Goal: Information Seeking & Learning: Find specific fact

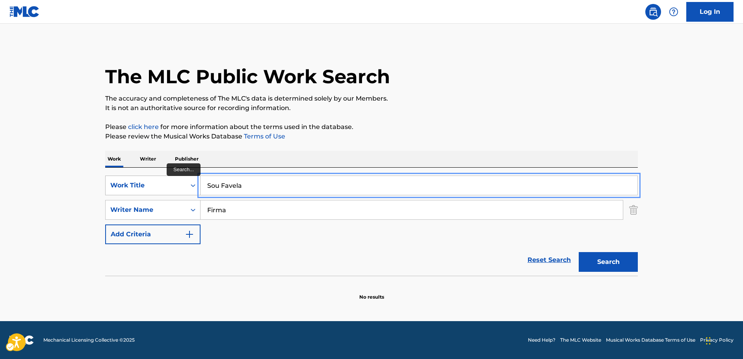
drag, startPoint x: 240, startPoint y: 185, endPoint x: 146, endPoint y: 191, distance: 93.6
click at [146, 191] on div "SearchWithCriteriad39d59ff-0ba6-4b28-8f00-49e926edb173 Work Title Sou Favela" at bounding box center [371, 185] width 533 height 20
paste input "El Trompo Sarandengue"
type input "El Trompo Sarandengue"
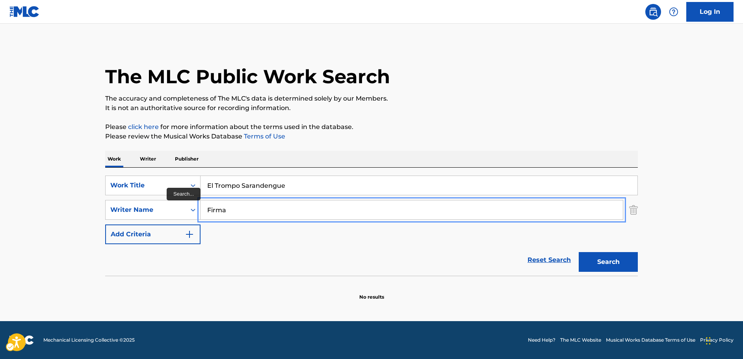
click at [284, 217] on input "Firma" at bounding box center [412, 209] width 423 height 19
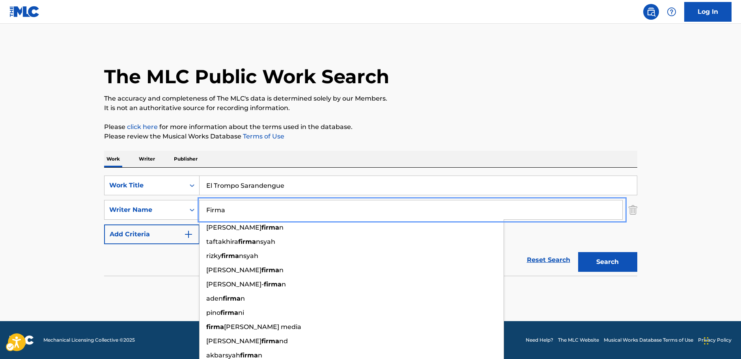
drag, startPoint x: 264, startPoint y: 214, endPoint x: 164, endPoint y: 220, distance: 101.1
click at [164, 221] on div "SearchWithCriteriad39d59ff-0ba6-4b28-8f00-49e926edb173 Work Title El Trompo Sar…" at bounding box center [370, 209] width 533 height 69
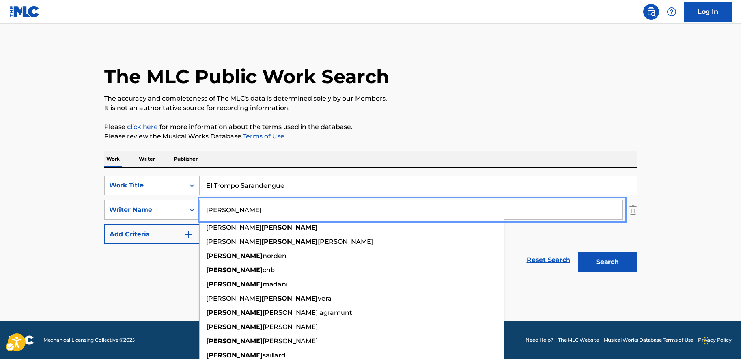
type input "hugo"
click at [592, 259] on button "Search" at bounding box center [607, 262] width 59 height 20
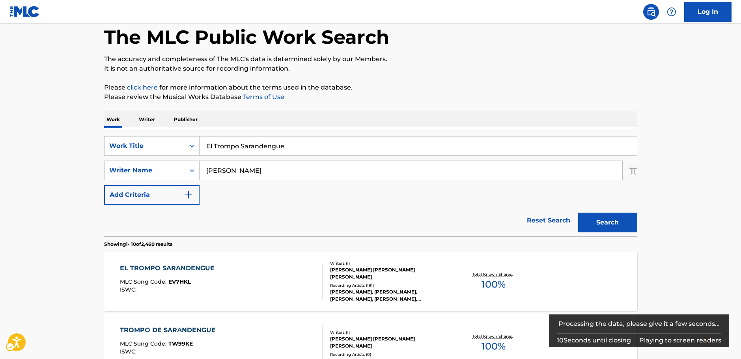
scroll to position [79, 0]
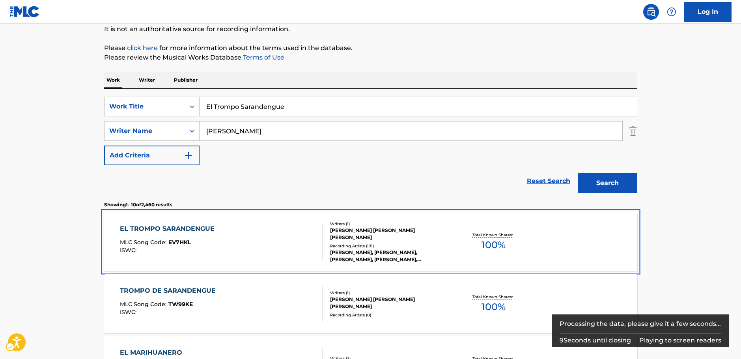
click at [248, 244] on div "EL TROMPO SARANDENGUE MLC Song Code : EV7HKL ISWC :" at bounding box center [221, 241] width 203 height 35
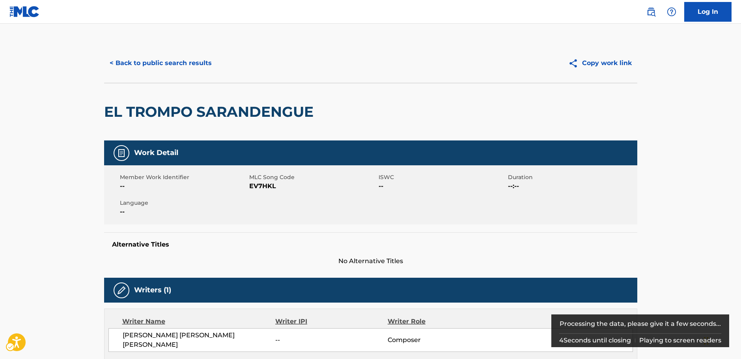
click at [266, 187] on span "MLC Song Code - EV7HKL" at bounding box center [312, 185] width 127 height 9
click at [265, 187] on span "MLC Song Code - EV7HKL" at bounding box center [312, 185] width 127 height 9
copy span "EV7HKL"
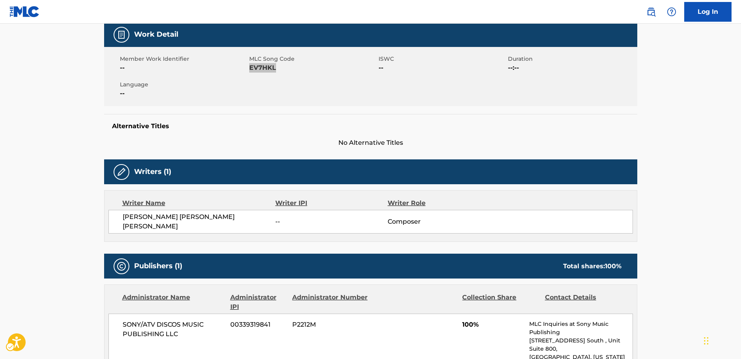
scroll to position [237, 0]
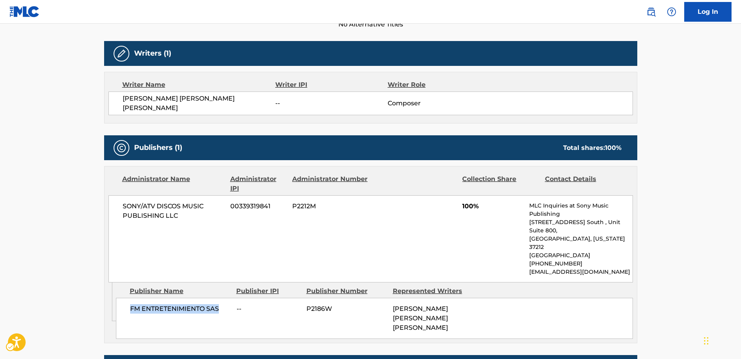
drag, startPoint x: 217, startPoint y: 289, endPoint x: 129, endPoint y: 289, distance: 88.7
click at [129, 298] on div "FM ENTRETENIMIENTO SAS -- P2186W HUGO ENRIQUE ORTEGA LUNA" at bounding box center [374, 318] width 517 height 41
copy span "FM ENTRETENIMIENTO SAS"
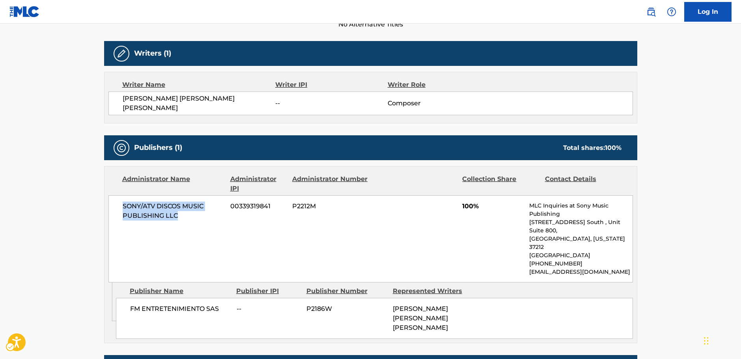
drag, startPoint x: 164, startPoint y: 208, endPoint x: 88, endPoint y: 208, distance: 76.1
click at [115, 204] on div "SONY/ATV DISCOS MUSIC PUBLISHING LLC 00339319841 P2212M 100% MLC Inquiries at S…" at bounding box center [370, 238] width 524 height 87
copy span "SONY/ATV DISCOS MUSIC PUBLISHING LLC"
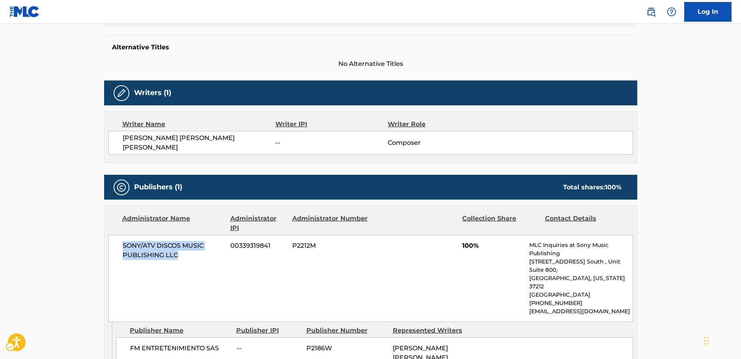
scroll to position [0, 0]
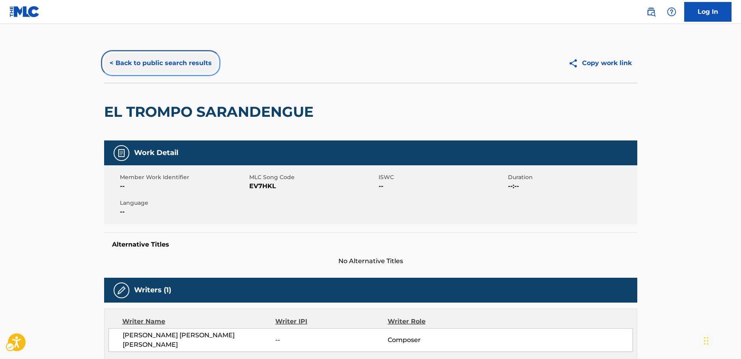
click at [141, 65] on button "< Back to public search results" at bounding box center [160, 63] width 113 height 20
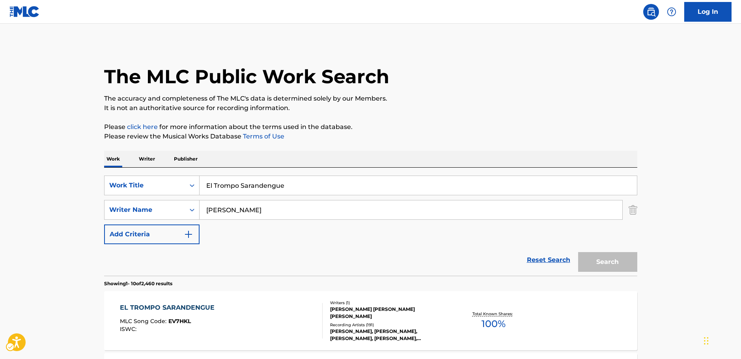
scroll to position [79, 0]
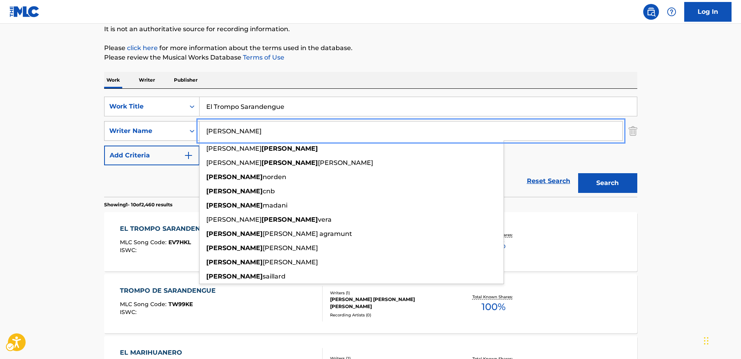
drag, startPoint x: 203, startPoint y: 133, endPoint x: 190, endPoint y: 132, distance: 13.8
click at [190, 132] on div "SearchWithCriteria8fd8370b-bc30-4721-a6f9-e24ffcfcd3fb Writer Name hugo gutierr…" at bounding box center [370, 131] width 533 height 20
paste input "Kelechi"
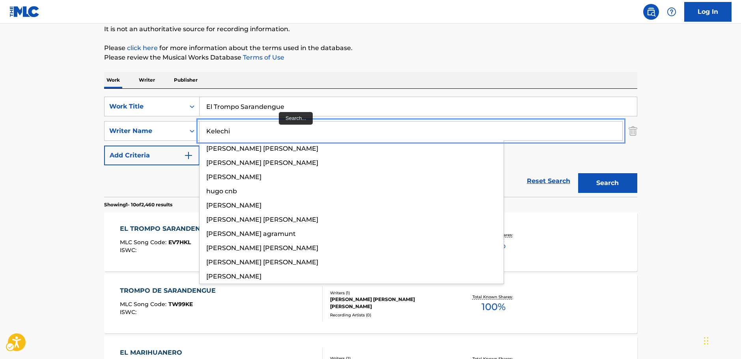
type input "Kelechi"
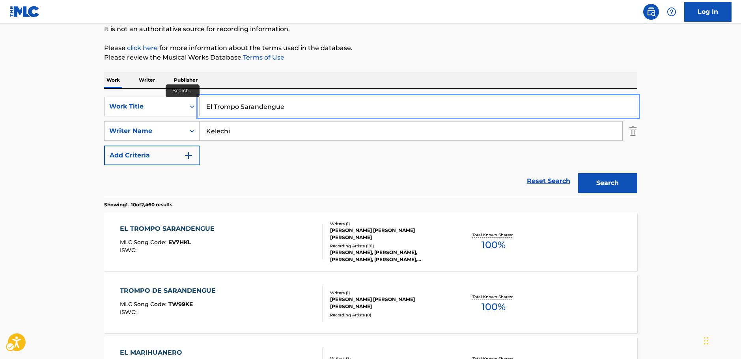
drag, startPoint x: 274, startPoint y: 109, endPoint x: -25, endPoint y: 116, distance: 298.9
click at [0, 116] on html "Accessibility Screen-Reader Guide, Feedback, and Issue Reporting | New window U…" at bounding box center [370, 100] width 741 height 359
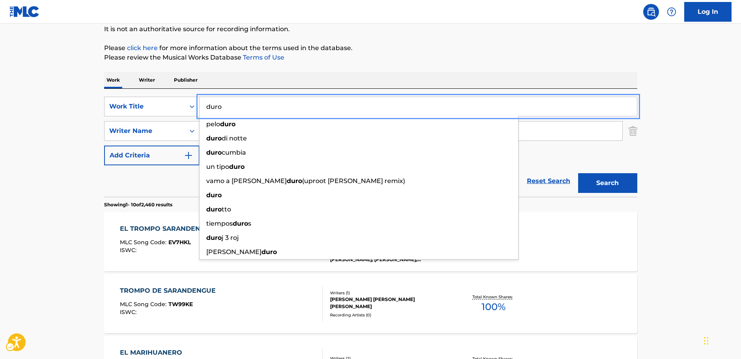
type input "duro"
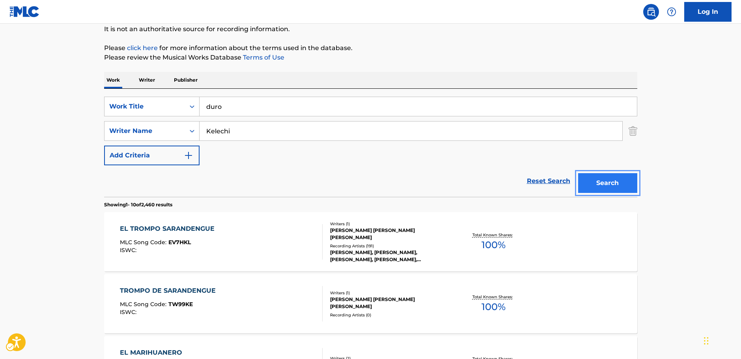
click at [596, 184] on button "Search" at bounding box center [607, 183] width 59 height 20
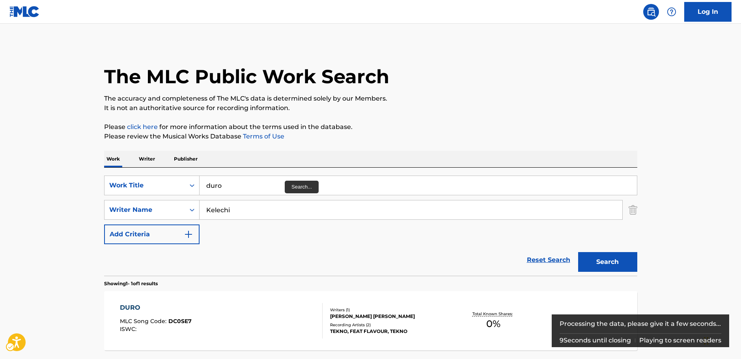
scroll to position [70, 0]
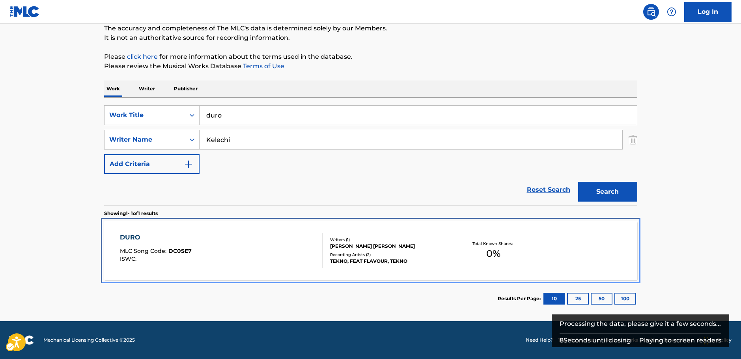
click at [197, 251] on div "DURO MLC Song Code : DC0SE7 ISWC :" at bounding box center [221, 250] width 203 height 35
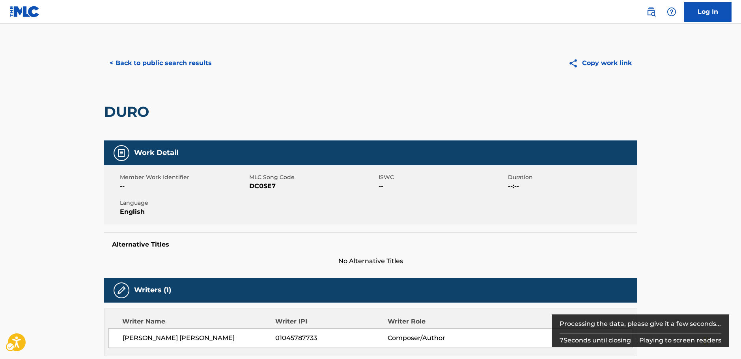
click at [270, 188] on span "MLC Song Code - DC0SE7" at bounding box center [312, 185] width 127 height 9
copy span "DC0SE7"
drag, startPoint x: 185, startPoint y: 336, endPoint x: 394, endPoint y: 143, distance: 284.0
click at [119, 337] on div "AUGUSTINE MILES KELECHI 01045787733 Composer/Author" at bounding box center [370, 338] width 524 height 20
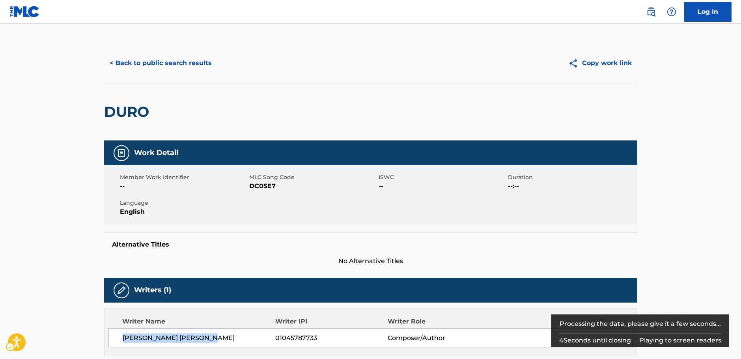
copy span "AUGUSTINE MILES KELECHI"
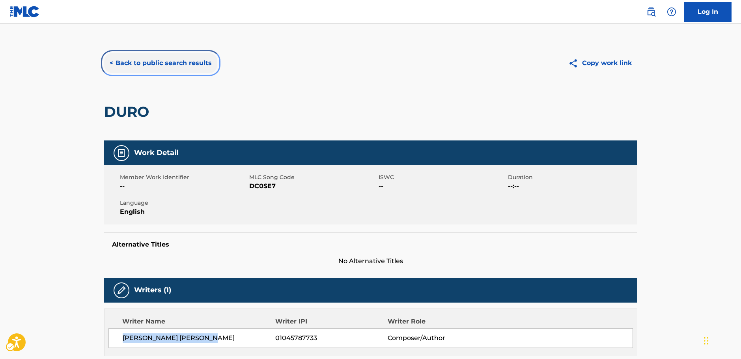
click at [154, 64] on button "< Back to public search results" at bounding box center [160, 63] width 113 height 20
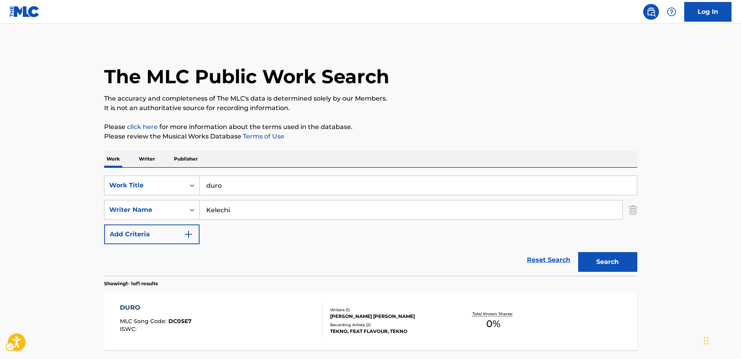
scroll to position [25, 0]
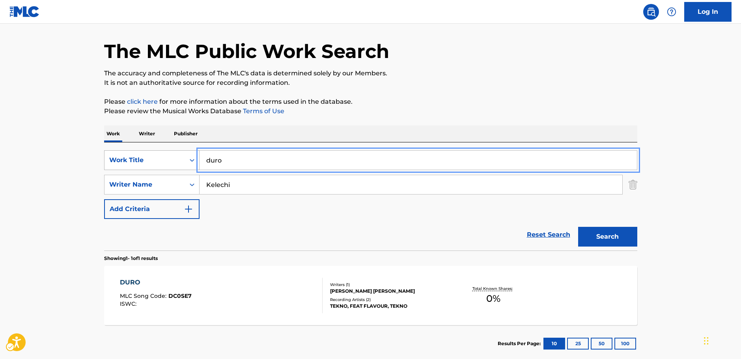
drag, startPoint x: 153, startPoint y: 168, endPoint x: 113, endPoint y: 162, distance: 40.3
click at [130, 166] on div "SearchWithCriteriad39d59ff-0ba6-4b28-8f00-49e926edb173 Work Title duro" at bounding box center [370, 160] width 533 height 20
paste input "Selle Suve Lugu"
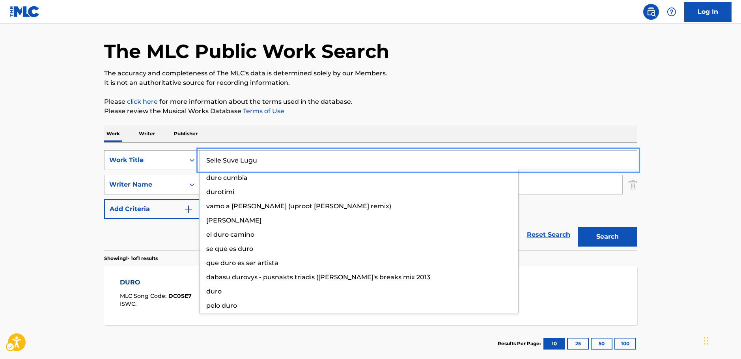
type input "Selle Suve Lugu"
drag, startPoint x: 17, startPoint y: 156, endPoint x: 56, endPoint y: 160, distance: 38.8
click at [17, 156] on main "The MLC Public Work Search The accuracy and completeness of The MLC's data is d…" at bounding box center [370, 181] width 741 height 367
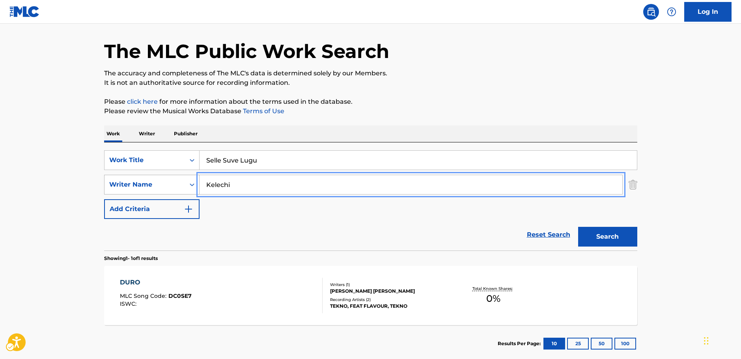
drag, startPoint x: 258, startPoint y: 183, endPoint x: 162, endPoint y: 190, distance: 96.0
click at [162, 190] on div "SearchWithCriteria8fd8370b-bc30-4721-a6f9-e24ffcfcd3fb Writer Name Kelechi" at bounding box center [370, 185] width 533 height 20
click at [634, 234] on button "Search" at bounding box center [607, 237] width 59 height 20
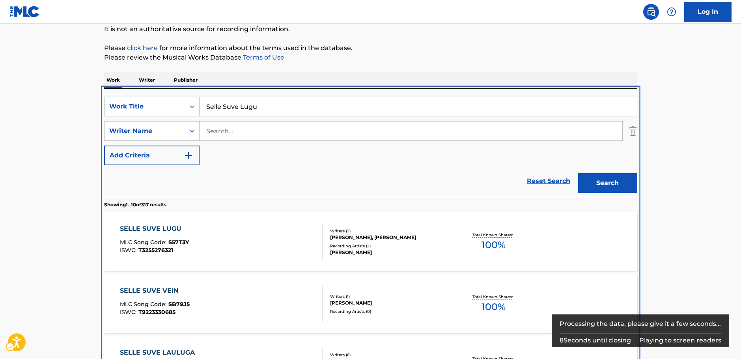
scroll to position [168, 0]
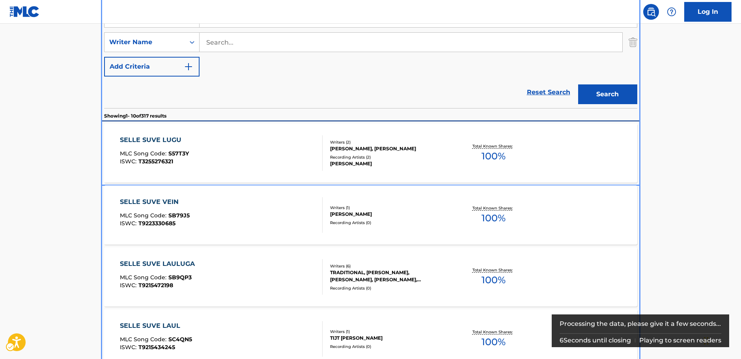
click at [231, 153] on div "SELLE SUVE LUGU MLC Song Code : S57T3Y ISWC : T3255276321" at bounding box center [221, 152] width 203 height 35
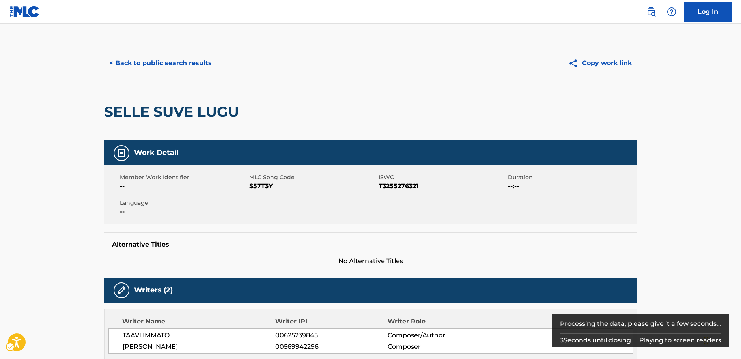
click at [261, 186] on span "MLC Song Code - S57T3Y" at bounding box center [312, 185] width 127 height 9
click at [260, 186] on span "MLC Song Code - S57T3Y" at bounding box center [312, 185] width 127 height 9
copy span "S57T3Y"
click at [412, 184] on span "ISWC - T3255276321" at bounding box center [441, 185] width 127 height 9
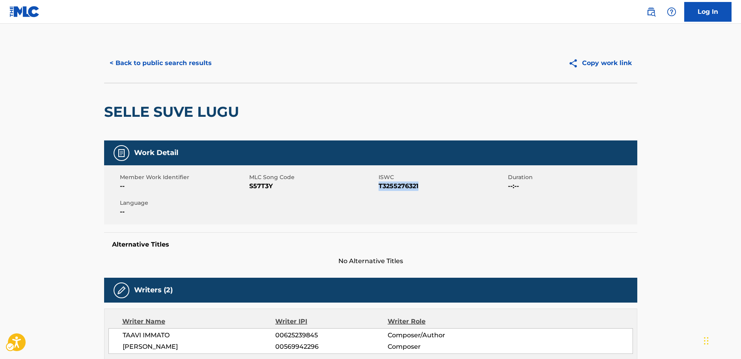
copy span "T3255276321"
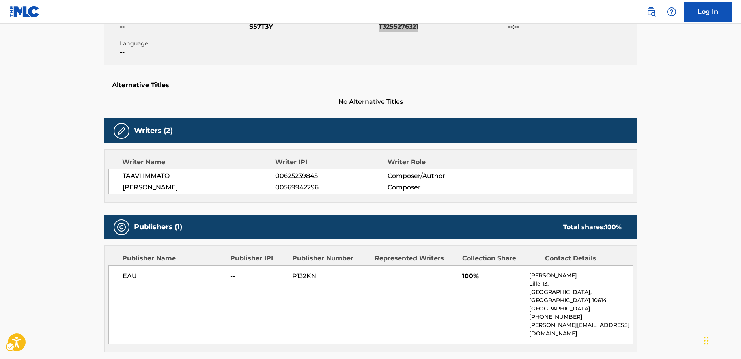
scroll to position [197, 0]
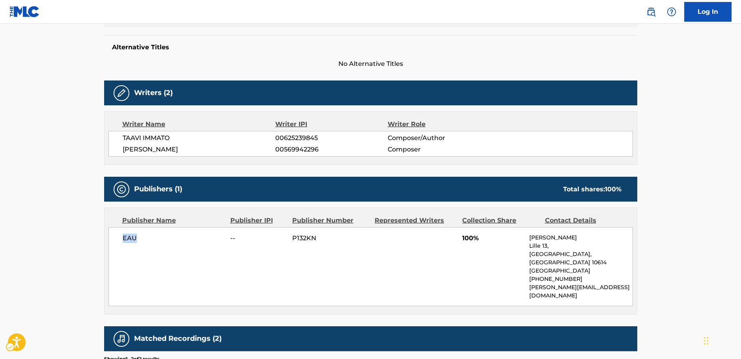
drag, startPoint x: 117, startPoint y: 237, endPoint x: 112, endPoint y: 238, distance: 5.6
click at [113, 238] on div "EAU -- P132KN 100% Marek Tihhonov Lille 13, Tallinn, Harjumaa 10614 Estonia +37…" at bounding box center [370, 266] width 524 height 79
copy span "EAU"
drag, startPoint x: 136, startPoint y: 145, endPoint x: 120, endPoint y: 140, distance: 16.7
click at [120, 140] on div "TAAVI IMMATO 00625239845 Composer/Author JANEK HARIK 00569942296 Composer" at bounding box center [370, 144] width 524 height 26
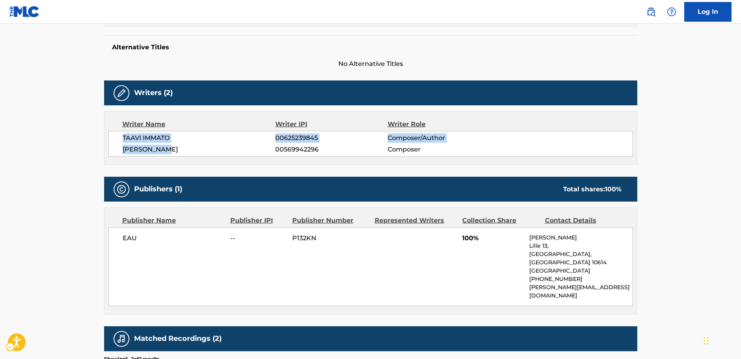
copy div "TAAVI IMMATO 00625239845 Composer/Author JANEK HARIK"
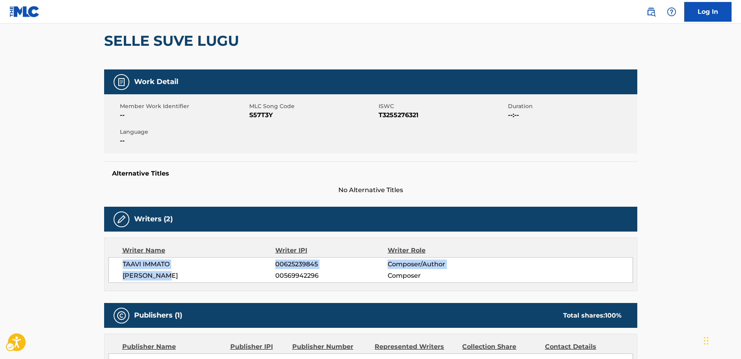
scroll to position [0, 0]
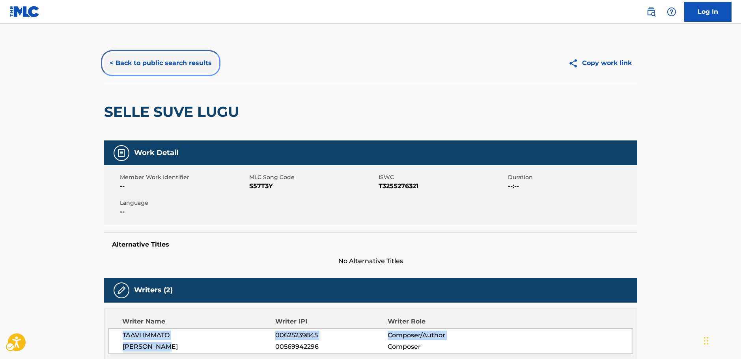
click at [159, 60] on button "< Back to public search results" at bounding box center [160, 63] width 113 height 20
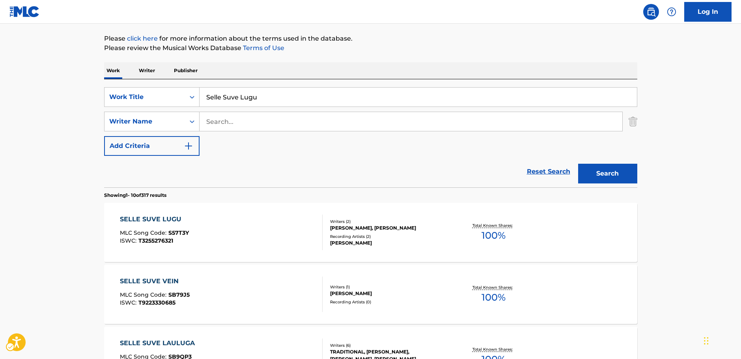
scroll to position [49, 0]
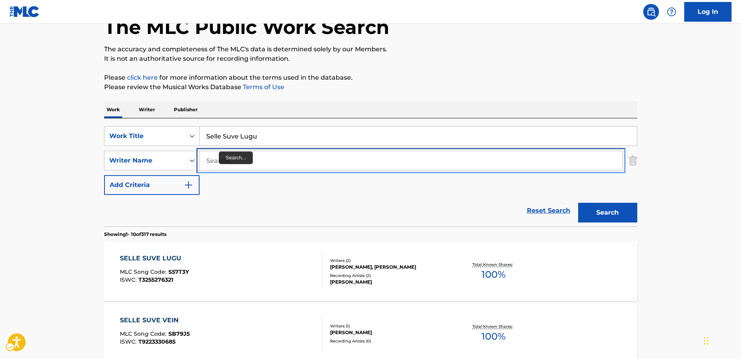
click at [222, 164] on input "Search..." at bounding box center [410, 160] width 423 height 19
paste input "Hendrik"
type input "Hendrik"
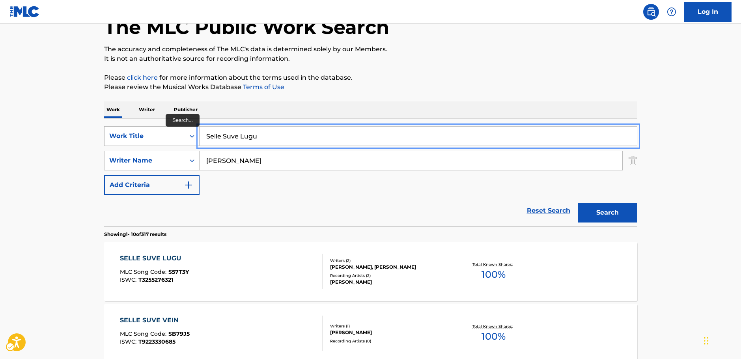
click at [166, 139] on div "SearchWithCriteriad39d59ff-0ba6-4b28-8f00-49e926edb173 Work Title Selle Suve Lu…" at bounding box center [370, 136] width 533 height 20
type input "x-slide"
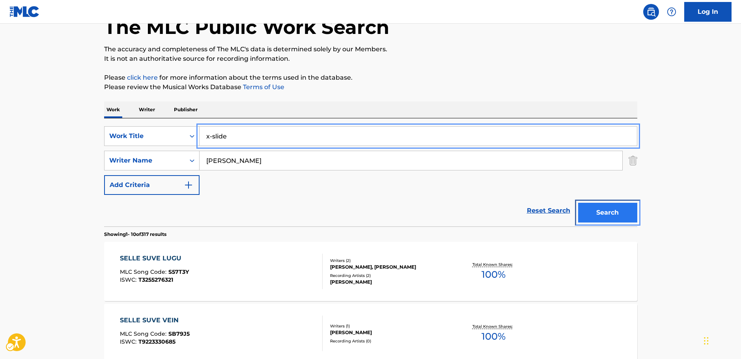
click at [604, 207] on button "Search" at bounding box center [607, 213] width 59 height 20
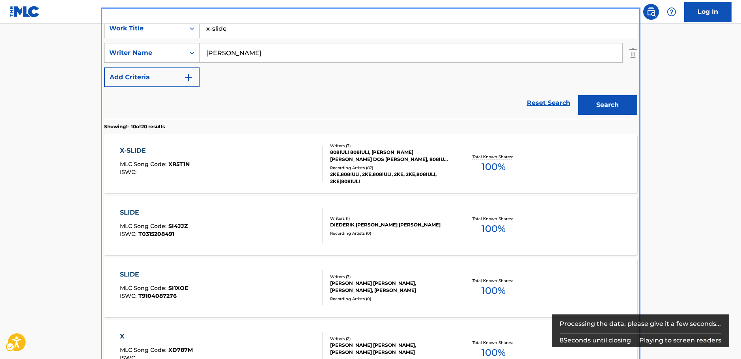
scroll to position [168, 0]
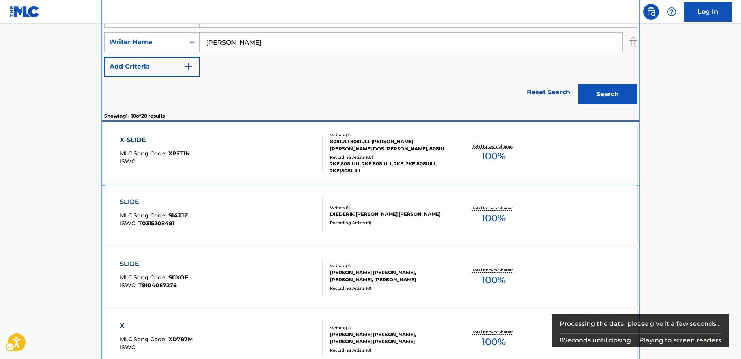
click at [242, 166] on div "X-SLIDE MLC Song Code : XR5T1N ISWC :" at bounding box center [221, 152] width 203 height 35
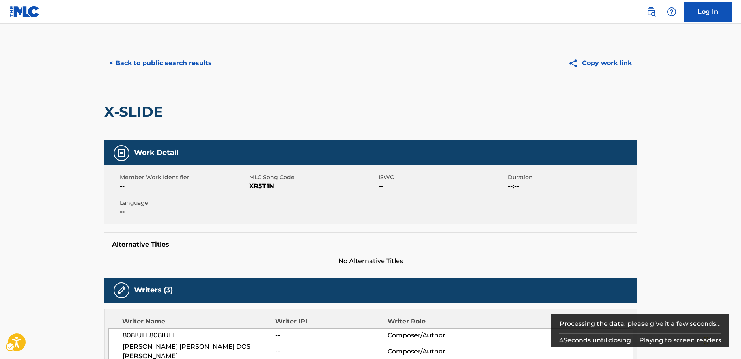
click at [264, 186] on span "MLC Song Code - XR5T1N" at bounding box center [312, 185] width 127 height 9
copy span "XR5T1N"
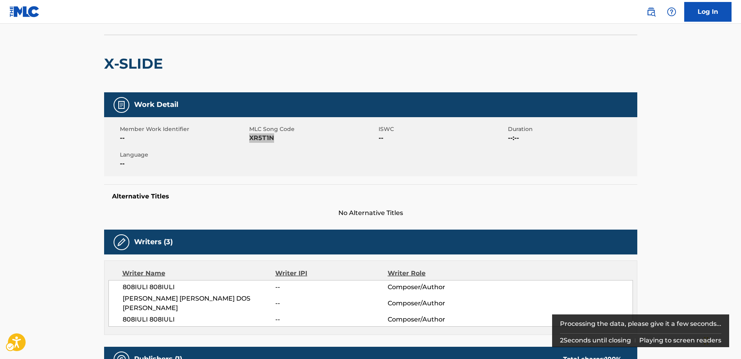
scroll to position [118, 0]
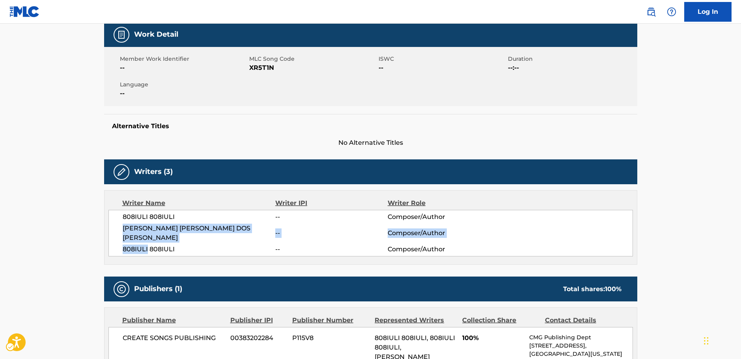
drag, startPoint x: 147, startPoint y: 240, endPoint x: 117, endPoint y: 229, distance: 32.0
click at [117, 229] on div "808IULI 808IULI -- Composer/Author HENDRIK PEREIRA FURTADO DOS REIS -- Composer…" at bounding box center [370, 233] width 524 height 47
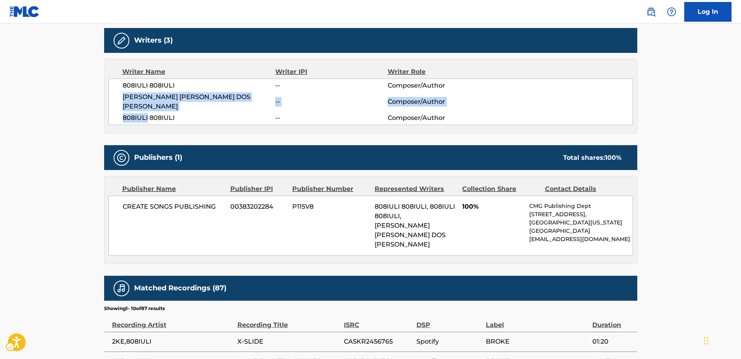
scroll to position [276, 0]
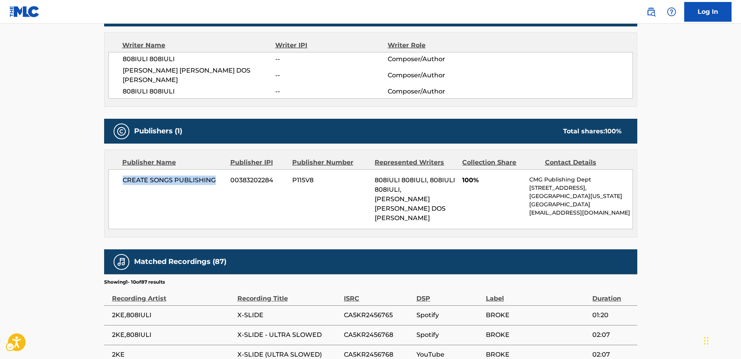
drag, startPoint x: 217, startPoint y: 174, endPoint x: 121, endPoint y: 175, distance: 96.6
click at [121, 175] on div "CREATE SONGS PUBLISHING 00383202284 P115V8 808IULI 808IULI, 808IULI 808IULI, HE…" at bounding box center [370, 199] width 524 height 60
drag, startPoint x: 151, startPoint y: 299, endPoint x: 127, endPoint y: 298, distance: 24.1
click at [127, 310] on span "2KE,808IULI" at bounding box center [172, 314] width 121 height 9
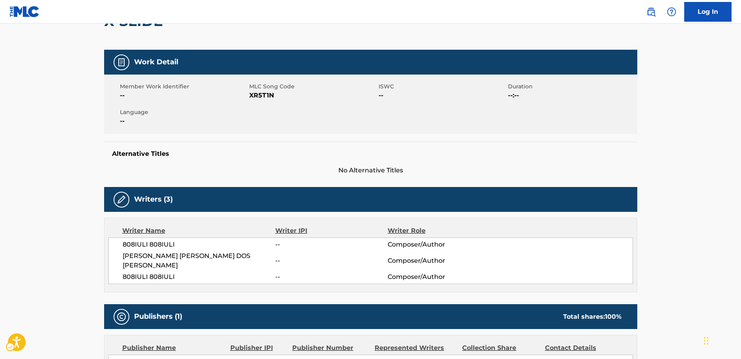
scroll to position [0, 0]
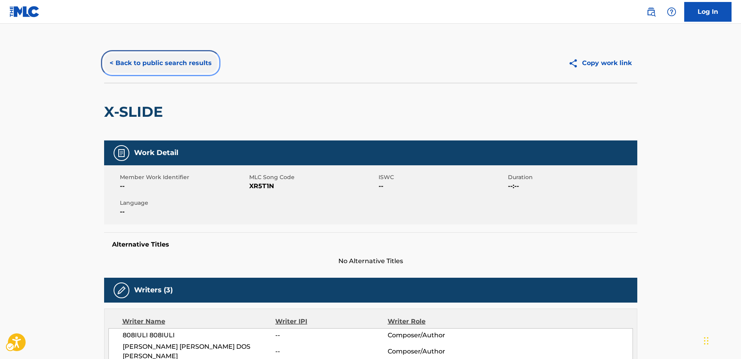
click at [175, 63] on button "< Back to public search results" at bounding box center [160, 63] width 113 height 20
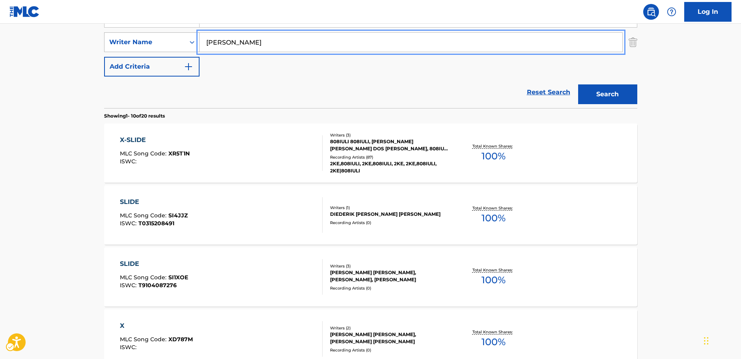
drag, startPoint x: 244, startPoint y: 43, endPoint x: 174, endPoint y: 46, distance: 70.2
click at [174, 45] on div "SearchWithCriteria8fd8370b-bc30-4721-a6f9-e24ffcfcd3fb Writer Name Hendrik" at bounding box center [370, 42] width 533 height 20
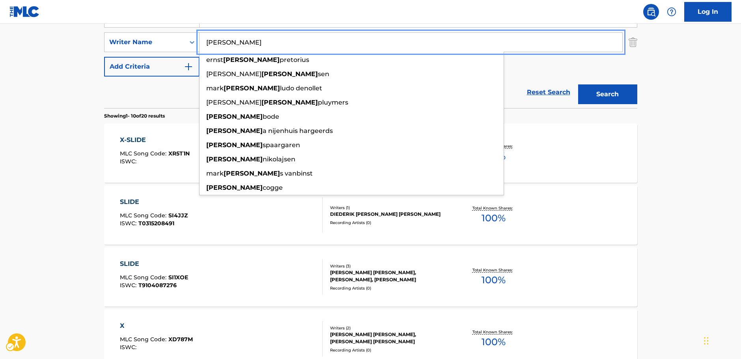
paste input "Cheung"
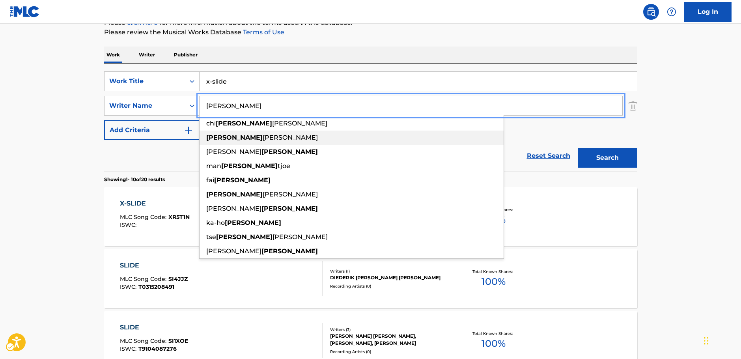
scroll to position [89, 0]
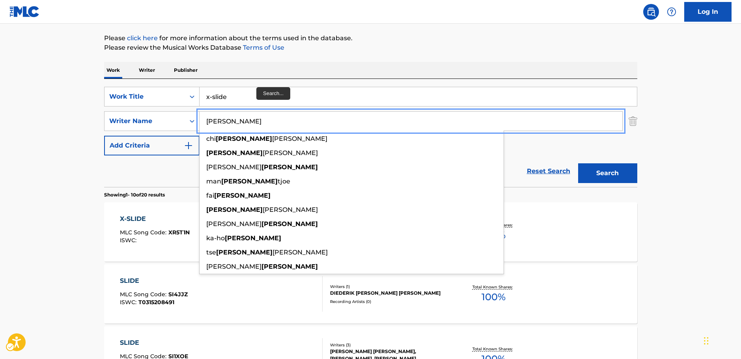
type input "Cheung"
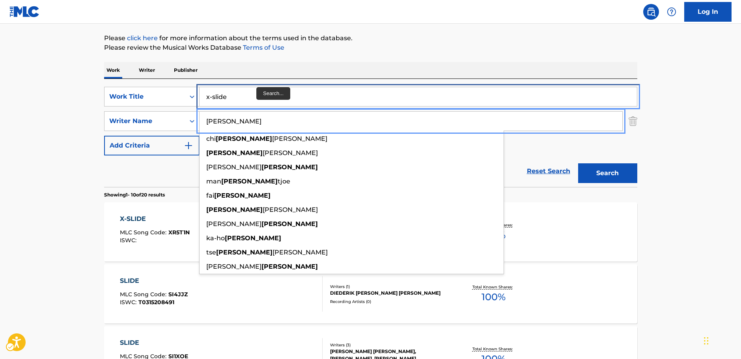
click at [240, 93] on input "x-slide" at bounding box center [417, 96] width 437 height 19
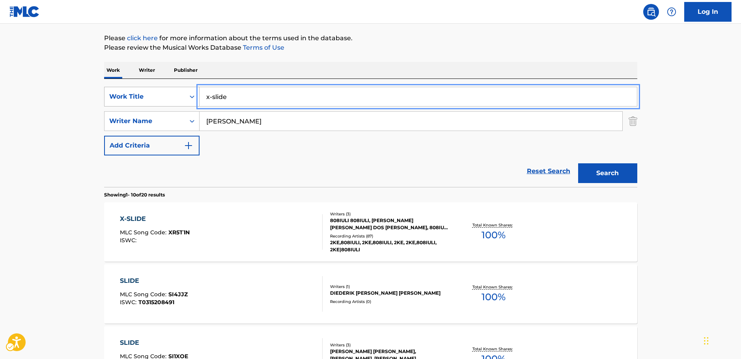
drag, startPoint x: 199, startPoint y: 98, endPoint x: 173, endPoint y: 100, distance: 25.7
click at [173, 100] on div "SearchWithCriteriad39d59ff-0ba6-4b28-8f00-49e926edb173 Work Title x-slide" at bounding box center [370, 97] width 533 height 20
paste input "Yin Xing You Le Chang"
type input "Yin Xing You Le Chang"
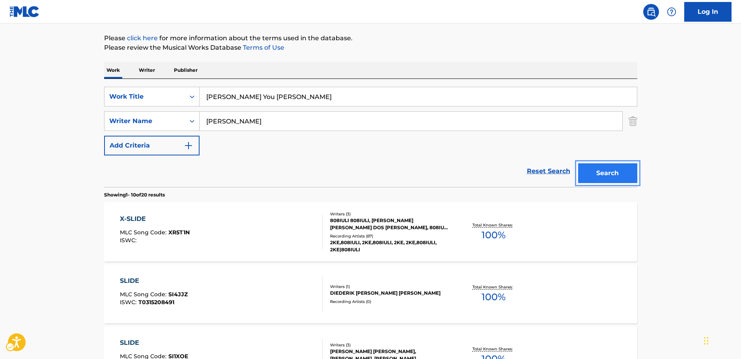
click at [621, 170] on button "Search" at bounding box center [607, 173] width 59 height 20
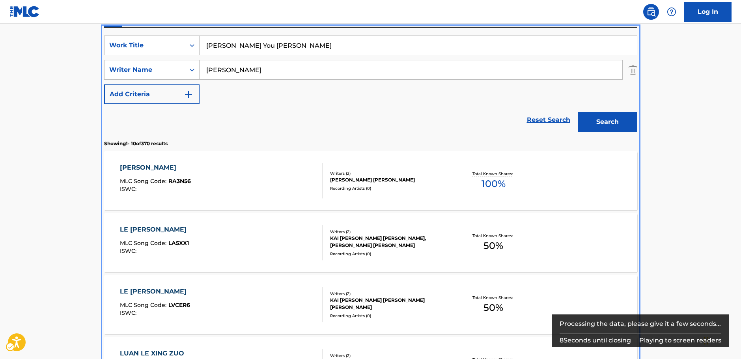
scroll to position [78, 0]
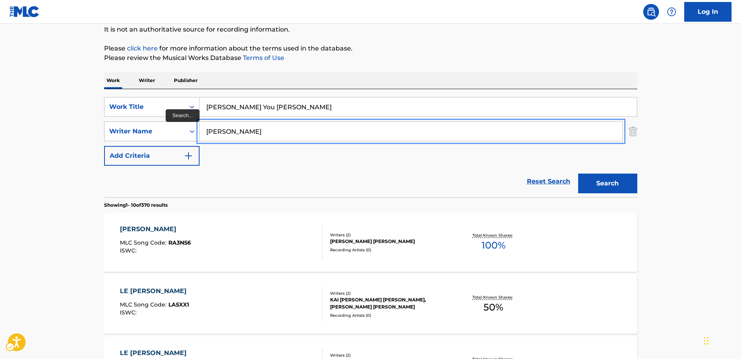
drag, startPoint x: 207, startPoint y: 135, endPoint x: 182, endPoint y: 134, distance: 25.2
click at [182, 134] on div "SearchWithCriteria8fd8370b-bc30-4721-a6f9-e24ffcfcd3fb Writer Name Cheung" at bounding box center [370, 131] width 533 height 20
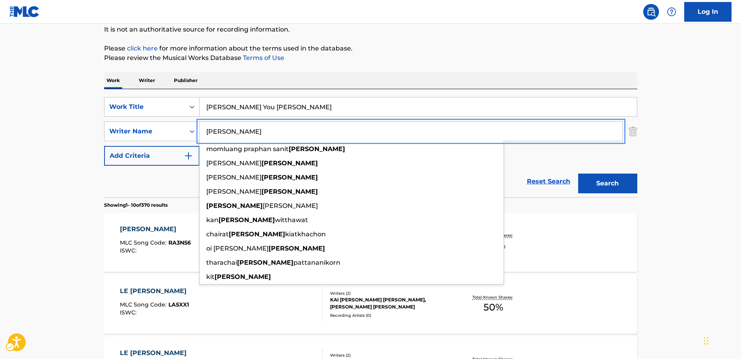
type input "wong"
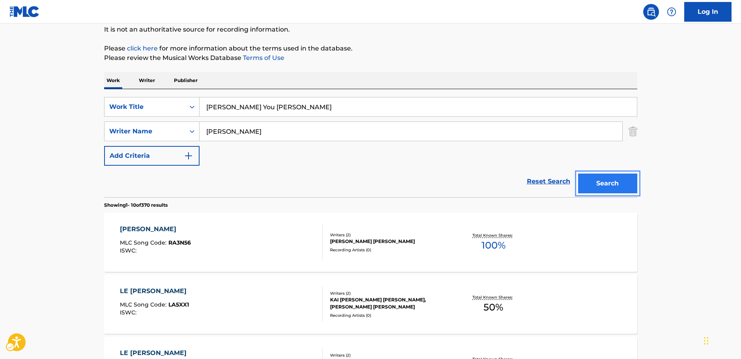
click at [592, 179] on button "Search" at bounding box center [607, 183] width 59 height 20
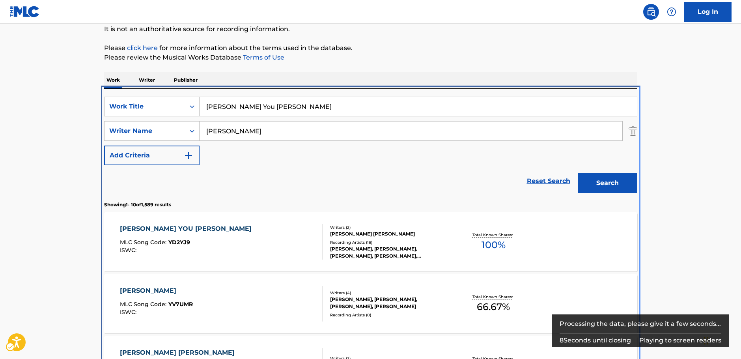
scroll to position [168, 0]
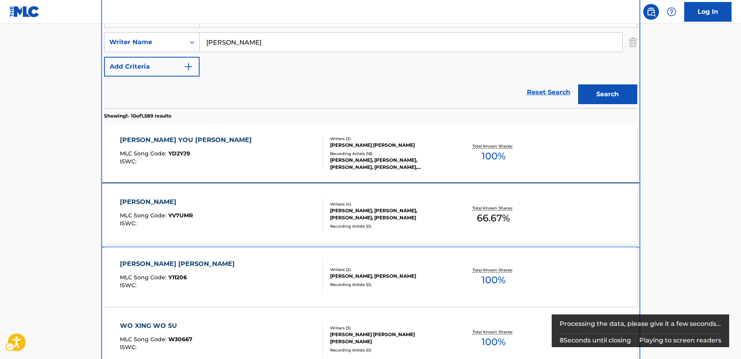
click at [259, 237] on div "YIN XING MLC Song Code : YV7UMR ISWC : Writers ( 4 ) JONATHAN WONG, KWAN C, SHU…" at bounding box center [370, 214] width 533 height 59
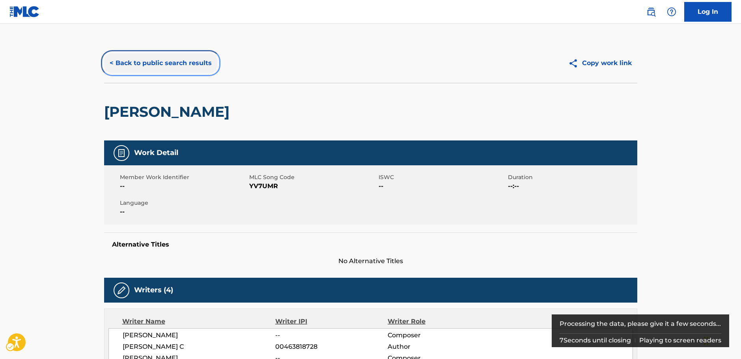
click at [151, 65] on button "< Back to public search results" at bounding box center [160, 63] width 113 height 20
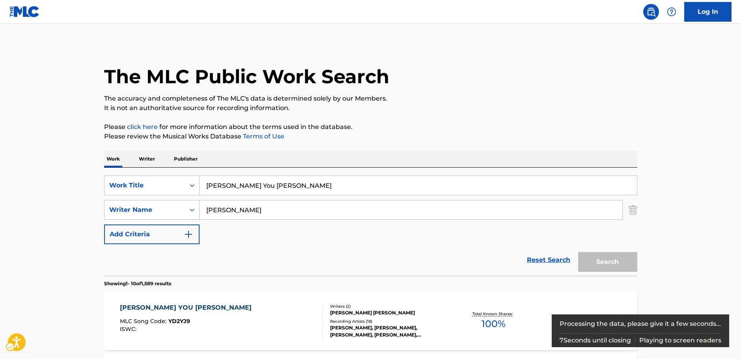
scroll to position [168, 0]
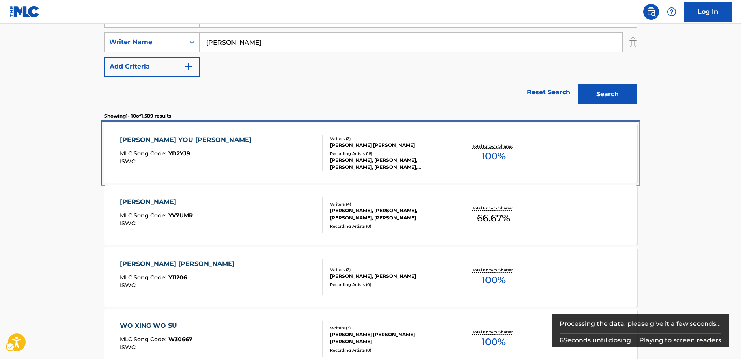
click at [214, 166] on div "YIN XING YOU LE CHANG MLC Song Code : YD2YJ9 ISWC :" at bounding box center [221, 152] width 203 height 35
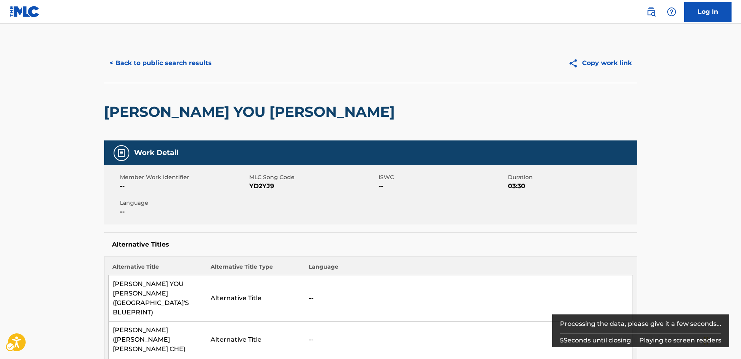
click at [263, 186] on span "MLC Song Code - YD2YJ9" at bounding box center [312, 185] width 127 height 9
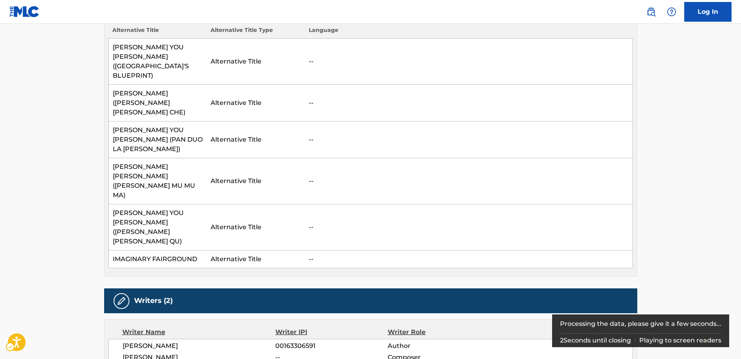
scroll to position [315, 0]
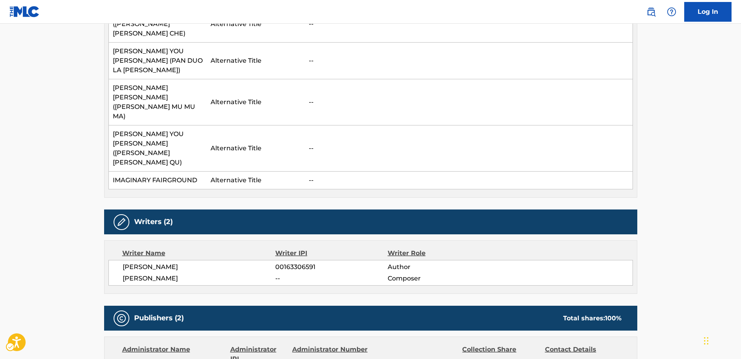
drag, startPoint x: 187, startPoint y: 203, endPoint x: 122, endPoint y: 189, distance: 66.9
click at [122, 260] on div "WY MAN WONG 00163306591 Author JING XUAN ZHANG -- Composer" at bounding box center [370, 273] width 524 height 26
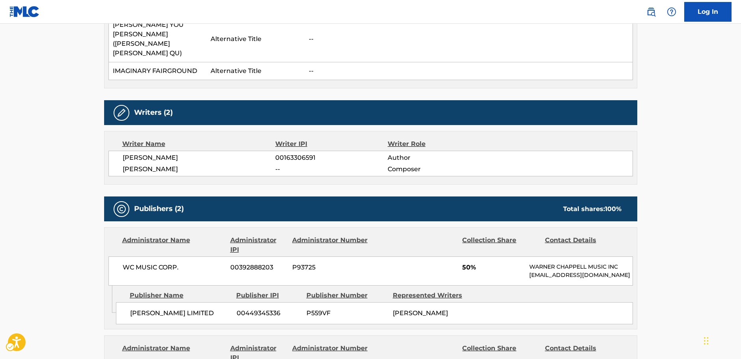
scroll to position [434, 0]
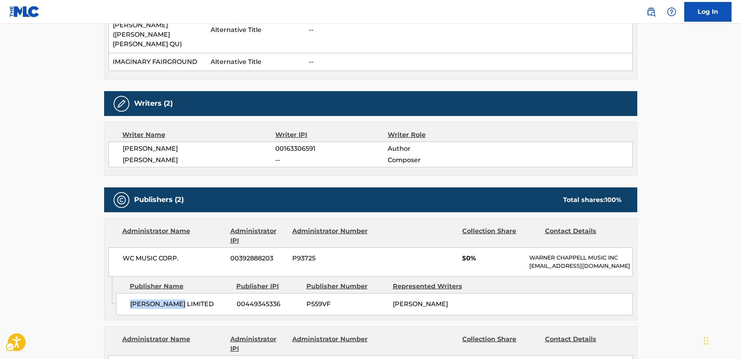
drag, startPoint x: 186, startPoint y: 235, endPoint x: 130, endPoint y: 240, distance: 56.2
click at [130, 299] on span "WYMAN LIMITED" at bounding box center [180, 303] width 101 height 9
drag, startPoint x: 193, startPoint y: 181, endPoint x: 117, endPoint y: 184, distance: 76.5
click at [117, 247] on div "WC MUSIC CORP. 00392888203 P93725 50% WARNER CHAPPELL MUSIC INC MLC_Inquiries@w…" at bounding box center [370, 261] width 524 height 29
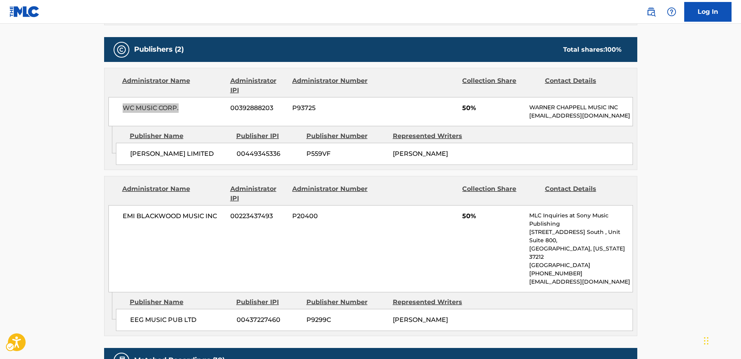
scroll to position [591, 0]
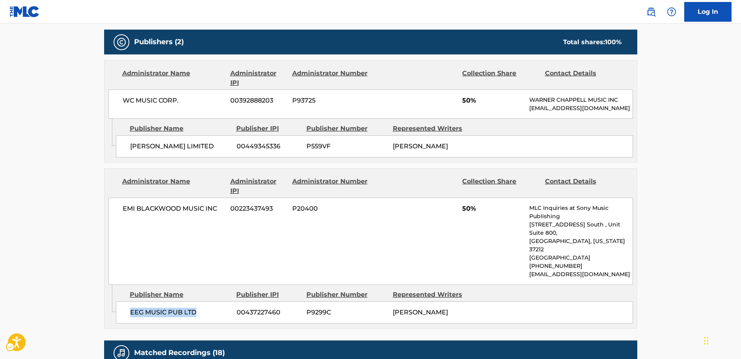
drag, startPoint x: 188, startPoint y: 230, endPoint x: 118, endPoint y: 229, distance: 70.2
click at [118, 301] on div "EEG MUSIC PUB LTD 00437227460 P9299C JING XUAN ZHANG" at bounding box center [374, 312] width 517 height 22
drag, startPoint x: 218, startPoint y: 138, endPoint x: 120, endPoint y: 142, distance: 98.6
click at [120, 197] on div "EMI BLACKWOOD MUSIC INC 00223437493 P20400 50% MLC Inquiries at Sony Music Publ…" at bounding box center [370, 240] width 524 height 87
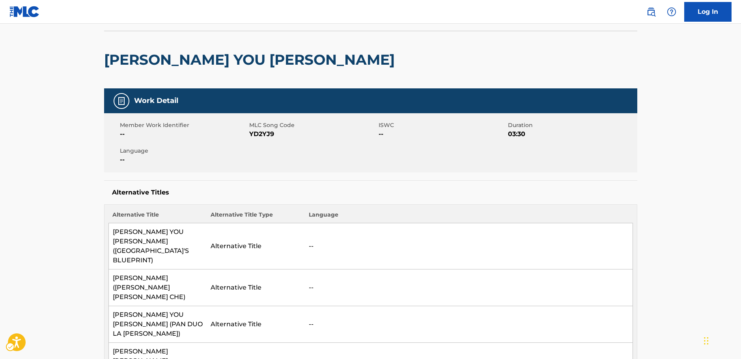
scroll to position [0, 0]
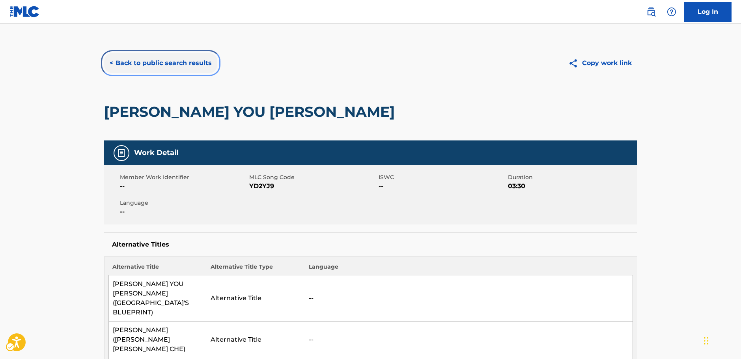
click at [130, 62] on button "< Back to public search results" at bounding box center [160, 63] width 113 height 20
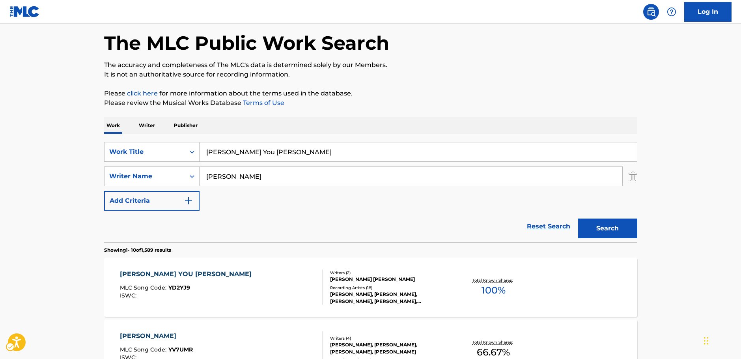
scroll to position [10, 0]
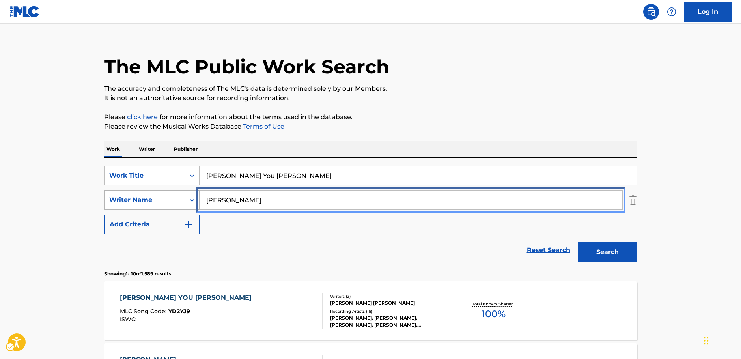
drag, startPoint x: 184, startPoint y: 202, endPoint x: 178, endPoint y: 202, distance: 5.9
click at [178, 202] on div "SearchWithCriteria8fd8370b-bc30-4721-a6f9-e24ffcfcd3fb Writer Name wong" at bounding box center [370, 200] width 533 height 20
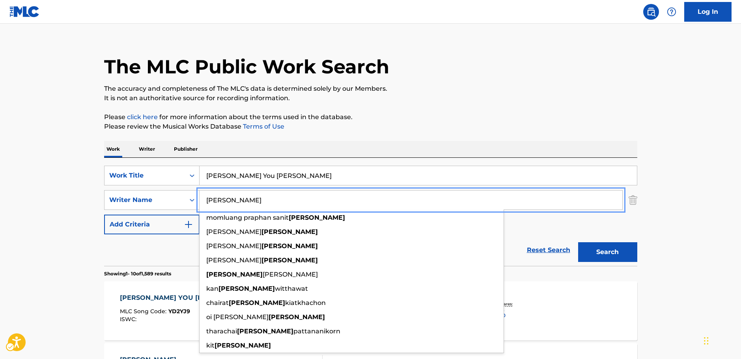
paste input "Cellamare"
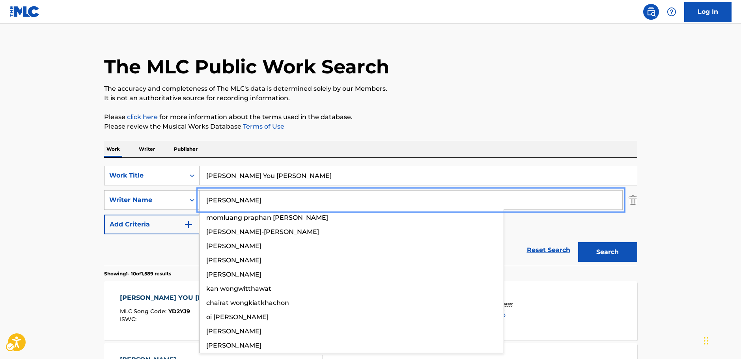
type input "Cellamare"
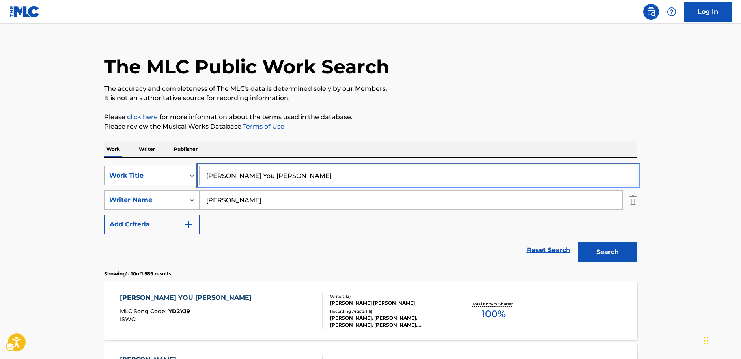
click at [173, 180] on div "SearchWithCriteriad39d59ff-0ba6-4b28-8f00-49e926edb173 Work Title Yin Xing You …" at bounding box center [370, 176] width 533 height 20
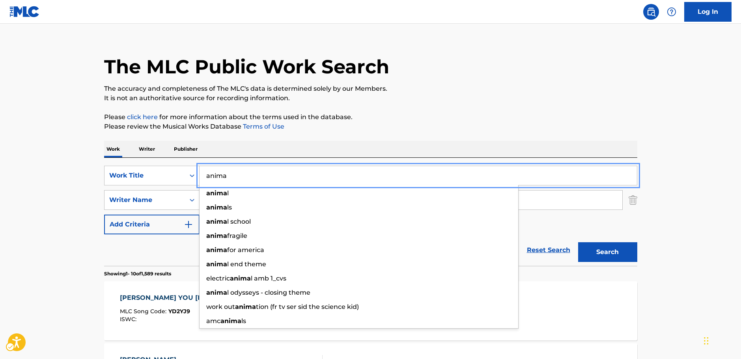
type input "anima"
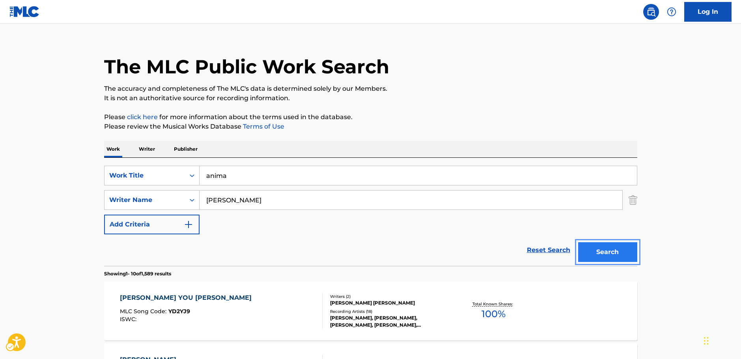
click at [607, 247] on button "Search" at bounding box center [607, 252] width 59 height 20
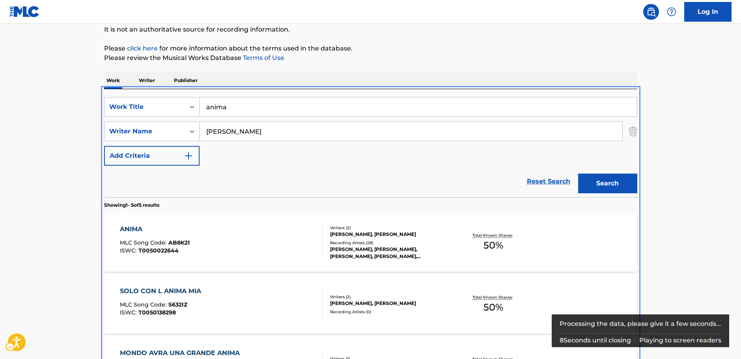
scroll to position [168, 0]
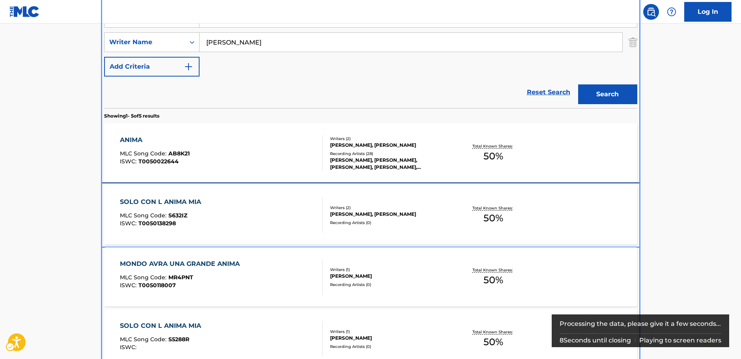
click at [245, 237] on div "SOLO CON L ANIMA MIA MLC Song Code : S632IZ ISWC : T0050138298 Writers ( 2 ) RO…" at bounding box center [370, 214] width 533 height 59
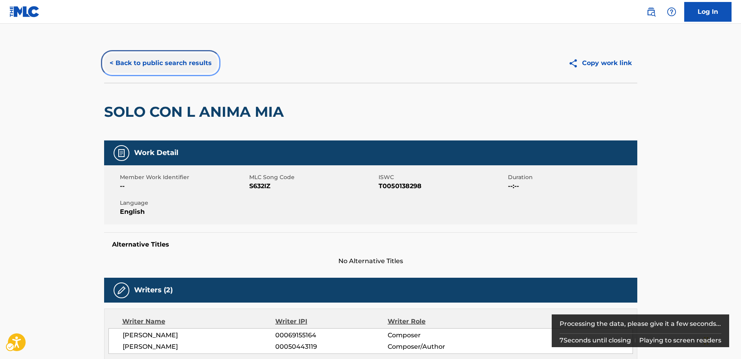
click at [178, 68] on button "< Back to public search results" at bounding box center [160, 63] width 113 height 20
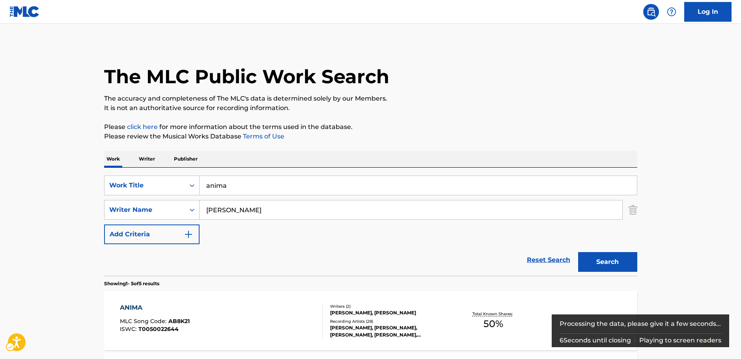
scroll to position [168, 0]
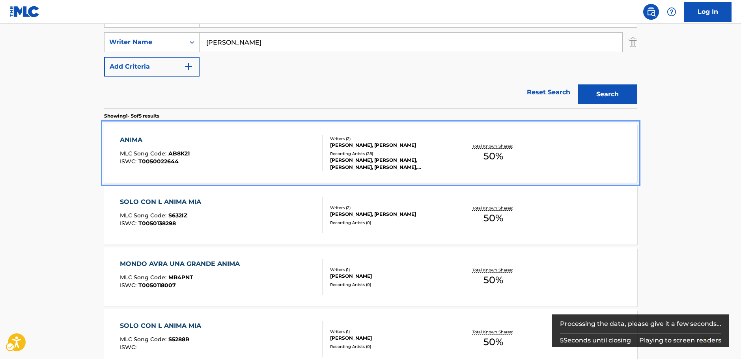
click at [267, 149] on div "ANIMA MLC Song Code : AB8K21 ISWC : T0050022644" at bounding box center [221, 152] width 203 height 35
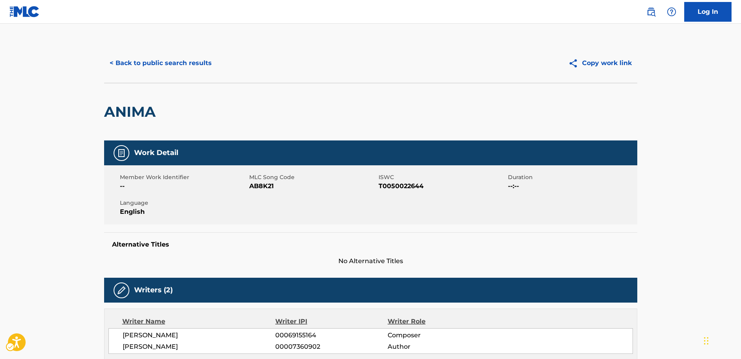
click at [264, 186] on span "MLC Song Code - AB8K21" at bounding box center [312, 185] width 127 height 9
click at [408, 186] on span "ISWC - T0050022644" at bounding box center [441, 185] width 127 height 9
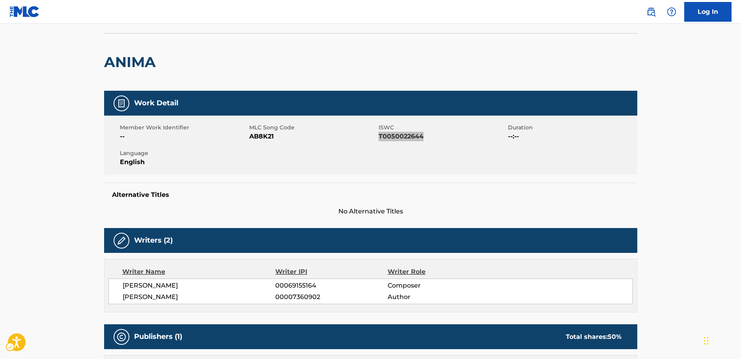
scroll to position [118, 0]
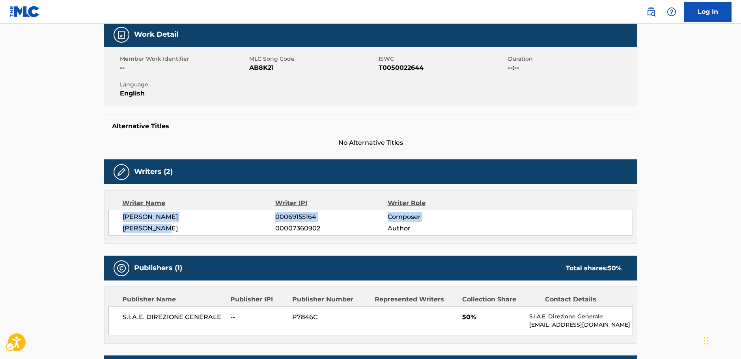
drag, startPoint x: 175, startPoint y: 228, endPoint x: 121, endPoint y: 216, distance: 54.5
click at [119, 217] on div "ROSALINO CELLAMARE 00069155164 Composer LUCIO DALLA 00007360902 Author" at bounding box center [370, 223] width 524 height 26
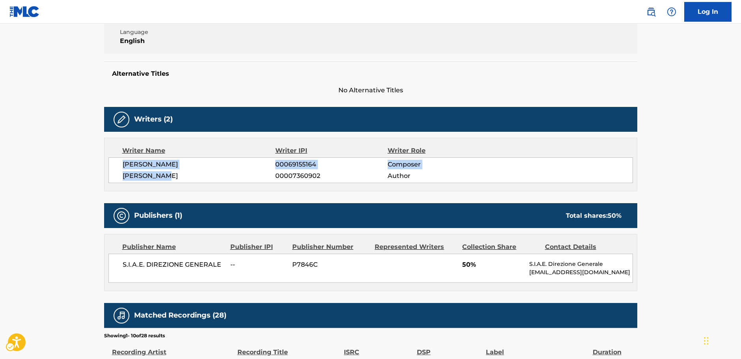
scroll to position [276, 0]
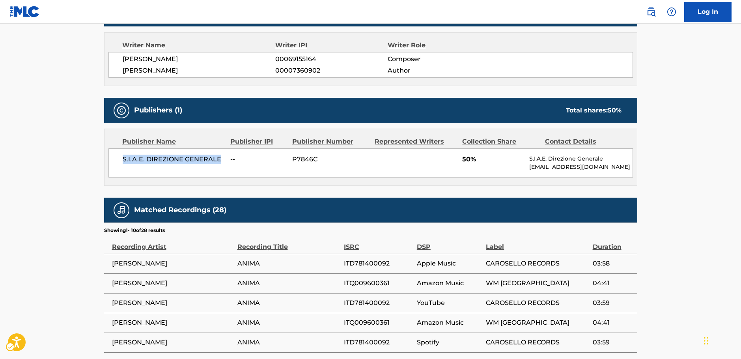
drag, startPoint x: 217, startPoint y: 160, endPoint x: 119, endPoint y: 160, distance: 97.4
click at [119, 160] on div "S.I.A.E. DIREZIONE GENERALE -- P7846C 50% S.I.A.E. Direzione Generale internati…" at bounding box center [370, 162] width 524 height 29
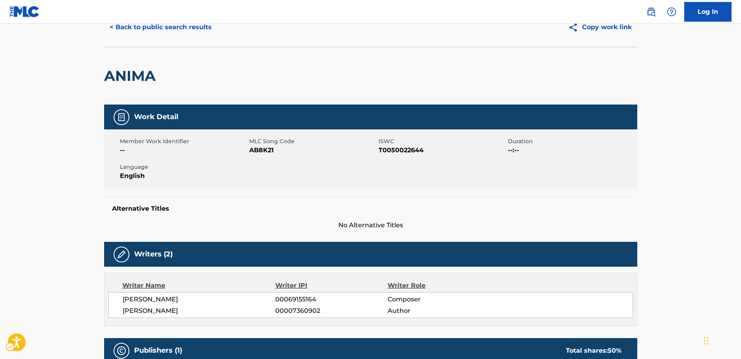
scroll to position [0, 0]
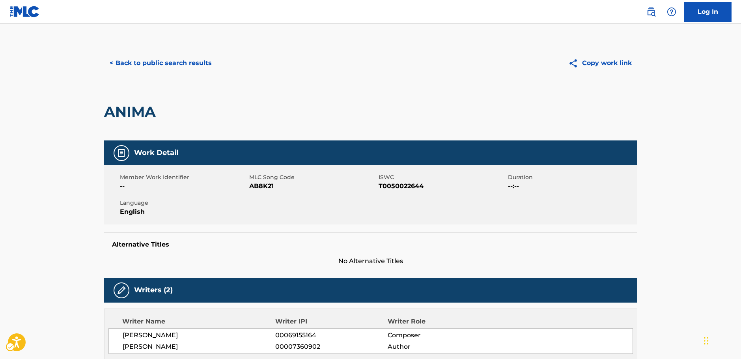
click at [133, 64] on button "< Back to public search results" at bounding box center [160, 63] width 113 height 20
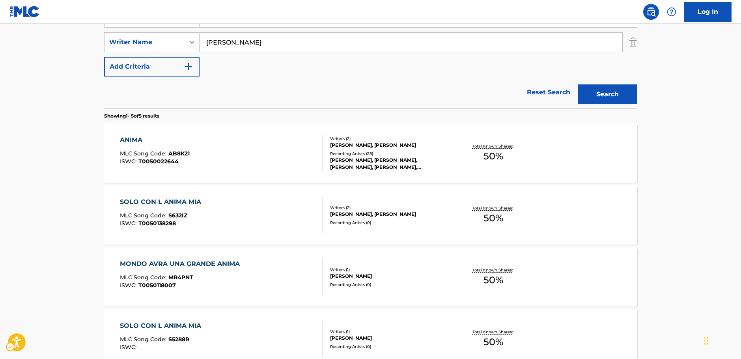
scroll to position [128, 0]
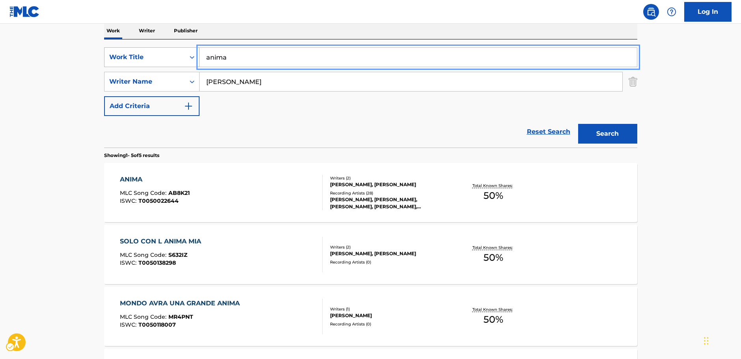
drag, startPoint x: 224, startPoint y: 61, endPoint x: 160, endPoint y: 65, distance: 63.9
click at [186, 62] on div "SearchWithCriteriad39d59ff-0ba6-4b28-8f00-49e926edb173 Work Title anima" at bounding box center [370, 57] width 533 height 20
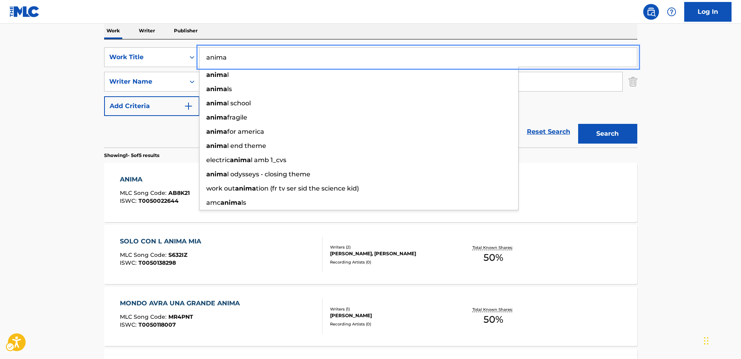
paste input "PELEAS"
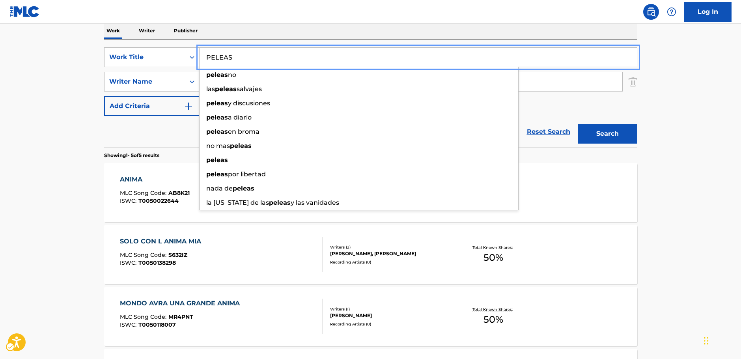
type input "PELEAS"
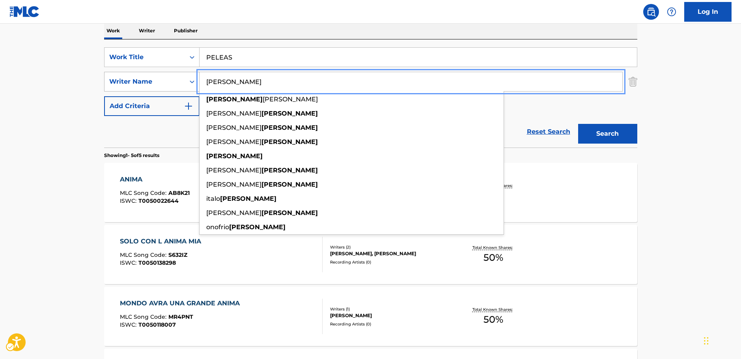
drag, startPoint x: 231, startPoint y: 82, endPoint x: 173, endPoint y: 85, distance: 58.0
click at [173, 85] on div "SearchWithCriteria8fd8370b-bc30-4721-a6f9-e24ffcfcd3fb Writer Name Cellamare ce…" at bounding box center [370, 82] width 533 height 20
paste input "JULIO JARAMILLO"
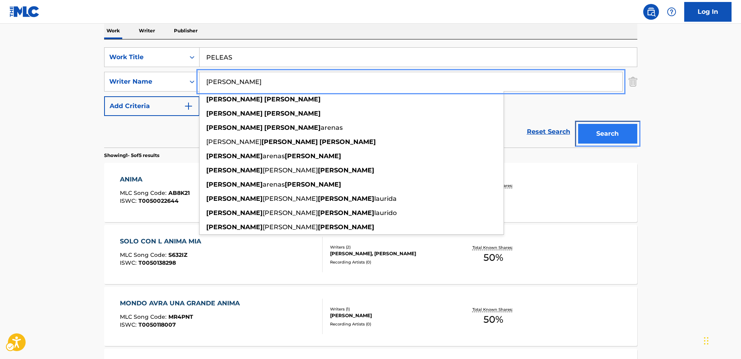
click at [615, 134] on button "Search" at bounding box center [607, 134] width 59 height 20
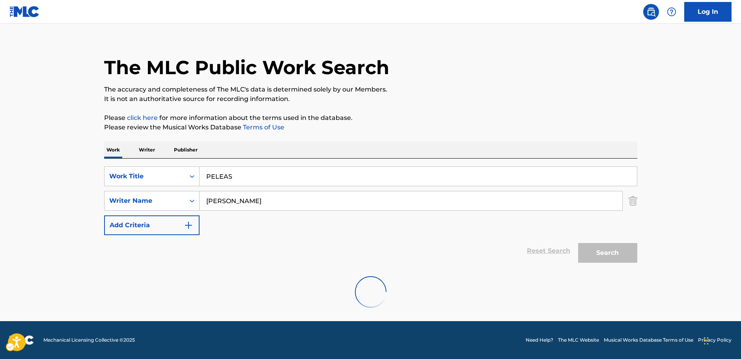
scroll to position [0, 0]
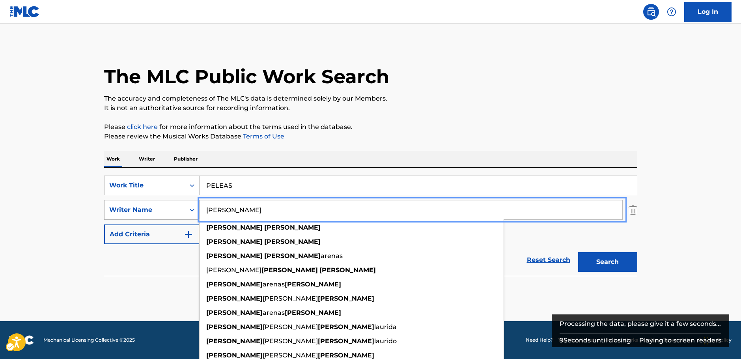
drag, startPoint x: 227, startPoint y: 210, endPoint x: 173, endPoint y: 212, distance: 53.2
click at [174, 212] on div "SearchWithCriteria8fd8370b-bc30-4721-a6f9-e24ffcfcd3fb Writer Name JULIO JARAMI…" at bounding box center [370, 210] width 533 height 20
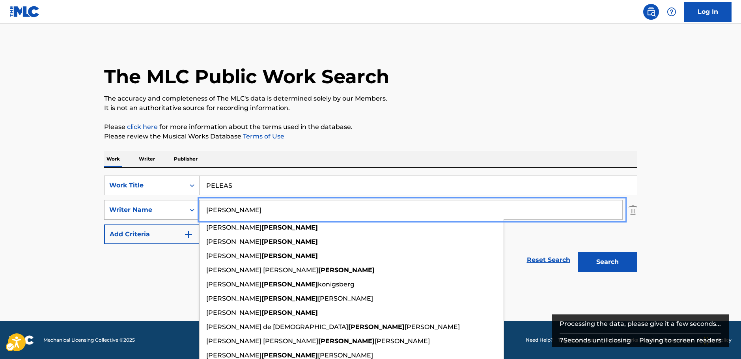
click at [578, 252] on button "Search" at bounding box center [607, 262] width 59 height 20
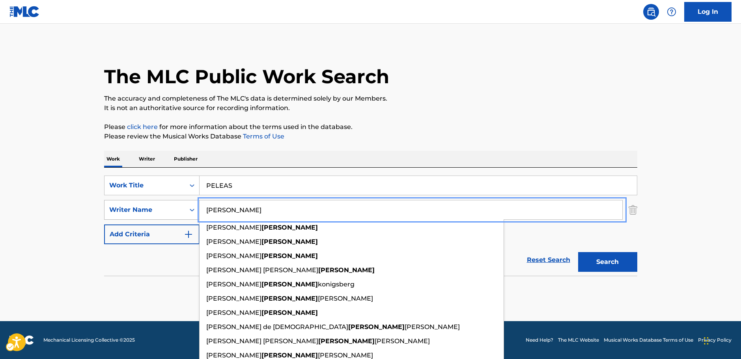
drag, startPoint x: 249, startPoint y: 205, endPoint x: 179, endPoint y: 205, distance: 69.4
click at [179, 205] on div "SearchWithCriteria8fd8370b-bc30-4721-a6f9-e24ffcfcd3fb Writer Name JARAMILLO ar…" at bounding box center [370, 210] width 533 height 20
paste input "Dutra"
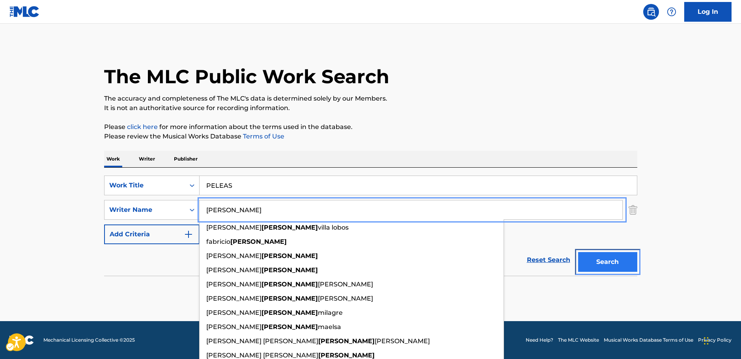
click at [620, 266] on button "Search" at bounding box center [607, 262] width 59 height 20
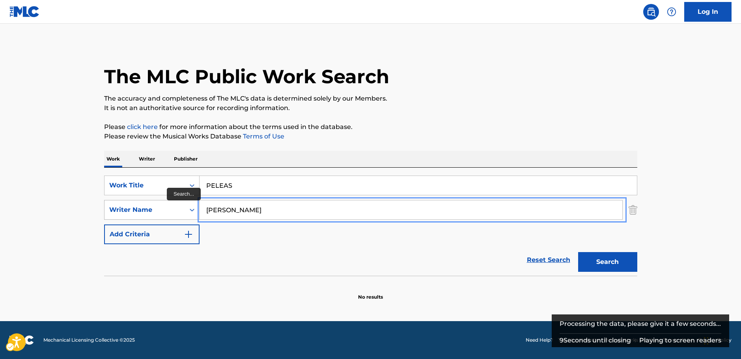
drag, startPoint x: 240, startPoint y: 213, endPoint x: 191, endPoint y: 212, distance: 48.9
click at [191, 212] on div "SearchWithCriteria8fd8370b-bc30-4721-a6f9-e24ffcfcd3fb Writer Name Dutra" at bounding box center [370, 210] width 533 height 20
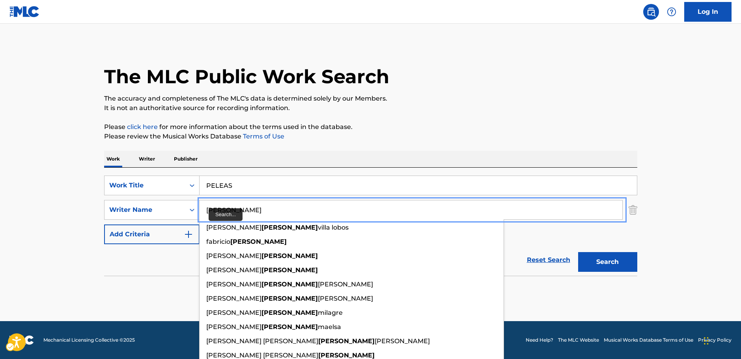
paste input "Vermeer"
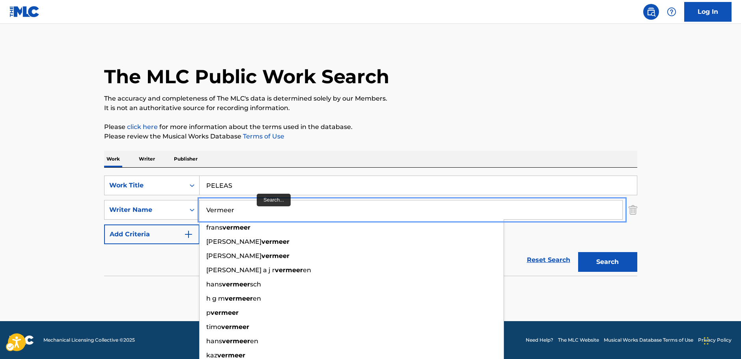
type input "Vermeer"
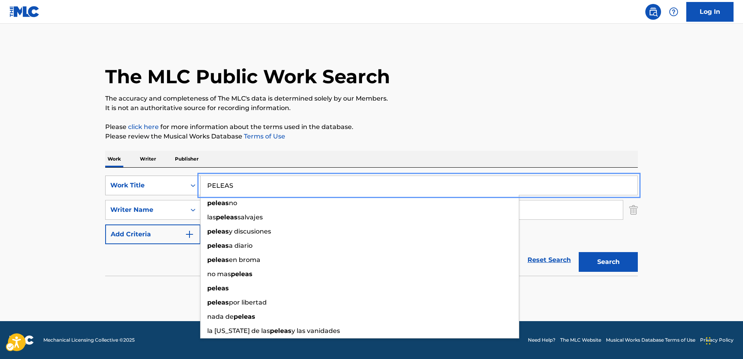
drag, startPoint x: 249, startPoint y: 185, endPoint x: 149, endPoint y: 183, distance: 99.3
click at [149, 183] on div "SearchWithCriteriad39d59ff-0ba6-4b28-8f00-49e926edb173 Work Title PELEAS peleas…" at bounding box center [371, 185] width 533 height 20
paste input "LA PALOMA"
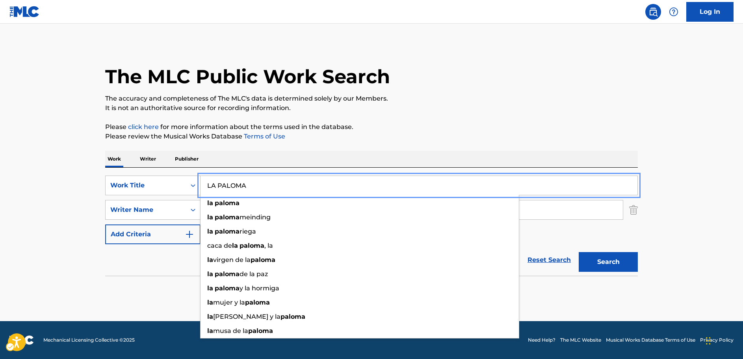
type input "LA PALOMA"
click at [58, 214] on main "The MLC Public Work Search The accuracy and completeness of The MLC's data is d…" at bounding box center [371, 172] width 743 height 297
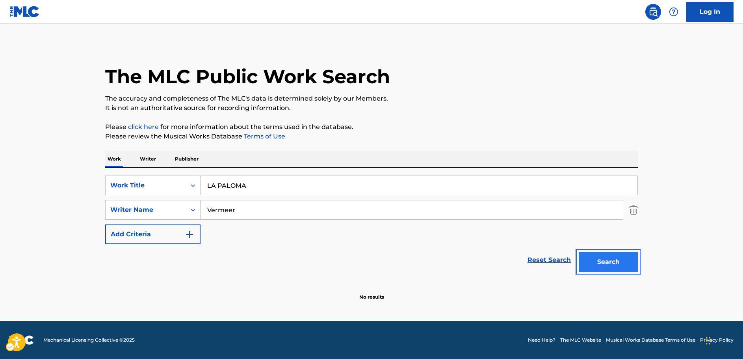
click at [603, 257] on button "Search" at bounding box center [608, 262] width 59 height 20
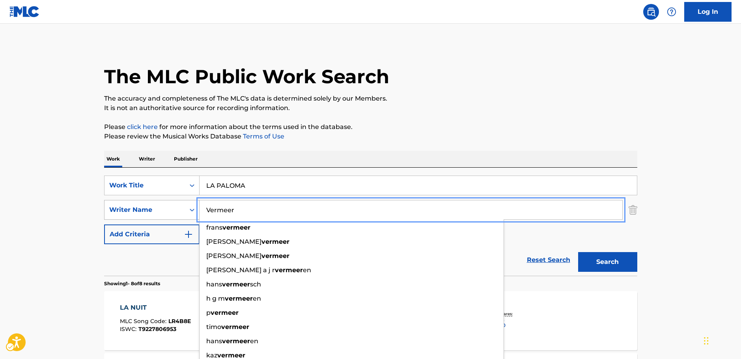
drag, startPoint x: 242, startPoint y: 212, endPoint x: 137, endPoint y: 216, distance: 104.5
click at [154, 214] on div "SearchWithCriteria8fd8370b-bc30-4721-a6f9-e24ffcfcd3fb Writer Name Vermeer fran…" at bounding box center [370, 210] width 533 height 20
paste input "Trenet"
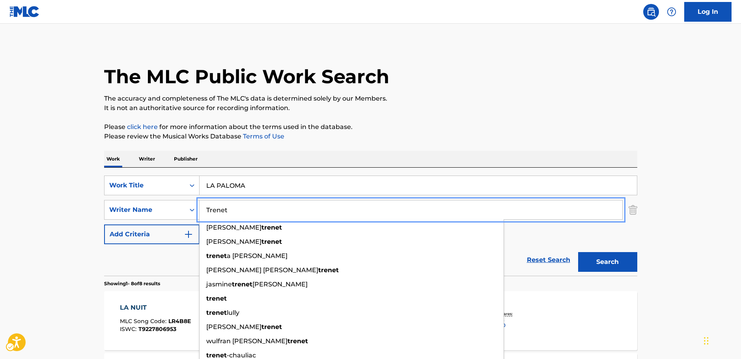
type input "Trenet"
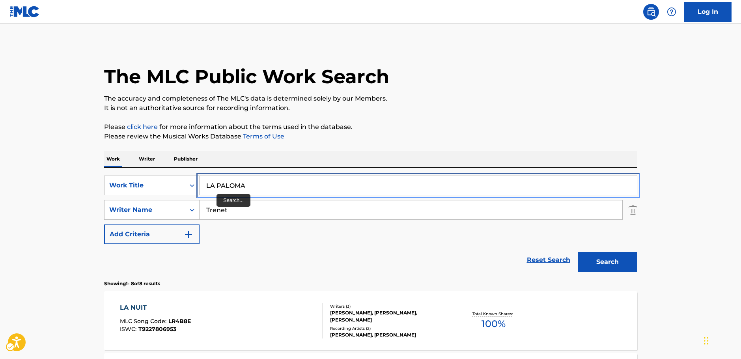
drag, startPoint x: 154, startPoint y: 189, endPoint x: 586, endPoint y: 227, distance: 434.1
click at [154, 190] on div "SearchWithCriteriad39d59ff-0ba6-4b28-8f00-49e926edb173 Work Title LA PALOMA" at bounding box center [370, 185] width 533 height 20
paste input "TE DESEO AMOR"
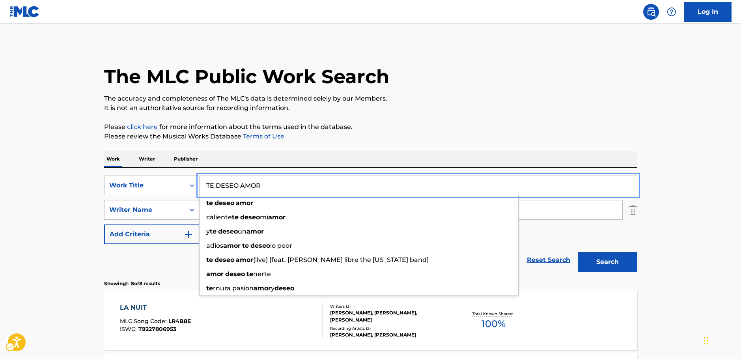
type input "TE DESEO AMOR"
click at [625, 258] on button "Search" at bounding box center [607, 262] width 59 height 20
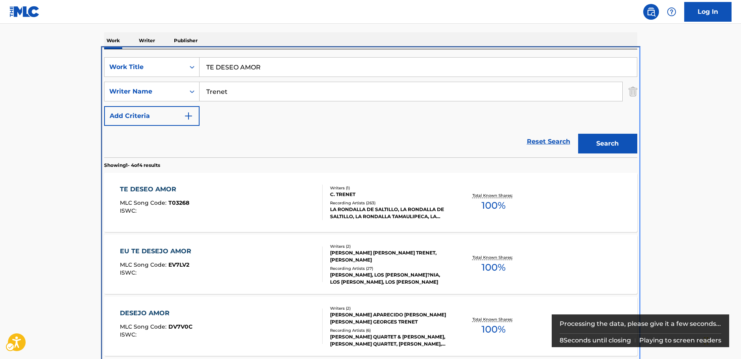
scroll to position [168, 0]
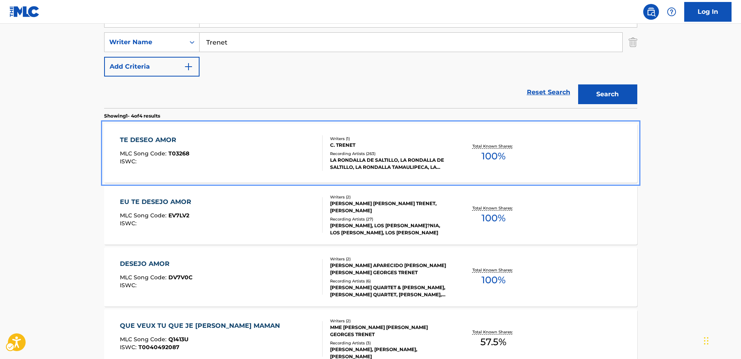
click at [257, 156] on div "TE DESEO AMOR MLC Song Code : T03268 ISWC :" at bounding box center [221, 152] width 203 height 35
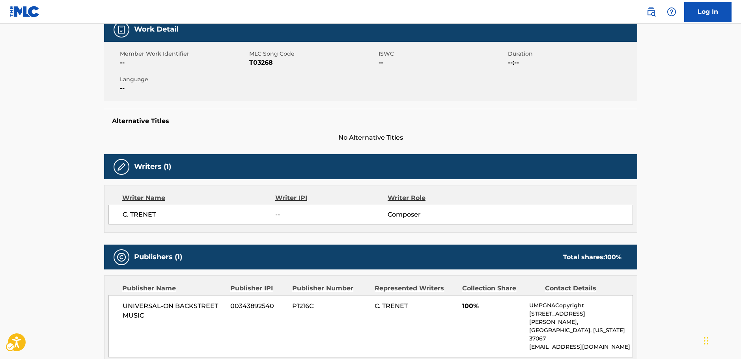
scroll to position [39, 0]
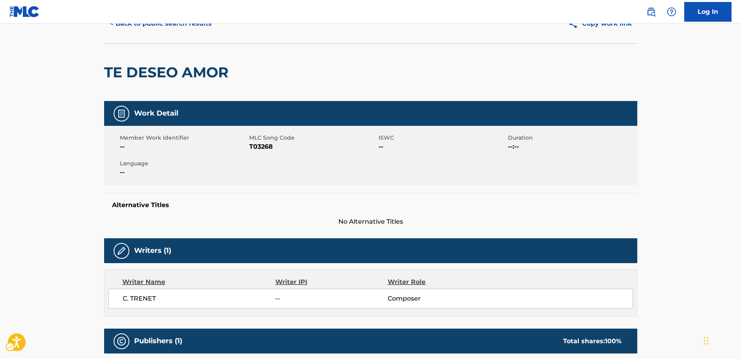
click at [263, 144] on span "MLC Song Code - T03268" at bounding box center [312, 146] width 127 height 9
drag, startPoint x: 214, startPoint y: 69, endPoint x: 71, endPoint y: 73, distance: 142.7
drag, startPoint x: 160, startPoint y: 297, endPoint x: 424, endPoint y: 121, distance: 316.7
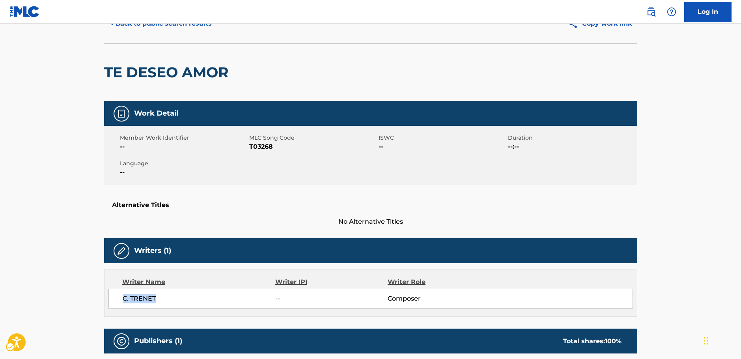
click at [120, 298] on div "C. TRENET -- Composer" at bounding box center [370, 299] width 524 height 20
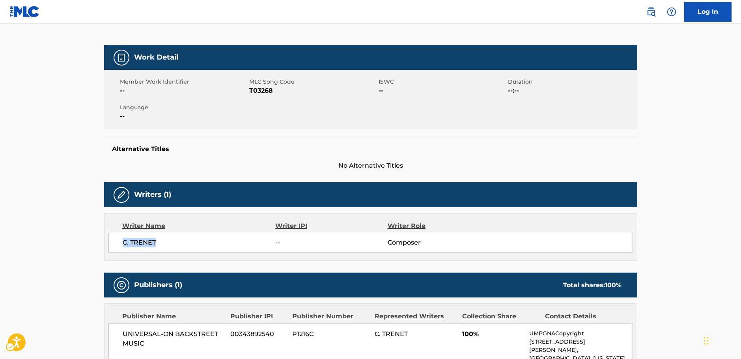
scroll to position [276, 0]
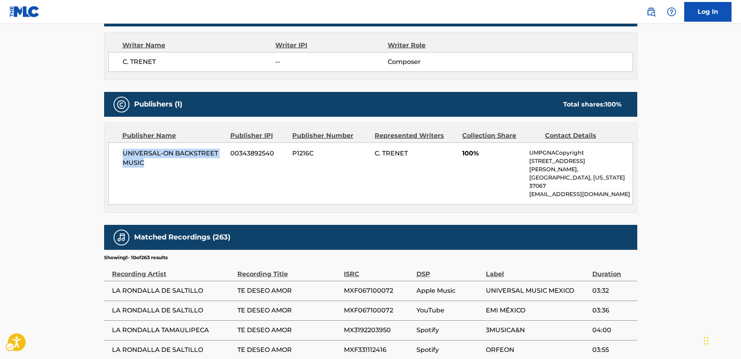
drag, startPoint x: 157, startPoint y: 163, endPoint x: 110, endPoint y: 152, distance: 48.9
click at [116, 151] on div "UNIVERSAL-ON BACKSTREET MUSIC 00343892540 P1216C C. TRENET 100% UMPGNACopyright…" at bounding box center [370, 173] width 524 height 62
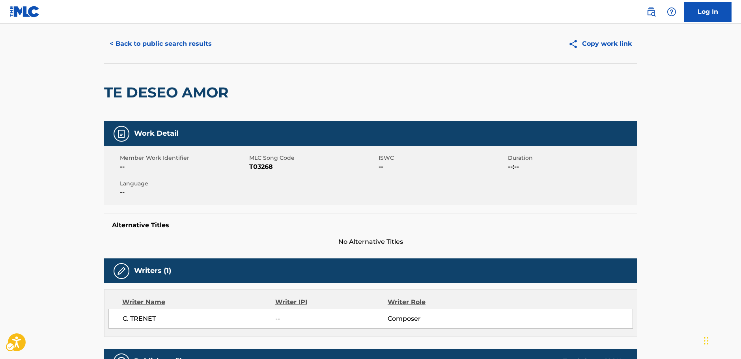
scroll to position [0, 0]
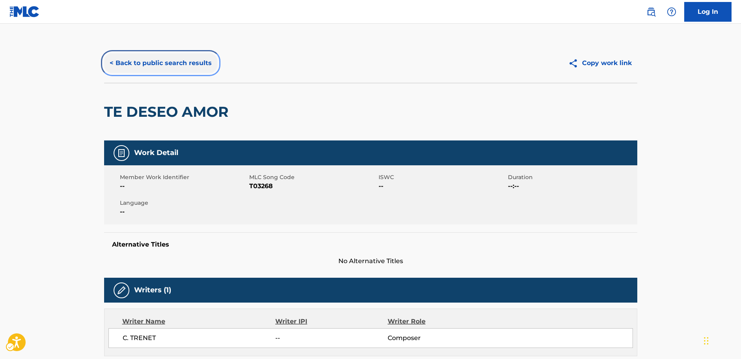
click at [178, 62] on button "< Back to public search results" at bounding box center [160, 63] width 113 height 20
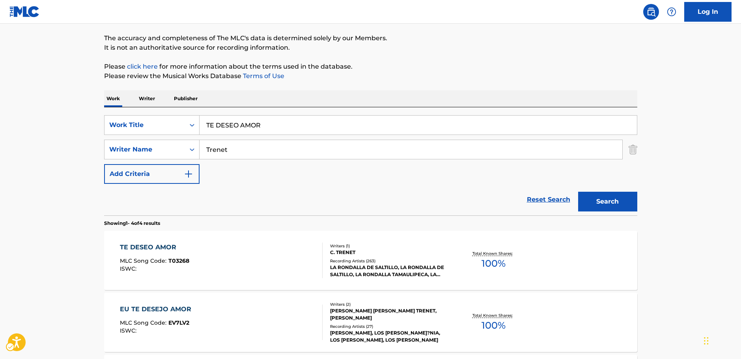
scroll to position [49, 0]
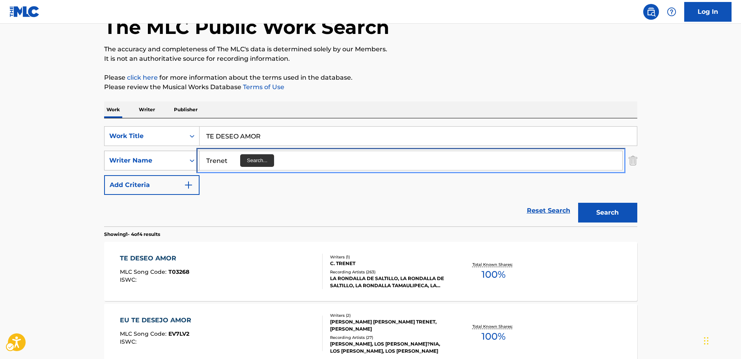
click at [190, 163] on div "SearchWithCriteria8fd8370b-bc30-4721-a6f9-e24ffcfcd3fb Writer Name Trenet" at bounding box center [370, 161] width 533 height 20
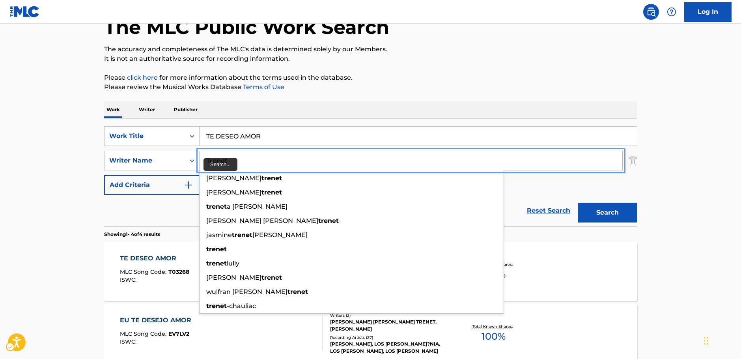
paste input "Botija"
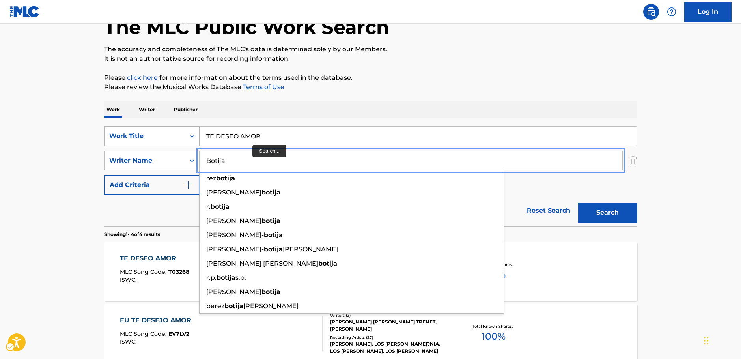
type input "Botija"
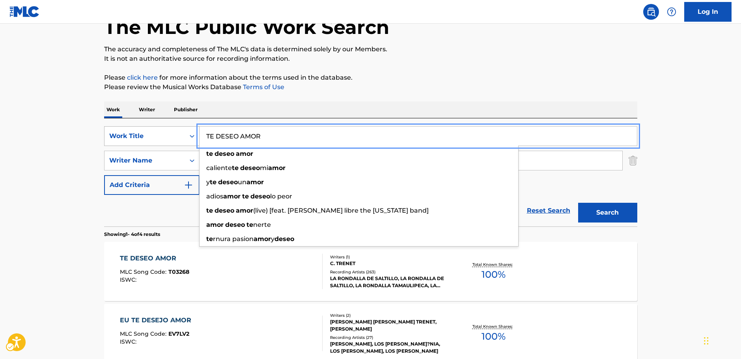
click at [164, 136] on div "SearchWithCriteriad39d59ff-0ba6-4b28-8f00-49e926edb173 Work Title TE DESEO AMOR…" at bounding box center [370, 136] width 533 height 20
paste input "Y QUE"
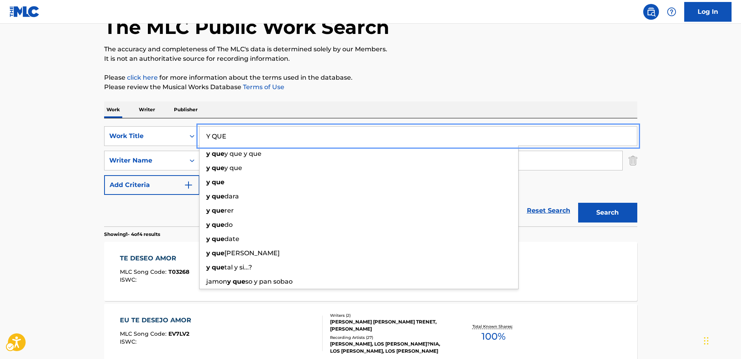
type input "Y QUE"
click at [622, 216] on button "Search" at bounding box center [607, 213] width 59 height 20
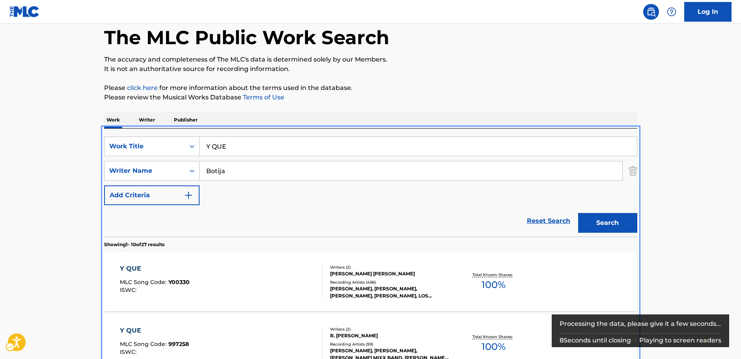
scroll to position [168, 0]
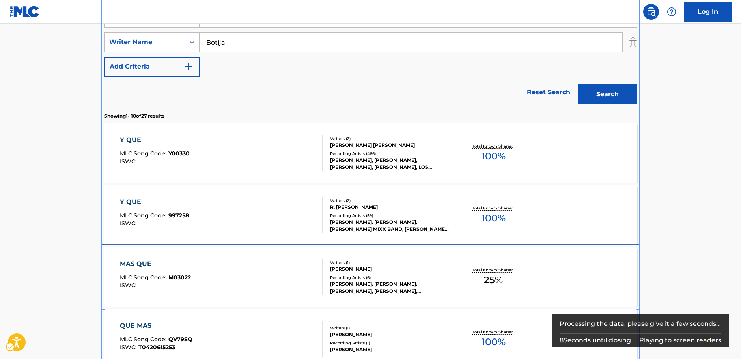
click at [227, 272] on div "MAS QUE MLC Song Code : M03022 ISWC :" at bounding box center [221, 276] width 203 height 35
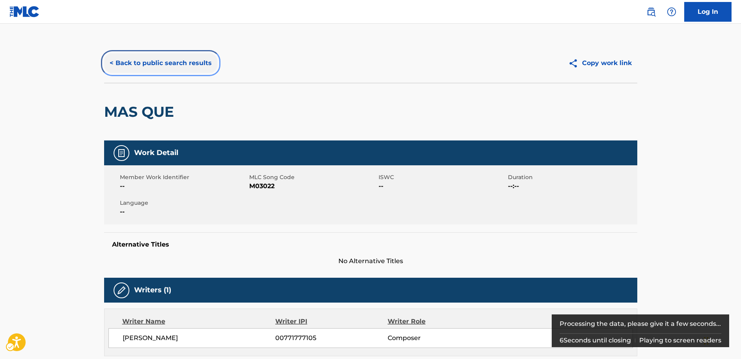
click at [146, 64] on button "< Back to public search results" at bounding box center [160, 63] width 113 height 20
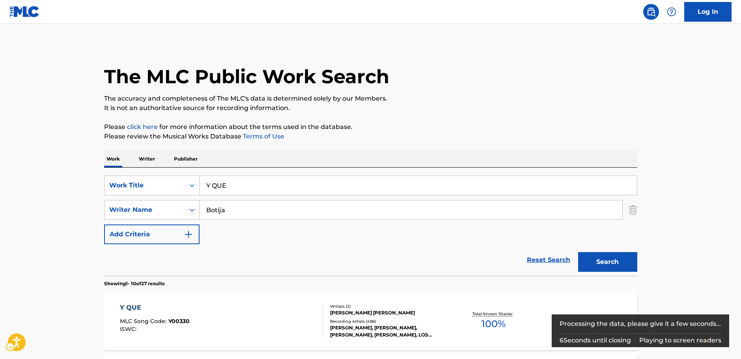
scroll to position [168, 0]
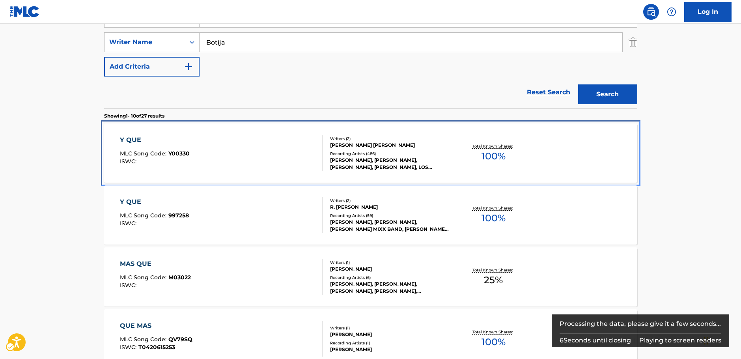
click at [258, 158] on div "Y QUE MLC Song Code : Y00330 ISWC :" at bounding box center [221, 152] width 203 height 35
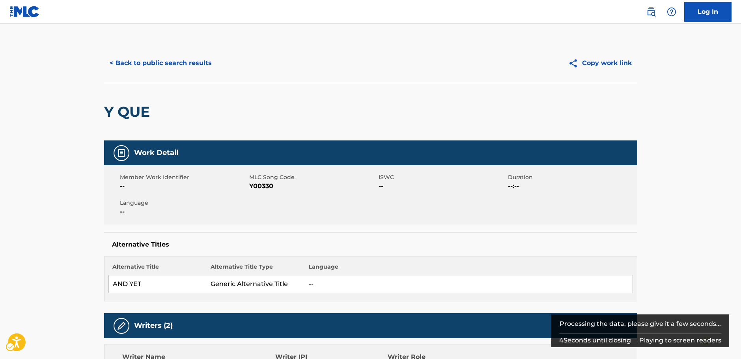
click at [257, 184] on span "MLC Song Code - Y00330" at bounding box center [312, 185] width 127 height 9
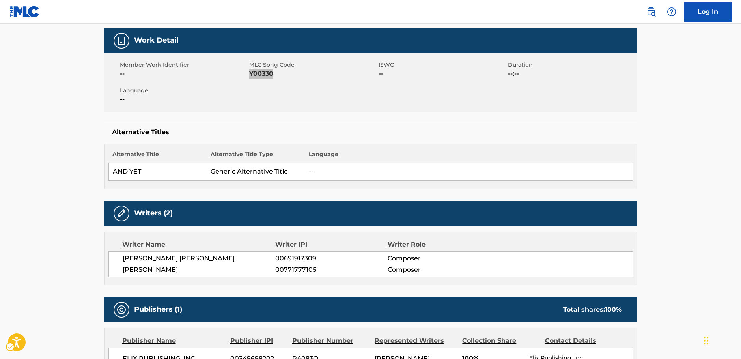
scroll to position [158, 0]
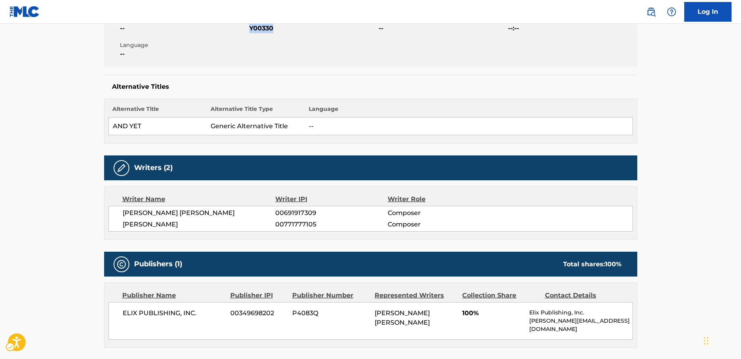
drag, startPoint x: 207, startPoint y: 226, endPoint x: 124, endPoint y: 214, distance: 83.6
click at [124, 214] on div "MARIA ENRIQUETA RAMOS NUNEZ 00691917309 Composer RAFAEL PEREZ BOTIJA 0077177710…" at bounding box center [370, 219] width 524 height 26
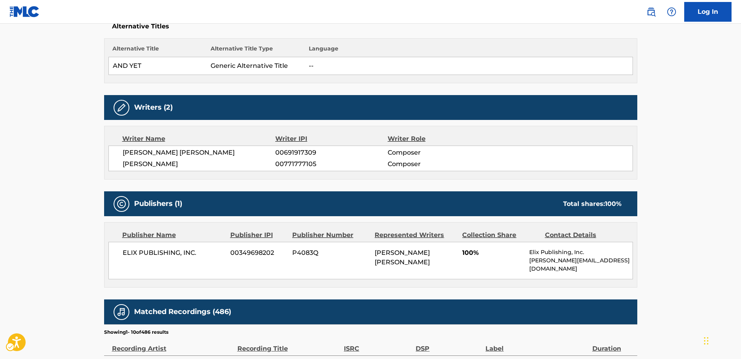
scroll to position [315, 0]
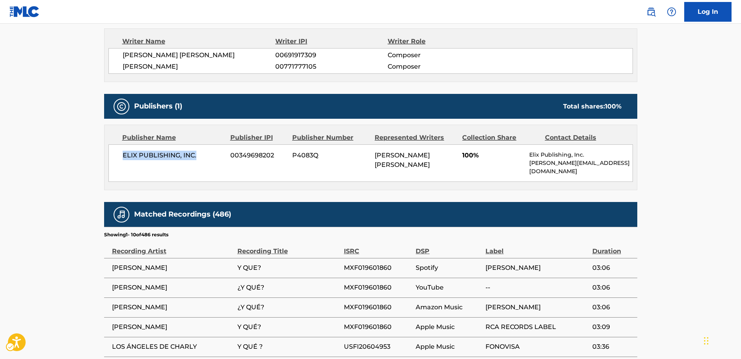
drag, startPoint x: 199, startPoint y: 156, endPoint x: 121, endPoint y: 159, distance: 77.3
click at [121, 159] on div "ELIX PUBLISHING, INC. 00349698202 P4083Q MARIA ENRIQUETA RAMOS NUNEZ, RAFAEL PE…" at bounding box center [370, 162] width 524 height 37
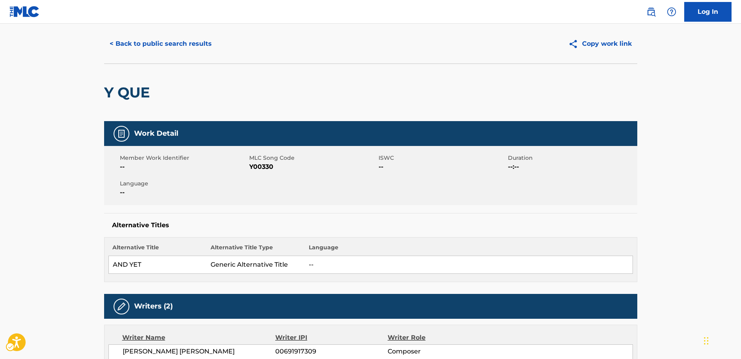
scroll to position [0, 0]
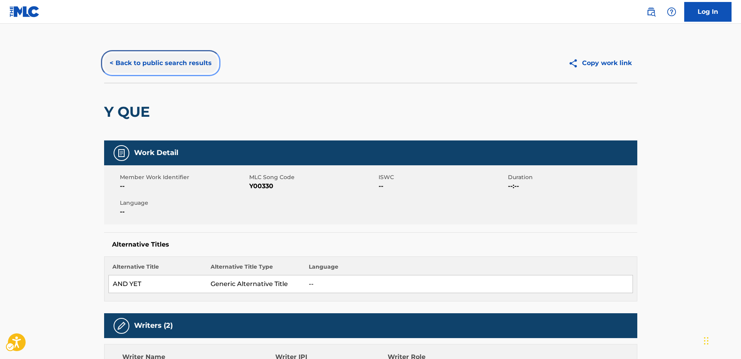
click at [140, 62] on button "< Back to public search results" at bounding box center [160, 63] width 113 height 20
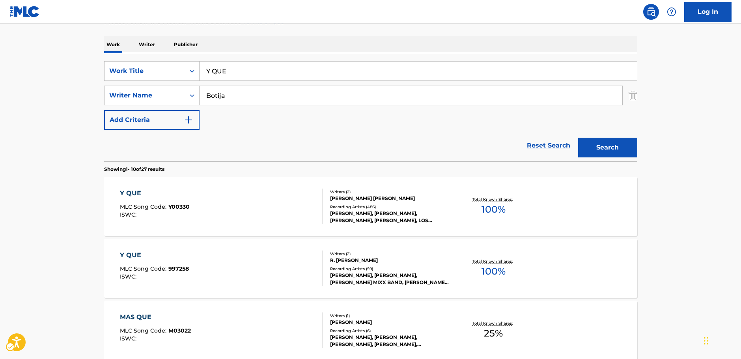
scroll to position [49, 0]
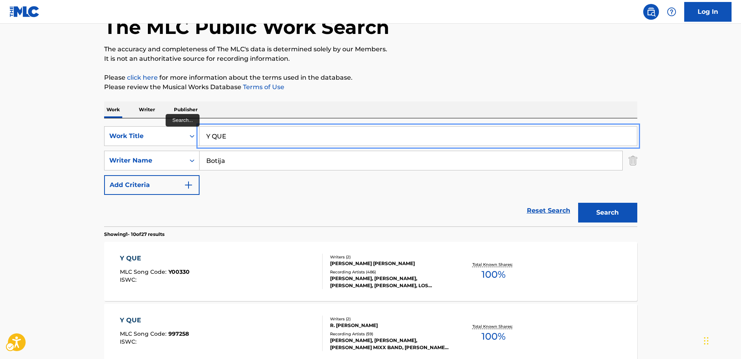
drag, startPoint x: 240, startPoint y: 136, endPoint x: 82, endPoint y: 143, distance: 158.6
click at [162, 138] on div "SearchWithCriteriad39d59ff-0ba6-4b28-8f00-49e926edb173 Work Title Y QUE" at bounding box center [370, 136] width 533 height 20
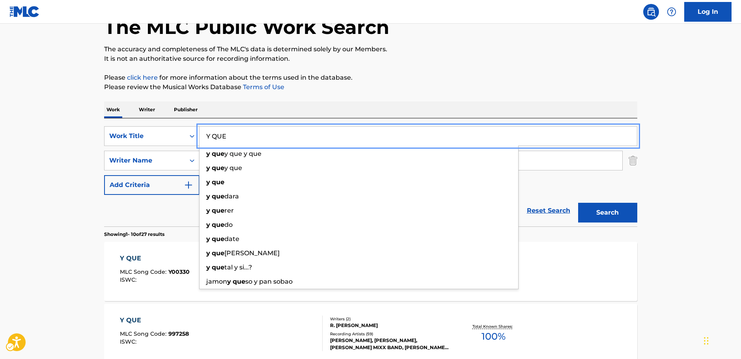
paste input "Como Me Duele Amor"
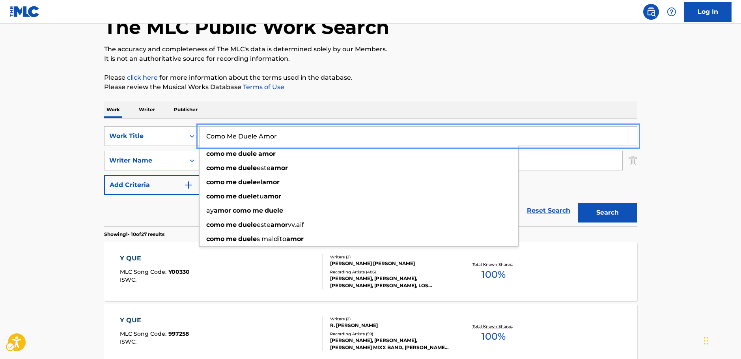
type input "Como Me Duele Amor"
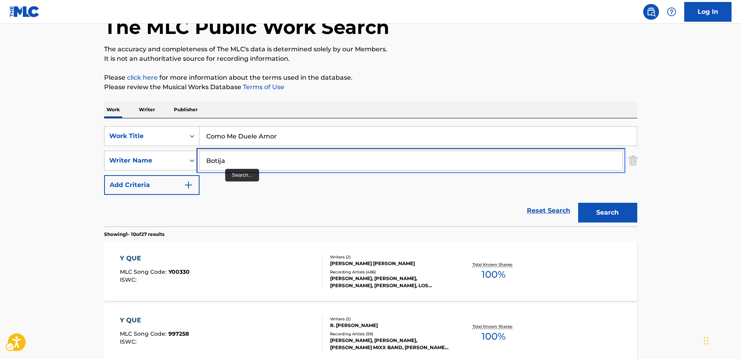
click at [187, 161] on div "SearchWithCriteria8fd8370b-bc30-4721-a6f9-e24ffcfcd3fb Writer Name Botija" at bounding box center [370, 161] width 533 height 20
paste input "Quijano"
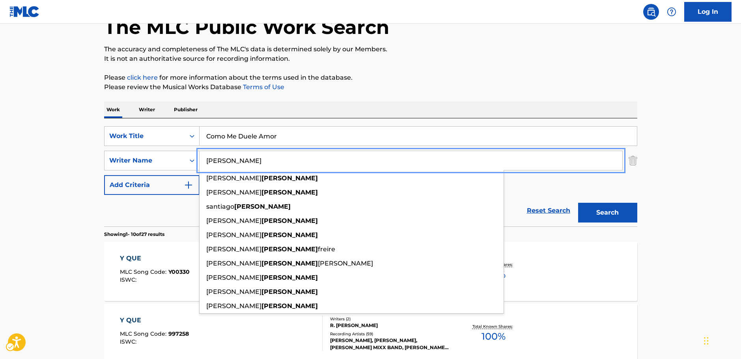
type input "Quijano"
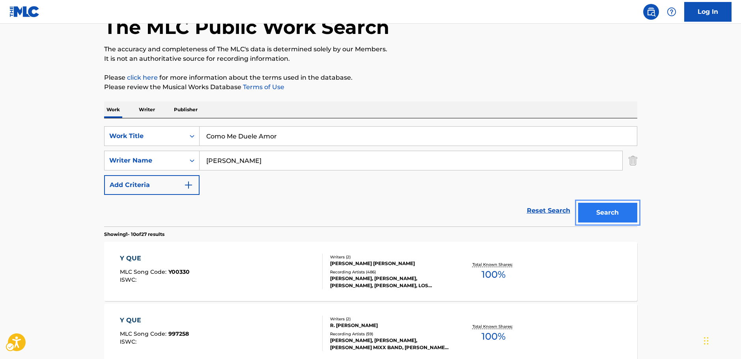
click at [603, 210] on button "Search" at bounding box center [607, 213] width 59 height 20
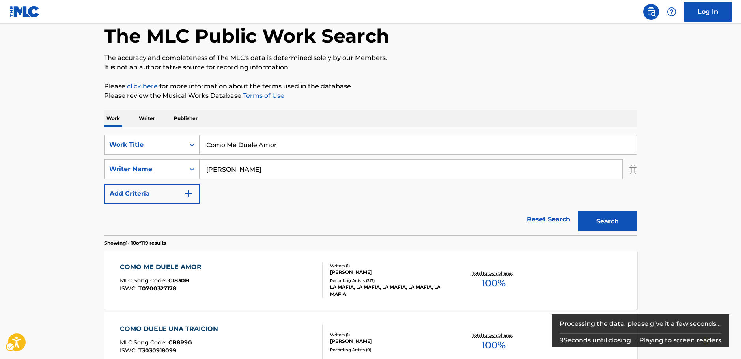
scroll to position [79, 0]
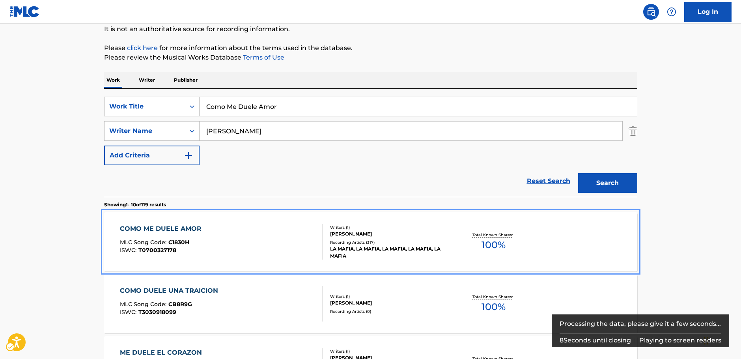
click at [255, 251] on div "COMO ME DUELE AMOR MLC Song Code : C1830H ISWC : T0700327178" at bounding box center [221, 241] width 203 height 35
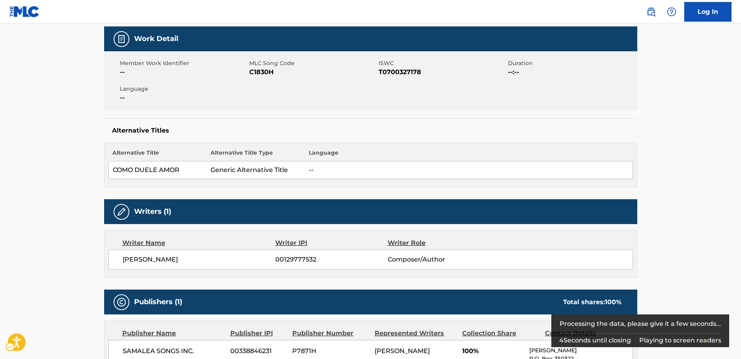
scroll to position [69, 0]
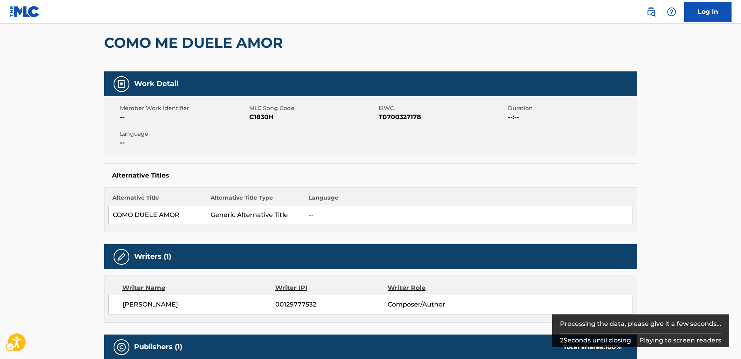
click at [264, 118] on span "MLC Song Code - C1830H" at bounding box center [312, 116] width 127 height 9
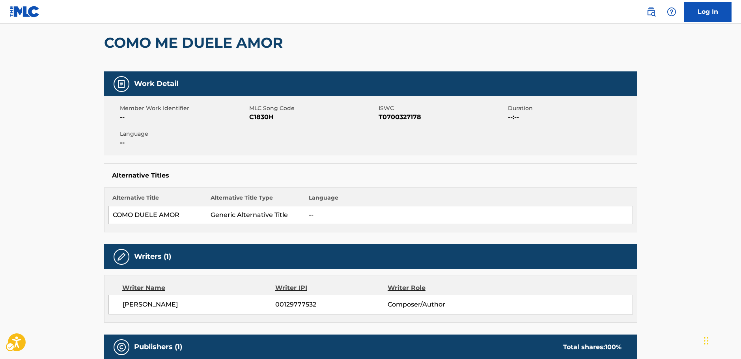
click at [389, 116] on span "ISWC - T0700327178" at bounding box center [441, 116] width 127 height 9
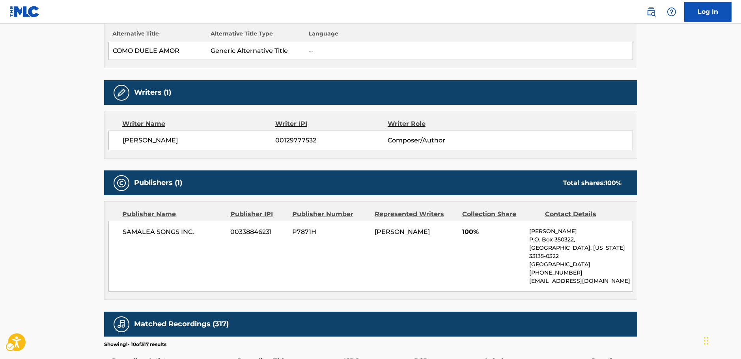
scroll to position [305, 0]
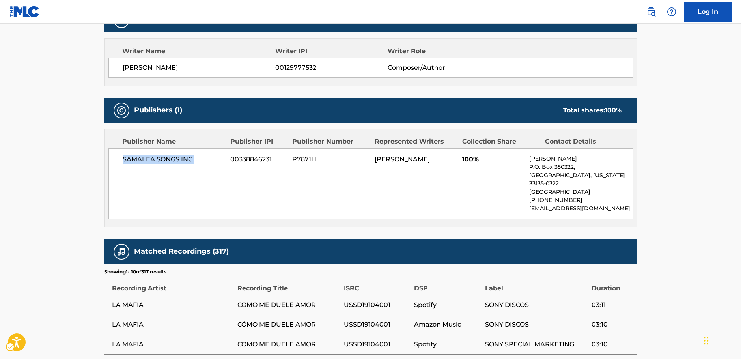
drag, startPoint x: 207, startPoint y: 161, endPoint x: 121, endPoint y: 164, distance: 86.4
click at [121, 164] on div "SAMALEA SONGS INC. 00338846231 P7871H PEDRO RICARDO QUIJANO 100% Silvia Samalea…" at bounding box center [370, 183] width 524 height 71
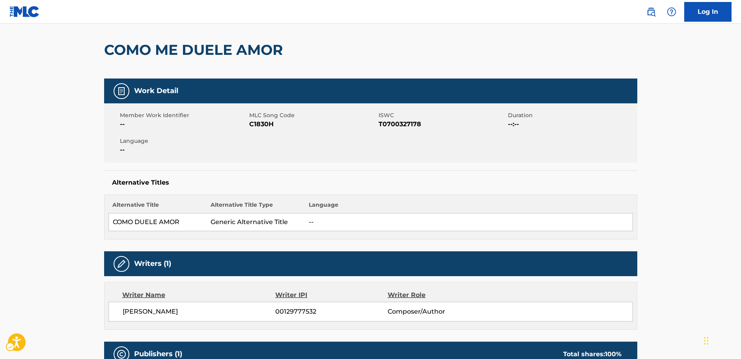
scroll to position [0, 0]
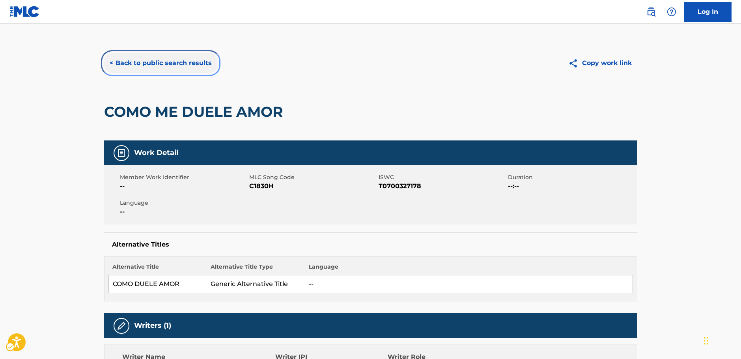
click at [167, 64] on button "< Back to public search results" at bounding box center [160, 63] width 113 height 20
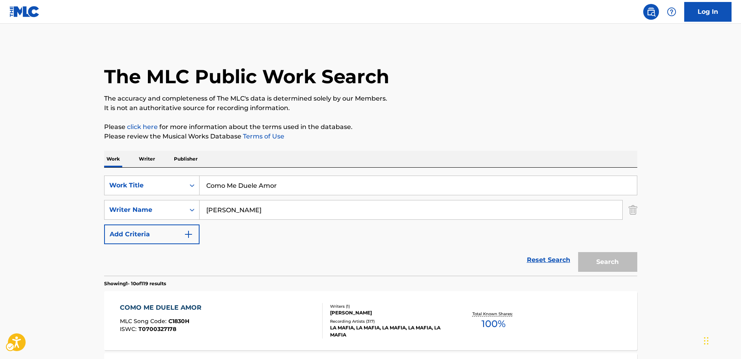
scroll to position [79, 0]
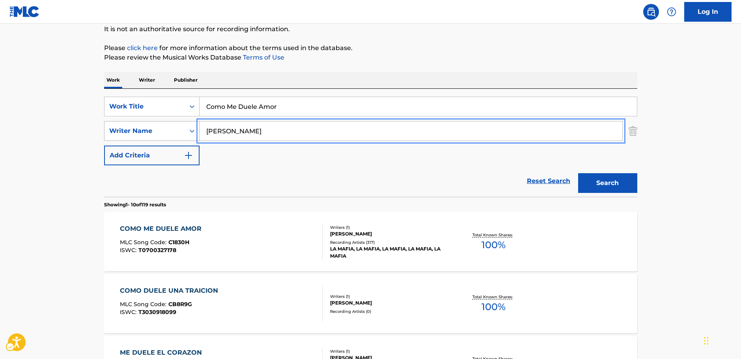
drag, startPoint x: 223, startPoint y: 130, endPoint x: 147, endPoint y: 132, distance: 76.1
click at [171, 133] on div "SearchWithCriteria8fd8370b-bc30-4721-a6f9-e24ffcfcd3fb Writer Name Quijano" at bounding box center [370, 131] width 533 height 20
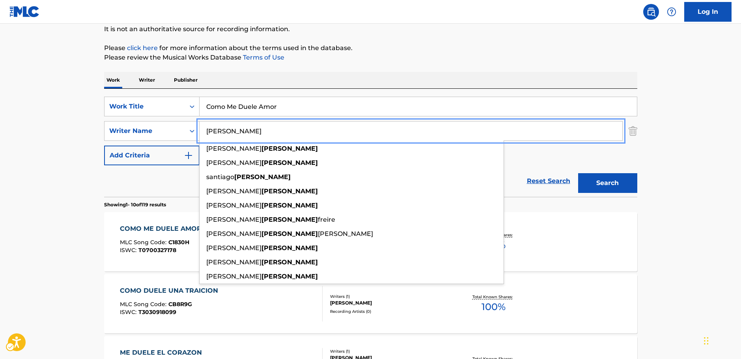
paste input "Adolfo"
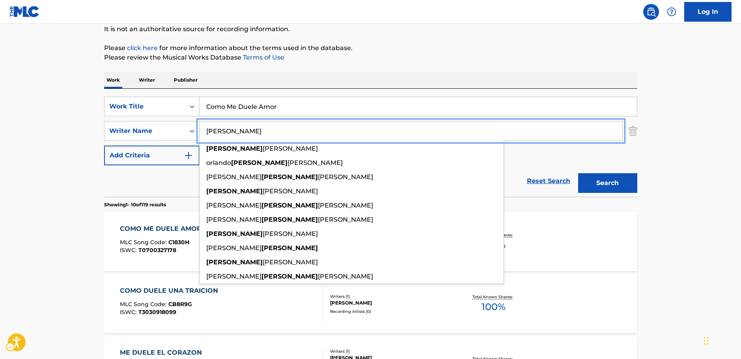
type input "Adolfo"
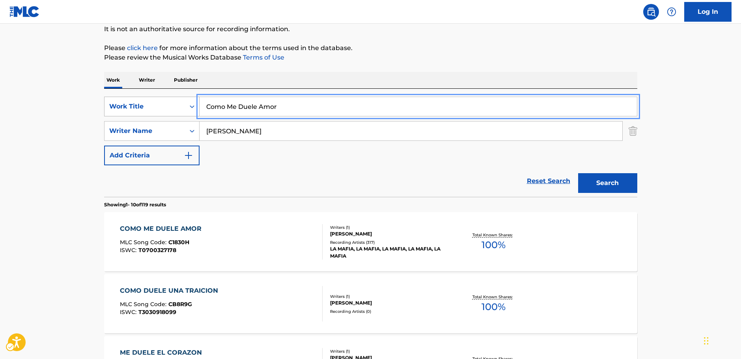
drag, startPoint x: 239, startPoint y: 106, endPoint x: 173, endPoint y: 113, distance: 65.8
click at [163, 110] on div "SearchWithCriteriad39d59ff-0ba6-4b28-8f00-49e926edb173 Work Title Como Me Duele…" at bounding box center [370, 107] width 533 height 20
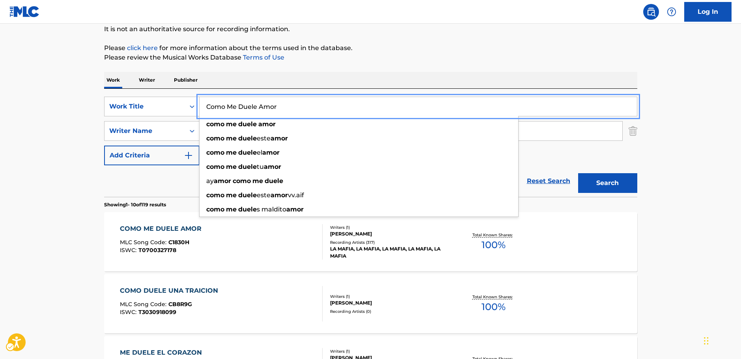
paste input "A QUIEN QUIERES ENGAÑAR"
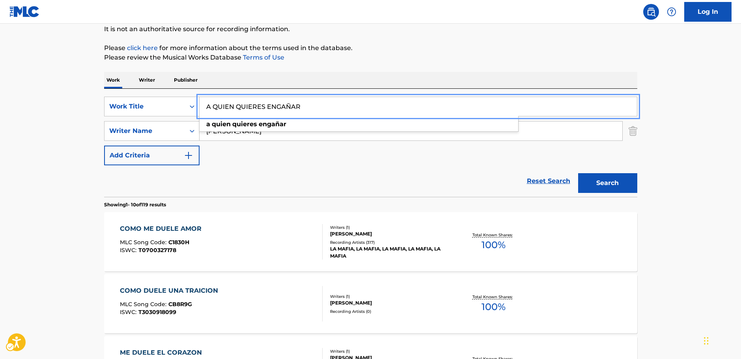
type input "A QUIEN QUIERES ENGAÑAR"
click at [612, 184] on button "Search" at bounding box center [607, 183] width 59 height 20
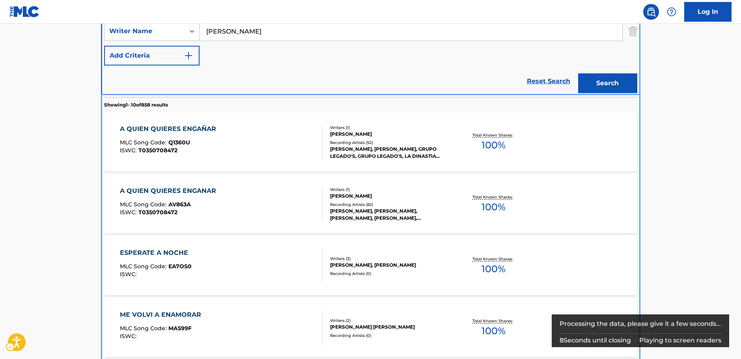
scroll to position [157, 0]
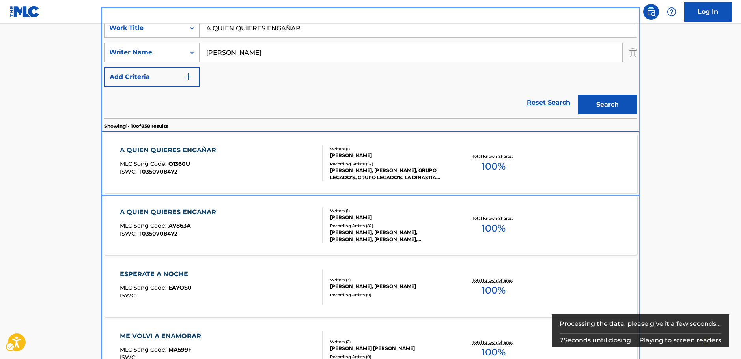
click at [229, 164] on div "A QUIEN QUIERES ENGAÑAR MLC Song Code : Q1360U ISWC : T0350708472" at bounding box center [221, 162] width 203 height 35
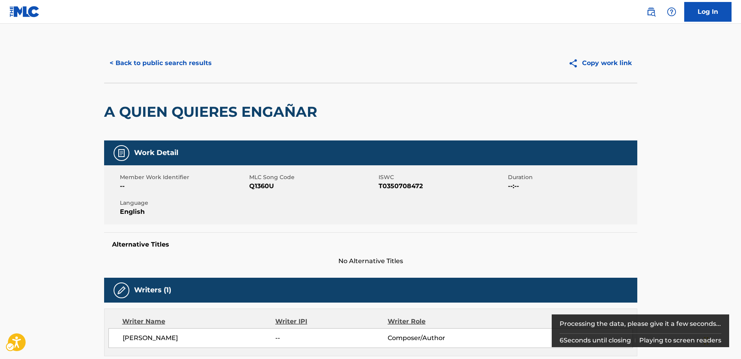
click at [261, 187] on span "Q1360U" at bounding box center [312, 185] width 127 height 9
click at [261, 187] on span "MLC Song Code - Q1360U" at bounding box center [312, 185] width 127 height 9
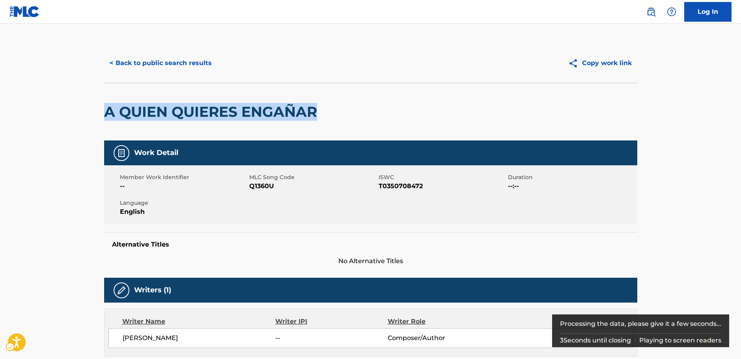
drag, startPoint x: 292, startPoint y: 114, endPoint x: 91, endPoint y: 115, distance: 201.0
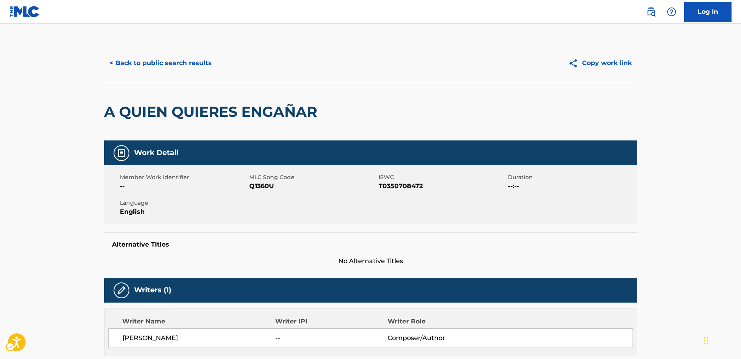
click at [255, 188] on span "MLC Song Code - Q1360U" at bounding box center [312, 185] width 127 height 9
click at [399, 186] on span "ISWC - T0350708472" at bounding box center [441, 185] width 127 height 9
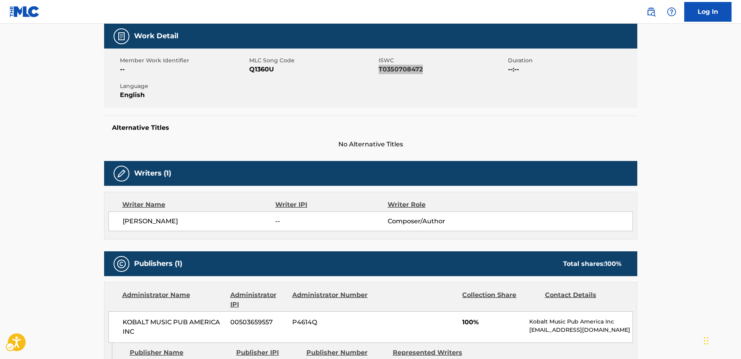
scroll to position [118, 0]
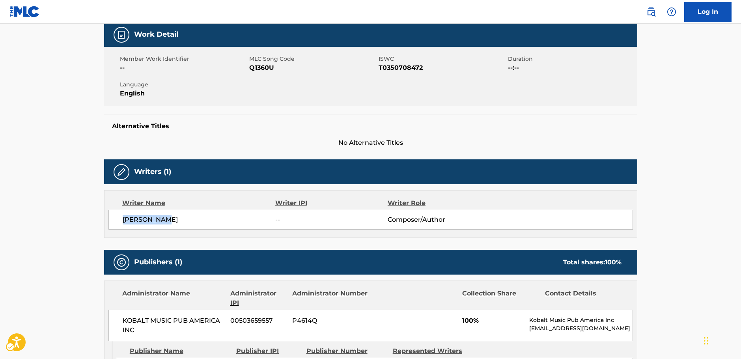
drag, startPoint x: 183, startPoint y: 218, endPoint x: 447, endPoint y: 40, distance: 318.3
click at [124, 218] on span "ADOLFO ALBA" at bounding box center [199, 219] width 153 height 9
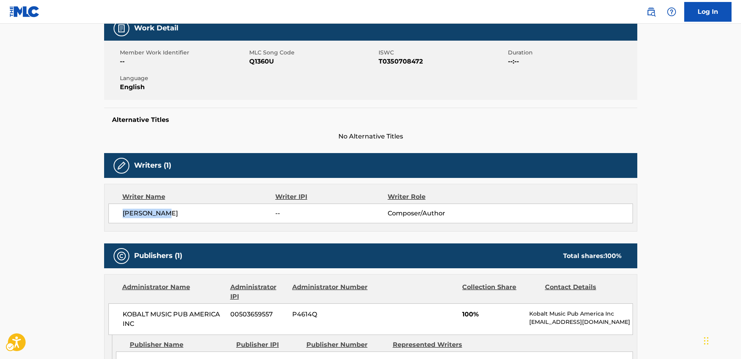
scroll to position [237, 0]
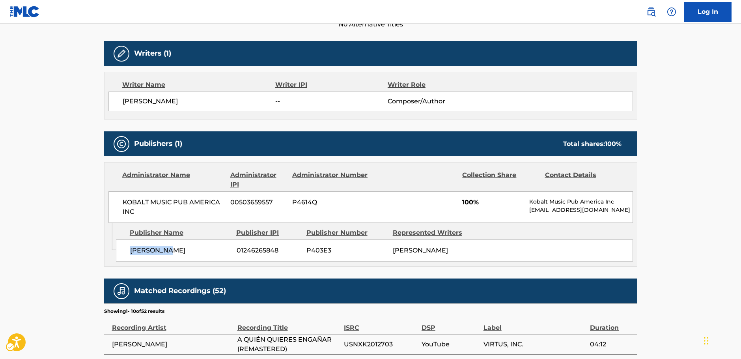
drag, startPoint x: 181, startPoint y: 249, endPoint x: 127, endPoint y: 250, distance: 54.0
click at [127, 250] on div "SIDERIS AA 01246265848 P403E3 ADOLFO ALBA" at bounding box center [374, 250] width 517 height 22
drag, startPoint x: 155, startPoint y: 213, endPoint x: 119, endPoint y: 203, distance: 37.6
click at [119, 203] on div "KOBALT MUSIC PUB AMERICA INC 00503659557 P4614Q 100% Kobalt Music Pub America I…" at bounding box center [370, 207] width 524 height 32
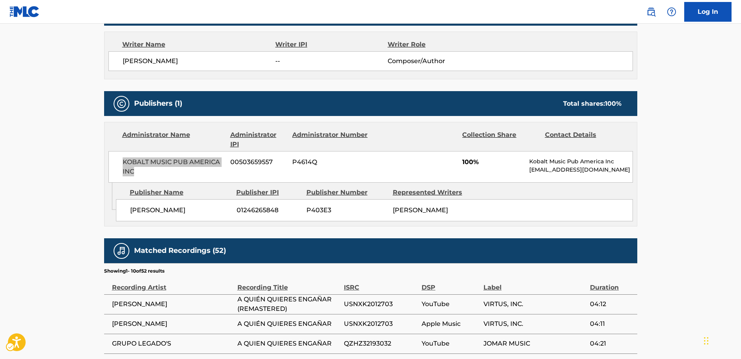
scroll to position [355, 0]
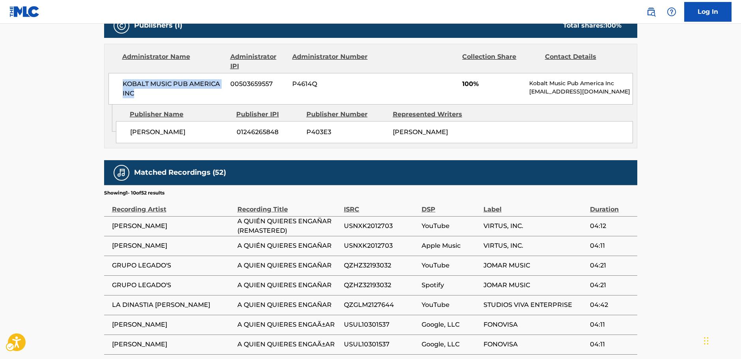
drag, startPoint x: 178, startPoint y: 227, endPoint x: 104, endPoint y: 225, distance: 73.3
click at [104, 225] on td "LOS TEMERARIOS" at bounding box center [170, 226] width 133 height 20
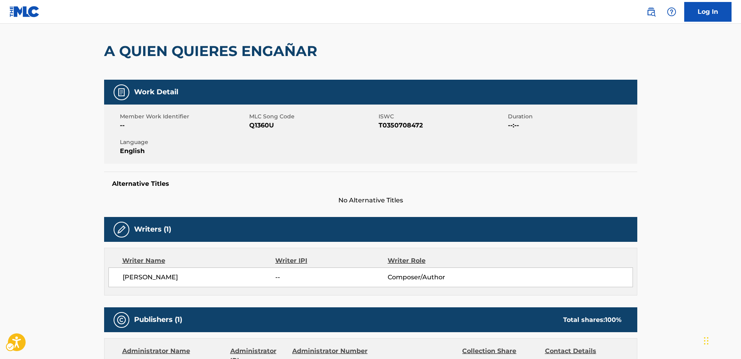
scroll to position [0, 0]
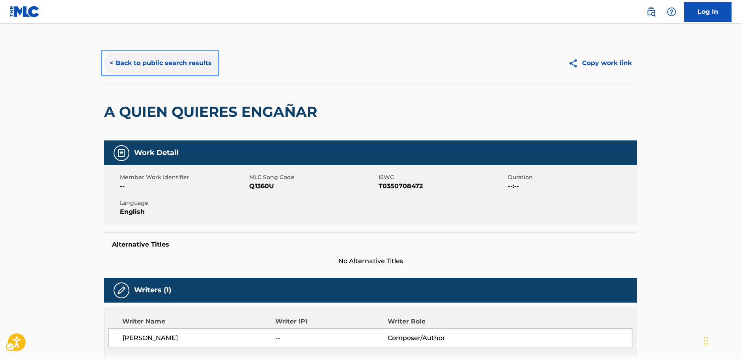
click at [151, 60] on button "< Back to public search results" at bounding box center [160, 63] width 113 height 20
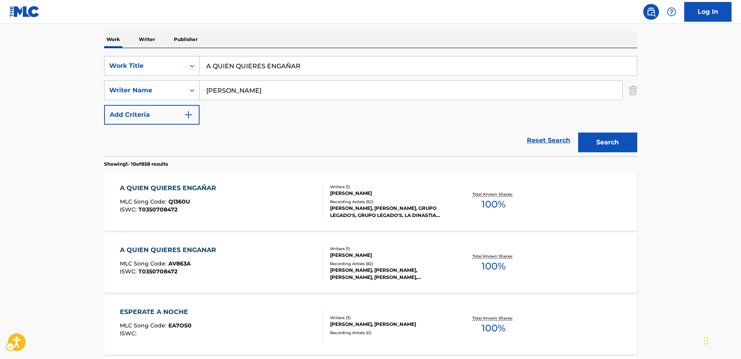
scroll to position [78, 0]
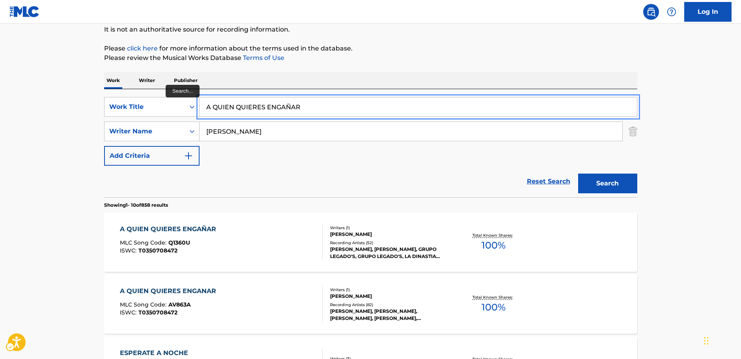
drag, startPoint x: 259, startPoint y: 112, endPoint x: 102, endPoint y: 118, distance: 157.0
paste input "SOLO TE QUIERO A TI"
type input "SOLO TE QUIERO A TI"
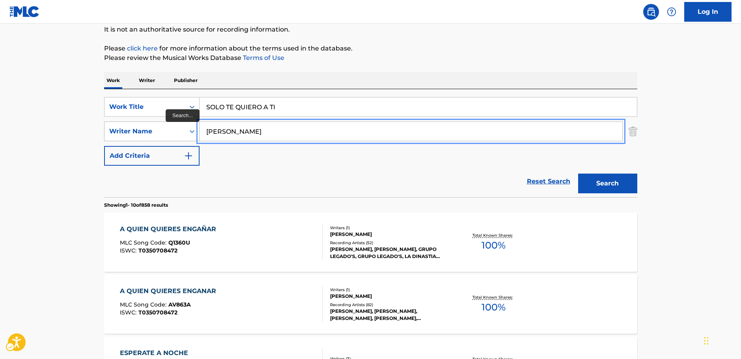
drag, startPoint x: 241, startPoint y: 134, endPoint x: 188, endPoint y: 133, distance: 53.6
click at [188, 133] on div "SearchWithCriteria8fd8370b-bc30-4721-a6f9-e24ffcfcd3fb Writer Name Adolfo" at bounding box center [370, 131] width 533 height 20
type input "alba"
click at [578, 173] on button "Search" at bounding box center [607, 183] width 59 height 20
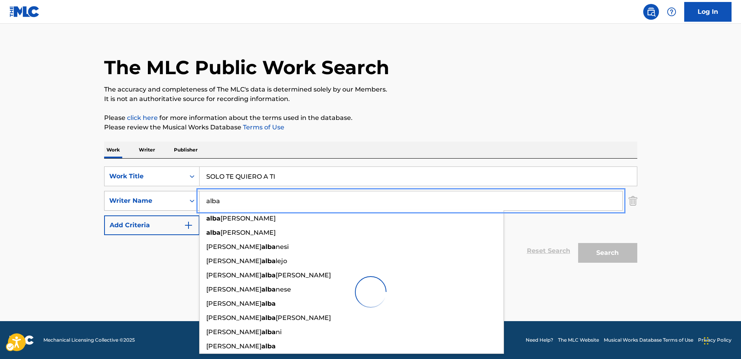
scroll to position [9, 0]
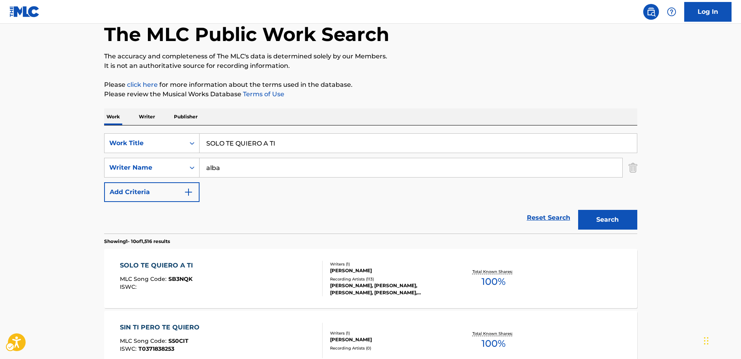
scroll to position [88, 0]
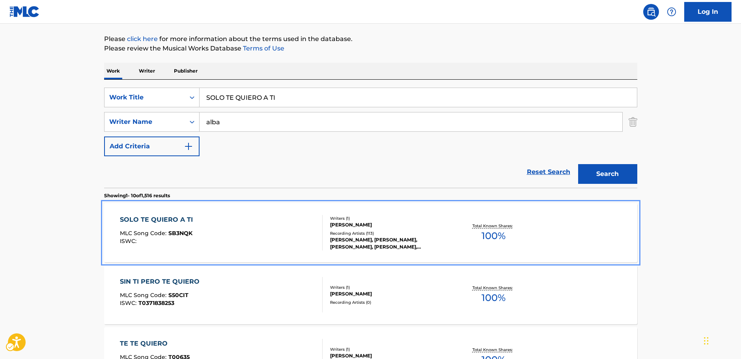
click at [260, 227] on div "SOLO TE QUIERO A TI MLC Song Code : SB3NQK ISWC :" at bounding box center [221, 232] width 203 height 35
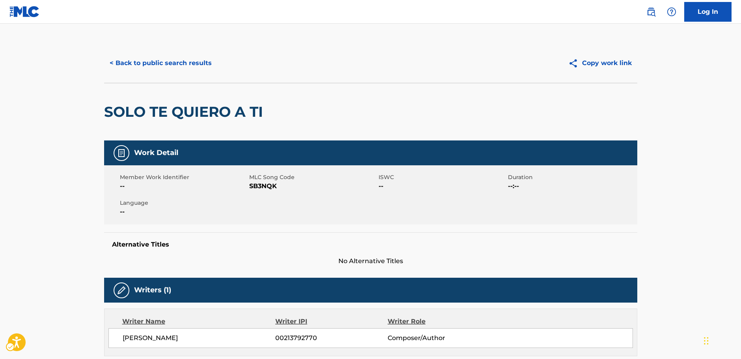
click at [256, 186] on span "MLC Song Code - SB3NQK" at bounding box center [312, 185] width 127 height 9
drag, startPoint x: 279, startPoint y: 121, endPoint x: 151, endPoint y: 119, distance: 128.5
click at [112, 119] on div "SOLO TE QUIERO A TI" at bounding box center [370, 112] width 533 height 58
click at [217, 112] on h2 "SOLO TE QUIERO A TI" at bounding box center [185, 112] width 163 height 18
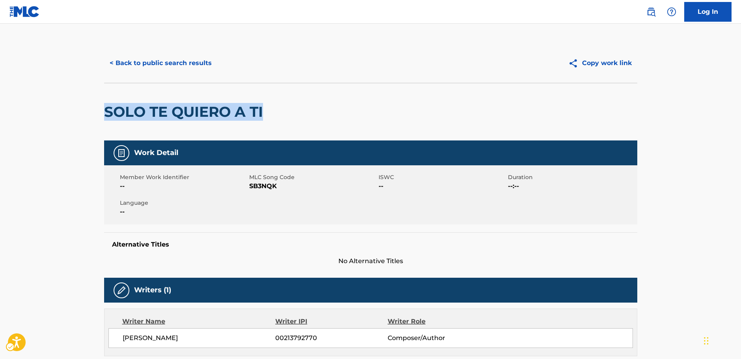
drag, startPoint x: 158, startPoint y: 103, endPoint x: 90, endPoint y: 107, distance: 67.9
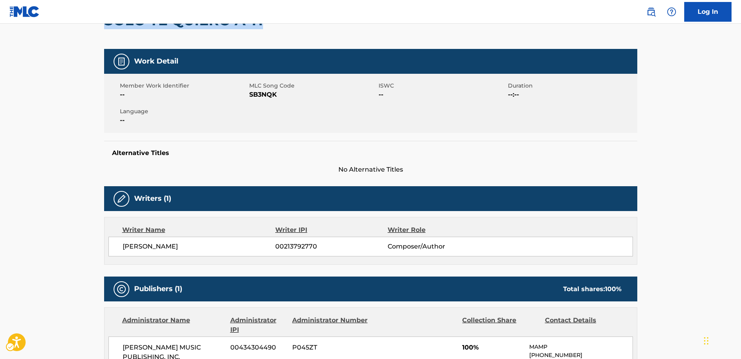
scroll to position [118, 0]
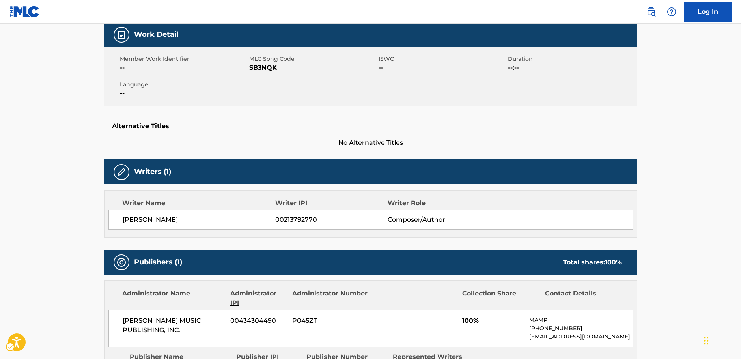
drag, startPoint x: 202, startPoint y: 220, endPoint x: 123, endPoint y: 222, distance: 78.9
click at [123, 222] on span "GUSTAVO ANGEL ALBA" at bounding box center [199, 219] width 153 height 9
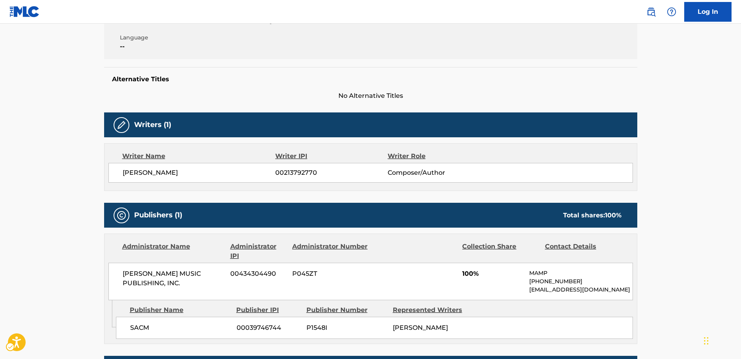
scroll to position [237, 0]
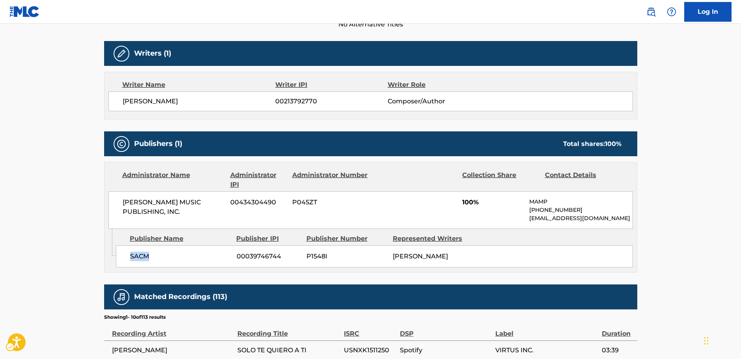
drag, startPoint x: 161, startPoint y: 264, endPoint x: 119, endPoint y: 263, distance: 42.2
click at [119, 263] on div "SACM 00039746744 P1548I GUSTAVO ANGEL ALBA" at bounding box center [374, 256] width 517 height 22
drag, startPoint x: 185, startPoint y: 211, endPoint x: 118, endPoint y: 202, distance: 68.0
click at [118, 202] on div "MAXIMO AGUIRRE MUSIC PUBLISHING, INC. 00434304490 P045ZT 100% MAMP +1-818-52872…" at bounding box center [370, 209] width 524 height 37
click at [47, 211] on main "< Back to public search results Copy work link SOLO TE QUIERO A TI Work Detail …" at bounding box center [370, 182] width 741 height 791
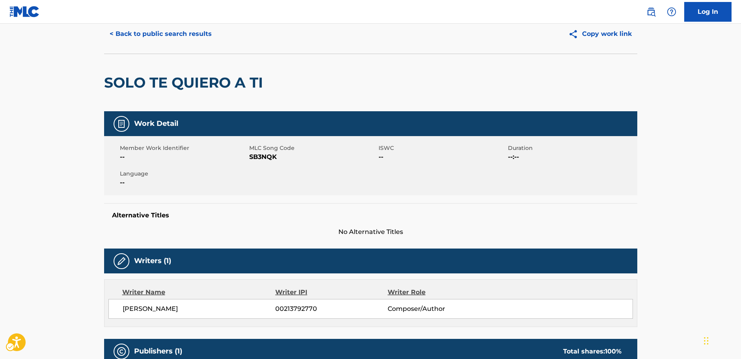
scroll to position [0, 0]
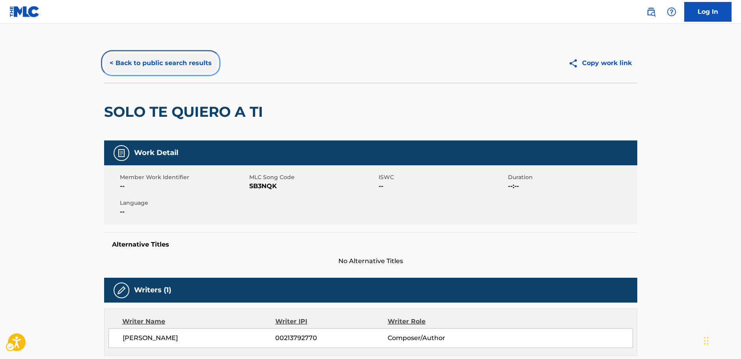
click at [180, 64] on button "< Back to public search results" at bounding box center [160, 63] width 113 height 20
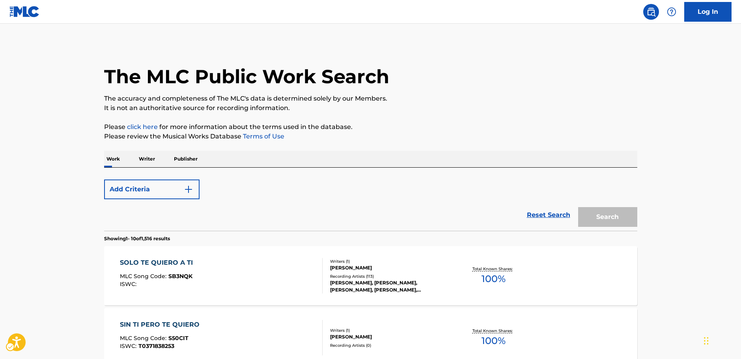
scroll to position [88, 0]
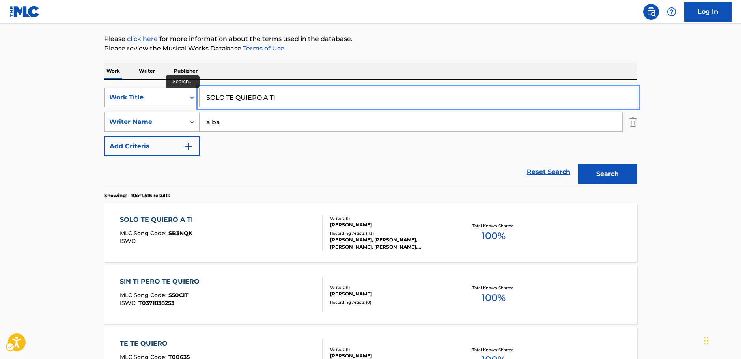
drag, startPoint x: 283, startPoint y: 96, endPoint x: 188, endPoint y: 94, distance: 94.6
click at [188, 94] on div "SearchWithCriteriad39d59ff-0ba6-4b28-8f00-49e926edb173 Work Title SOLO TE QUIER…" at bounding box center [370, 98] width 533 height 20
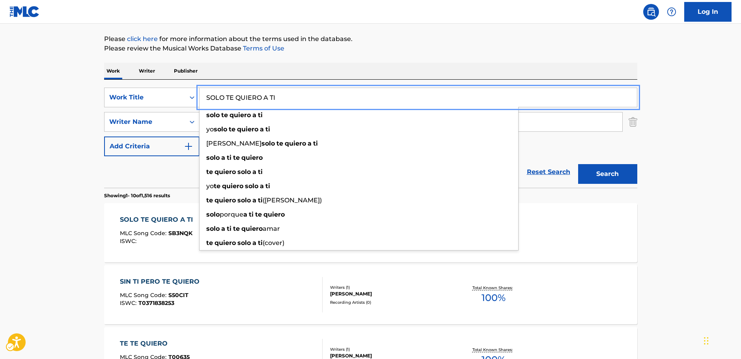
paste input "oledad"
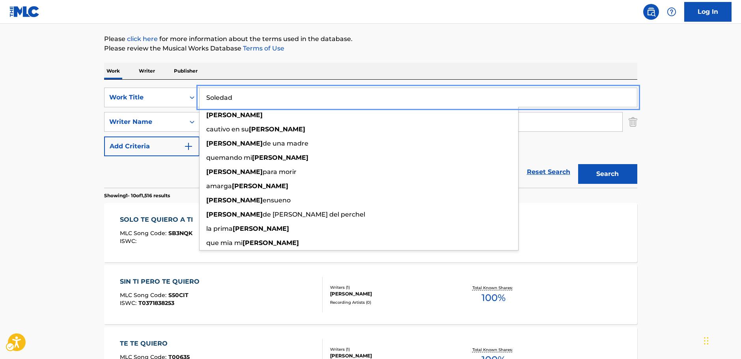
type input "Soledad"
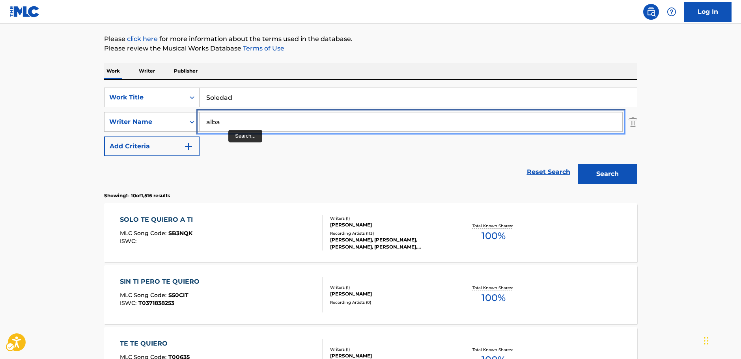
drag, startPoint x: 234, startPoint y: 125, endPoint x: 206, endPoint y: 117, distance: 28.6
click at [184, 116] on div "SearchWithCriteria8fd8370b-bc30-4721-a6f9-e24ffcfcd3fb Writer Name alba" at bounding box center [370, 122] width 533 height 20
paste input "Mez"
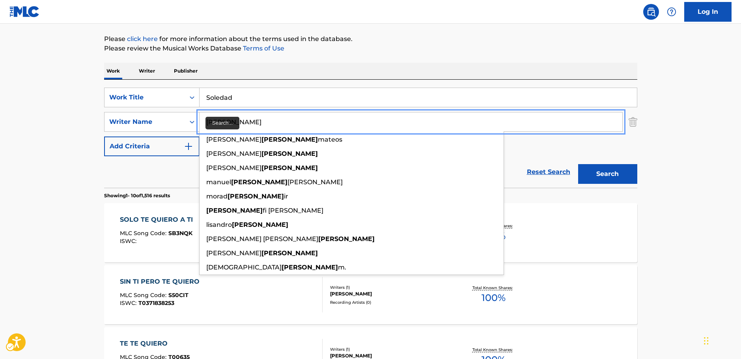
click at [210, 122] on input "Meza" at bounding box center [410, 121] width 423 height 19
click at [623, 177] on button "Search" at bounding box center [607, 174] width 59 height 20
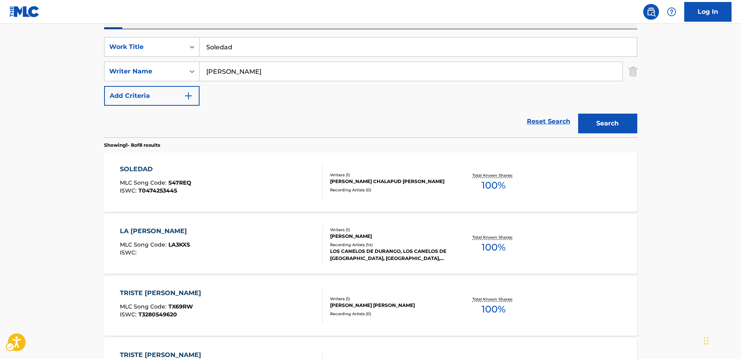
scroll to position [78, 0]
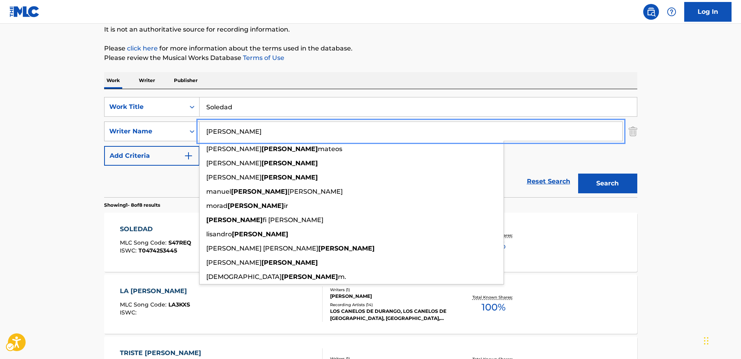
drag, startPoint x: 202, startPoint y: 131, endPoint x: 332, endPoint y: 158, distance: 133.1
click at [184, 134] on div "SearchWithCriteria8fd8370b-bc30-4721-a6f9-e24ffcfcd3fb Writer Name Meza daniel …" at bounding box center [370, 131] width 533 height 20
paste input "Severiche"
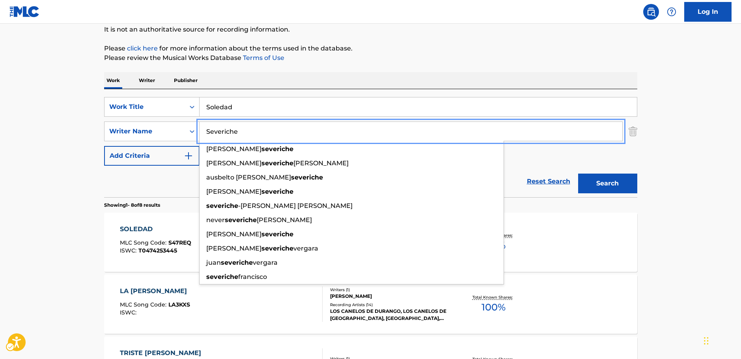
type input "Severiche"
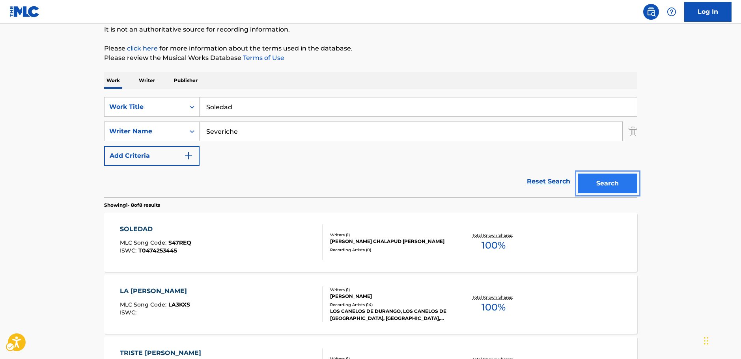
click at [601, 186] on button "Search" at bounding box center [607, 183] width 59 height 20
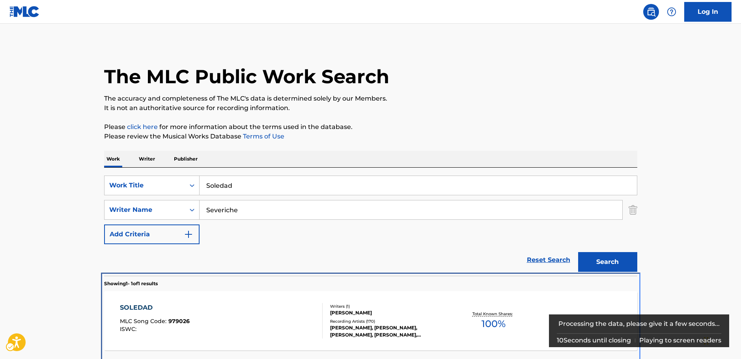
scroll to position [28, 0]
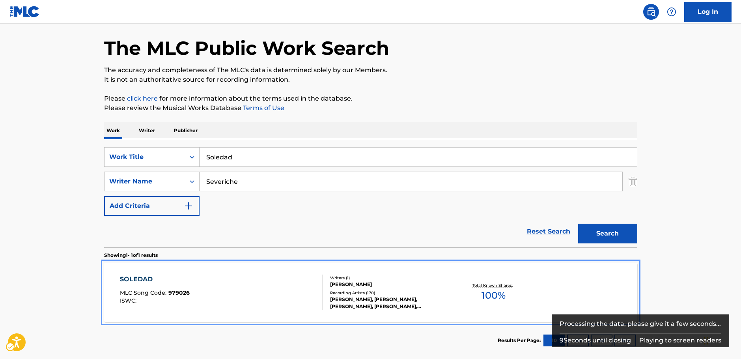
click at [229, 300] on div "SOLEDAD MLC Song Code : 979026 ISWC :" at bounding box center [221, 291] width 203 height 35
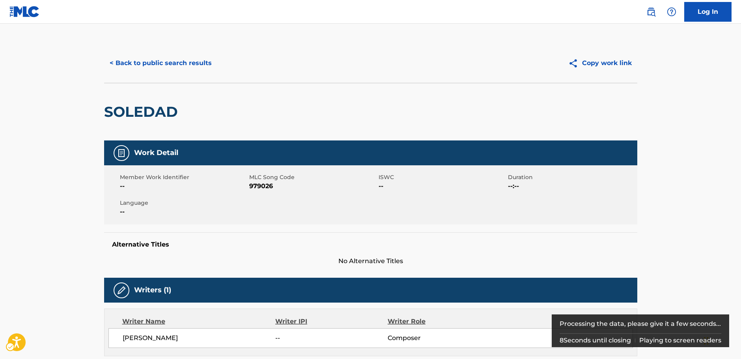
scroll to position [262, 0]
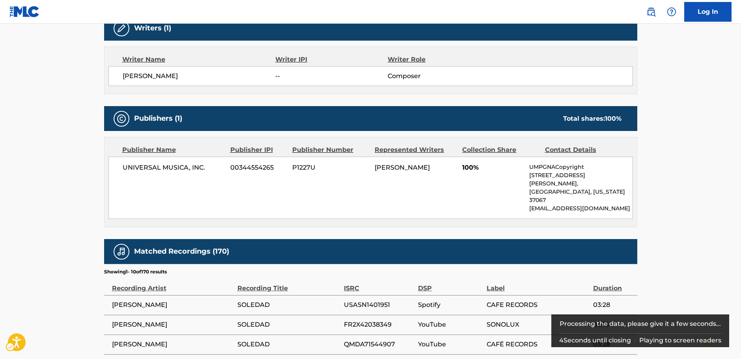
click at [171, 77] on span "JOSEFINA SEVERICHE" at bounding box center [199, 75] width 153 height 9
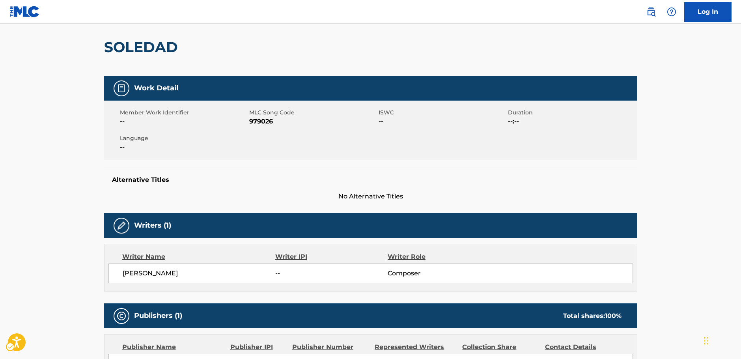
scroll to position [0, 0]
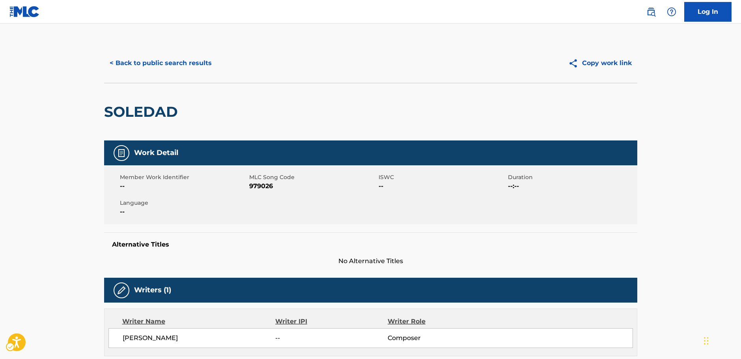
click at [256, 186] on span "979026" at bounding box center [312, 185] width 127 height 9
click at [256, 185] on span "979026" at bounding box center [312, 185] width 127 height 9
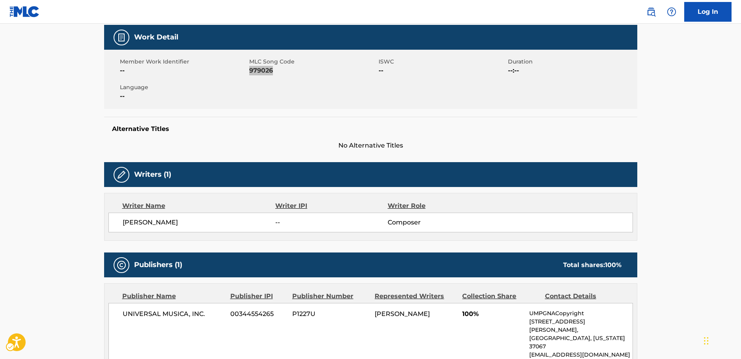
scroll to position [118, 0]
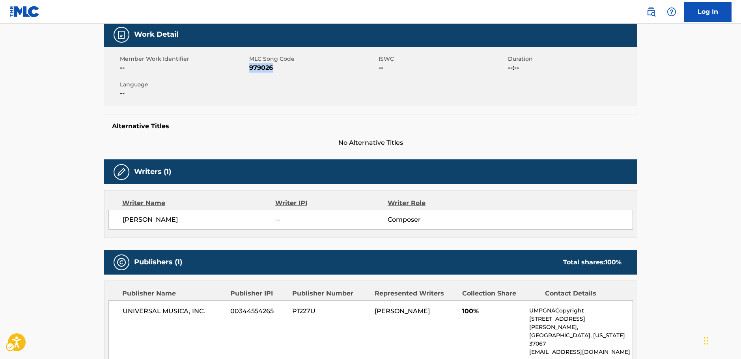
drag, startPoint x: 198, startPoint y: 218, endPoint x: 118, endPoint y: 216, distance: 80.0
click at [118, 216] on div "JOSEFINA SEVERICHE -- Composer" at bounding box center [370, 220] width 524 height 20
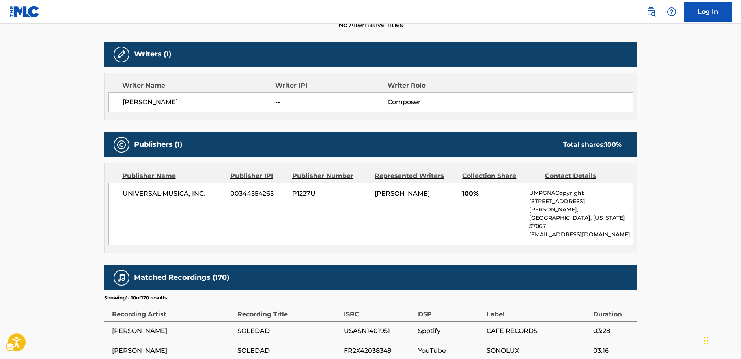
scroll to position [237, 0]
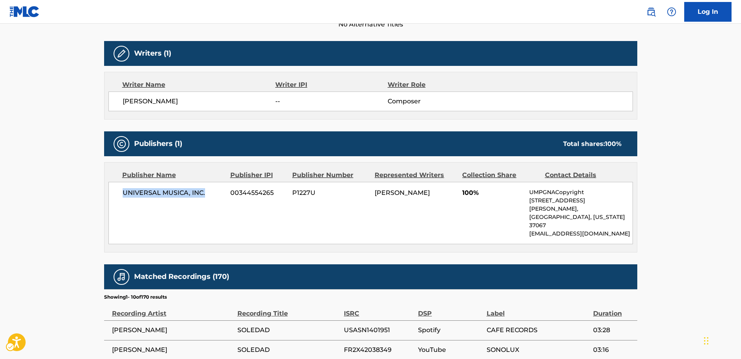
drag, startPoint x: 217, startPoint y: 192, endPoint x: 105, endPoint y: 197, distance: 112.1
click at [105, 197] on div "Publisher Name Publisher IPI Publisher Number Represented Writers Collection Sh…" at bounding box center [370, 206] width 532 height 89
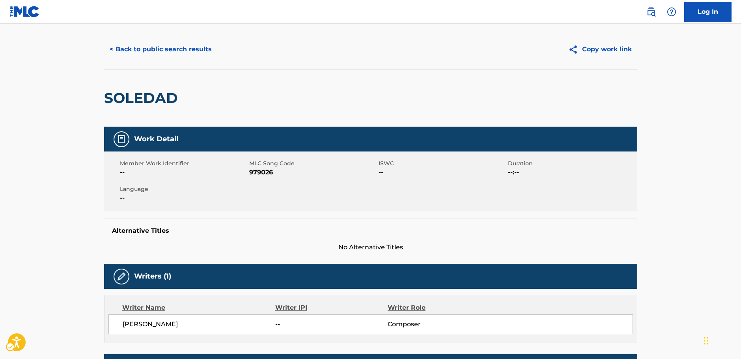
scroll to position [0, 0]
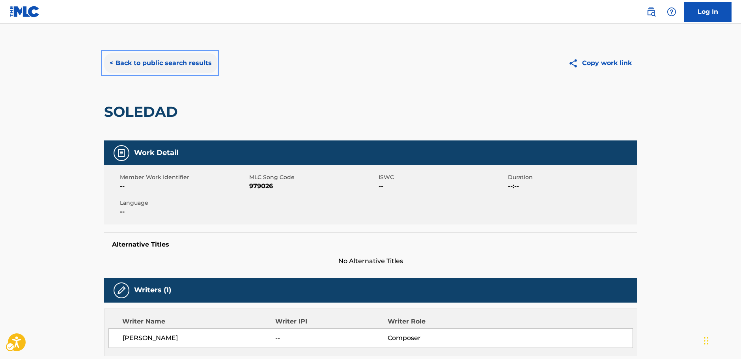
click at [148, 62] on button "< Back to public search results" at bounding box center [160, 63] width 113 height 20
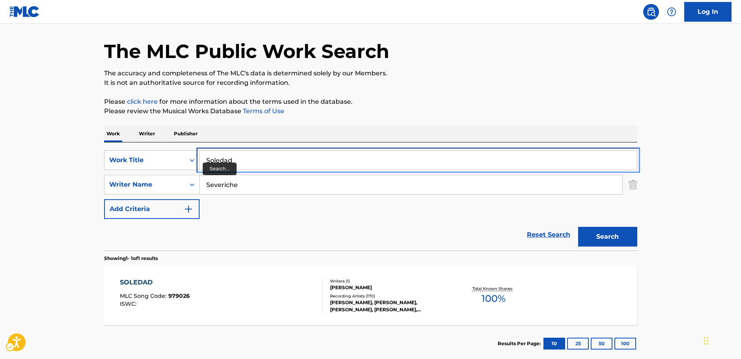
click at [132, 161] on div "SearchWithCriteriad39d59ff-0ba6-4b28-8f00-49e926edb173 Work Title Soledad" at bounding box center [370, 160] width 533 height 20
paste input "Evening"
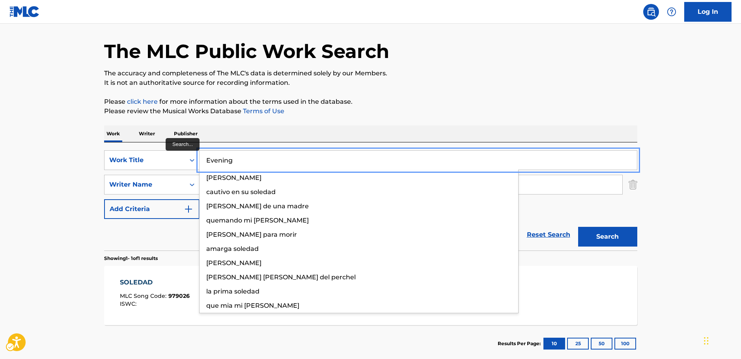
type input "Evening"
click at [59, 160] on main "The MLC Public Work Search The accuracy and completeness of The MLC's data is d…" at bounding box center [370, 181] width 741 height 367
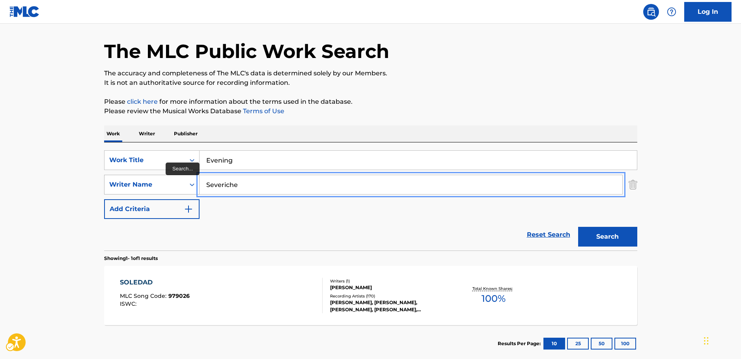
drag, startPoint x: 264, startPoint y: 190, endPoint x: 136, endPoint y: 185, distance: 127.8
click at [138, 186] on div "SearchWithCriteria8fd8370b-bc30-4721-a6f9-e24ffcfcd3fb Writer Name Severiche" at bounding box center [370, 185] width 533 height 20
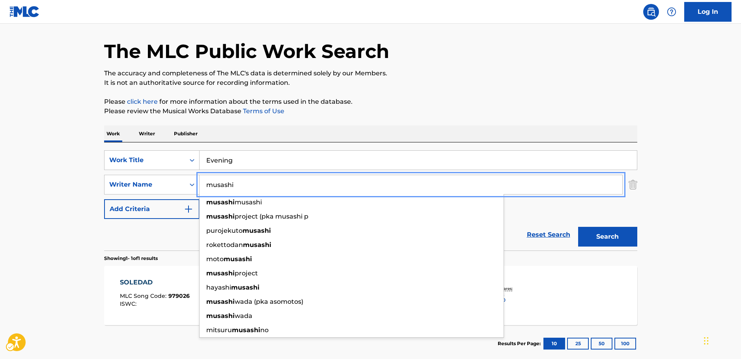
type input "musashi"
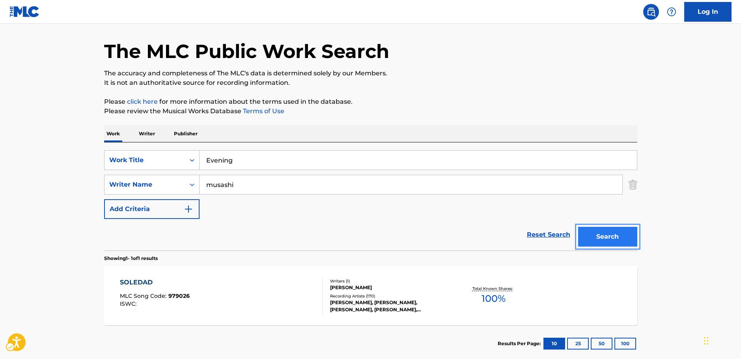
click at [621, 244] on button "Search" at bounding box center [607, 237] width 59 height 20
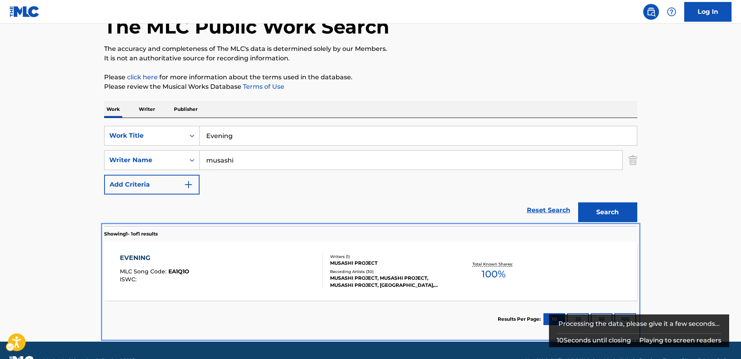
scroll to position [68, 0]
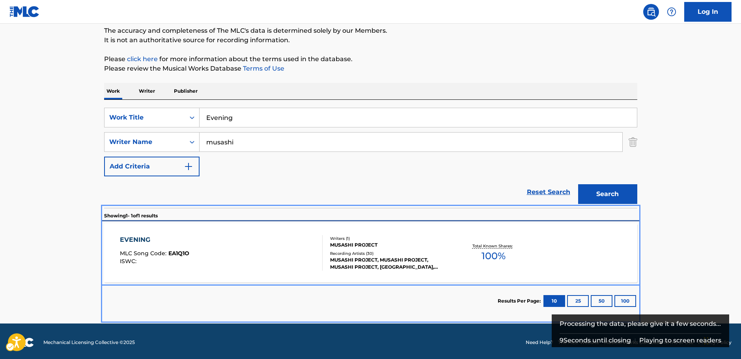
click at [231, 254] on div "EVENING MLC Song Code : EA1Q1O ISWC :" at bounding box center [221, 252] width 203 height 35
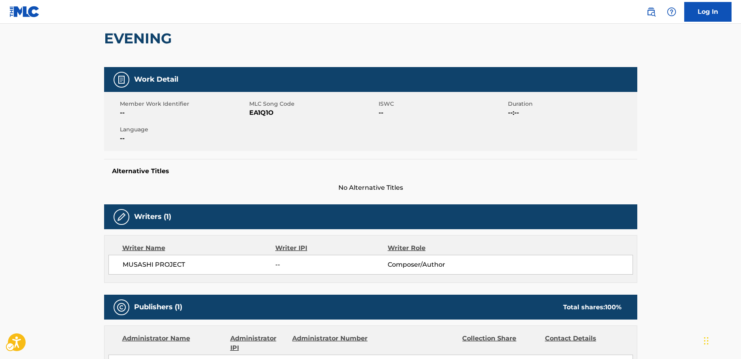
scroll to position [17, 0]
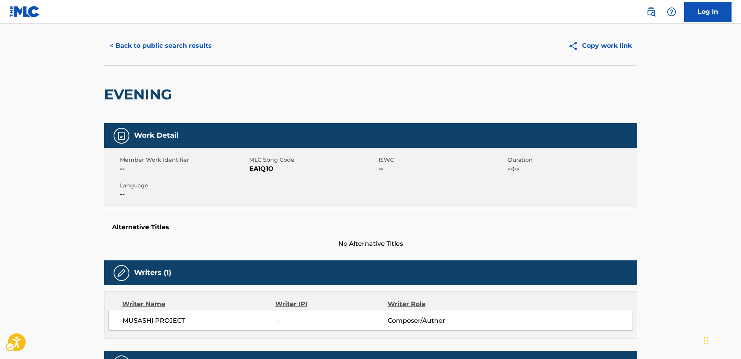
click at [256, 168] on span "MLC Song Code - EA1Q1O" at bounding box center [312, 168] width 127 height 9
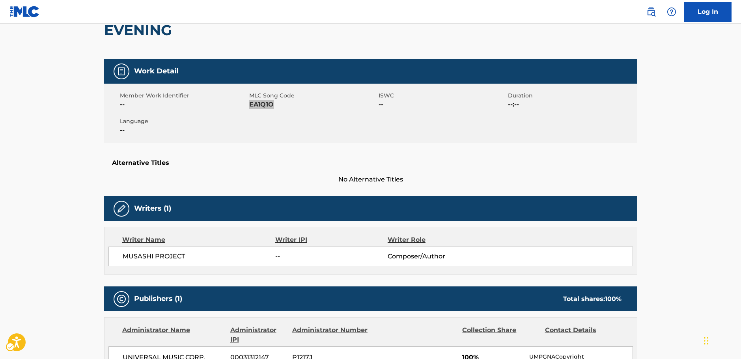
scroll to position [175, 0]
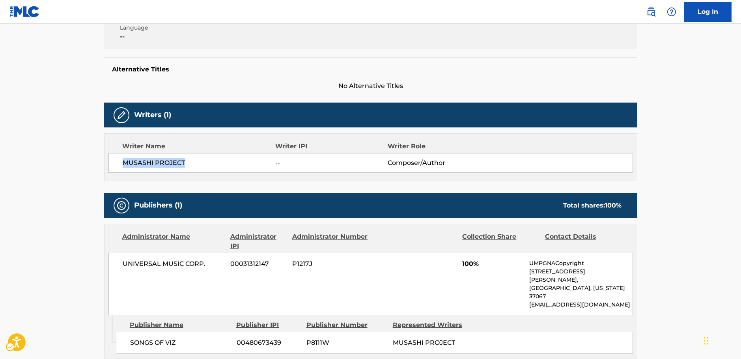
drag, startPoint x: 191, startPoint y: 166, endPoint x: 369, endPoint y: 7, distance: 238.2
click at [121, 165] on div "MUSASHI PROJECT -- Composer/Author" at bounding box center [370, 163] width 524 height 20
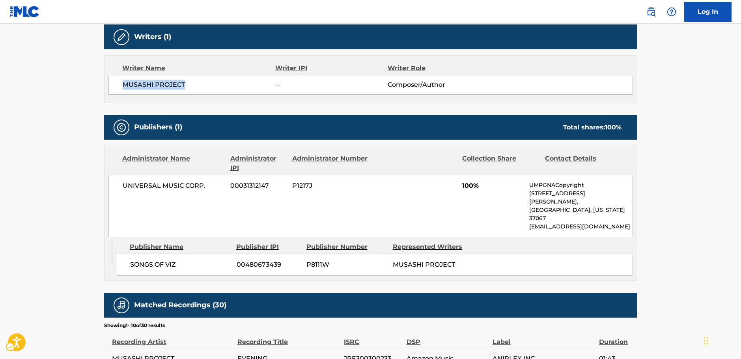
scroll to position [254, 0]
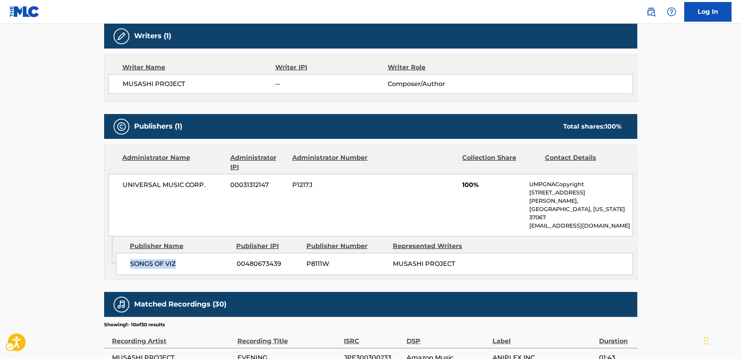
drag, startPoint x: 151, startPoint y: 249, endPoint x: 126, endPoint y: 250, distance: 24.9
click at [127, 253] on div "SONGS OF VIZ 00480673439 P8111W MUSASHI PROJECT" at bounding box center [374, 264] width 517 height 22
drag, startPoint x: 213, startPoint y: 188, endPoint x: 122, endPoint y: 188, distance: 91.1
click at [122, 188] on div "UNIVERSAL MUSIC CORP. 00031312147 P1217J 100% UMPGNACopyright 1550 W. McEwen Dr…" at bounding box center [370, 205] width 524 height 62
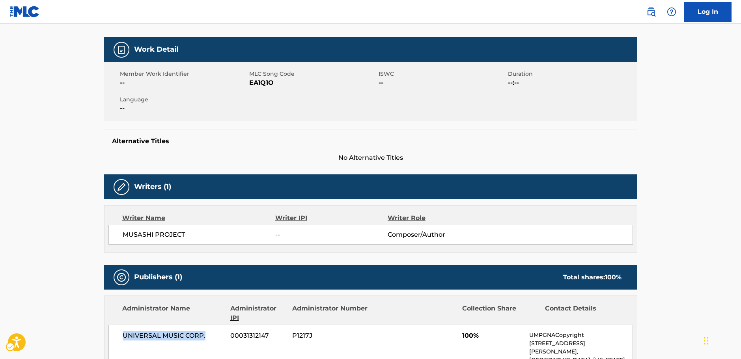
scroll to position [0, 0]
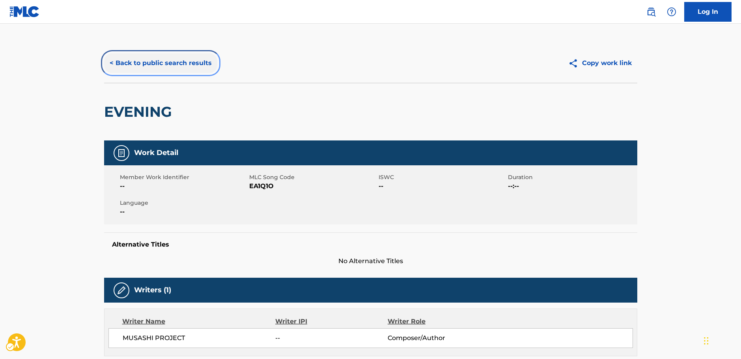
click at [174, 59] on button "< Back to public search results" at bounding box center [160, 63] width 113 height 20
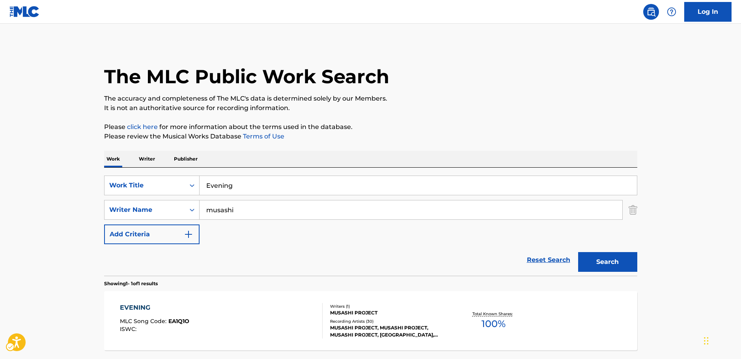
scroll to position [25, 0]
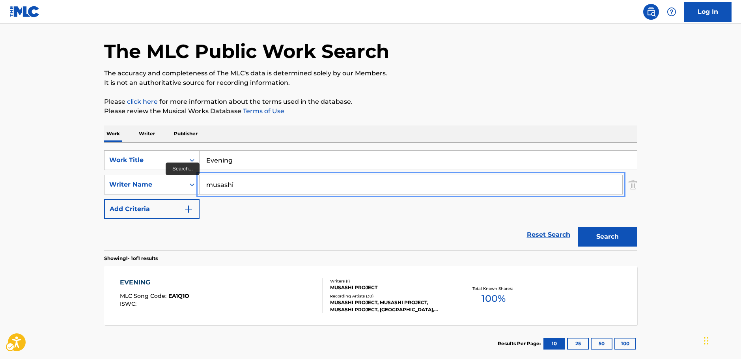
drag, startPoint x: 253, startPoint y: 186, endPoint x: 86, endPoint y: 202, distance: 167.5
click at [168, 187] on div "SearchWithCriteria8fd8370b-bc30-4721-a6f9-e24ffcfcd3fb Writer Name musashi" at bounding box center [370, 185] width 533 height 20
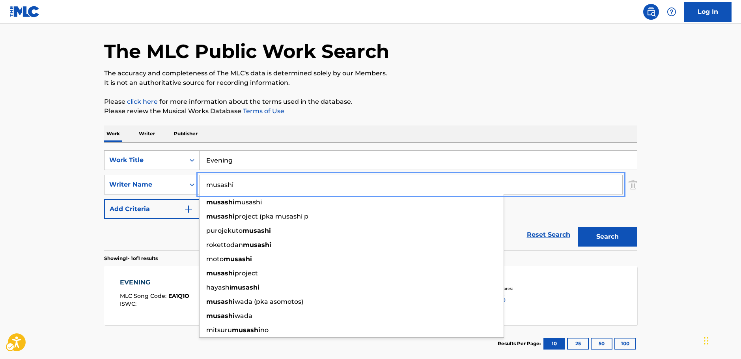
paste input "Merrelho"
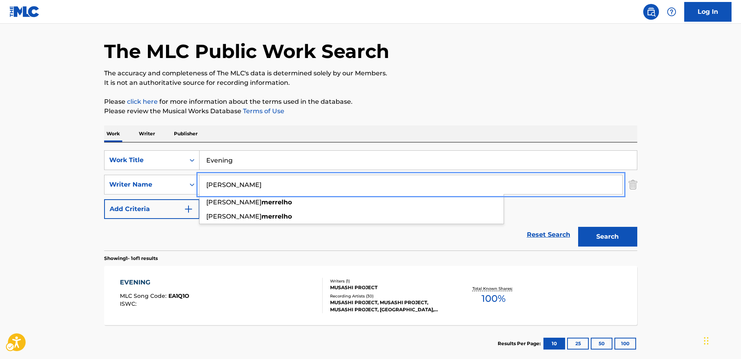
type input "Merrelho"
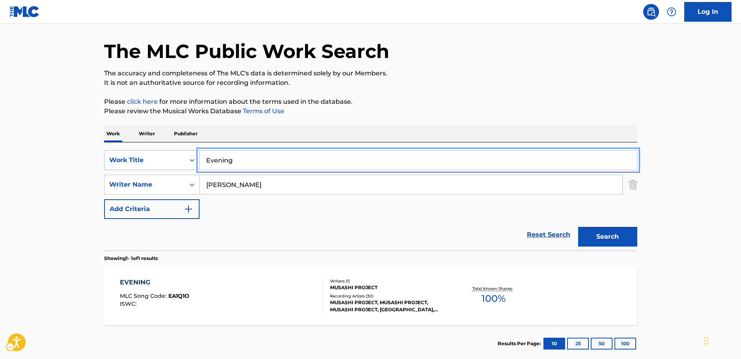
click at [184, 152] on div "SearchWithCriteriad39d59ff-0ba6-4b28-8f00-49e926edb173 Work Title Evening" at bounding box center [370, 160] width 533 height 20
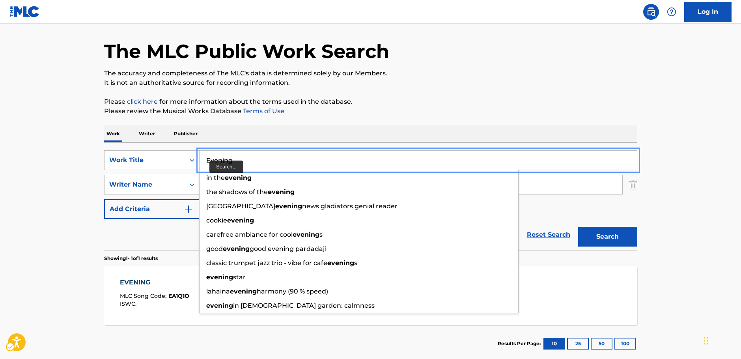
paste input "no signal"
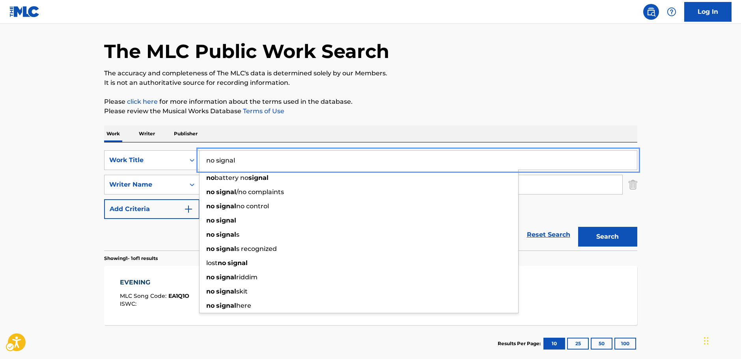
type input "no signal"
click at [595, 233] on button "Search" at bounding box center [607, 237] width 59 height 20
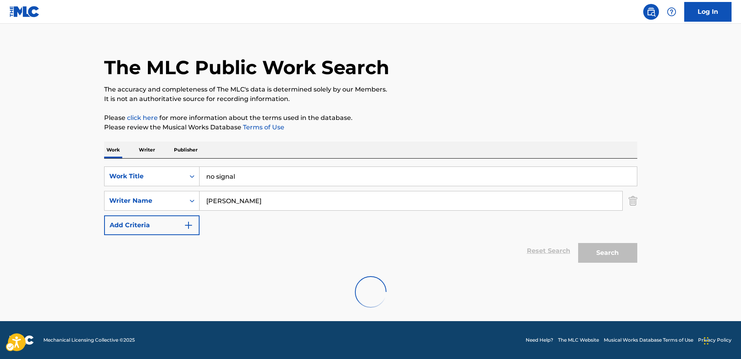
scroll to position [0, 0]
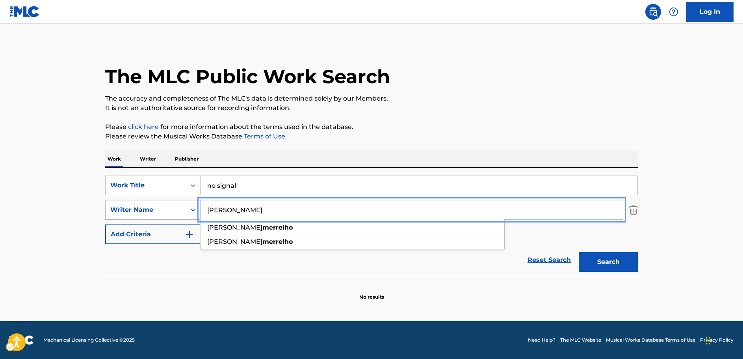
drag, startPoint x: 191, startPoint y: 209, endPoint x: 168, endPoint y: 209, distance: 23.7
click at [169, 208] on div "SearchWithCriteria8fd8370b-bc30-4721-a6f9-e24ffcfcd3fb Writer Name Merrelho raf…" at bounding box center [371, 210] width 533 height 20
paste input "Jayaraj"
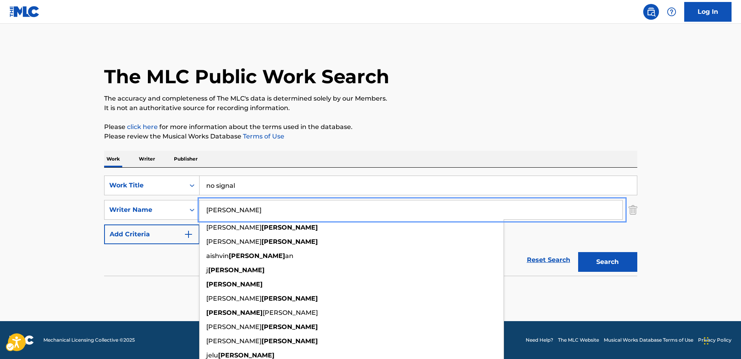
type input "Jayaraj"
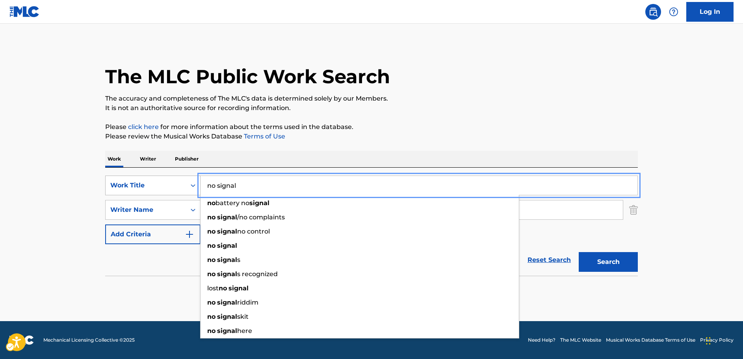
drag, startPoint x: 249, startPoint y: 182, endPoint x: 195, endPoint y: 180, distance: 54.0
click at [195, 180] on div "SearchWithCriteriad39d59ff-0ba6-4b28-8f00-49e926edb173 Work Title no signal no …" at bounding box center [371, 185] width 533 height 20
paste input "Ondra Renda"
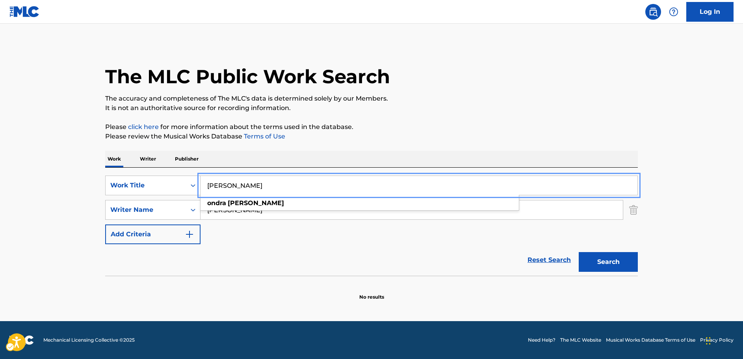
type input "Ondra Renda"
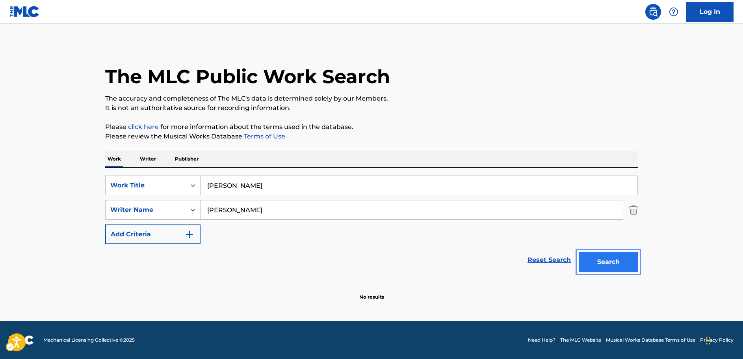
click at [616, 263] on button "Search" at bounding box center [608, 262] width 59 height 20
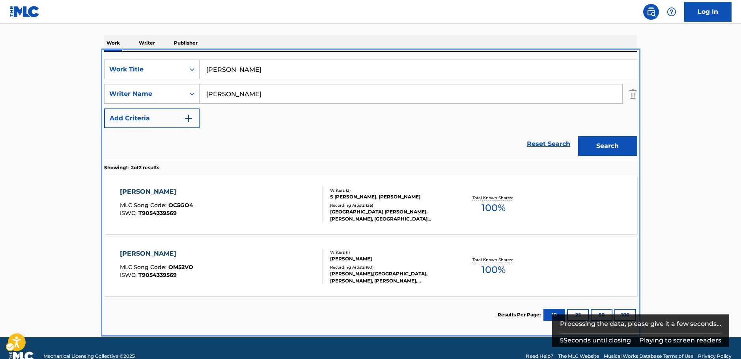
scroll to position [130, 0]
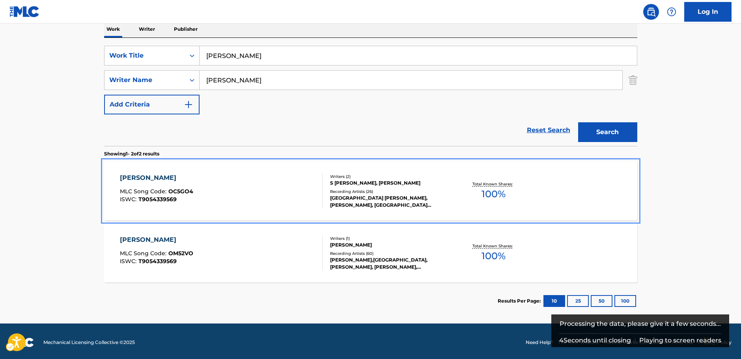
click at [212, 195] on div "ONDRA RENDA MLC Song Code : OC5GO4 ISWC : T9054339569" at bounding box center [221, 190] width 203 height 35
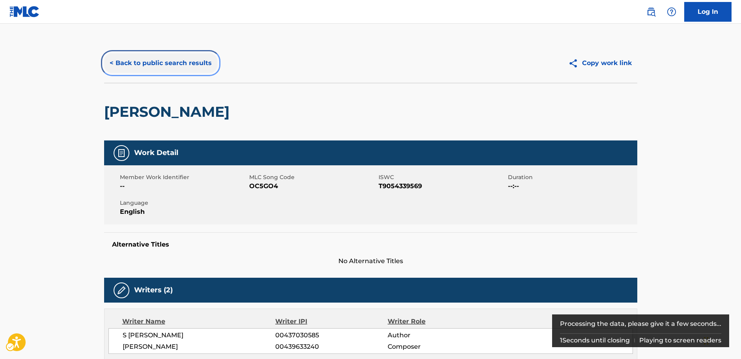
click at [155, 61] on button "< Back to public search results" at bounding box center [160, 63] width 113 height 20
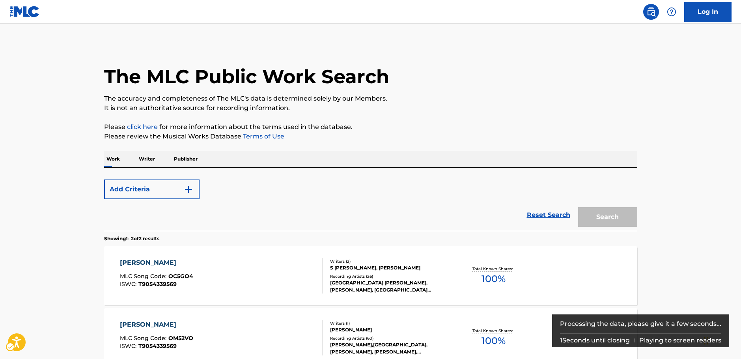
scroll to position [87, 0]
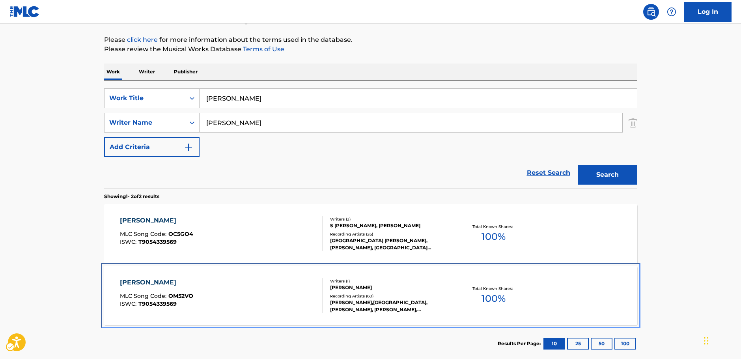
click at [235, 283] on div "ONDRA RENDA MLC Song Code : OM52VO ISWC : T9054339569" at bounding box center [221, 295] width 203 height 35
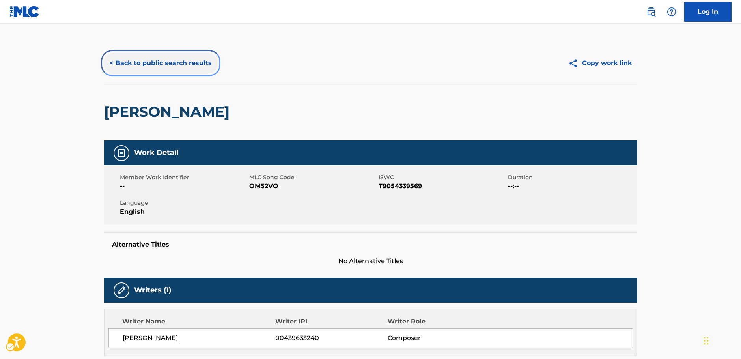
click at [140, 60] on button "< Back to public search results" at bounding box center [160, 63] width 113 height 20
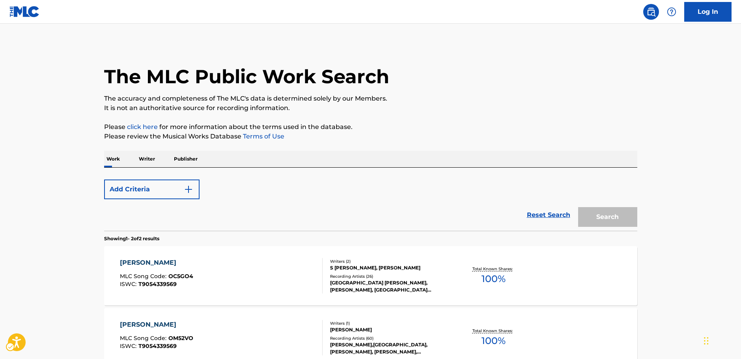
scroll to position [87, 0]
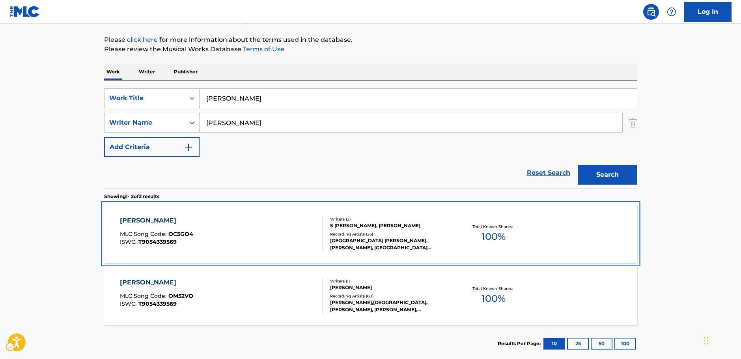
click at [208, 225] on div "ONDRA RENDA MLC Song Code : OC5GO4 ISWC : T9054339569" at bounding box center [221, 233] width 203 height 35
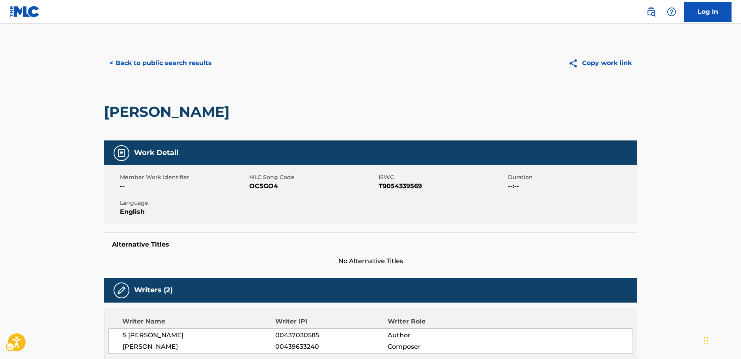
click at [263, 188] on span "MLC Song Code - OC5GO4" at bounding box center [312, 185] width 127 height 9
click at [264, 189] on span "MLC Song Code - OC5GO4" at bounding box center [312, 185] width 127 height 9
click at [270, 187] on span "MLC Song Code - OC5GO4" at bounding box center [312, 185] width 127 height 9
click at [411, 187] on span "ISWC - T9054339569" at bounding box center [441, 185] width 127 height 9
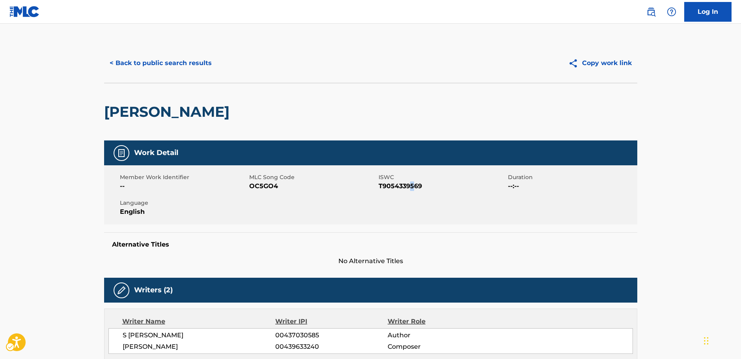
click at [411, 187] on span "ISWC - T9054339569" at bounding box center [441, 185] width 127 height 9
click at [397, 186] on span "ISWC - T9054339569" at bounding box center [441, 185] width 127 height 9
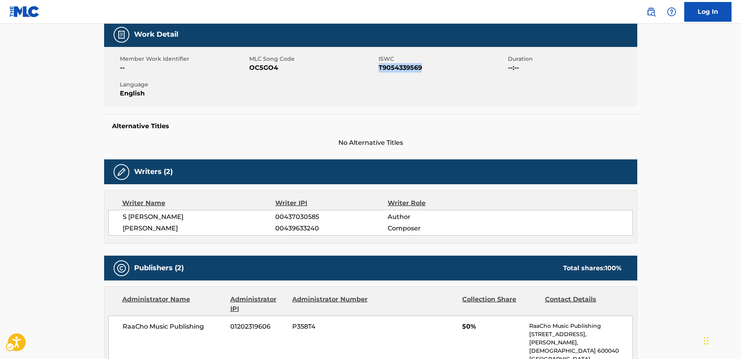
drag, startPoint x: 173, startPoint y: 228, endPoint x: 111, endPoint y: 218, distance: 62.7
click at [111, 218] on div "S THAMARI 00437030585 Author JAYARAJ J HARRISH 00439633240 Composer" at bounding box center [370, 223] width 524 height 26
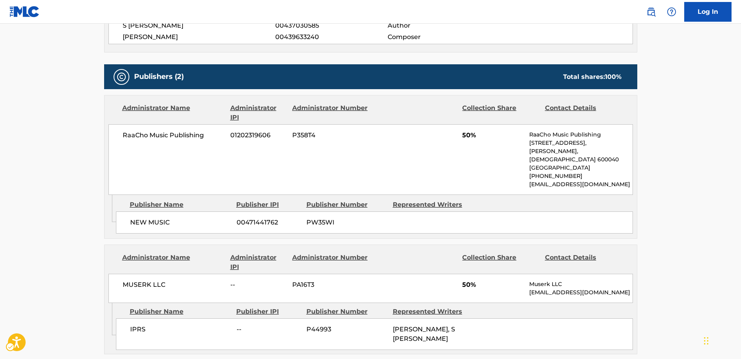
scroll to position [315, 0]
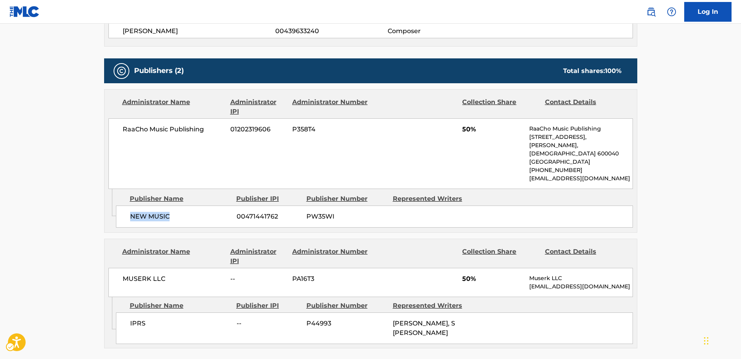
drag, startPoint x: 171, startPoint y: 209, endPoint x: 117, endPoint y: 206, distance: 54.9
click at [117, 206] on div "NEW MUSIC 00471441762 PW35WI" at bounding box center [374, 216] width 517 height 22
drag, startPoint x: 203, startPoint y: 131, endPoint x: 105, endPoint y: 134, distance: 97.8
click at [105, 134] on div "Administrator Name Administrator IPI Administrator Number Collection Share Cont…" at bounding box center [370, 138] width 532 height 99
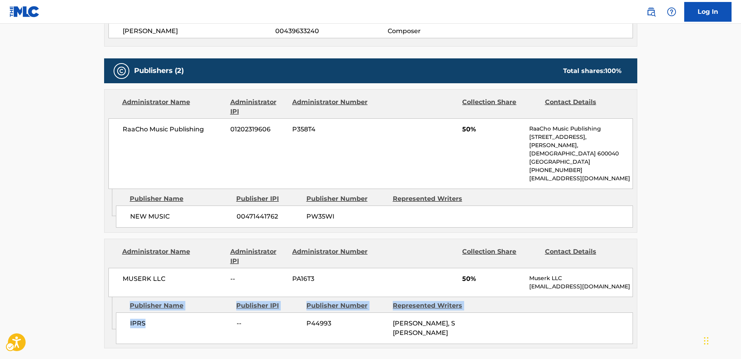
drag, startPoint x: 145, startPoint y: 320, endPoint x: 108, endPoint y: 316, distance: 37.6
click at [108, 316] on div "Admin Original Publisher Connecting Line Publisher Name Publisher IPI Publisher…" at bounding box center [370, 322] width 532 height 51
click at [152, 318] on span "IPRS" at bounding box center [180, 322] width 101 height 9
click at [142, 318] on span "IPRS" at bounding box center [180, 322] width 101 height 9
drag, startPoint x: 146, startPoint y: 314, endPoint x: 130, endPoint y: 314, distance: 16.6
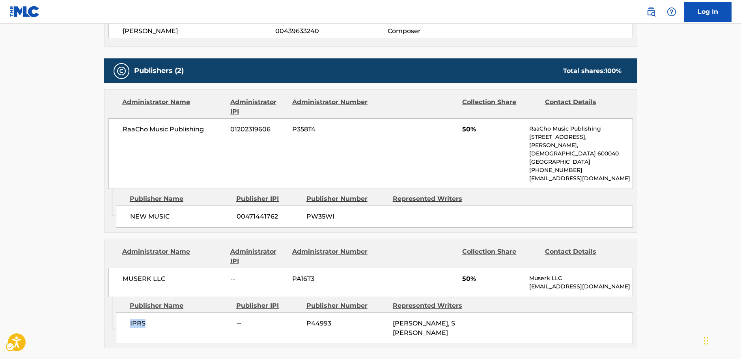
click at [130, 318] on span "IPRS" at bounding box center [180, 322] width 101 height 9
drag, startPoint x: 173, startPoint y: 272, endPoint x: 123, endPoint y: 270, distance: 50.5
click at [123, 274] on span "MUSERK LLC" at bounding box center [174, 278] width 102 height 9
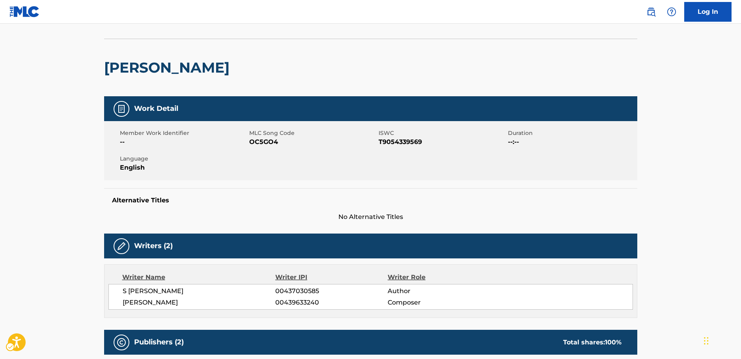
scroll to position [0, 0]
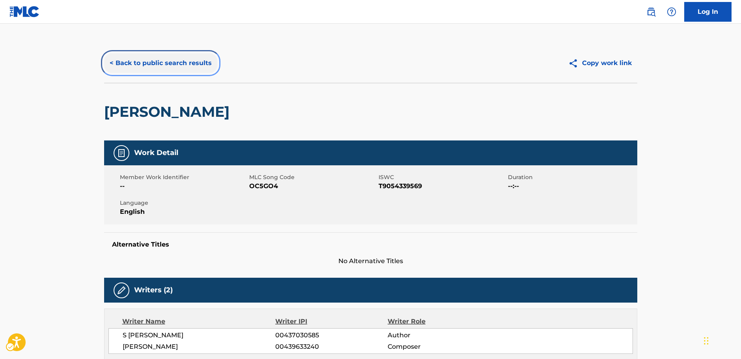
click at [152, 65] on button "< Back to public search results" at bounding box center [160, 63] width 113 height 20
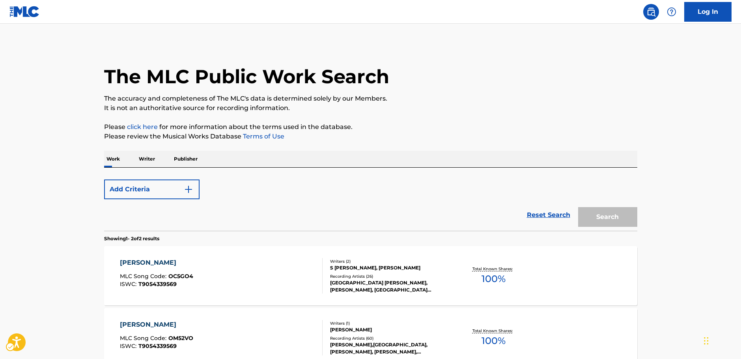
scroll to position [87, 0]
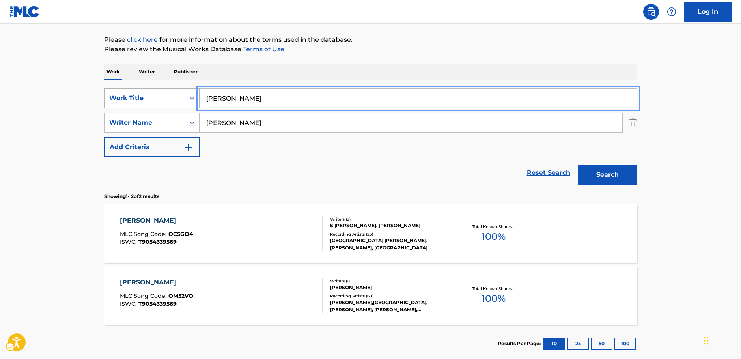
drag, startPoint x: 260, startPoint y: 102, endPoint x: 127, endPoint y: 101, distance: 132.8
click at [186, 98] on div "SearchWithCriteriad39d59ff-0ba6-4b28-8f00-49e926edb173 Work Title Ondra Renda" at bounding box center [370, 98] width 533 height 20
paste input "The Plot Thickens"
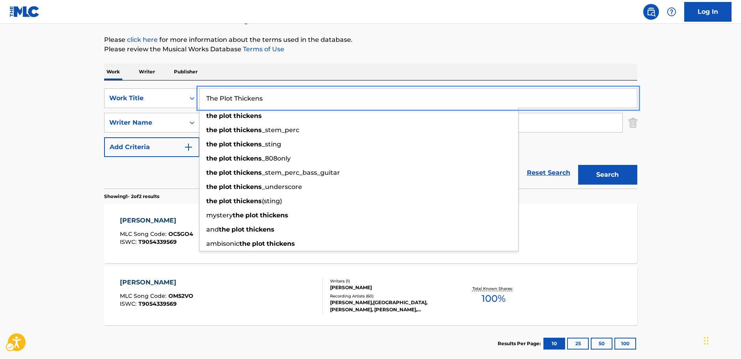
type input "The Plot Thickens"
click at [75, 100] on main "The MLC Public Work Search The accuracy and completeness of The MLC's data is d…" at bounding box center [370, 151] width 741 height 429
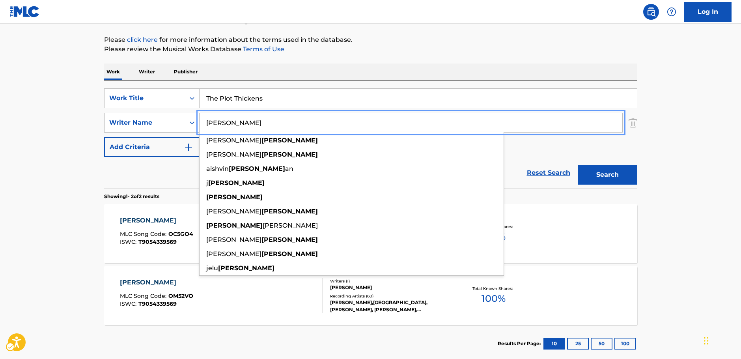
drag, startPoint x: 232, startPoint y: 121, endPoint x: 150, endPoint y: 121, distance: 81.6
click at [150, 121] on div "SearchWithCriteria8fd8370b-bc30-4721-a6f9-e24ffcfcd3fb Writer Name Jayaraj vinc…" at bounding box center [370, 123] width 533 height 20
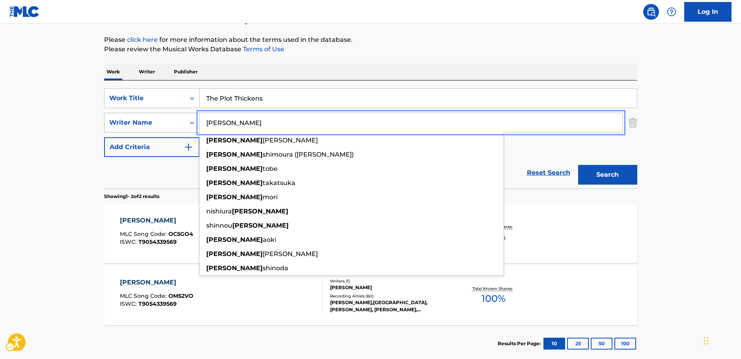
click at [578, 165] on button "Search" at bounding box center [607, 175] width 59 height 20
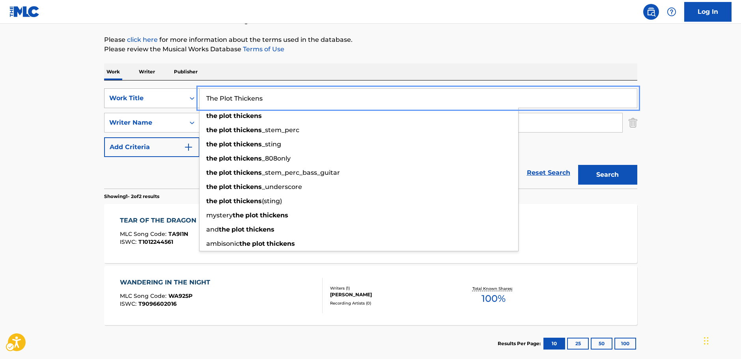
drag, startPoint x: 283, startPoint y: 94, endPoint x: 185, endPoint y: 93, distance: 98.2
click at [185, 93] on div "SearchWithCriteriad39d59ff-0ba6-4b28-8f00-49e926edb173 Work Title The Plot Thic…" at bounding box center [370, 98] width 533 height 20
click at [37, 145] on main "The MLC Public Work Search The accuracy and completeness of The MLC's data is d…" at bounding box center [370, 151] width 741 height 429
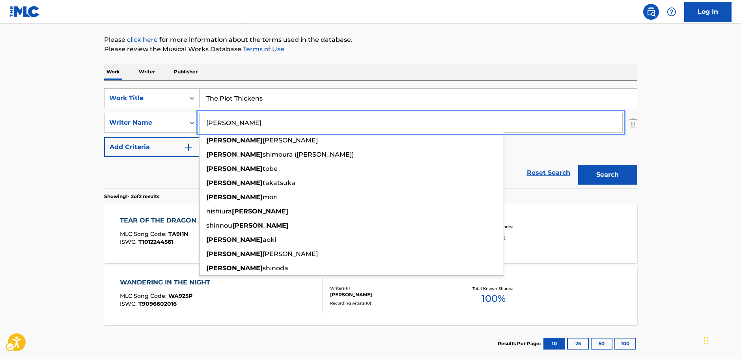
drag, startPoint x: 264, startPoint y: 128, endPoint x: 8, endPoint y: 129, distance: 255.8
click at [91, 128] on main "The MLC Public Work Search The accuracy and completeness of The MLC's data is d…" at bounding box center [370, 151] width 741 height 429
paste input "Chettri"
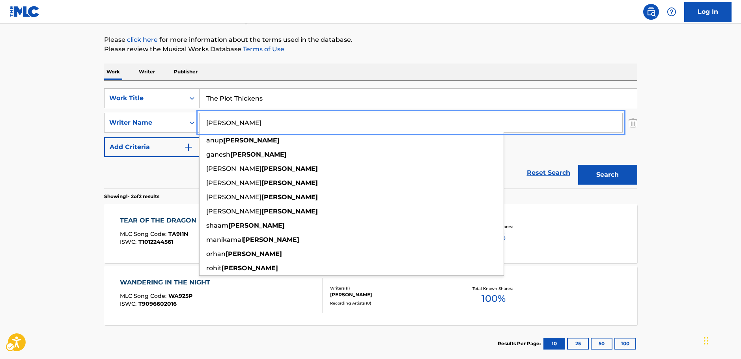
type input "Chettri"
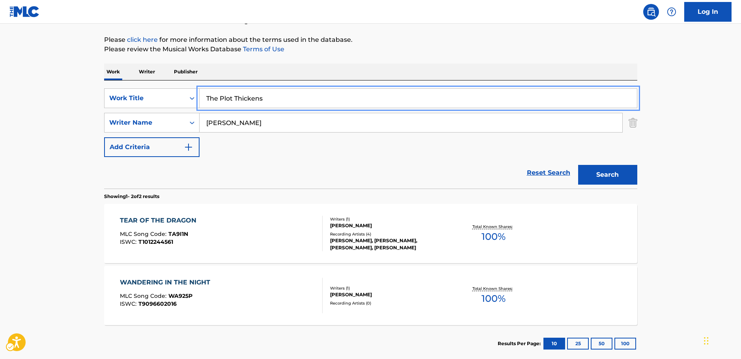
drag, startPoint x: 162, startPoint y: 97, endPoint x: 205, endPoint y: 106, distance: 43.8
click at [153, 97] on div "SearchWithCriteriad39d59ff-0ba6-4b28-8f00-49e926edb173 Work Title The Plot Thic…" at bounding box center [370, 98] width 533 height 20
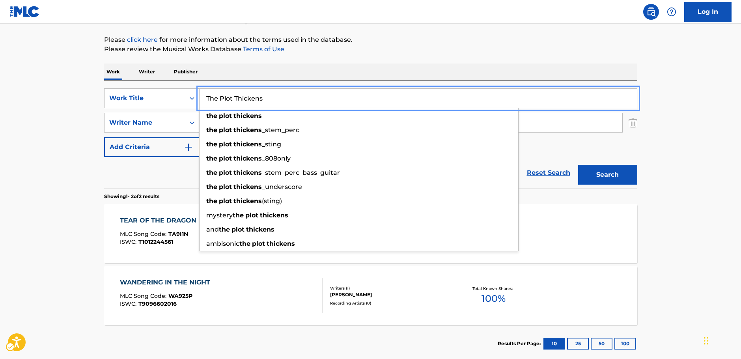
paste input "Junkeri"
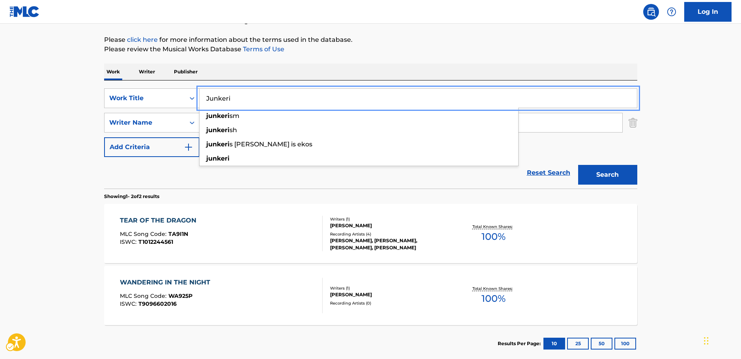
type input "Junkeri"
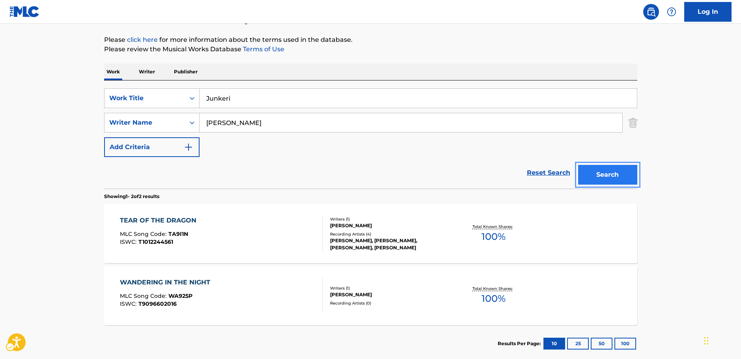
click at [620, 176] on button "Search" at bounding box center [607, 175] width 59 height 20
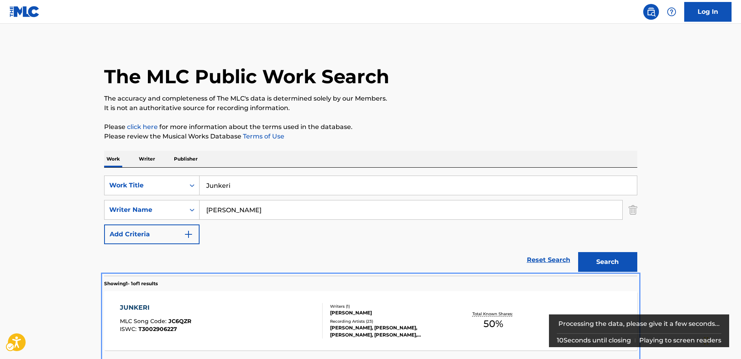
scroll to position [68, 0]
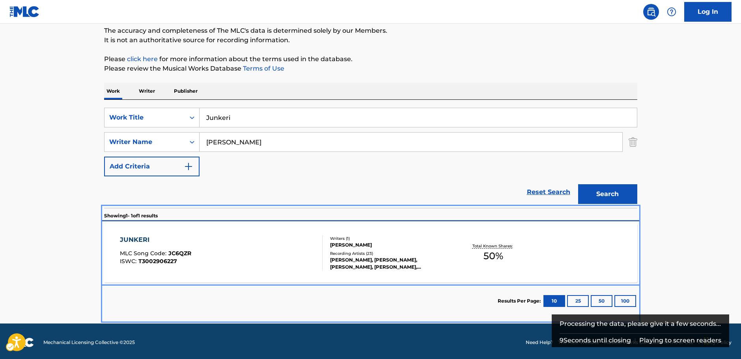
click at [245, 251] on div "JUNKERI MLC Song Code : JC6QZR ISWC : T3002906227" at bounding box center [221, 252] width 203 height 35
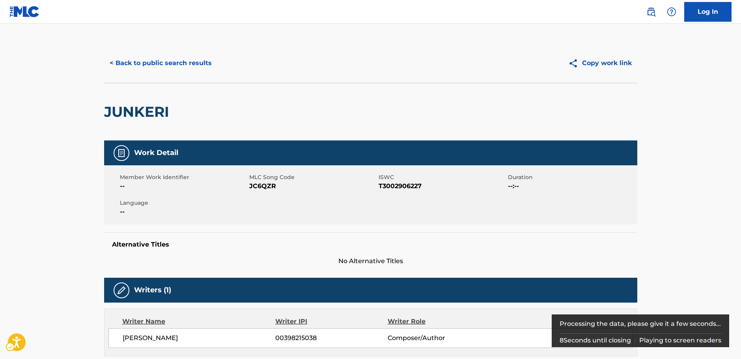
scroll to position [263, 0]
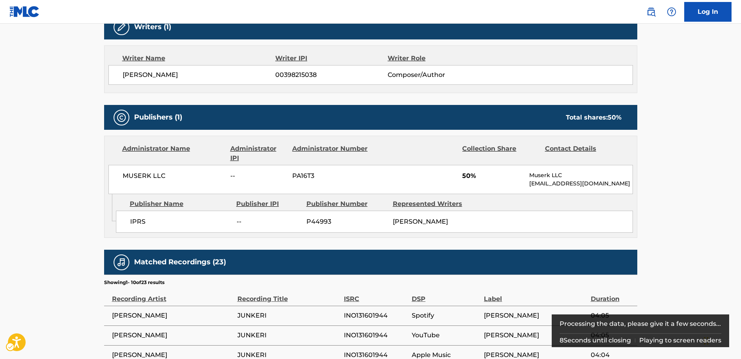
click at [263, 187] on div "MUSERK LLC -- PA16T3 50% Muserk LLC info@muserk.com" at bounding box center [370, 179] width 524 height 29
click at [262, 187] on div "MUSERK LLC -- PA16T3 50% Muserk LLC info@muserk.com" at bounding box center [370, 179] width 524 height 29
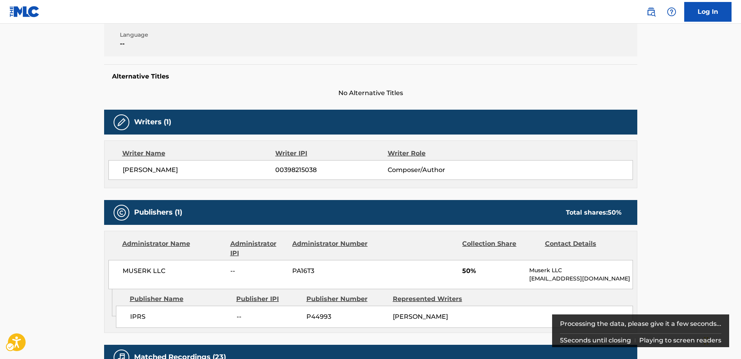
scroll to position [66, 0]
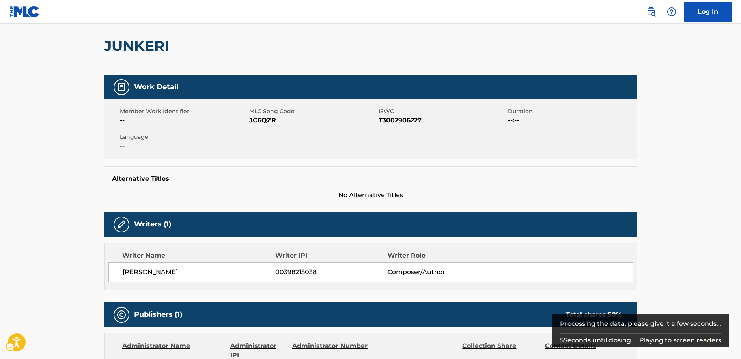
click at [267, 124] on span "MLC Song Code - JC6QZR" at bounding box center [312, 119] width 127 height 9
click at [389, 117] on span "ISWC - T3002906227" at bounding box center [441, 119] width 127 height 9
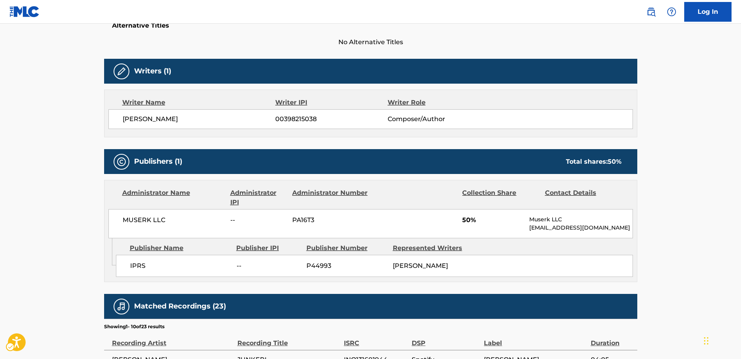
scroll to position [263, 0]
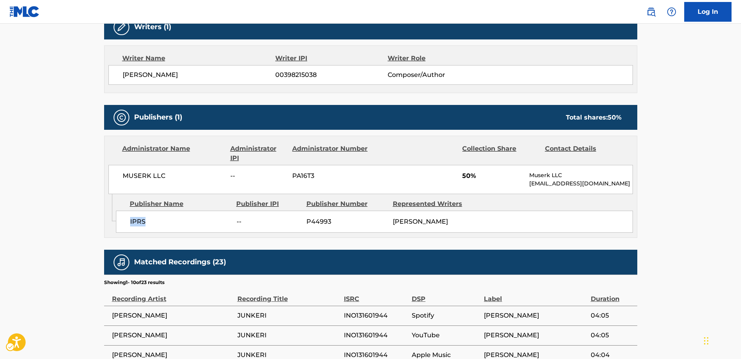
drag, startPoint x: 167, startPoint y: 218, endPoint x: 120, endPoint y: 222, distance: 47.1
click at [120, 222] on div "IPRS -- P44993 BIPUL CHETTRI" at bounding box center [374, 221] width 517 height 22
drag, startPoint x: 186, startPoint y: 174, endPoint x: 103, endPoint y: 177, distance: 83.6
click at [117, 175] on div "MUSERK LLC -- PA16T3 50% Muserk LLC info@muserk.com" at bounding box center [370, 179] width 524 height 29
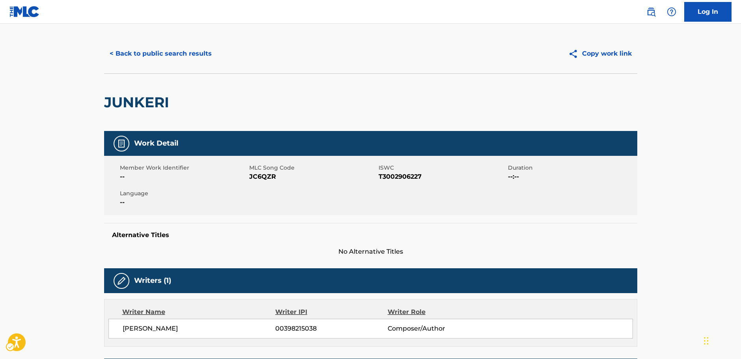
scroll to position [0, 0]
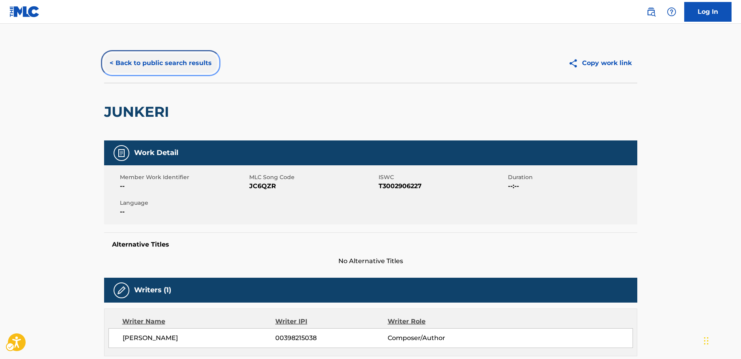
click at [138, 60] on button "< Back to public search results" at bounding box center [160, 63] width 113 height 20
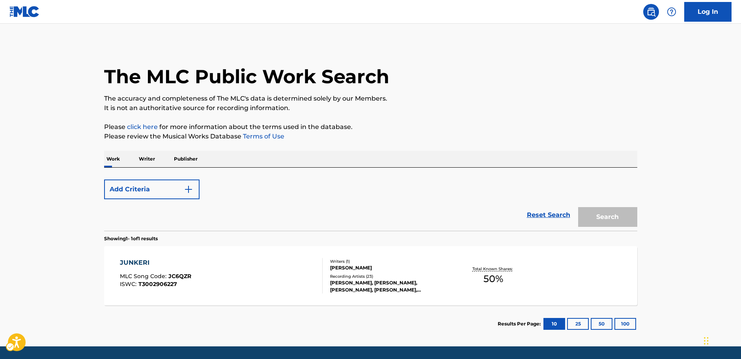
scroll to position [25, 0]
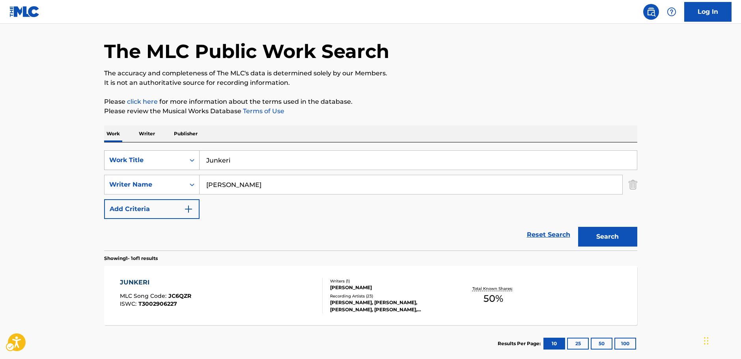
click at [192, 162] on icon "Search Form" at bounding box center [192, 160] width 5 height 3
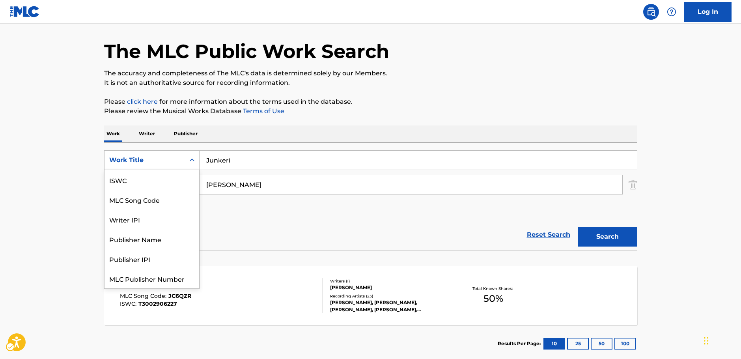
scroll to position [20, 0]
click at [160, 177] on div "MLC Song Code" at bounding box center [151, 180] width 95 height 20
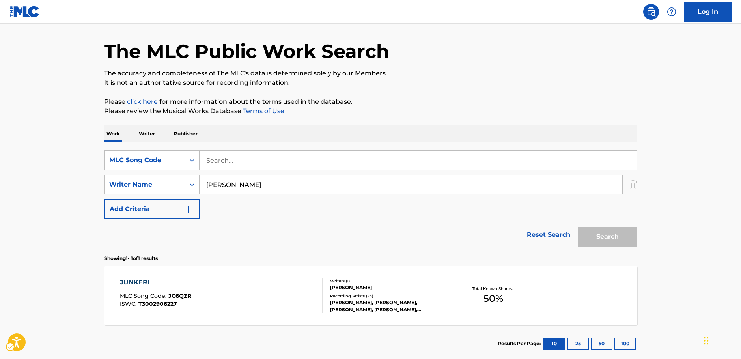
click at [222, 164] on input "Search..." at bounding box center [417, 160] width 437 height 19
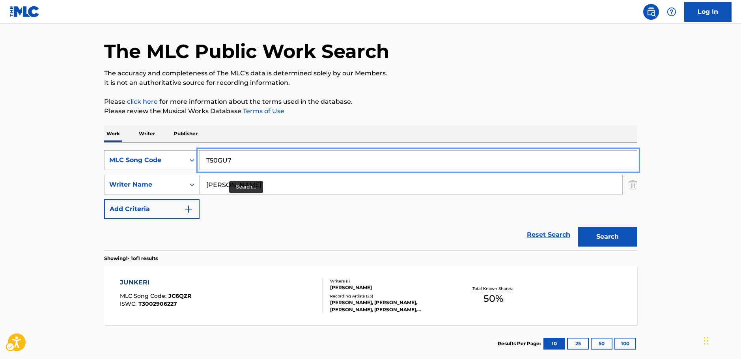
type input "T50GU7"
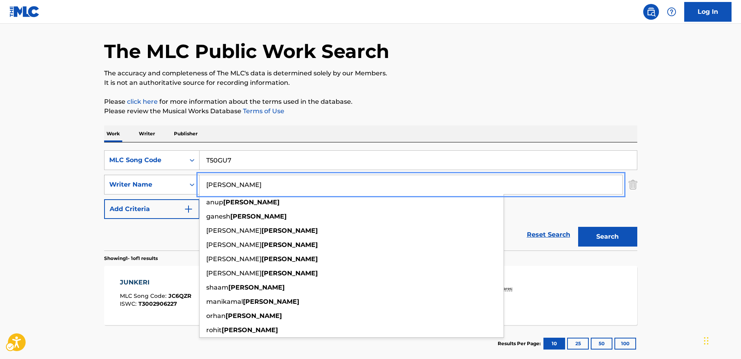
drag, startPoint x: 221, startPoint y: 186, endPoint x: 176, endPoint y: 185, distance: 44.9
click at [176, 185] on div "SearchWithCriteria8fd8370b-bc30-4721-a6f9-e24ffcfcd3fb Writer Name Chettri anup…" at bounding box center [370, 185] width 533 height 20
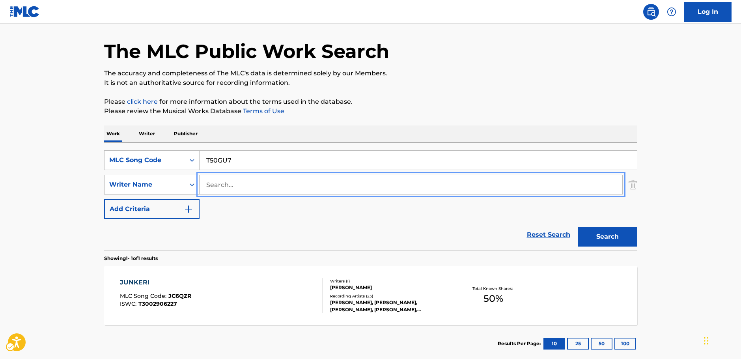
click at [578, 227] on button "Search" at bounding box center [607, 237] width 59 height 20
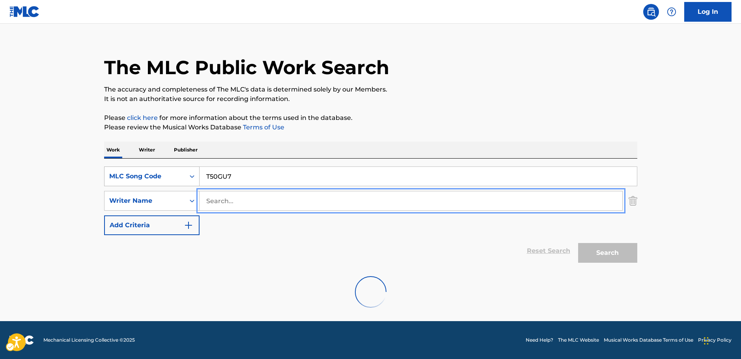
scroll to position [25, 0]
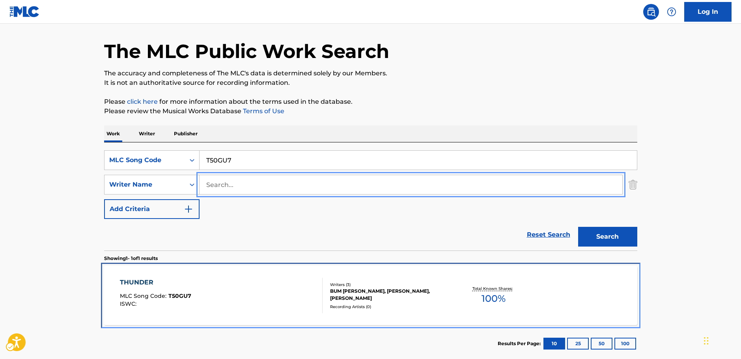
click at [239, 301] on div "THUNDER MLC Song Code : T50GU7 ISWC :" at bounding box center [221, 295] width 203 height 35
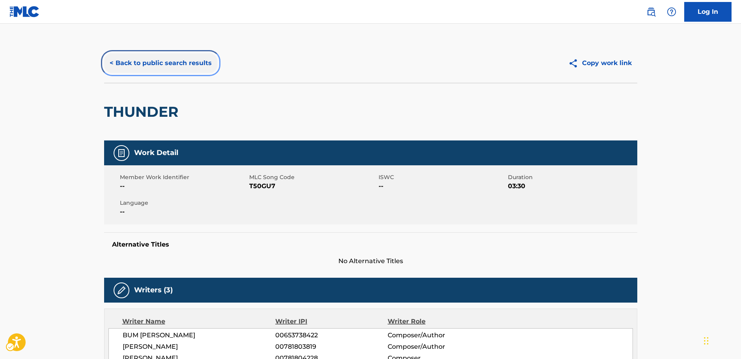
click at [148, 65] on button "< Back to public search results" at bounding box center [160, 63] width 113 height 20
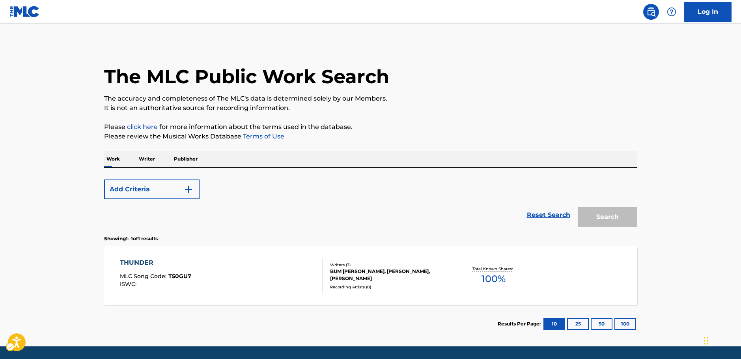
scroll to position [25, 0]
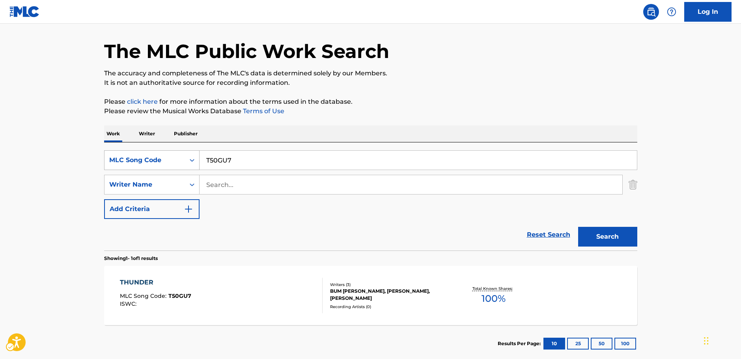
click at [189, 161] on icon "Search Form" at bounding box center [192, 160] width 8 height 8
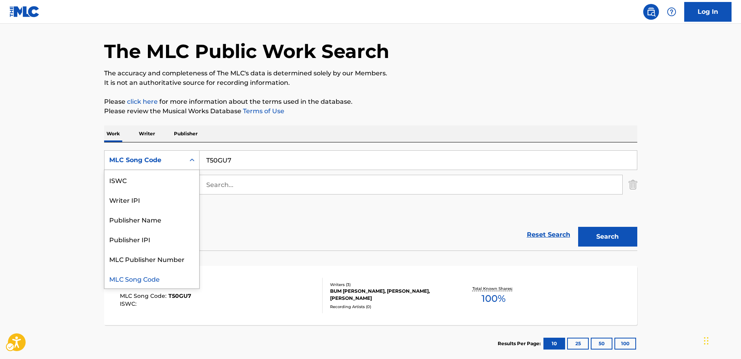
scroll to position [0, 0]
click at [155, 181] on div "Work Title" at bounding box center [151, 180] width 95 height 20
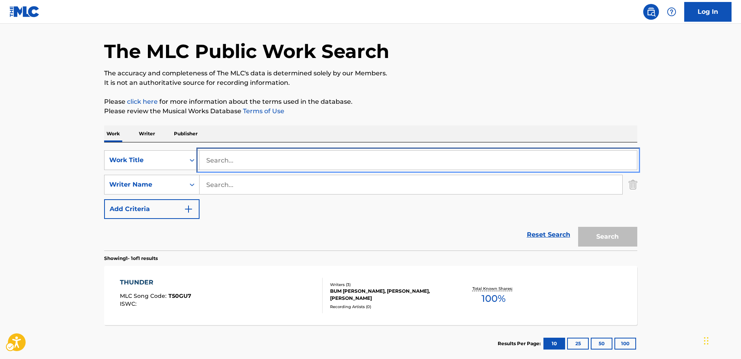
drag, startPoint x: 233, startPoint y: 158, endPoint x: 201, endPoint y: 161, distance: 32.5
click at [201, 161] on input "Search..." at bounding box center [417, 160] width 437 height 19
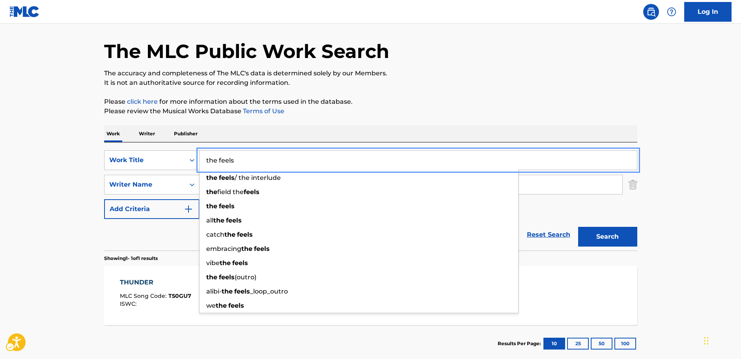
type input "the feels"
click at [26, 169] on main "The MLC Public Work Search The accuracy and completeness of The MLC's data is d…" at bounding box center [370, 181] width 741 height 367
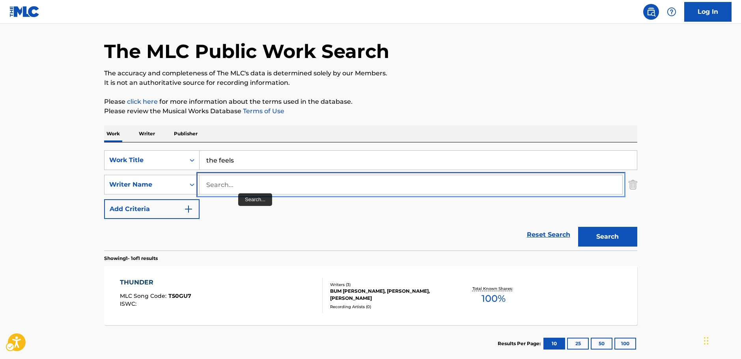
click at [238, 188] on input "Search..." at bounding box center [410, 184] width 423 height 19
type input "w"
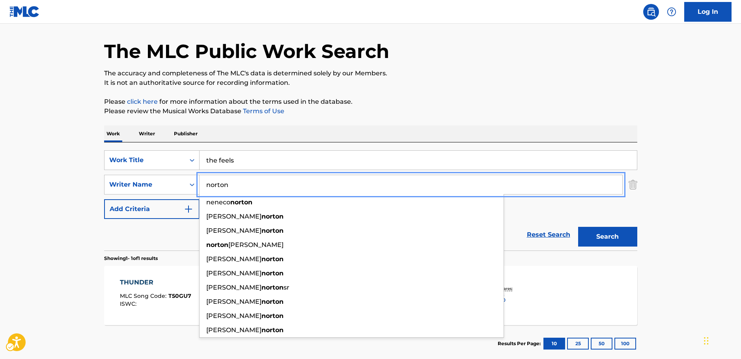
type input "norton"
click at [595, 239] on button "Search" at bounding box center [607, 237] width 59 height 20
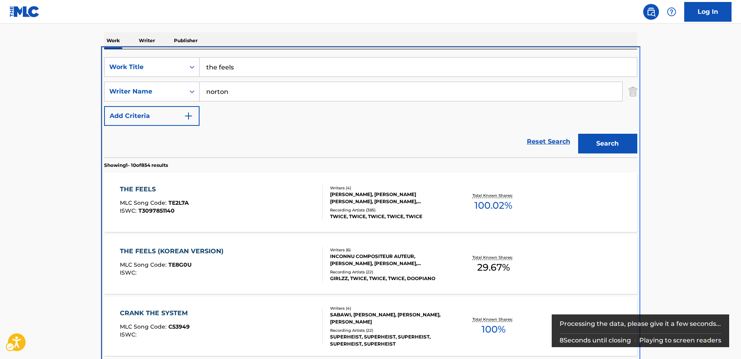
scroll to position [168, 0]
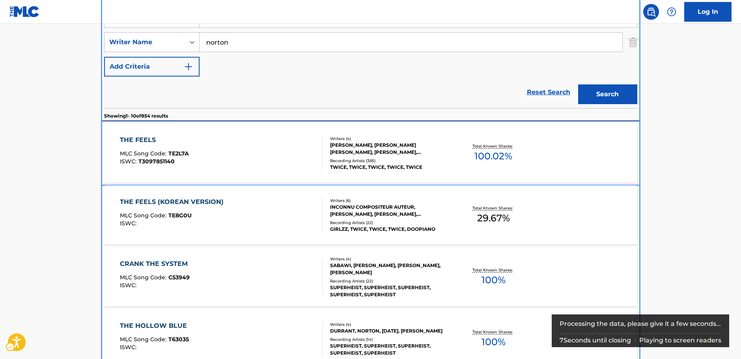
click at [228, 153] on div "THE FEELS MLC Song Code : TE2L7A ISWC : T3097851140" at bounding box center [221, 152] width 203 height 35
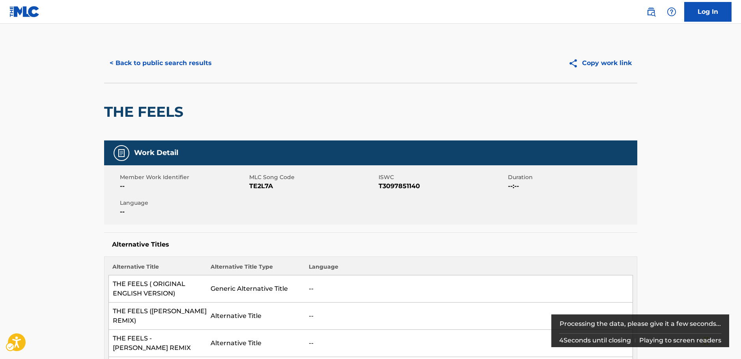
click at [262, 187] on span "MLC Song Code - TE2L7A" at bounding box center [312, 185] width 127 height 9
click at [261, 187] on span "MLC Song Code - TE2L7A" at bounding box center [312, 185] width 127 height 9
click at [406, 185] on span "ISWC - T3097851140" at bounding box center [441, 185] width 127 height 9
click at [405, 185] on span "ISWC - T3097851140" at bounding box center [441, 185] width 127 height 9
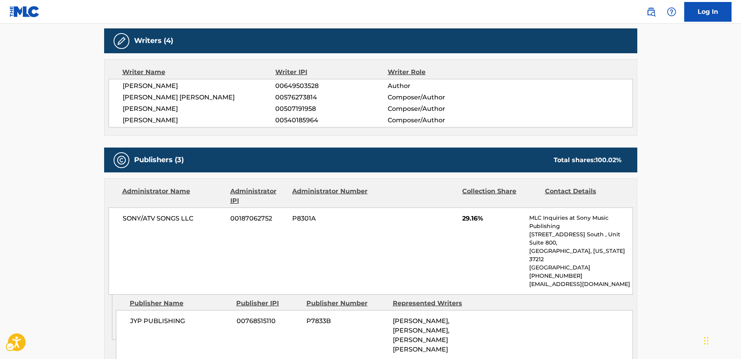
scroll to position [394, 0]
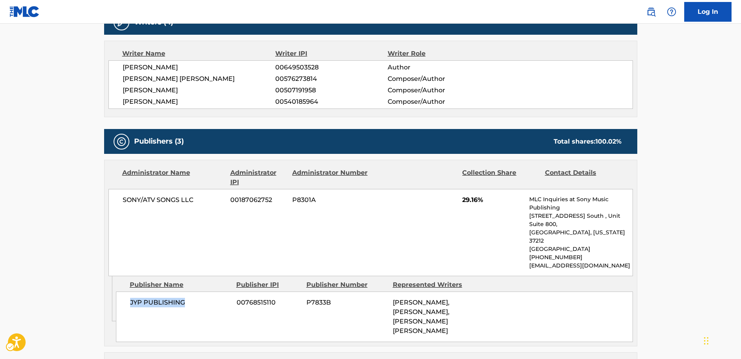
drag, startPoint x: 174, startPoint y: 286, endPoint x: 127, endPoint y: 285, distance: 46.9
click at [127, 291] on div "JYP PUBLISHING 00768515110 P7833B ANNA TIMGREN, JAMES MATTHEW NORTON, WOO MIN L…" at bounding box center [374, 316] width 517 height 50
drag, startPoint x: 175, startPoint y: 199, endPoint x: 120, endPoint y: 200, distance: 54.8
click at [120, 200] on div "SONY/ATV SONGS LLC 00187062752 P8301A 29.16% MLC Inquiries at Sony Music Publis…" at bounding box center [370, 232] width 524 height 87
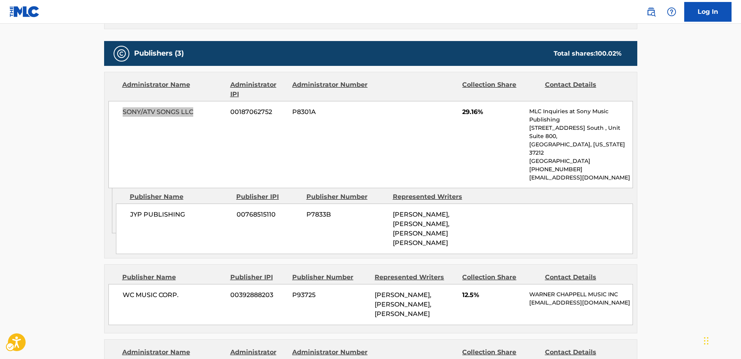
scroll to position [552, 0]
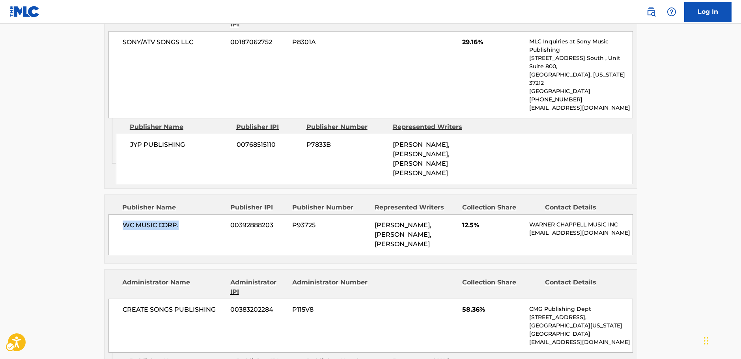
drag, startPoint x: 178, startPoint y: 201, endPoint x: 117, endPoint y: 200, distance: 60.3
click at [117, 214] on div "WC MUSIC CORP. 00392888203 P93725 JAMES MATTHEW NORTON, ANNA TIMGREN, JUSTIN RE…" at bounding box center [370, 234] width 524 height 41
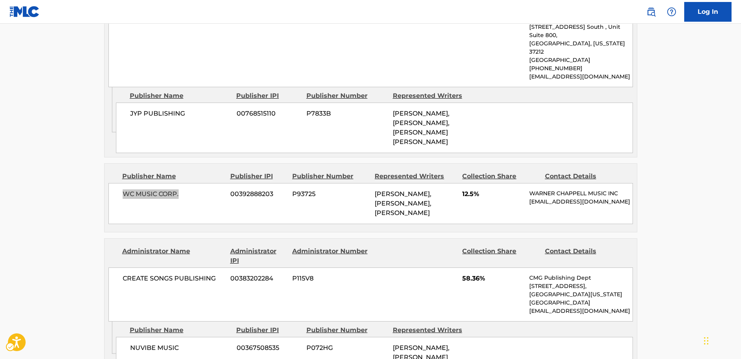
scroll to position [670, 0]
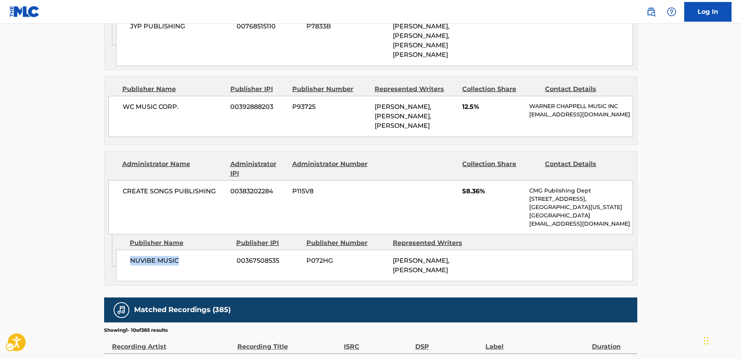
drag, startPoint x: 136, startPoint y: 244, endPoint x: 129, endPoint y: 245, distance: 7.1
click at [129, 250] on div "NUVIBE MUSIC 00367508535 P072HG ANNA TIMGREN, JUSTIN REINSTEIN" at bounding box center [374, 266] width 517 height 32
drag, startPoint x: 223, startPoint y: 173, endPoint x: 117, endPoint y: 175, distance: 105.7
click at [117, 180] on div "CREATE SONGS PUBLISHING 00383202284 P115V8 58.36% CMG Publishing Dept 1320 N Wi…" at bounding box center [370, 207] width 524 height 54
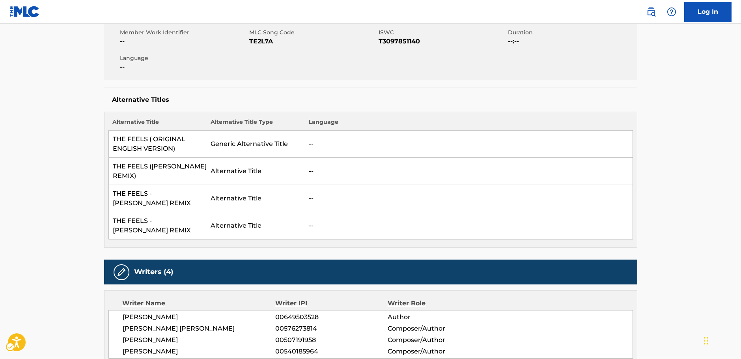
scroll to position [0, 0]
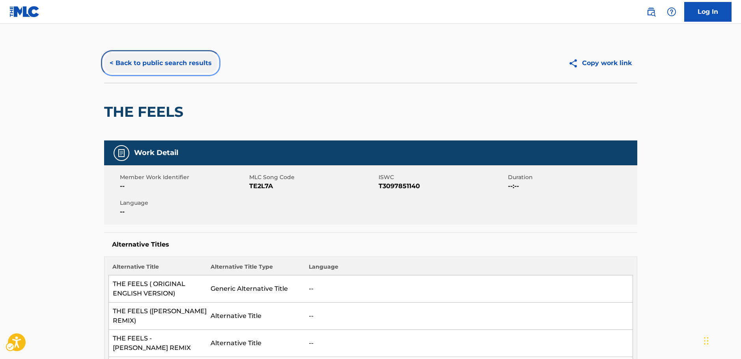
click at [136, 64] on button "< Back to public search results" at bounding box center [160, 63] width 113 height 20
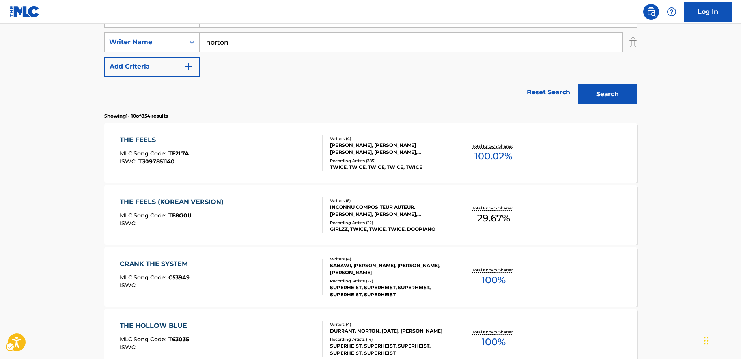
scroll to position [89, 0]
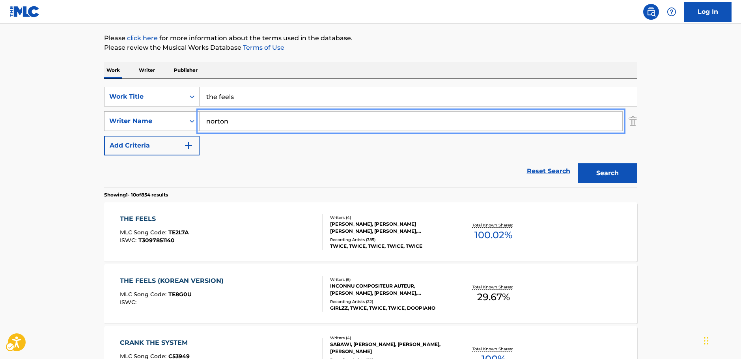
click at [186, 121] on div "SearchWithCriteria8fd8370b-bc30-4721-a6f9-e24ffcfcd3fb Writer Name norton" at bounding box center [370, 121] width 533 height 20
paste input "Akimoto"
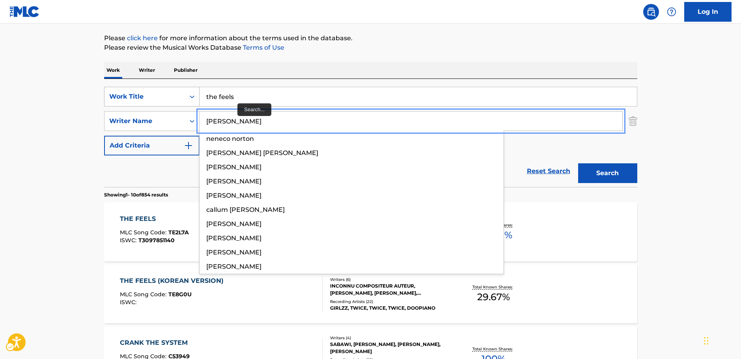
type input "Akimoto"
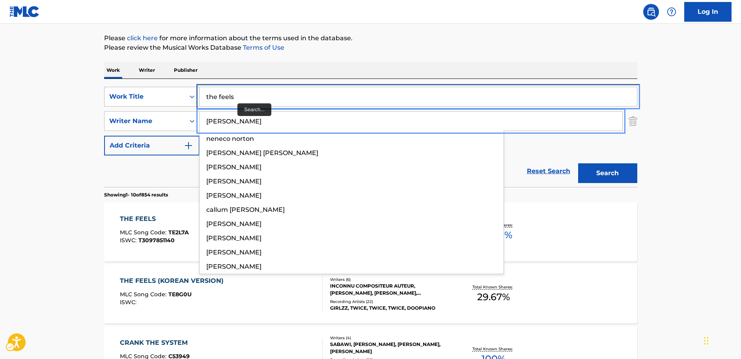
click at [134, 93] on div "SearchWithCriteriaab444780-e4d5-4887-b8ab-ad6a8b6752d3 Work Title the feels" at bounding box center [370, 97] width 533 height 20
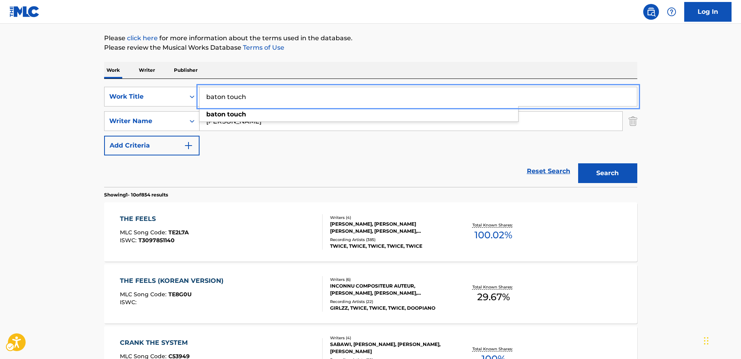
type input "baton touch"
click at [609, 174] on button "Search" at bounding box center [607, 173] width 59 height 20
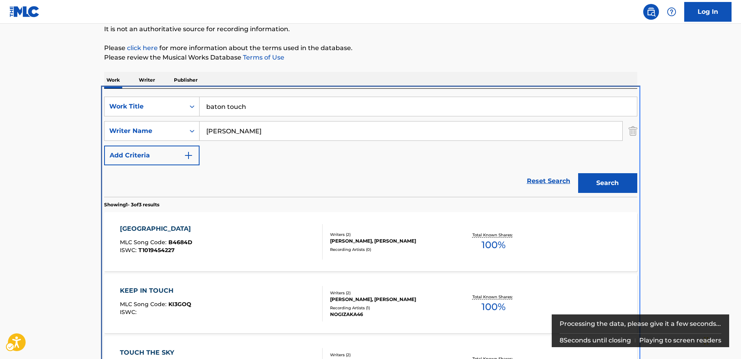
scroll to position [152, 0]
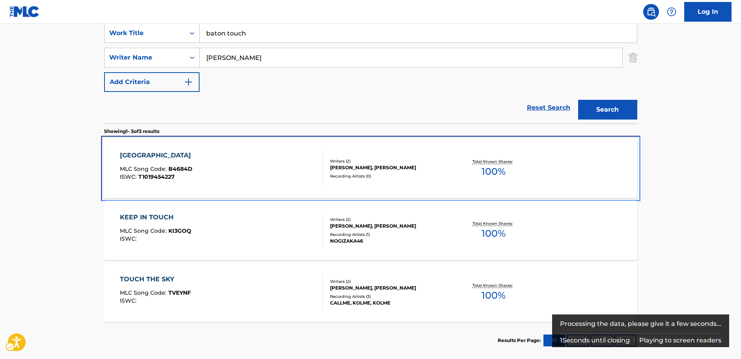
click at [223, 162] on div "BATON TATCHI MLC Song Code : B4684D ISWC : T1019454227" at bounding box center [221, 168] width 203 height 35
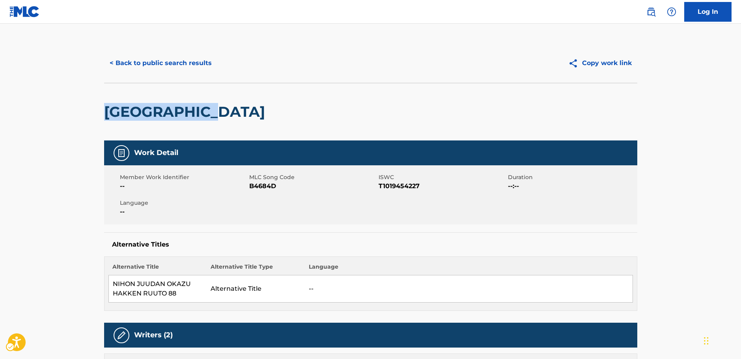
drag, startPoint x: 228, startPoint y: 112, endPoint x: 102, endPoint y: 112, distance: 126.5
click at [102, 112] on div "< Back to public search results Copy work link BATON TATCHI Work Detail Member …" at bounding box center [371, 348] width 552 height 611
click at [259, 186] on span "MLC Song Code - B4684D" at bounding box center [312, 185] width 127 height 9
click at [406, 187] on span "ISWC - T1019454227" at bounding box center [441, 185] width 127 height 9
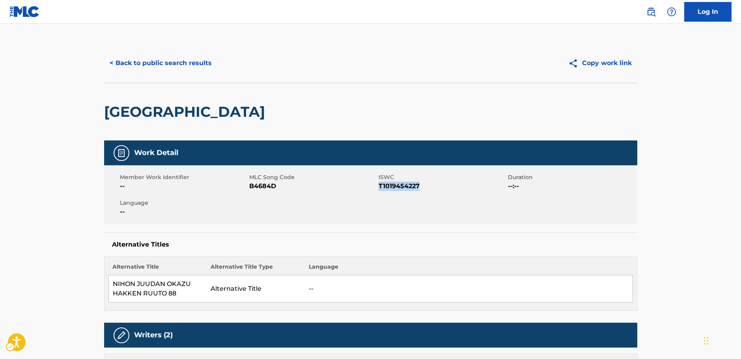
click at [406, 187] on span "ISWC - T1019454227" at bounding box center [441, 185] width 127 height 9
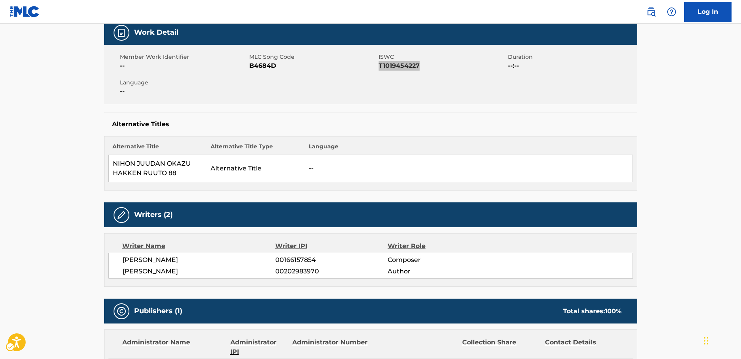
scroll to position [197, 0]
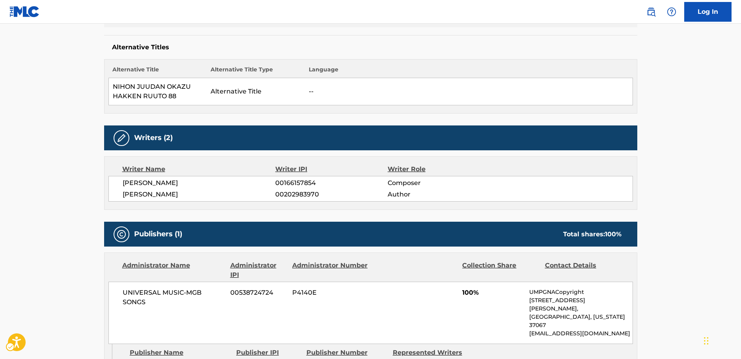
drag, startPoint x: 190, startPoint y: 197, endPoint x: 108, endPoint y: 185, distance: 82.8
click at [108, 185] on div "KATSUHIKO SUGIYAMA 00166157854 Composer YASUSHI AKIMOTO 00202983970 Author" at bounding box center [370, 189] width 524 height 26
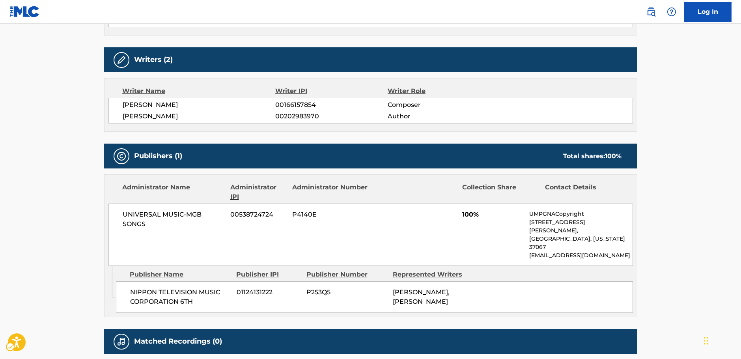
scroll to position [328, 0]
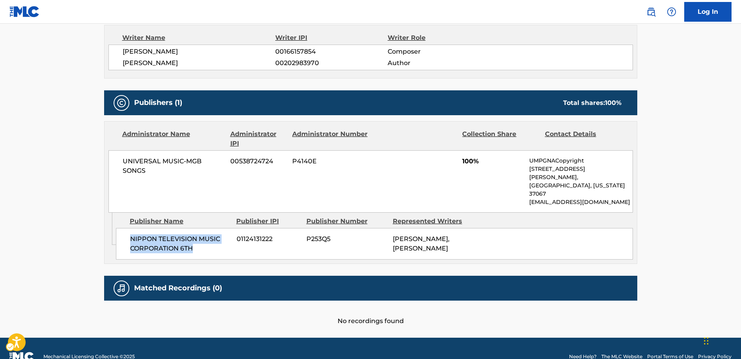
drag, startPoint x: 201, startPoint y: 235, endPoint x: 129, endPoint y: 225, distance: 72.0
click at [129, 228] on div "NIPPON TELEVISION MUSIC CORPORATION 6TH 01124131222 P253Q5 KATSUHIKO SUGIYAMA, …" at bounding box center [374, 244] width 517 height 32
drag, startPoint x: 133, startPoint y: 164, endPoint x: 115, endPoint y: 153, distance: 21.3
click at [114, 160] on div "UNIVERSAL MUSIC-MGB SONGS 00538724724 P4140E 100% UMPGNACopyright 1550 W. McEwe…" at bounding box center [370, 181] width 524 height 62
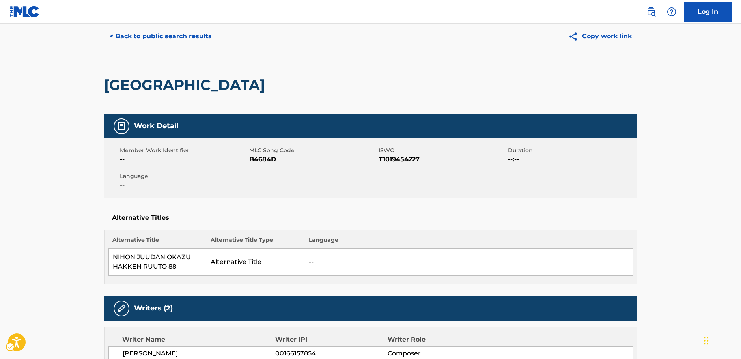
scroll to position [0, 0]
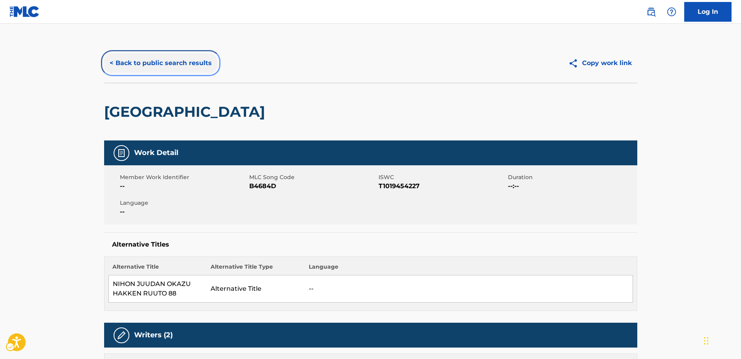
click at [156, 58] on button "< Back to public search results" at bounding box center [160, 63] width 113 height 20
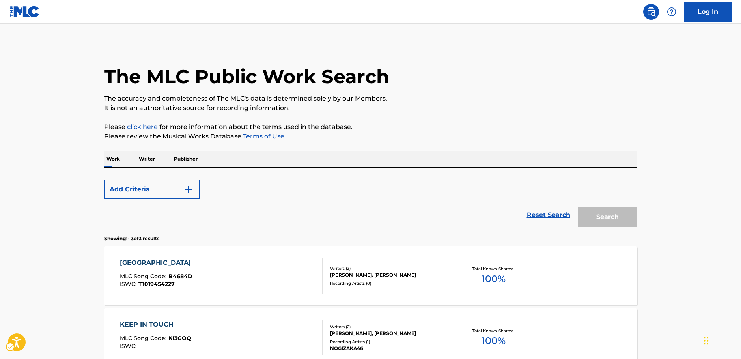
scroll to position [149, 0]
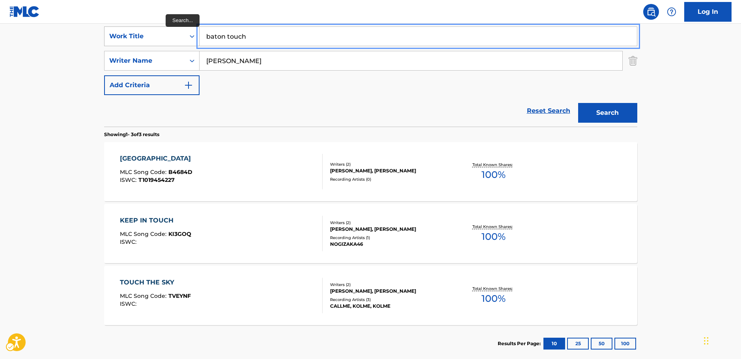
drag, startPoint x: 199, startPoint y: 37, endPoint x: 162, endPoint y: 43, distance: 37.4
click at [165, 42] on div "SearchWithCriteriaab444780-e4d5-4887-b8ab-ad6a8b6752d3 Work Title baton touch" at bounding box center [370, 36] width 533 height 20
paste input "Ni Yao De Quan Na Zou"
type input "Ni Yao De Quan Na Zou"
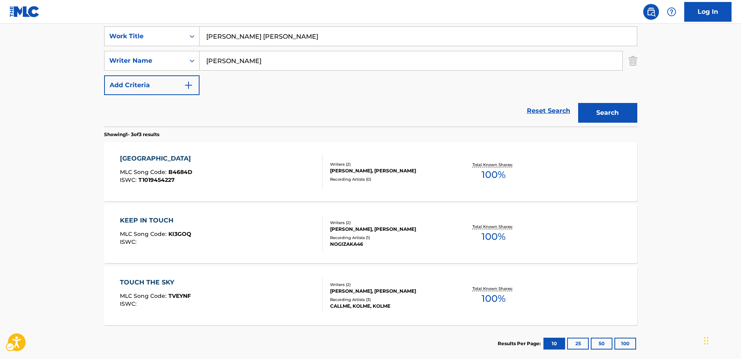
click at [63, 61] on main "The MLC Public Work Search The accuracy and completeness of The MLC's data is d…" at bounding box center [370, 120] width 741 height 491
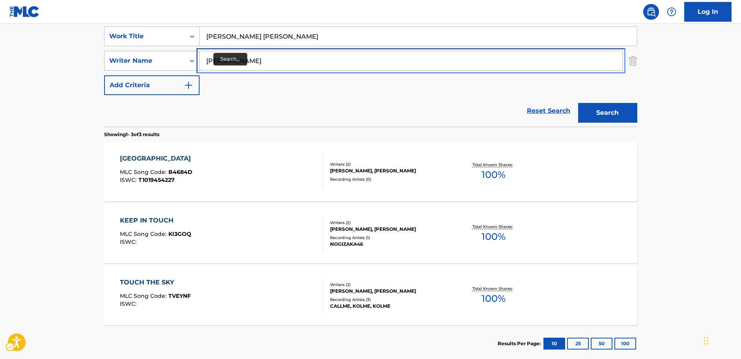
click at [149, 67] on div "SearchWithCriteria8fd8370b-bc30-4721-a6f9-e24ffcfcd3fb Writer Name Akimoto" at bounding box center [370, 61] width 533 height 20
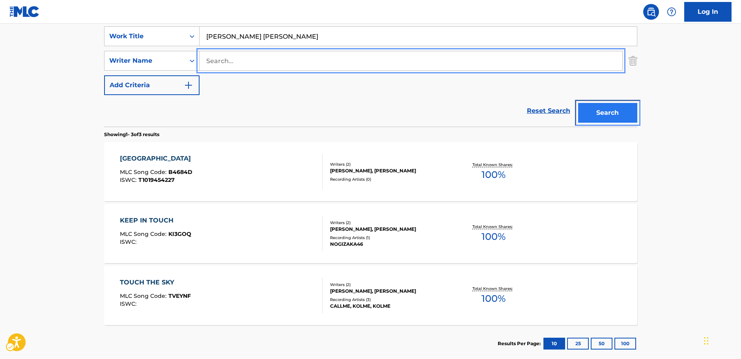
click at [603, 114] on button "Search" at bounding box center [607, 113] width 59 height 20
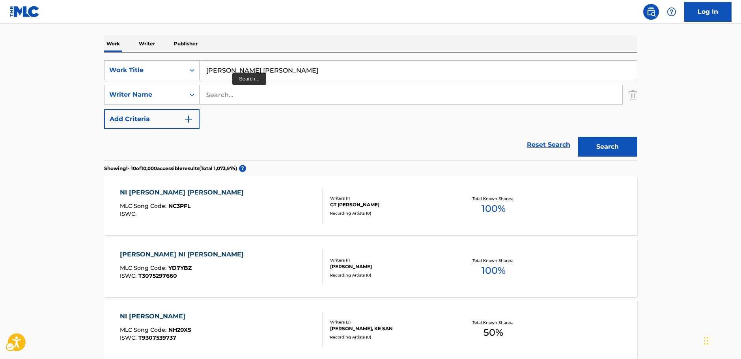
scroll to position [78, 0]
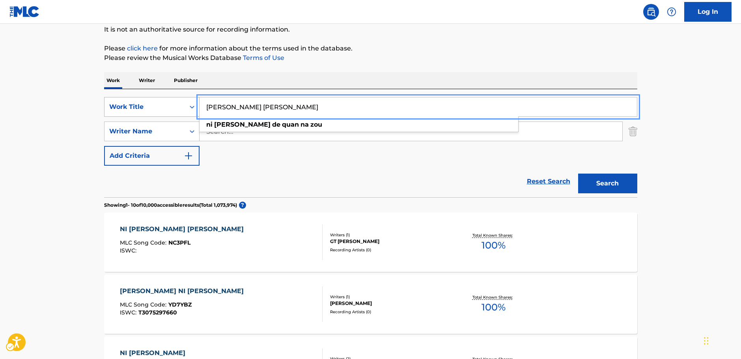
drag, startPoint x: 186, startPoint y: 107, endPoint x: 169, endPoint y: 104, distance: 17.6
click at [169, 104] on div "SearchWithCriteriaab444780-e4d5-4887-b8ab-ad6a8b6752d3 Work Title Ni Yao De Qua…" at bounding box center [370, 107] width 533 height 20
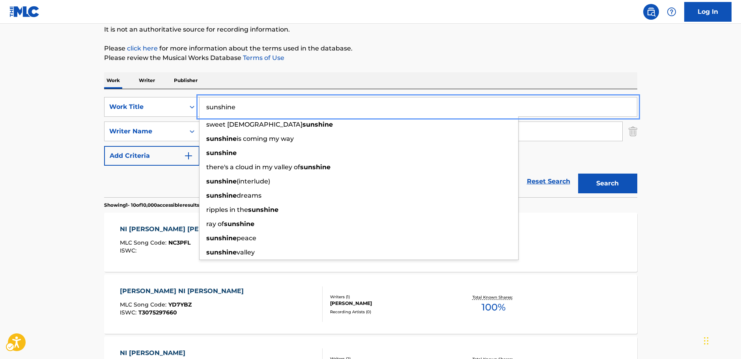
type input "sunshine"
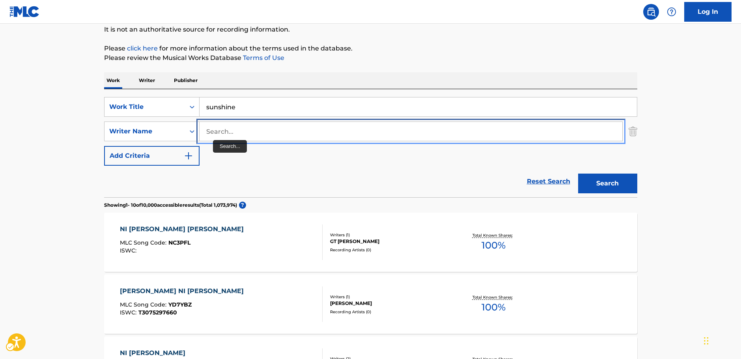
click at [233, 133] on input "Search..." at bounding box center [410, 131] width 423 height 19
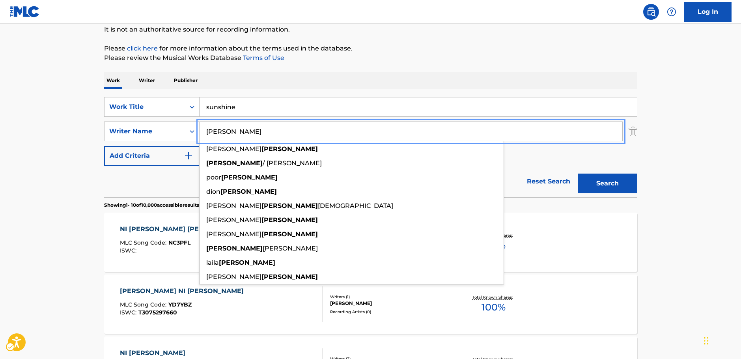
type input "riley"
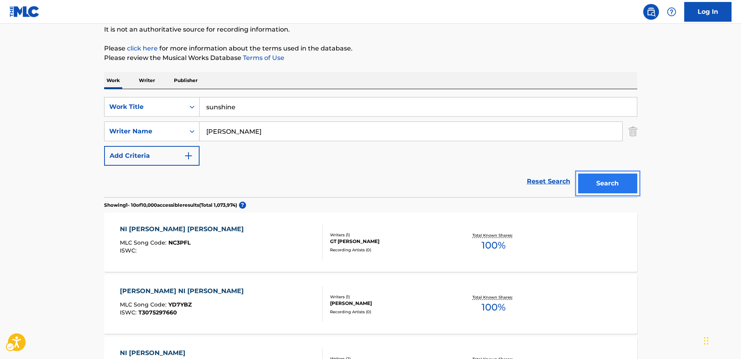
click at [587, 182] on button "Search" at bounding box center [607, 183] width 59 height 20
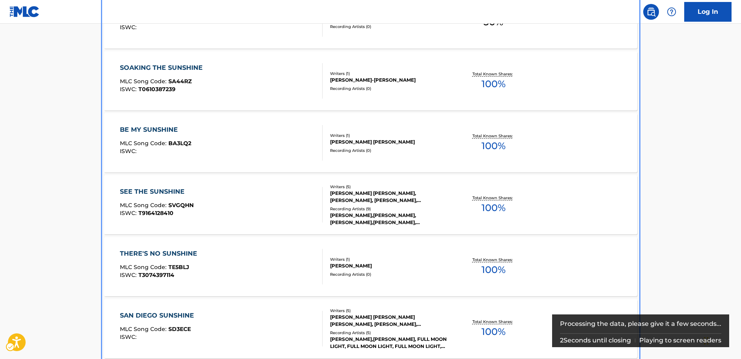
scroll to position [631, 0]
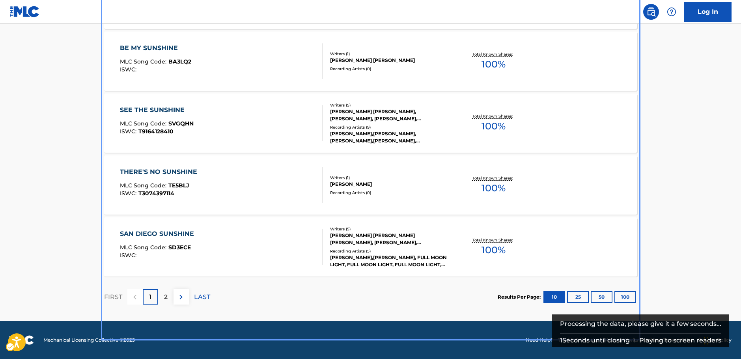
click at [165, 296] on p "2" at bounding box center [166, 296] width 4 height 9
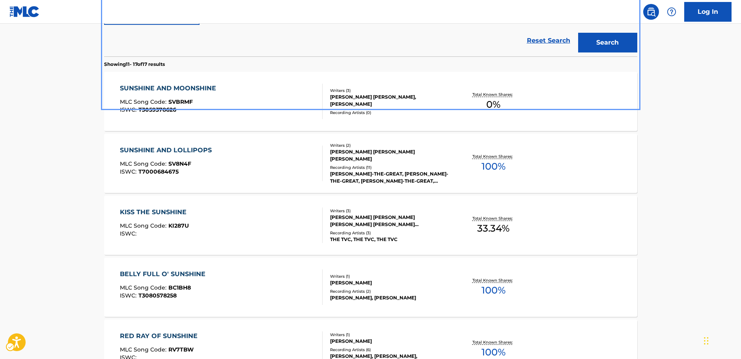
scroll to position [209, 0]
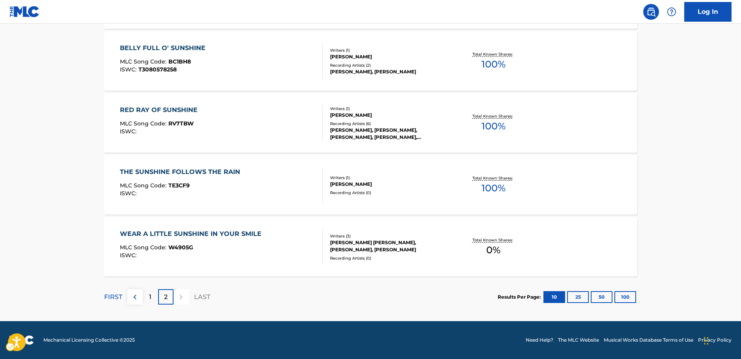
click at [148, 296] on div "1" at bounding box center [150, 296] width 15 height 15
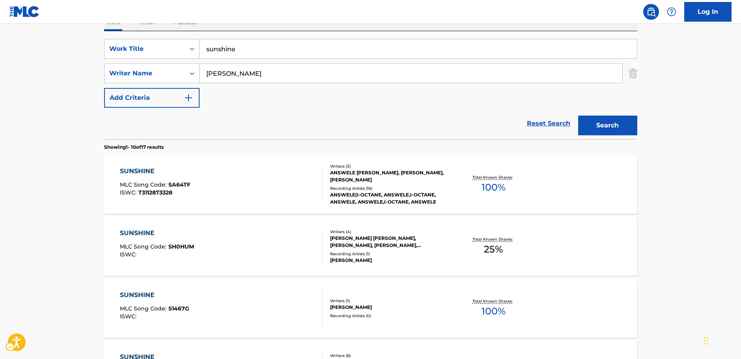
scroll to position [51, 0]
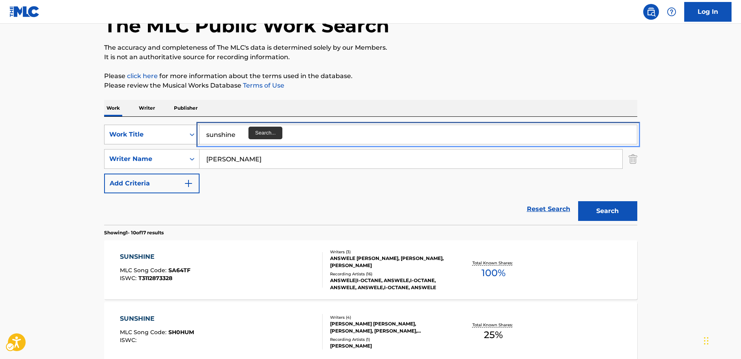
drag, startPoint x: 166, startPoint y: 140, endPoint x: 155, endPoint y: 143, distance: 10.7
click at [156, 143] on div "SearchWithCriteriaab444780-e4d5-4887-b8ab-ad6a8b6752d3 Work Title sunshine" at bounding box center [370, 135] width 533 height 20
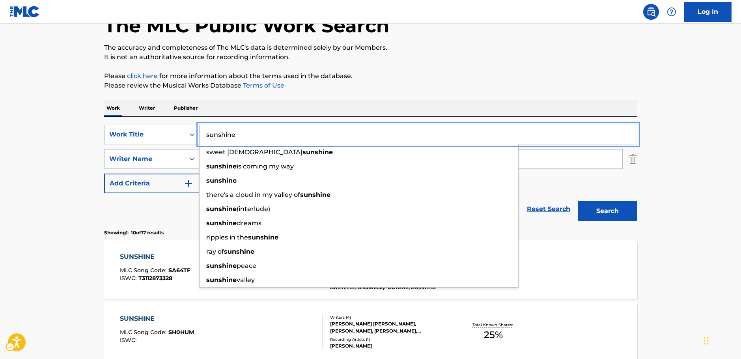
paste input "Yang Guang Can Lan De Ri Zi"
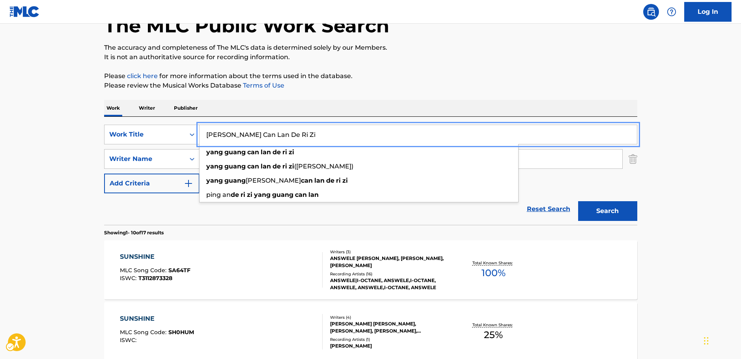
type input "Yang Guang Can Lan De Ri Zi"
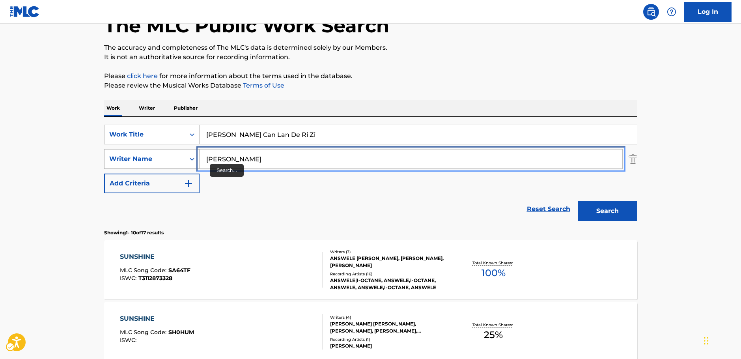
click at [150, 164] on div "SearchWithCriteria8fd8370b-bc30-4721-a6f9-e24ffcfcd3fb Writer Name riley" at bounding box center [370, 159] width 533 height 20
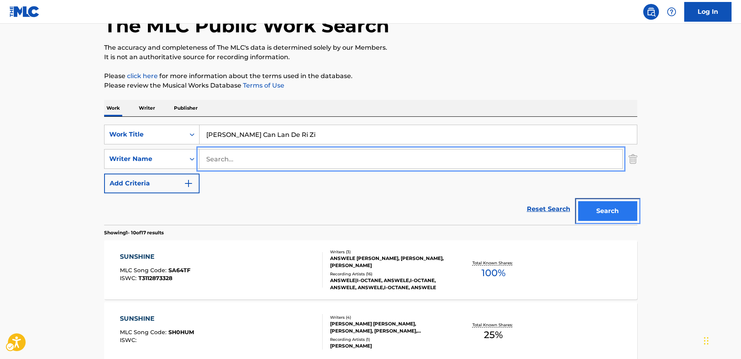
click at [611, 210] on button "Search" at bounding box center [607, 211] width 59 height 20
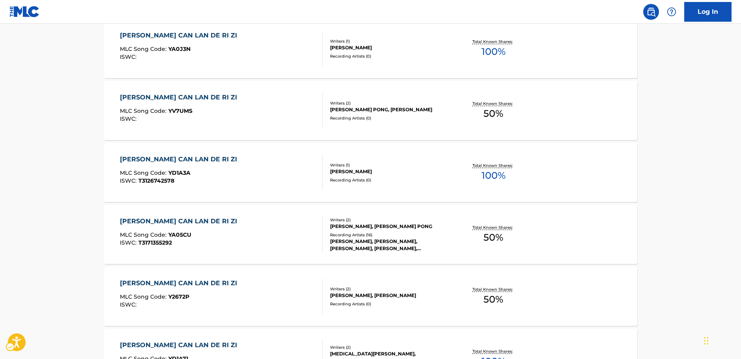
scroll to position [433, 0]
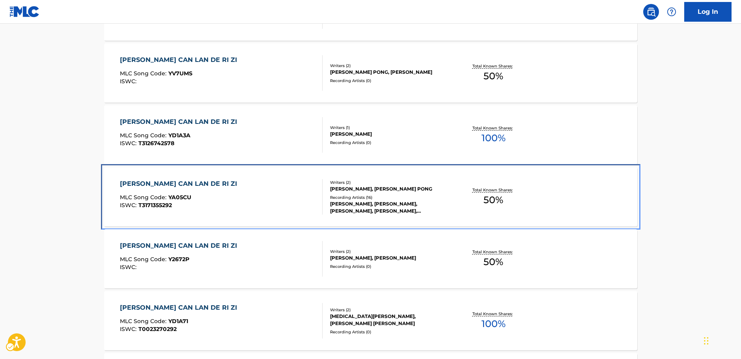
click at [281, 187] on div "YANG GUANG CAN LAN DE RI ZI MLC Song Code : YA05CU ISWC : T3171355292" at bounding box center [221, 196] width 203 height 35
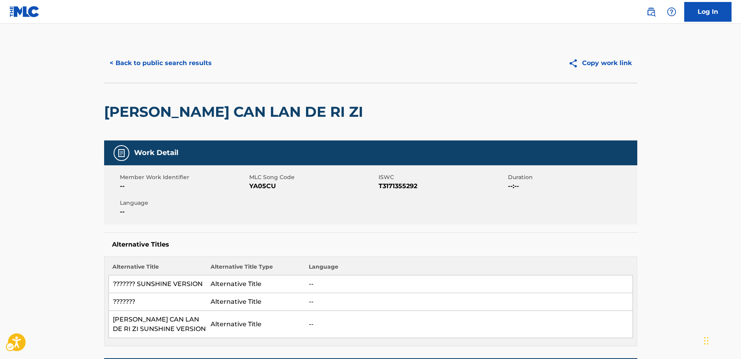
click at [264, 188] on span "MLC Song Code - YA05CU" at bounding box center [312, 185] width 127 height 9
click at [385, 188] on span "ISWC - T3171355292" at bounding box center [441, 185] width 127 height 9
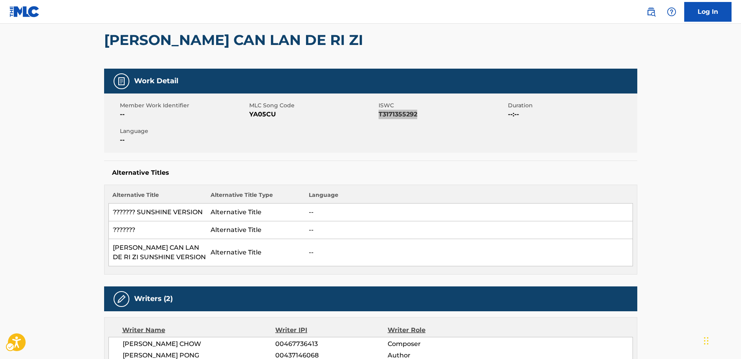
scroll to position [158, 0]
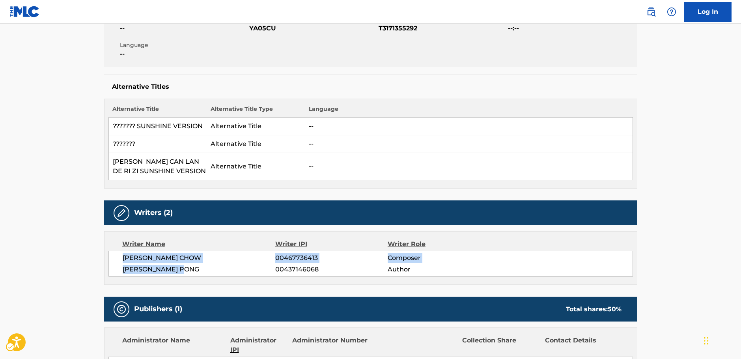
drag, startPoint x: 196, startPoint y: 270, endPoint x: 118, endPoint y: 261, distance: 77.7
click at [118, 261] on div "KWOK YIN CHOW 00467736413 Composer KIN CHEUNG PONG 00437146068 Author" at bounding box center [370, 264] width 524 height 26
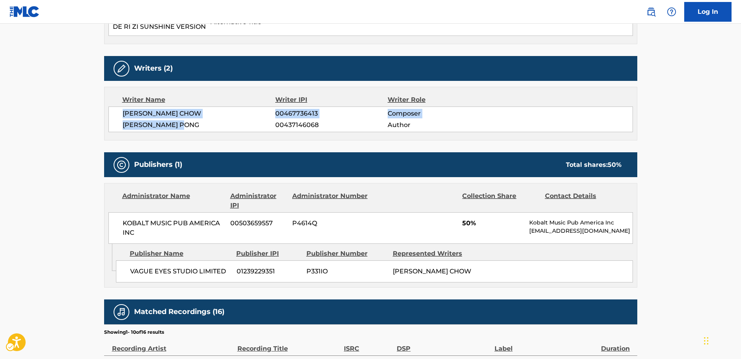
scroll to position [315, 0]
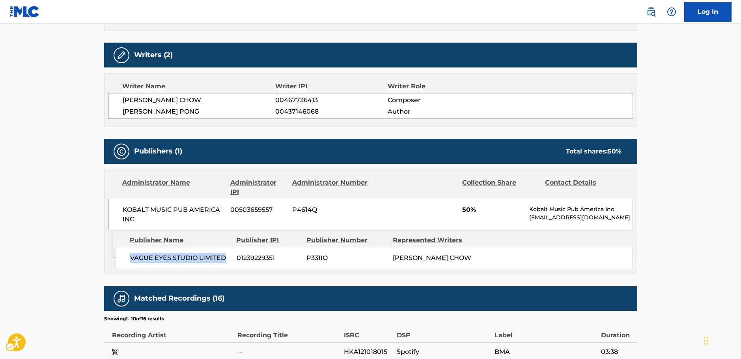
drag, startPoint x: 224, startPoint y: 259, endPoint x: 127, endPoint y: 261, distance: 97.0
click at [127, 261] on div "VAGUE EYES STUDIO LIMITED 01239229351 P331IO KWOK YIN CHOW" at bounding box center [374, 258] width 517 height 22
drag, startPoint x: 138, startPoint y: 219, endPoint x: 123, endPoint y: 211, distance: 16.7
click at [123, 211] on span "KOBALT MUSIC PUB AMERICA INC" at bounding box center [174, 214] width 102 height 19
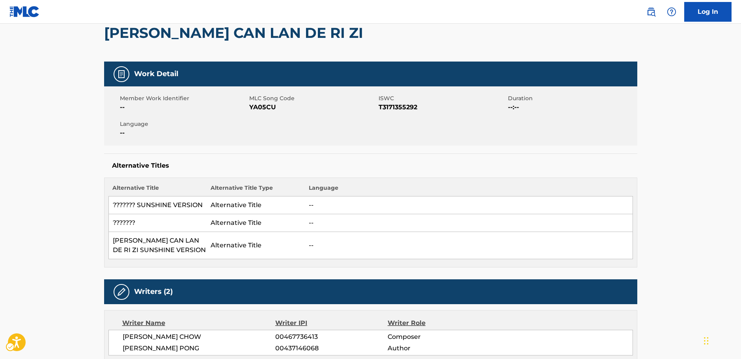
scroll to position [0, 0]
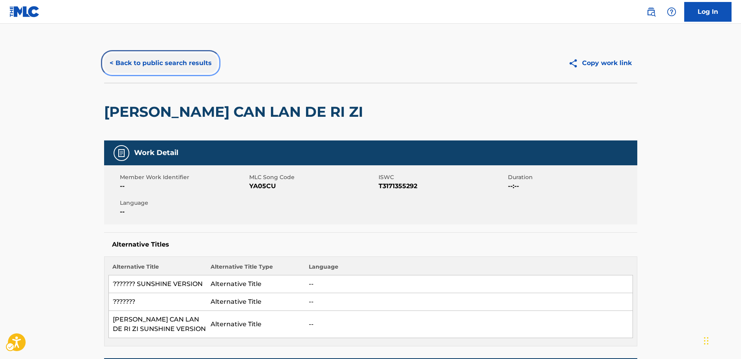
click at [143, 60] on button "< Back to public search results" at bounding box center [160, 63] width 113 height 20
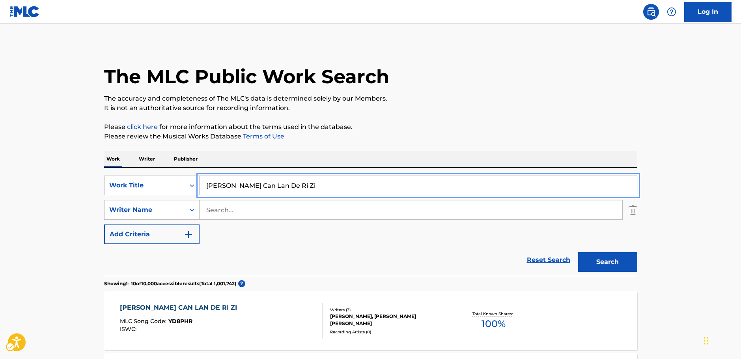
drag, startPoint x: 301, startPoint y: 180, endPoint x: 179, endPoint y: 160, distance: 124.2
click at [180, 185] on div "SearchWithCriteriaab444780-e4d5-4887-b8ab-ad6a8b6752d3 Work Title Yang Guang Ca…" at bounding box center [370, 185] width 533 height 20
paste input "C.h.a.o.s.m.y.t.h."
type input "C.h.a.o.s.m.y.t.h."
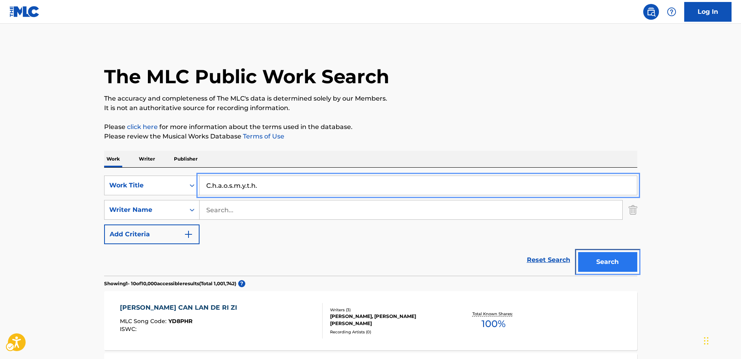
click at [622, 264] on button "Search" at bounding box center [607, 262] width 59 height 20
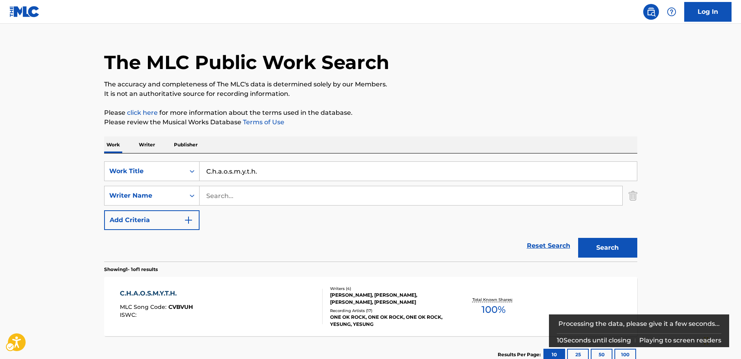
scroll to position [39, 0]
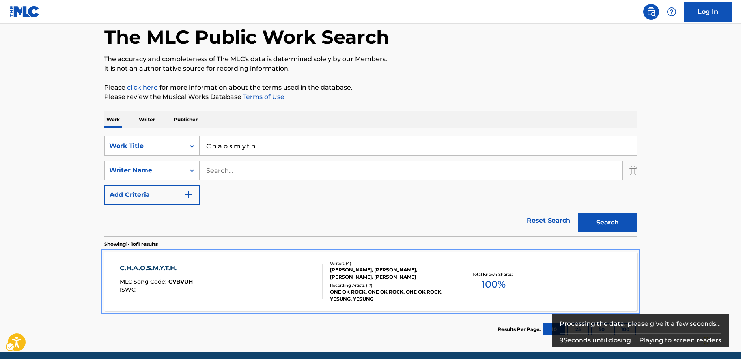
click at [234, 281] on div "C.H.A.O.S.M.Y.T.H. MLC Song Code : CVBVUH ISWC :" at bounding box center [221, 280] width 203 height 35
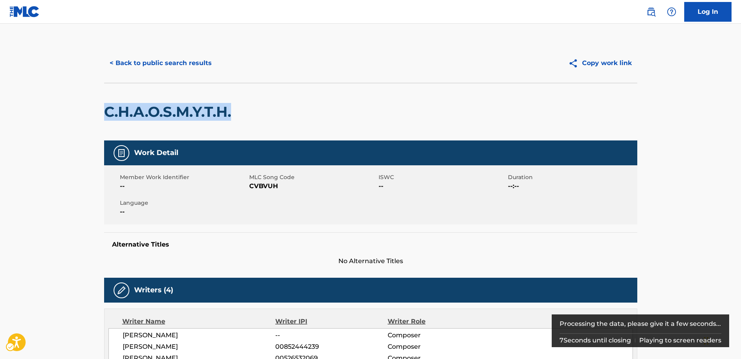
drag, startPoint x: 250, startPoint y: 111, endPoint x: 104, endPoint y: 112, distance: 145.5
click at [104, 112] on div "C.H.A.O.S.M.Y.T.H." at bounding box center [370, 112] width 533 height 58
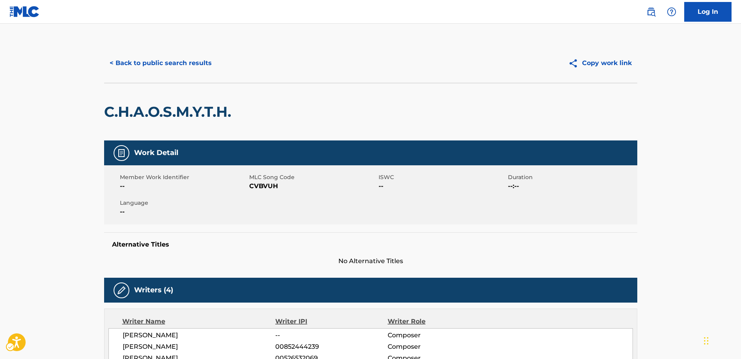
click at [261, 184] on span "MLC Song Code - CVBVUH" at bounding box center [312, 185] width 127 height 9
click at [260, 184] on span "MLC Song Code - CVBVUH" at bounding box center [312, 185] width 127 height 9
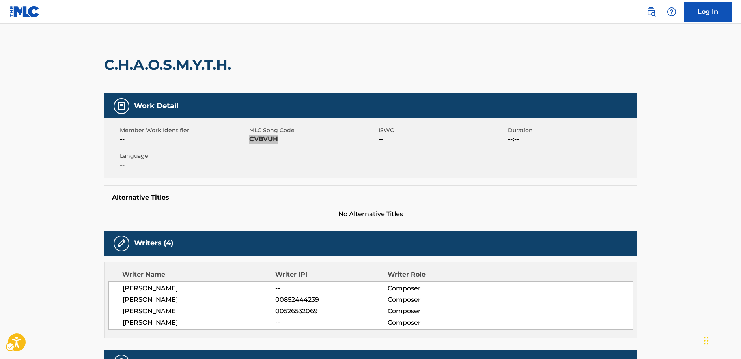
scroll to position [118, 0]
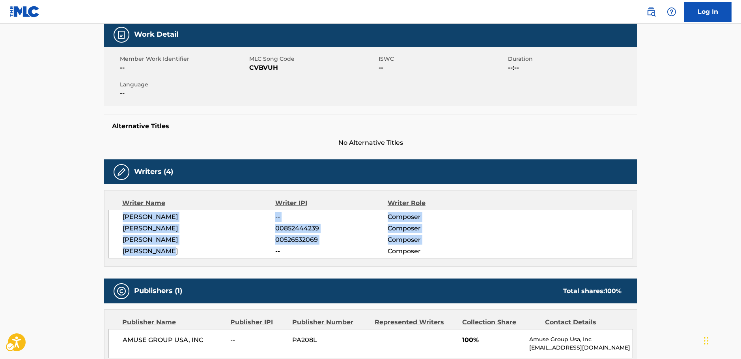
drag, startPoint x: 184, startPoint y: 250, endPoint x: 384, endPoint y: 134, distance: 230.6
click at [120, 220] on div "TOMOYA KANKI -- Composer TORU YAMASHITA 00852444239 Composer TAKAHIRO MORIUCHI …" at bounding box center [370, 234] width 524 height 48
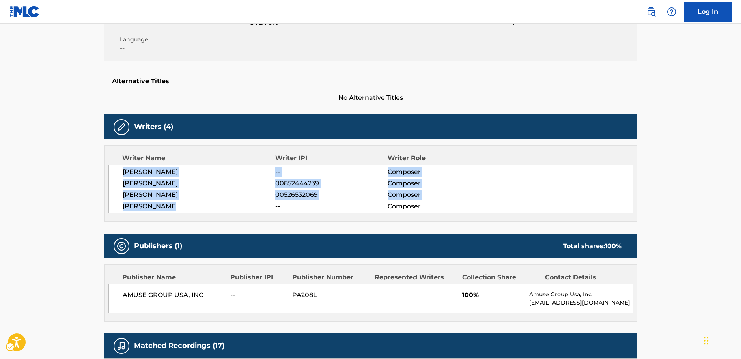
scroll to position [276, 0]
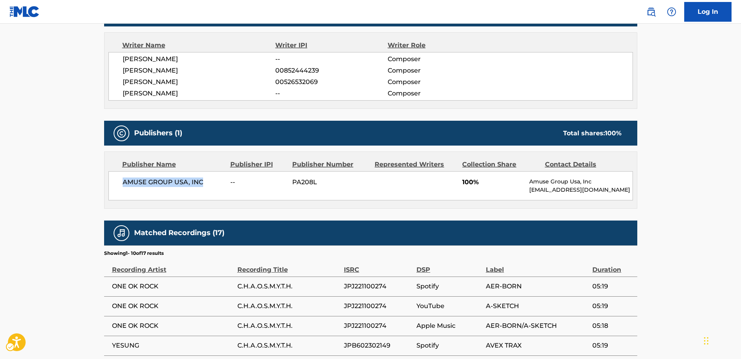
drag, startPoint x: 201, startPoint y: 183, endPoint x: 121, endPoint y: 181, distance: 80.4
click at [117, 182] on div "AMUSE GROUP USA, INC -- PA208L 100% Amuse Group Usa, Inc hiroko@us.amuse.co.jp" at bounding box center [370, 185] width 524 height 29
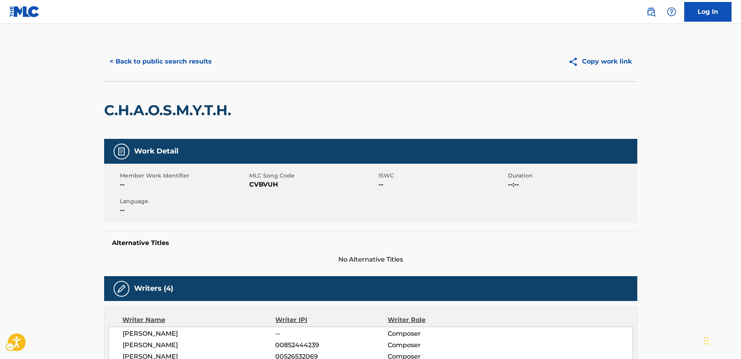
scroll to position [0, 0]
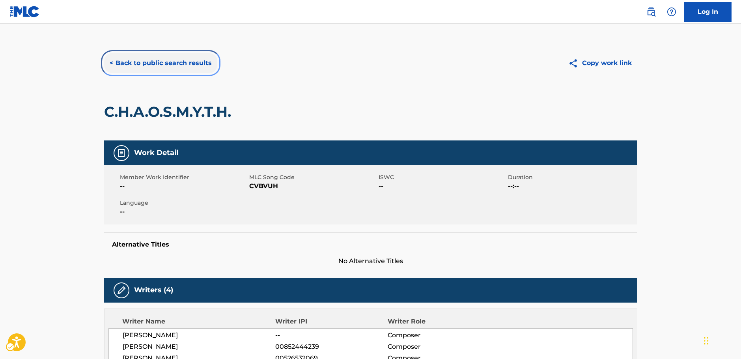
click at [159, 55] on button "< Back to public search results" at bounding box center [160, 63] width 113 height 20
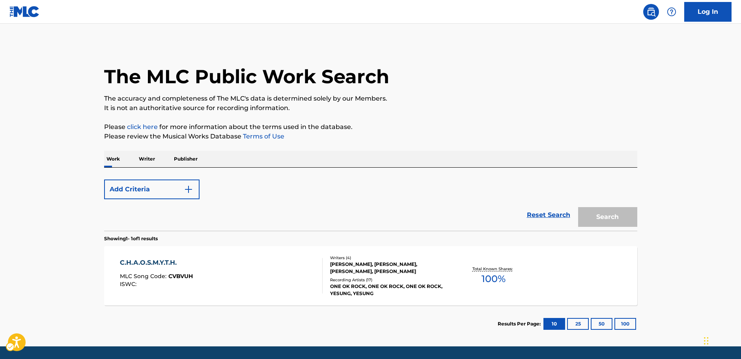
scroll to position [25, 0]
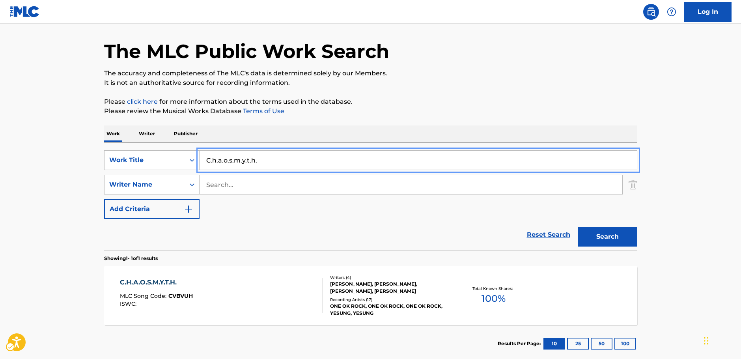
drag, startPoint x: 204, startPoint y: 162, endPoint x: 19, endPoint y: 149, distance: 185.3
click at [23, 152] on main "The MLC Public Work Search The accuracy and completeness of The MLC's data is d…" at bounding box center [370, 181] width 741 height 367
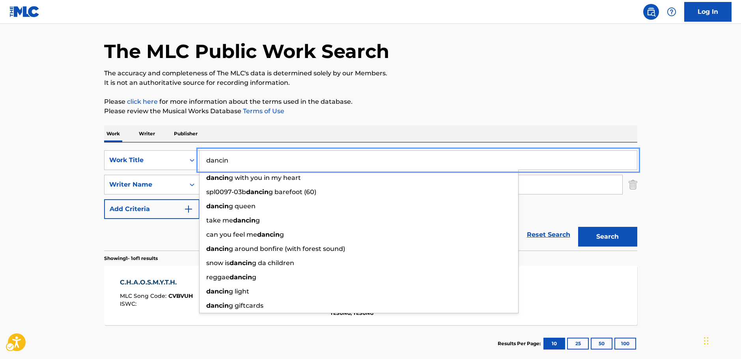
type input "dancin"
click at [62, 194] on main "The MLC Public Work Search The accuracy and completeness of The MLC's data is d…" at bounding box center [370, 181] width 741 height 367
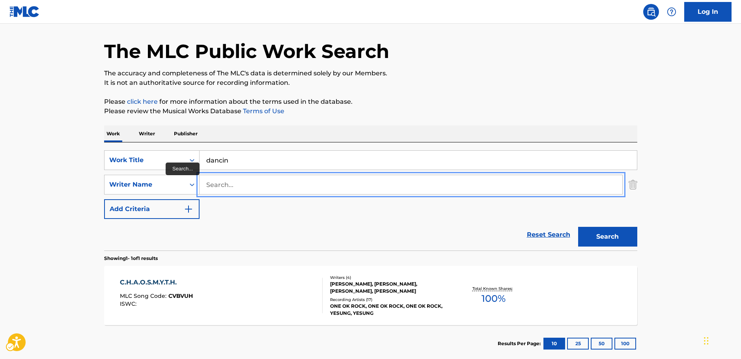
drag, startPoint x: 261, startPoint y: 188, endPoint x: 255, endPoint y: 187, distance: 5.6
click at [256, 188] on input "Search..." at bounding box center [410, 184] width 423 height 19
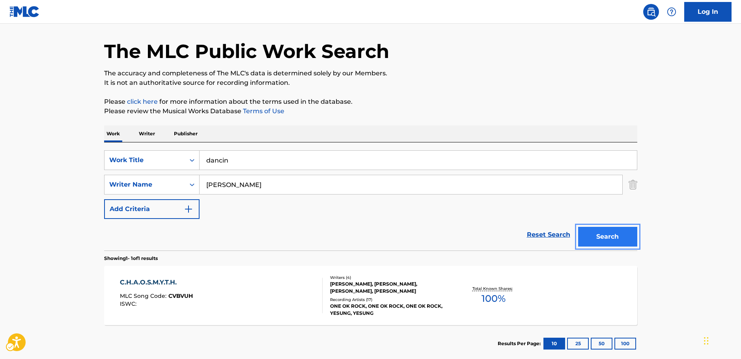
click at [597, 237] on button "Search" at bounding box center [607, 237] width 59 height 20
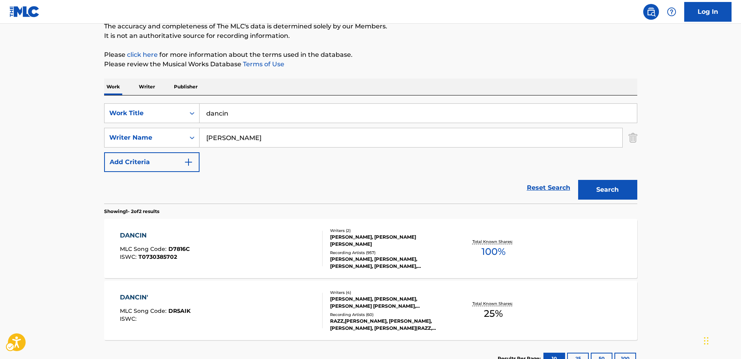
scroll to position [0, 0]
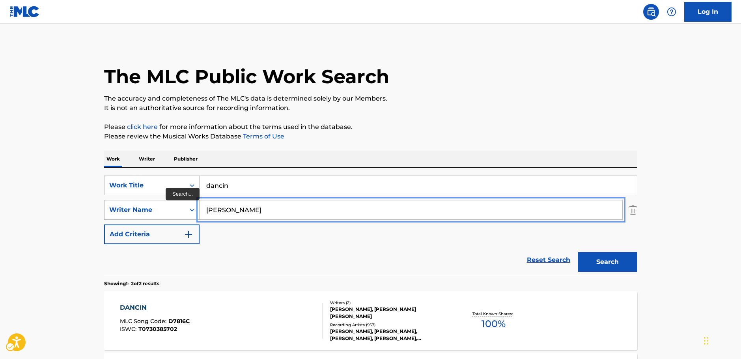
drag, startPoint x: 226, startPoint y: 212, endPoint x: 188, endPoint y: 208, distance: 38.0
click at [179, 210] on div "SearchWithCriteria8fd8370b-bc30-4721-a6f9-e24ffcfcd3fb Writer Name shalyn" at bounding box center [370, 210] width 533 height 20
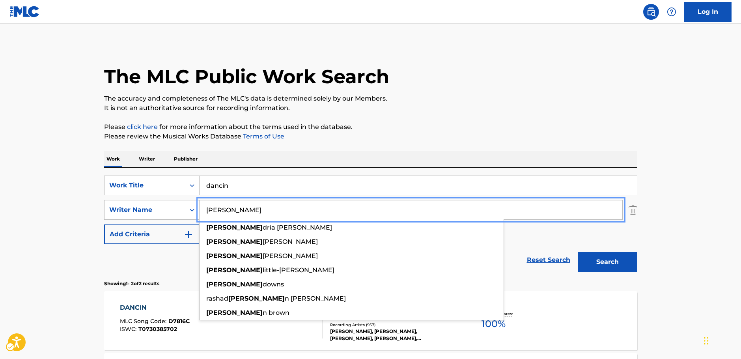
paste input "Aderibigbe"
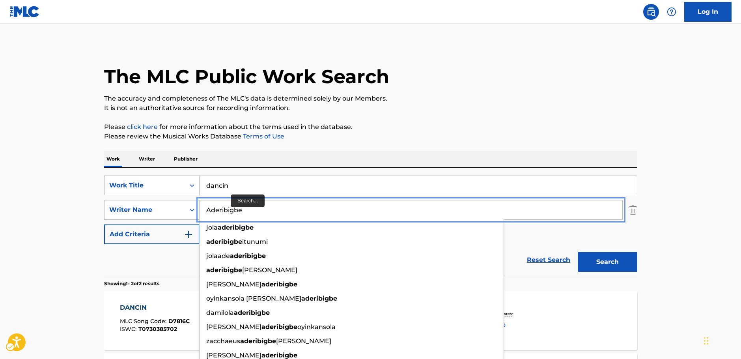
type input "Aderibigbe"
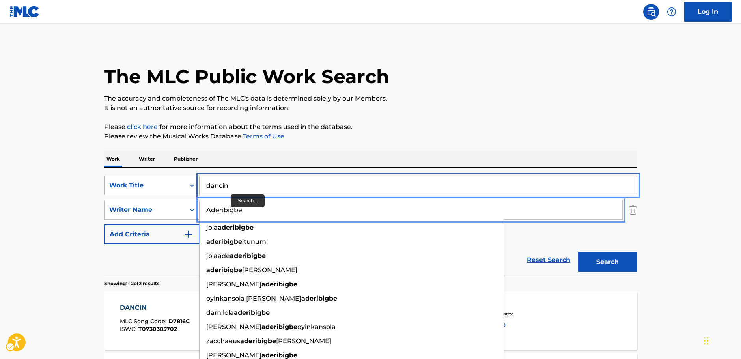
drag, startPoint x: 161, startPoint y: 188, endPoint x: 147, endPoint y: 184, distance: 14.7
click at [148, 186] on div "SearchWithCriteriaab444780-e4d5-4887-b8ab-ad6a8b6752d3 Work Title dancin" at bounding box center [370, 185] width 533 height 20
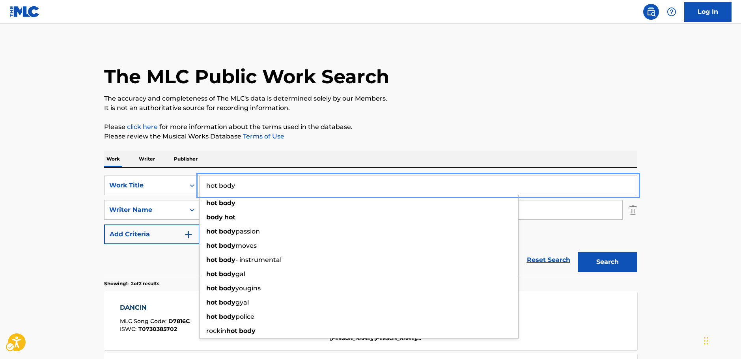
type input "hot body"
click at [626, 261] on button "Search" at bounding box center [607, 262] width 59 height 20
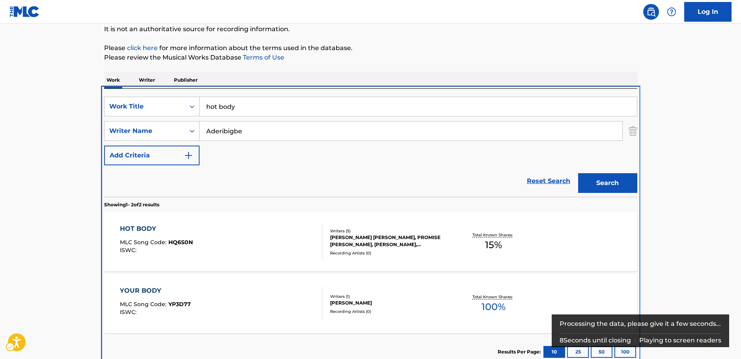
scroll to position [90, 0]
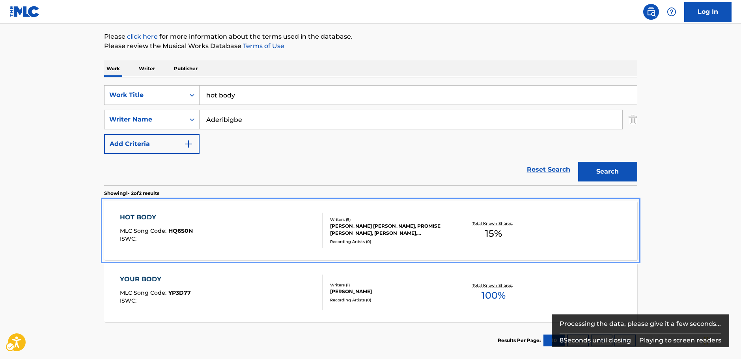
click at [249, 236] on div "HOT BODY MLC Song Code : HQ6S0N ISWC :" at bounding box center [221, 229] width 203 height 35
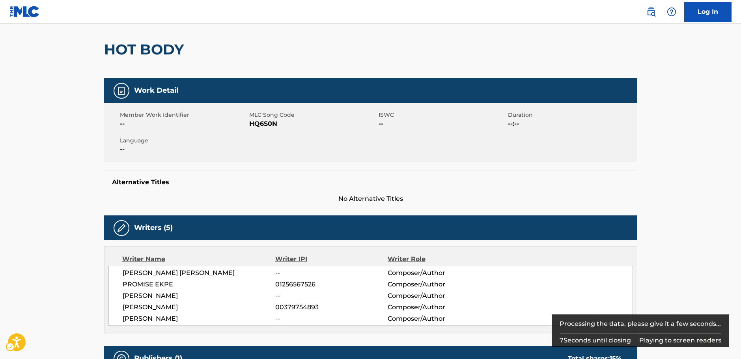
scroll to position [79, 0]
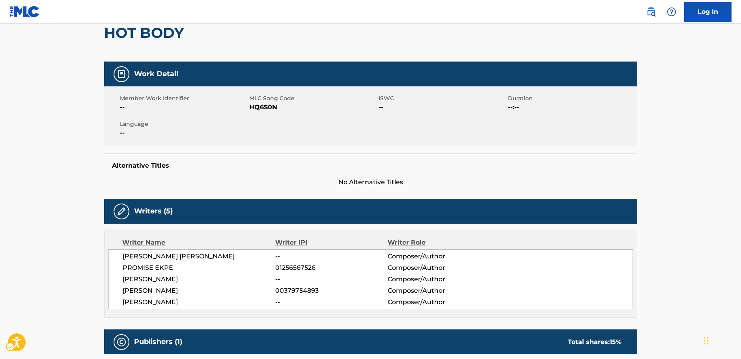
click at [264, 107] on span "MLC Song Code - HQ6S0N" at bounding box center [312, 106] width 127 height 9
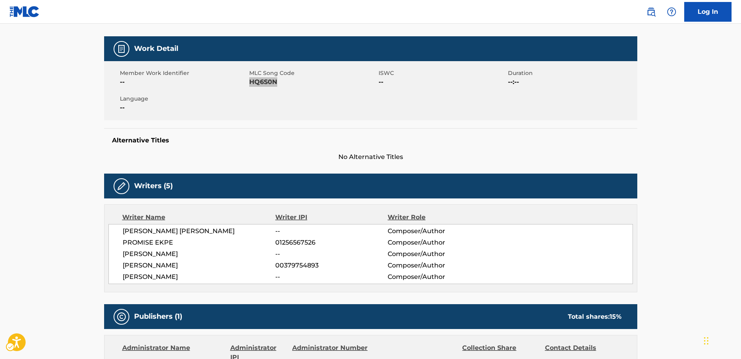
scroll to position [118, 0]
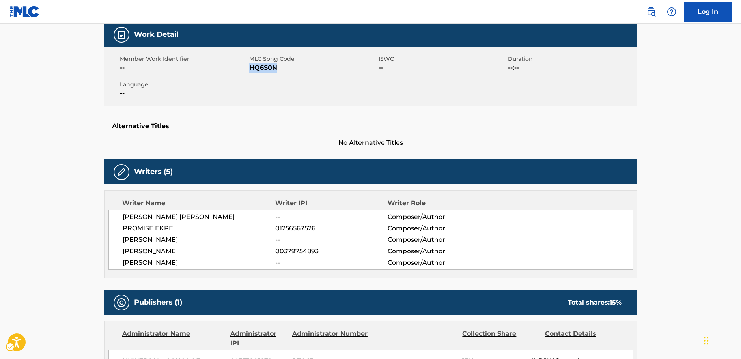
drag, startPoint x: 211, startPoint y: 264, endPoint x: 535, endPoint y: 52, distance: 387.2
click at [113, 212] on div "IKECHUKWU CLINTON NNAEMEKA -- Composer/Author PROMISE EKPE 01256567526 Composer…" at bounding box center [370, 240] width 524 height 60
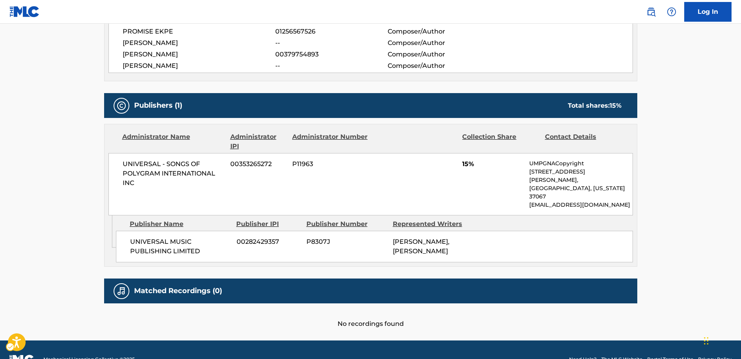
scroll to position [315, 0]
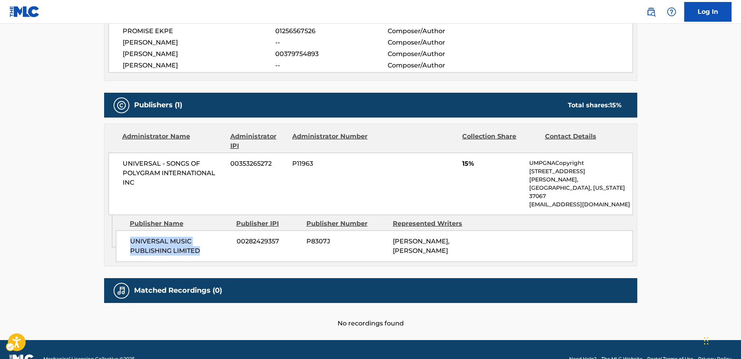
drag, startPoint x: 188, startPoint y: 231, endPoint x: 127, endPoint y: 226, distance: 62.1
click at [127, 230] on div "UNIVERSAL MUSIC PUBLISHING LIMITED 00282429357 P8307J KEVEN WOLFSOHN, PAUL BOGU…" at bounding box center [374, 246] width 517 height 32
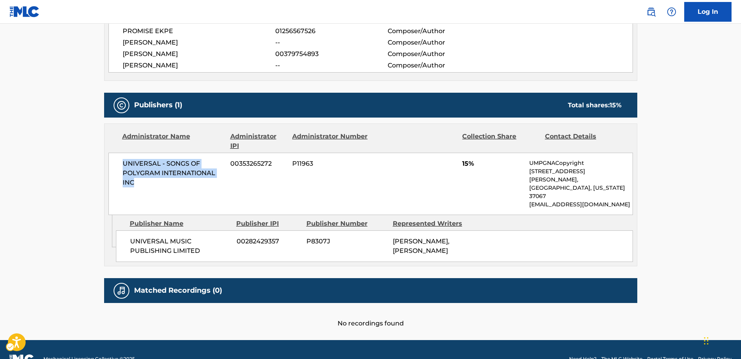
drag, startPoint x: 155, startPoint y: 183, endPoint x: 104, endPoint y: 162, distance: 54.8
click at [106, 162] on div "Administrator Name Administrator IPI Administrator Number Collection Share Cont…" at bounding box center [370, 169] width 532 height 91
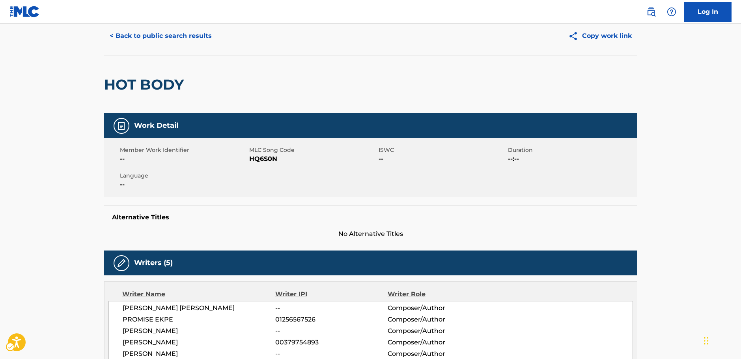
scroll to position [0, 0]
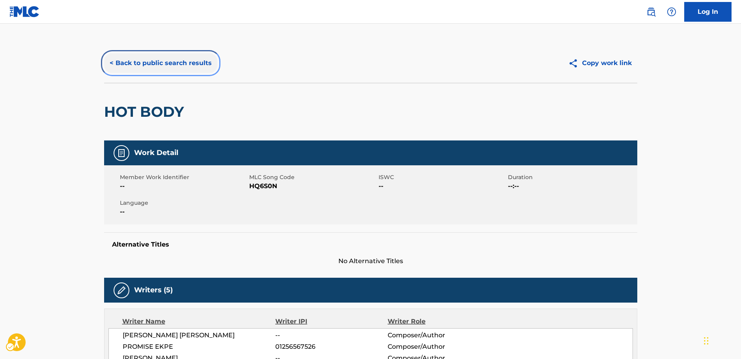
click at [153, 61] on button "< Back to public search results" at bounding box center [160, 63] width 113 height 20
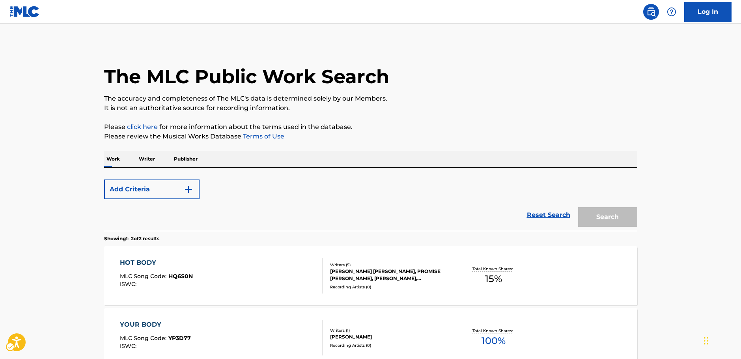
scroll to position [87, 0]
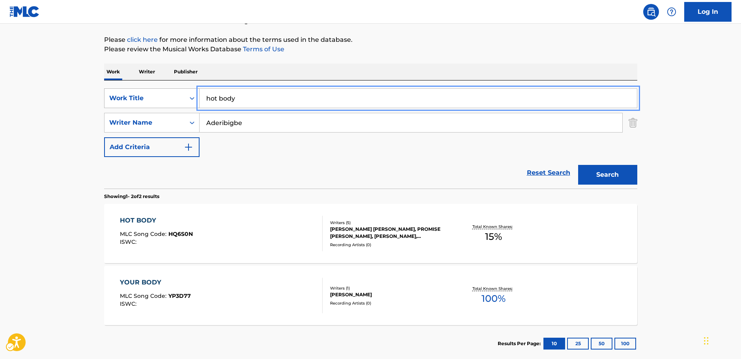
drag, startPoint x: 238, startPoint y: 97, endPoint x: 140, endPoint y: 95, distance: 98.6
click at [143, 96] on div "SearchWithCriteriaab444780-e4d5-4887-b8ab-ad6a8b6752d3 Work Title hot body" at bounding box center [370, 98] width 533 height 20
paste input "Nkenji Keke"
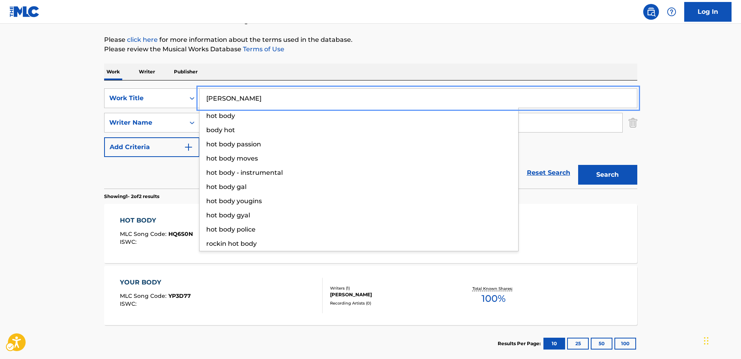
type input "Nkenji Keke"
drag, startPoint x: 66, startPoint y: 97, endPoint x: 80, endPoint y: 100, distance: 14.2
click at [65, 97] on main "The MLC Public Work Search The accuracy and completeness of The MLC's data is d…" at bounding box center [370, 151] width 741 height 429
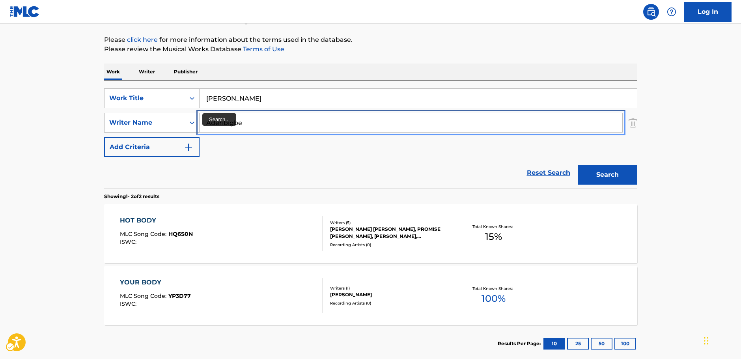
click at [156, 123] on div "SearchWithCriteria8fd8370b-bc30-4721-a6f9-e24ffcfcd3fb Writer Name Aderibigbe" at bounding box center [370, 123] width 533 height 20
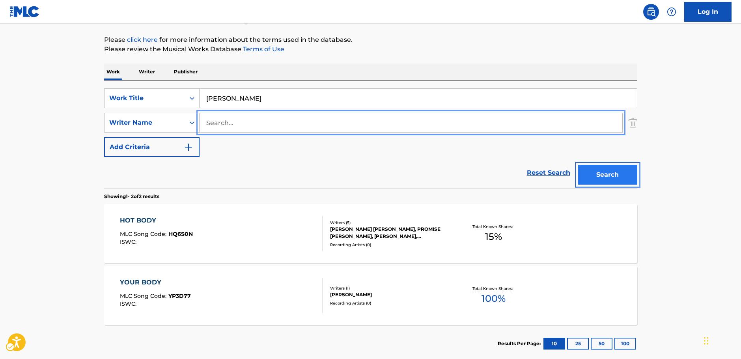
click at [606, 180] on button "Search" at bounding box center [607, 175] width 59 height 20
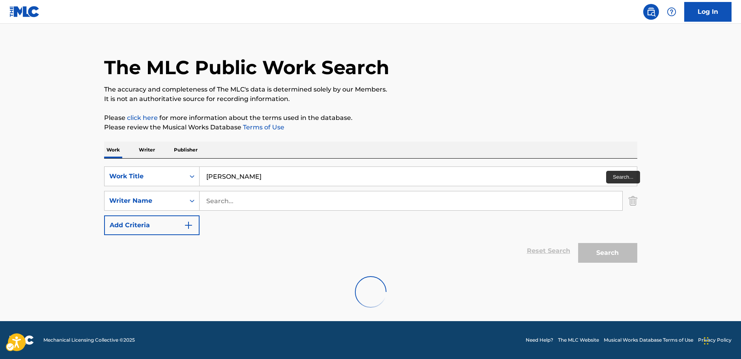
scroll to position [0, 0]
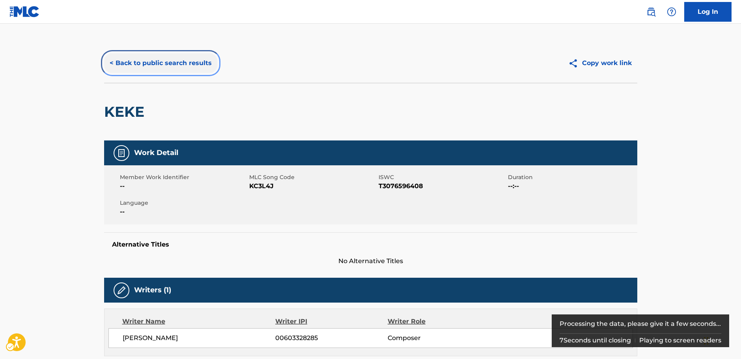
click at [158, 62] on button "< Back to public search results" at bounding box center [160, 63] width 113 height 20
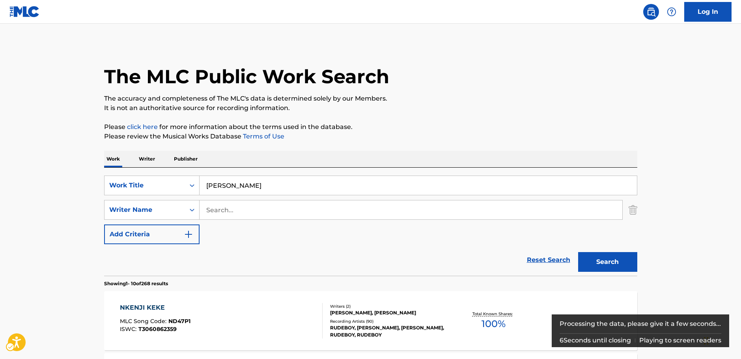
scroll to position [168, 0]
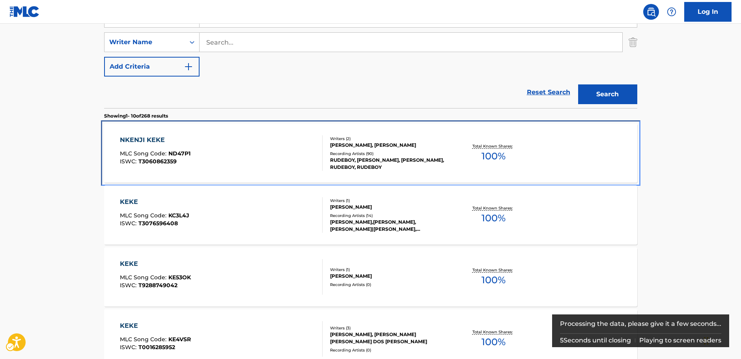
click at [230, 145] on div "NKENJI KEKE MLC Song Code : ND47P1 ISWC : T3060862359" at bounding box center [221, 152] width 203 height 35
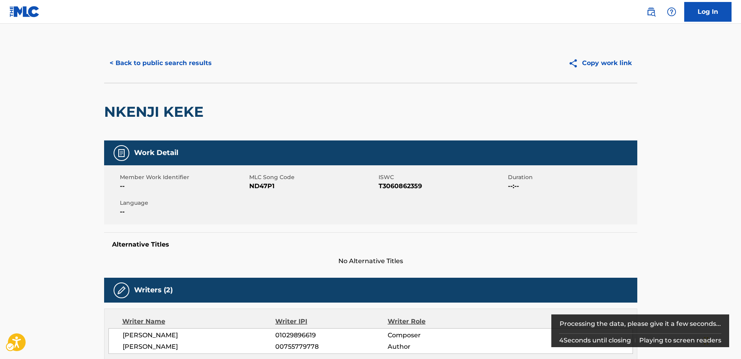
click at [261, 187] on span "MLC Song Code - ND47P1" at bounding box center [312, 185] width 127 height 9
click at [260, 187] on span "MLC Song Code - ND47P1" at bounding box center [312, 185] width 127 height 9
click at [387, 186] on span "ISWC - T3060862359" at bounding box center [441, 185] width 127 height 9
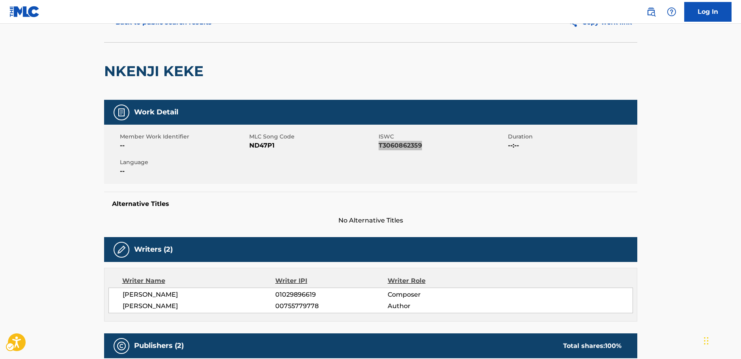
scroll to position [79, 0]
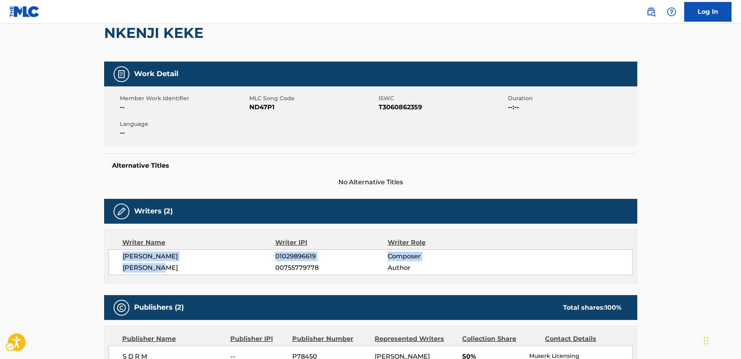
drag, startPoint x: 173, startPoint y: 268, endPoint x: 117, endPoint y: 255, distance: 57.6
click at [117, 255] on div "BENJAMIN ROBERT IDOKO 01029896619 Composer PAUL OKOYE 00755779778 Author" at bounding box center [370, 262] width 524 height 26
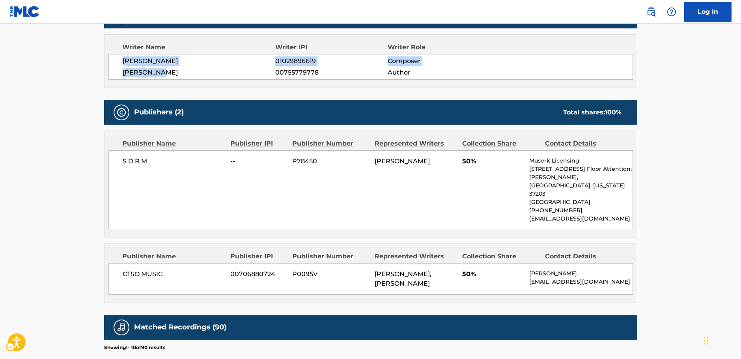
scroll to position [276, 0]
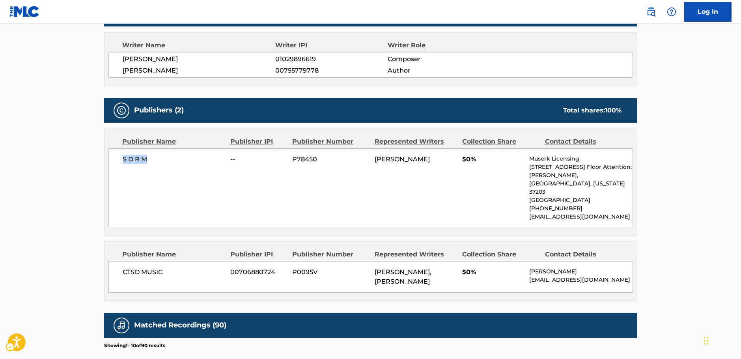
drag, startPoint x: 158, startPoint y: 161, endPoint x: 106, endPoint y: 161, distance: 52.0
click at [106, 161] on div "Publisher Name Publisher IPI Publisher Number Represented Writers Collection Sh…" at bounding box center [370, 182] width 532 height 106
drag, startPoint x: 138, startPoint y: 263, endPoint x: 97, endPoint y: 263, distance: 41.0
click at [97, 263] on div "< Back to public search results Copy work link NKENJI KEKE Work Detail Member W…" at bounding box center [371, 180] width 552 height 827
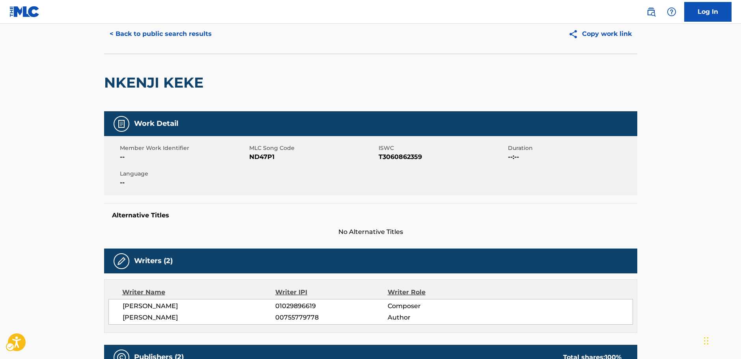
scroll to position [0, 0]
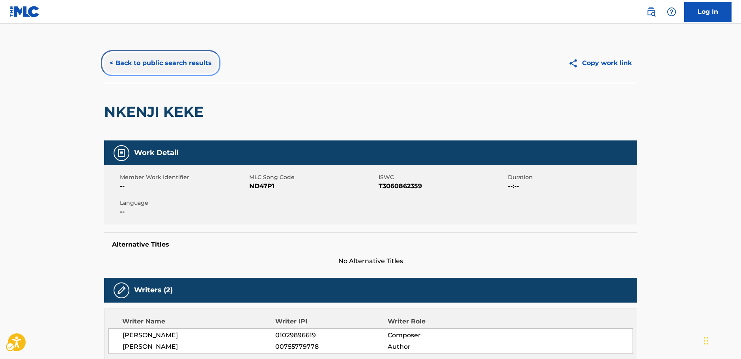
click at [168, 67] on button "< Back to public search results" at bounding box center [160, 63] width 113 height 20
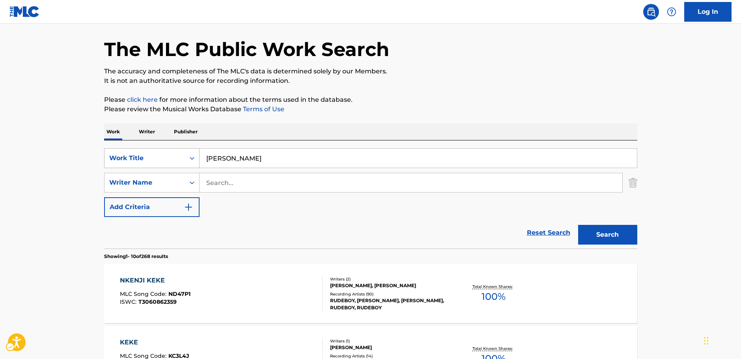
scroll to position [10, 0]
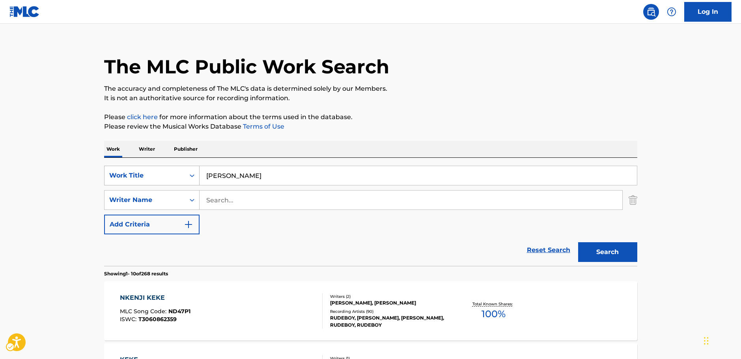
click at [185, 176] on div "Search Form" at bounding box center [192, 175] width 14 height 19
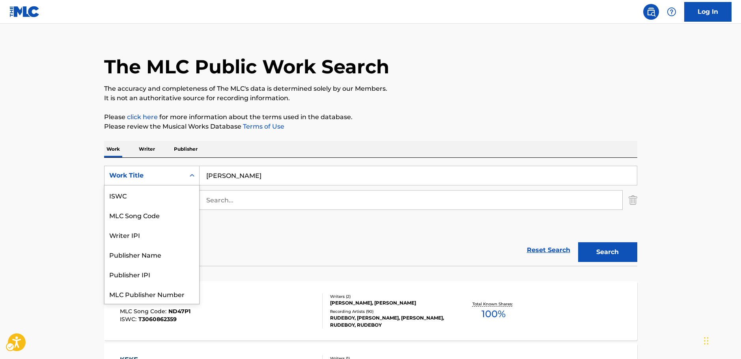
scroll to position [20, 0]
click at [147, 194] on div "MLC Song Code" at bounding box center [151, 195] width 95 height 20
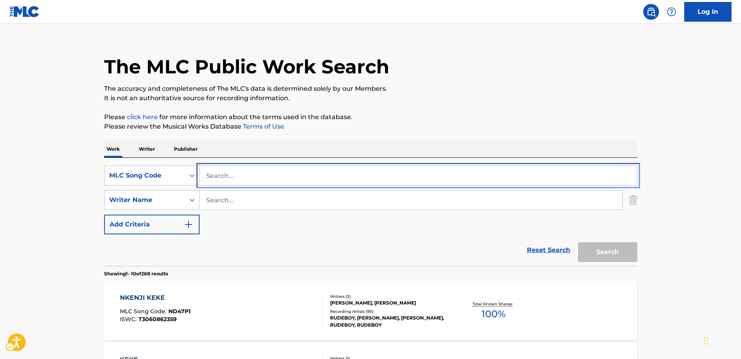
click at [220, 173] on input "Search..." at bounding box center [417, 175] width 437 height 19
paste input "B3071E"
type input "B3071E"
click at [602, 247] on button "Search" at bounding box center [607, 252] width 59 height 20
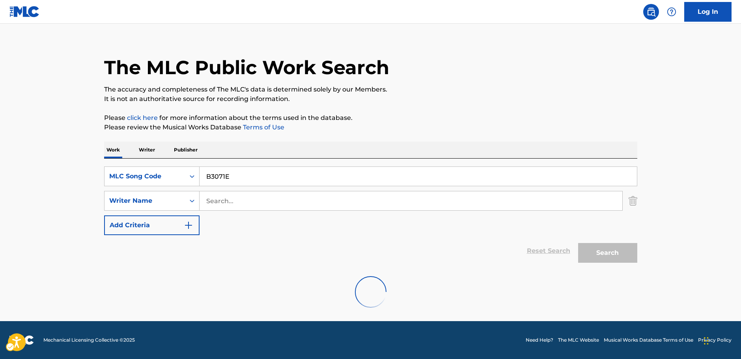
scroll to position [0, 0]
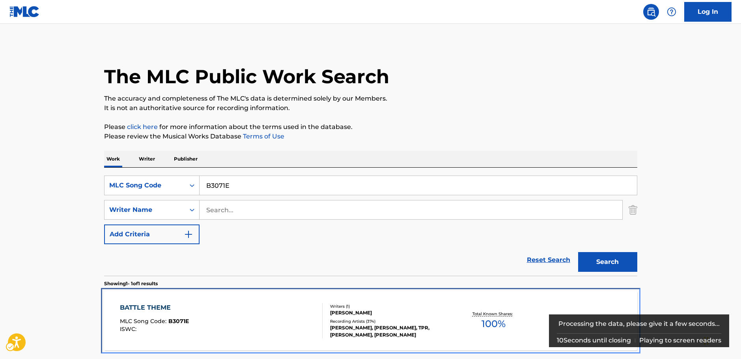
click at [258, 308] on div "BATTLE THEME MLC Song Code : B3071E ISWC :" at bounding box center [221, 320] width 203 height 35
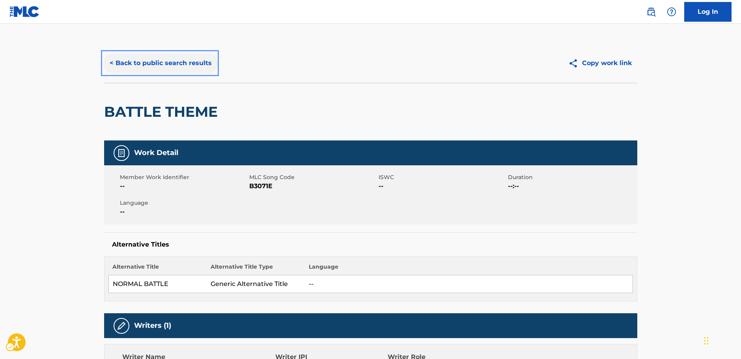
click at [165, 65] on button "< Back to public search results" at bounding box center [160, 63] width 113 height 20
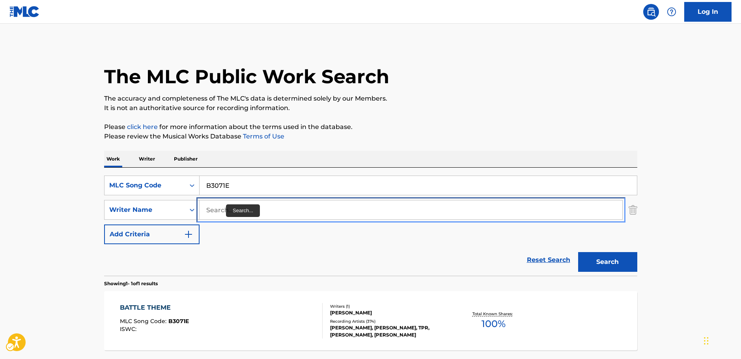
click at [230, 214] on input "Search..." at bounding box center [410, 209] width 423 height 19
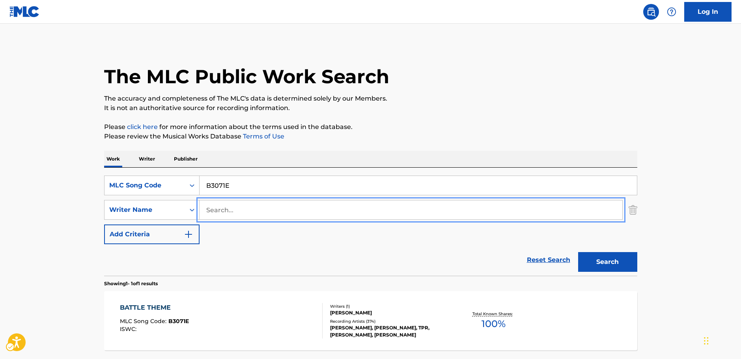
paste input "Okoye"
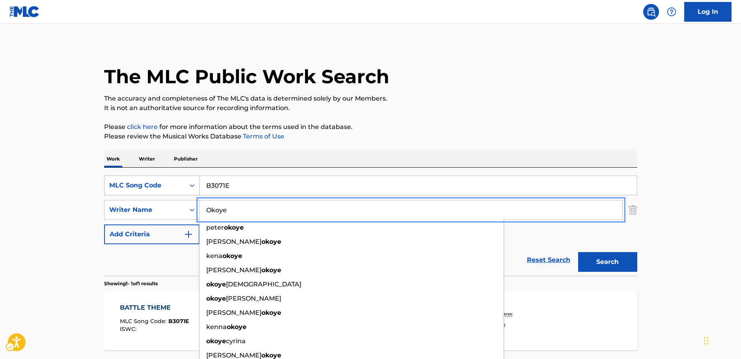
type input "Okoye"
click at [176, 187] on div "MLC Song Code" at bounding box center [144, 185] width 71 height 9
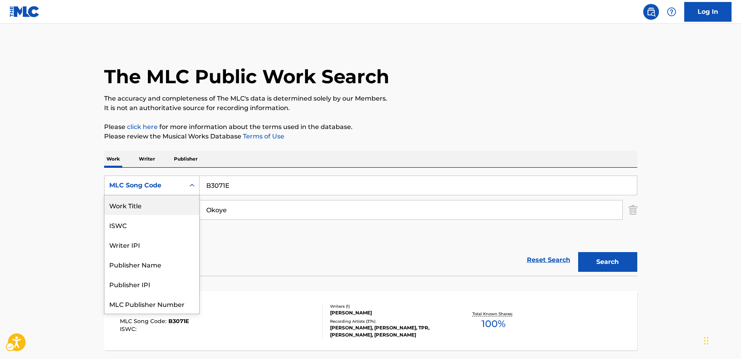
click at [155, 203] on div "Work Title" at bounding box center [151, 205] width 95 height 20
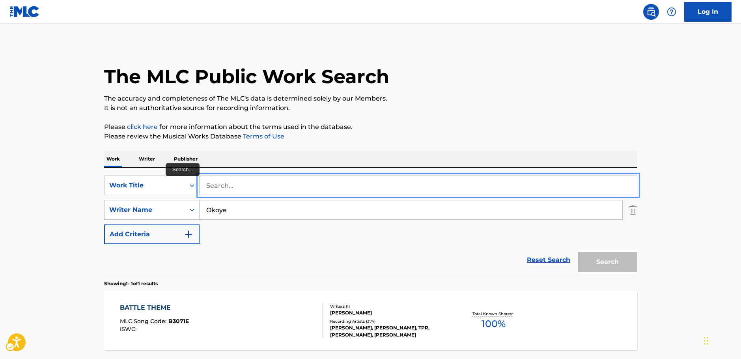
click at [218, 190] on input "Search..." at bounding box center [417, 185] width 437 height 19
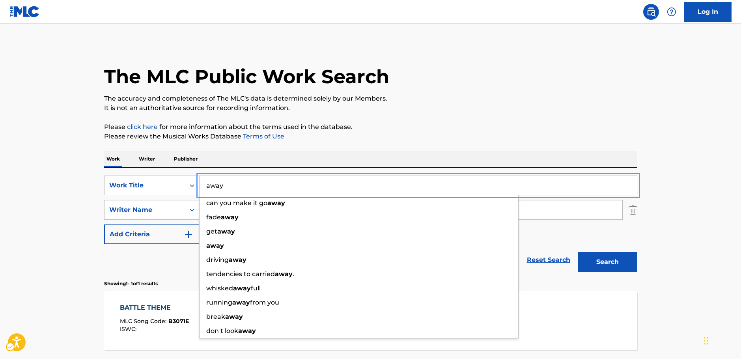
type input "away"
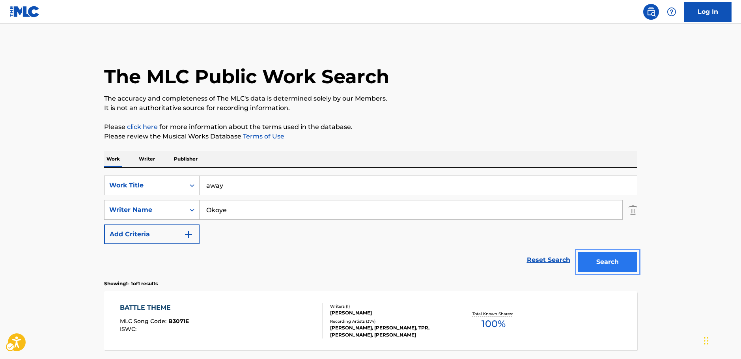
click at [633, 263] on button "Search" at bounding box center [607, 262] width 59 height 20
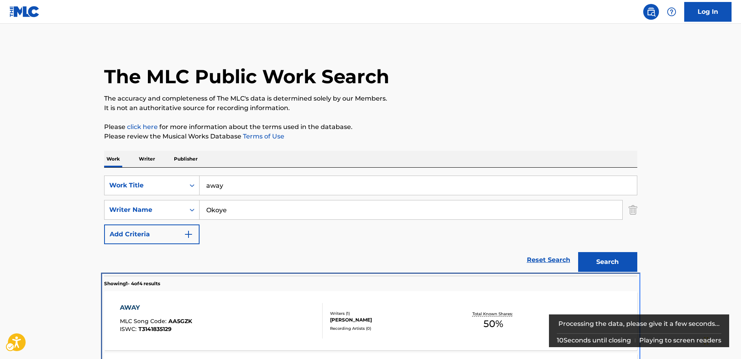
scroll to position [256, 0]
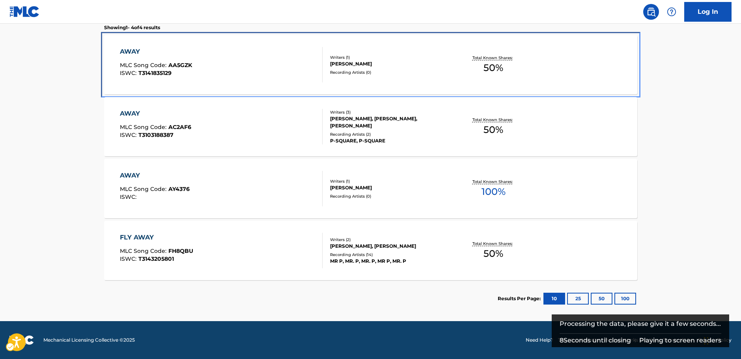
click at [228, 94] on div "AWAY MLC Song Code : AA5GZK ISWC : T3141835129 Writers ( 1 ) PAUL OKOYE Recordi…" at bounding box center [370, 64] width 533 height 59
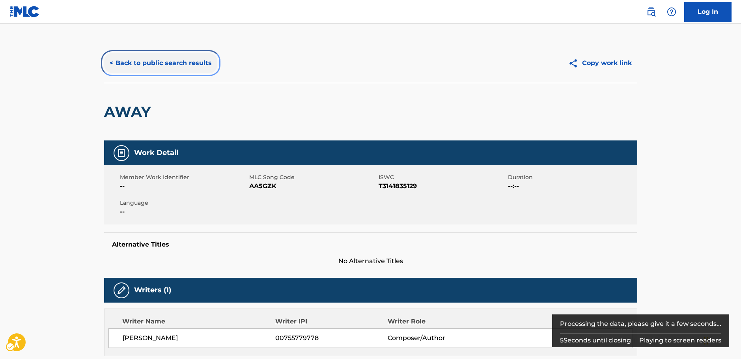
click at [176, 59] on button "< Back to public search results" at bounding box center [160, 63] width 113 height 20
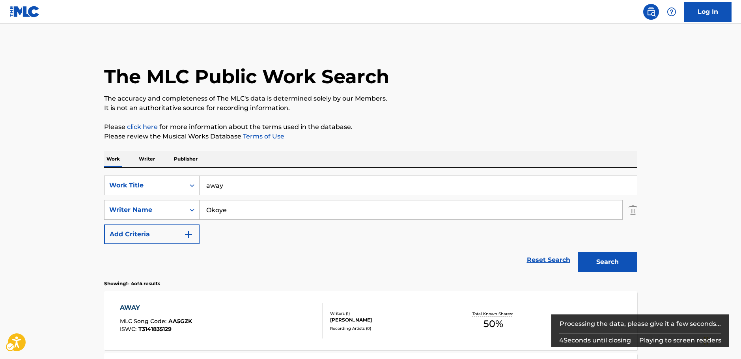
scroll to position [256, 0]
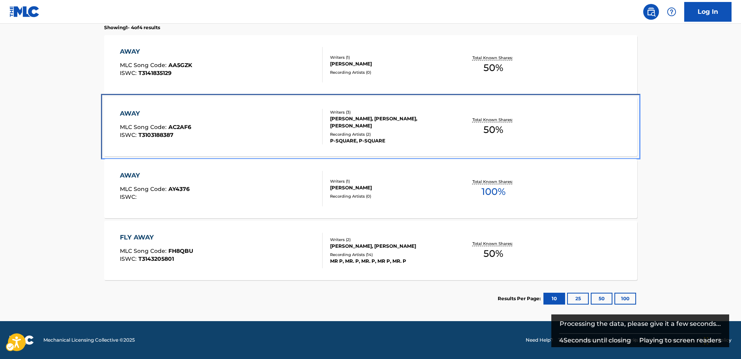
click at [225, 135] on div "AWAY MLC Song Code : AC2AF6 ISWC : T3103188387" at bounding box center [221, 126] width 203 height 35
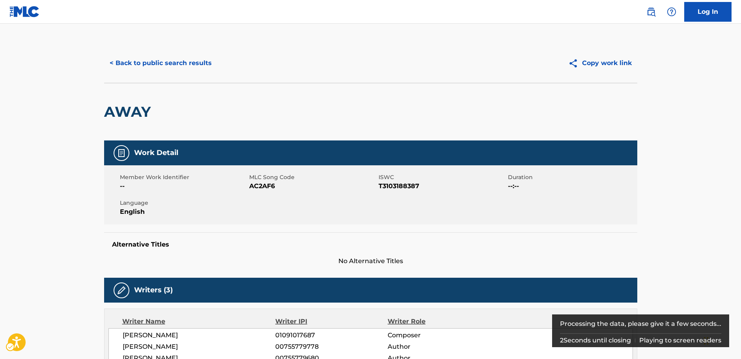
click at [264, 185] on span "MLC Song Code - AC2AF6" at bounding box center [312, 185] width 127 height 9
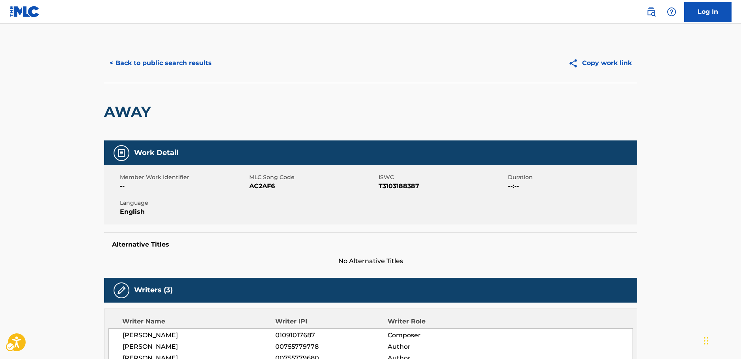
click at [414, 185] on span "ISWC - T3103188387" at bounding box center [441, 185] width 127 height 9
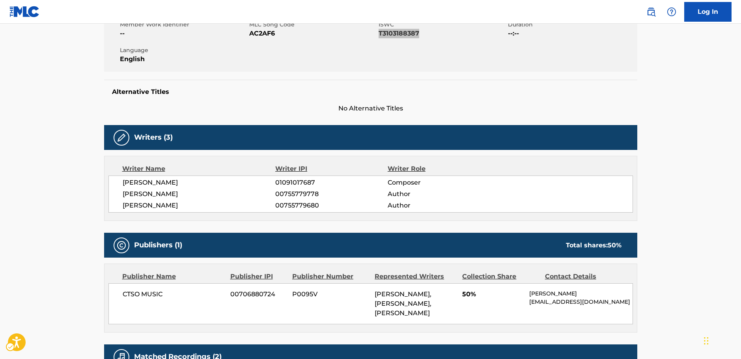
scroll to position [158, 0]
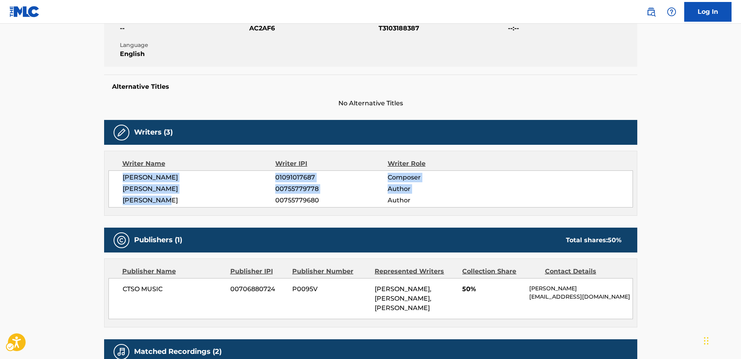
drag, startPoint x: 189, startPoint y: 201, endPoint x: 119, endPoint y: 182, distance: 72.8
click at [119, 182] on div "CHRISTOPHER ANTHONY SR EKO 01091017687 Composer PAUL OKOYE 00755779778 Author P…" at bounding box center [370, 188] width 524 height 37
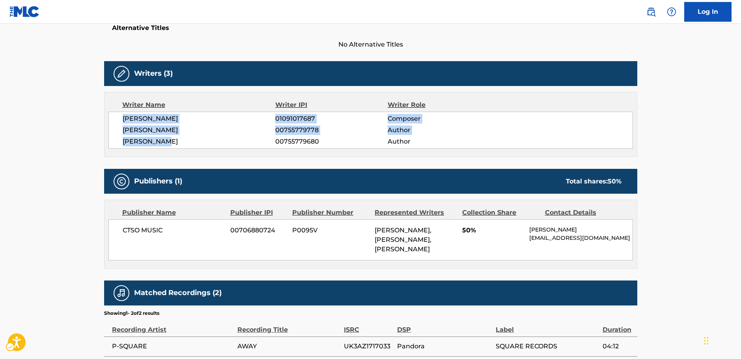
scroll to position [276, 0]
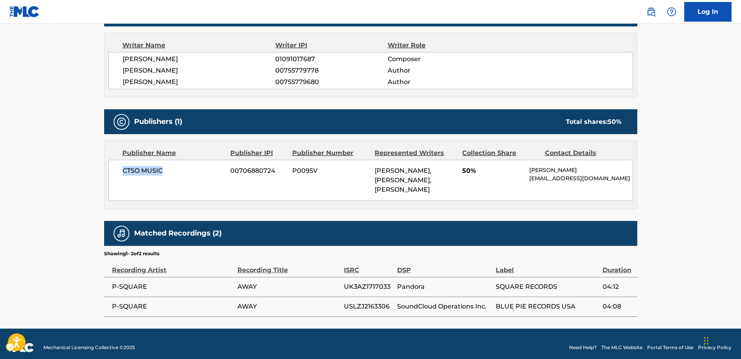
drag, startPoint x: 133, startPoint y: 169, endPoint x: 115, endPoint y: 170, distance: 18.2
click at [115, 170] on div "CTSO MUSIC 00706880724 P0095V PETER OKOYE, PAUL OKOYE, CHRISTOPHER ANTHONY SR E…" at bounding box center [370, 180] width 524 height 41
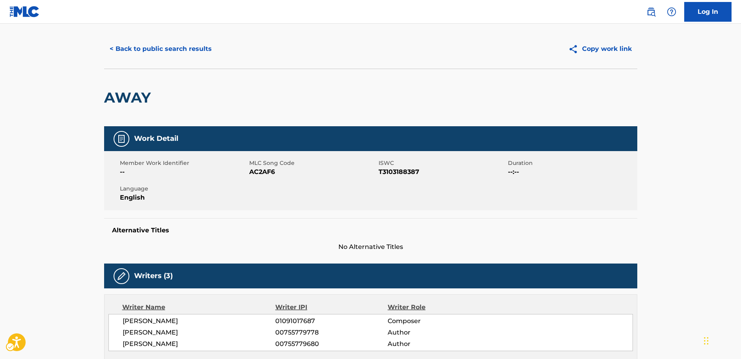
scroll to position [0, 0]
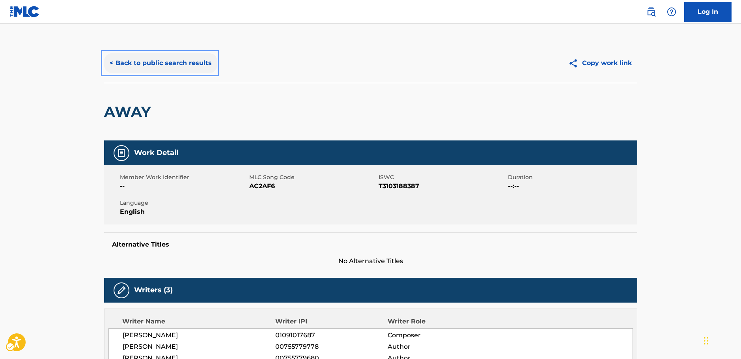
click at [173, 63] on button "< Back to public search results" at bounding box center [160, 63] width 113 height 20
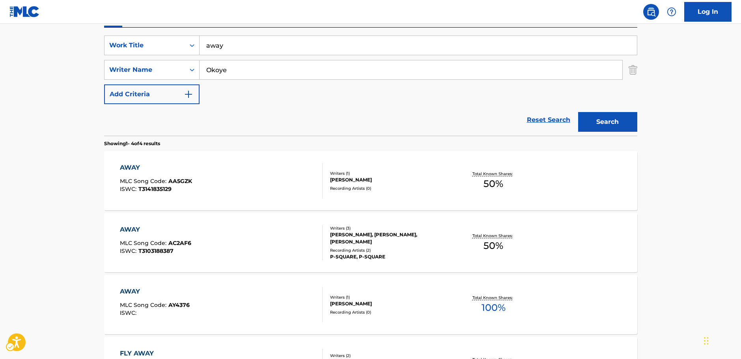
scroll to position [59, 0]
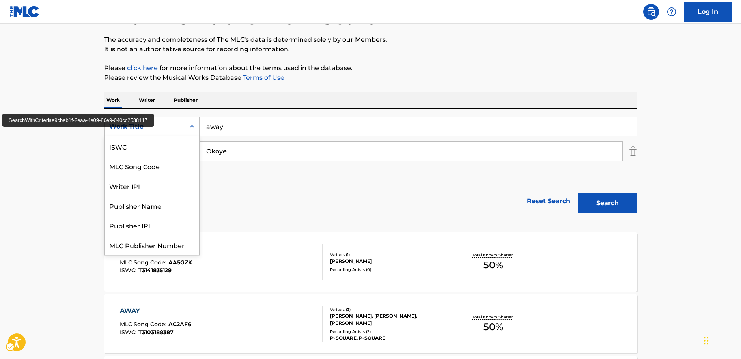
click at [185, 129] on div "Search Form" at bounding box center [192, 126] width 14 height 14
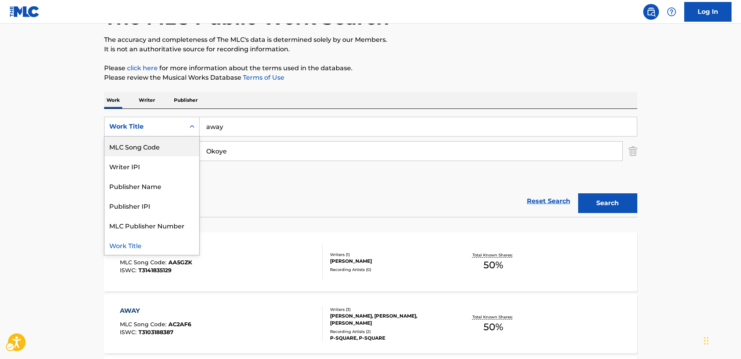
click at [155, 147] on div "MLC Song Code" at bounding box center [151, 146] width 95 height 20
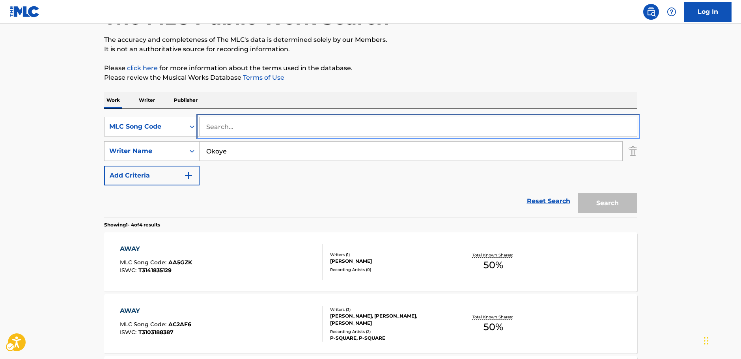
click at [212, 123] on input "Search..." at bounding box center [417, 126] width 437 height 19
paste input "X11587"
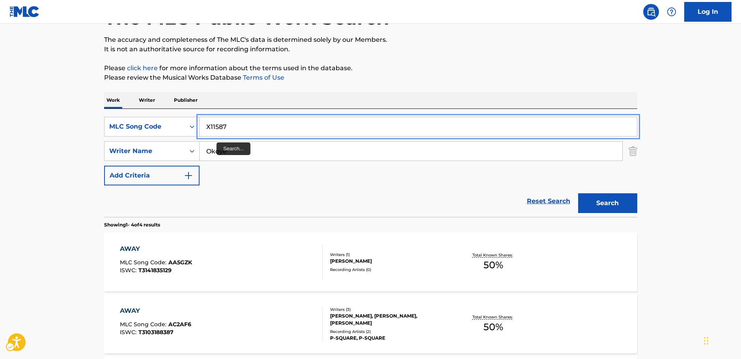
type input "X11587"
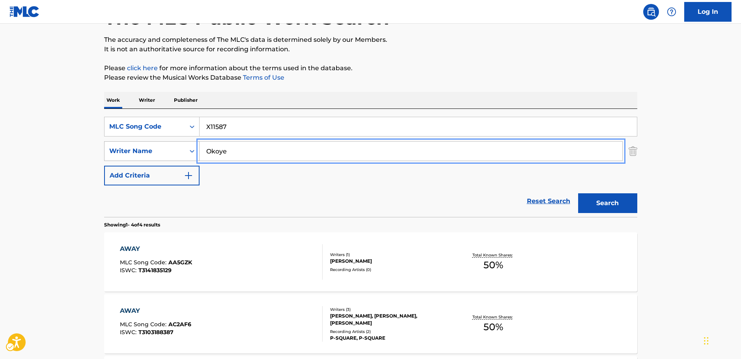
drag, startPoint x: 200, startPoint y: 153, endPoint x: 167, endPoint y: 156, distance: 32.8
click at [168, 156] on div "SearchWithCriteria8fd8370b-bc30-4721-a6f9-e24ffcfcd3fb Writer Name Okoye" at bounding box center [370, 151] width 533 height 20
click at [629, 201] on button "Search" at bounding box center [607, 203] width 59 height 20
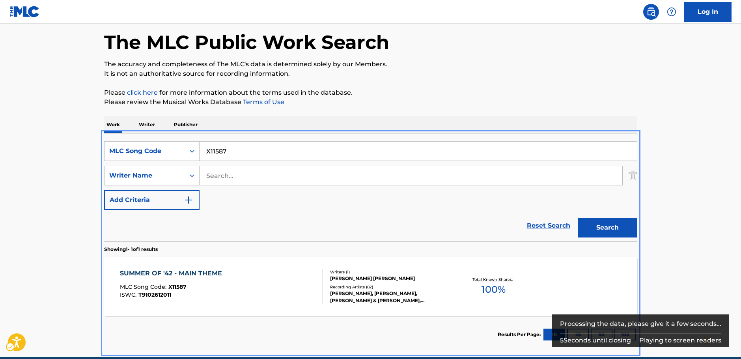
scroll to position [0, 0]
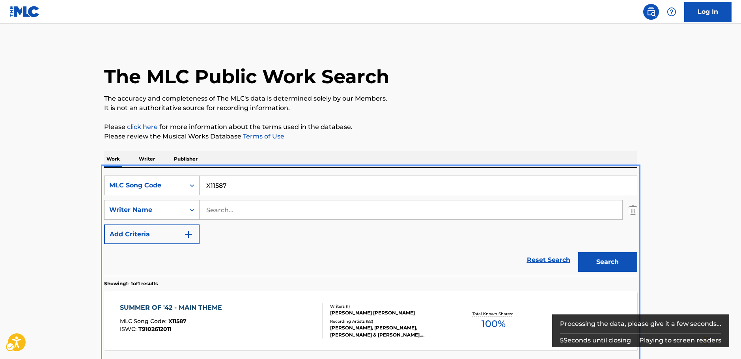
click at [185, 179] on div "Search Form" at bounding box center [192, 185] width 14 height 14
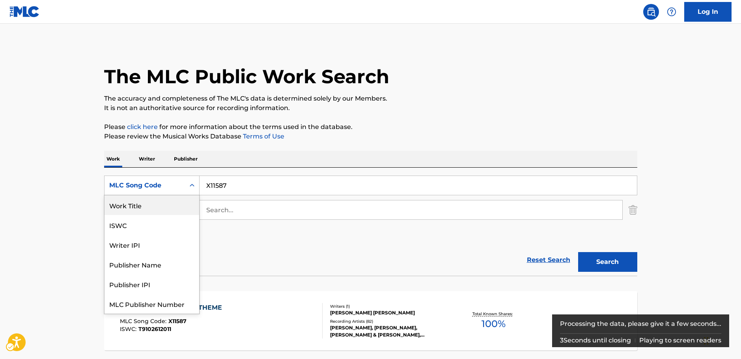
click at [145, 207] on div "Work Title" at bounding box center [151, 205] width 95 height 20
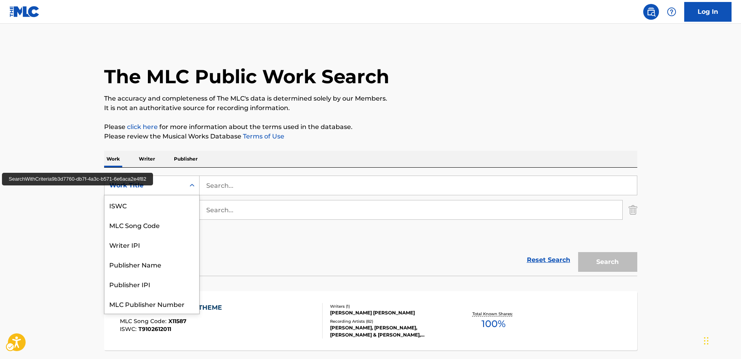
click at [190, 183] on icon "Search Form" at bounding box center [192, 185] width 8 height 8
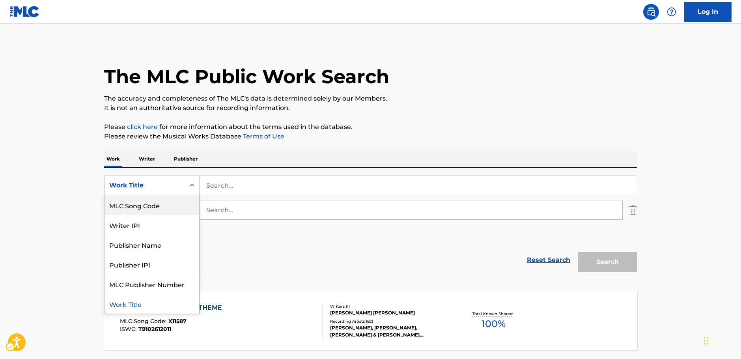
click at [159, 203] on div "MLC Song Code" at bounding box center [151, 205] width 95 height 20
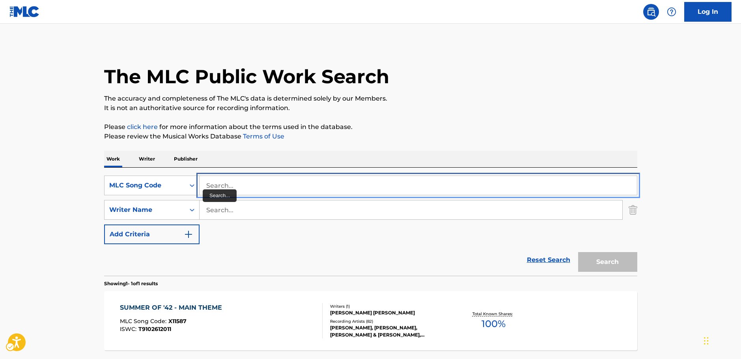
click at [210, 184] on input "Search..." at bounding box center [417, 185] width 437 height 19
paste input "T05569"
type input "T05569"
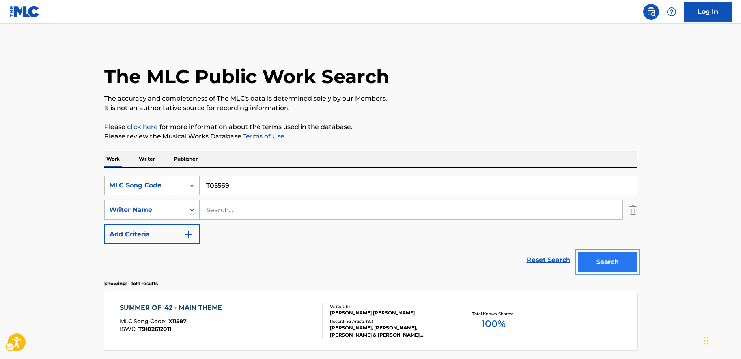
click at [621, 259] on button "Search" at bounding box center [607, 262] width 59 height 20
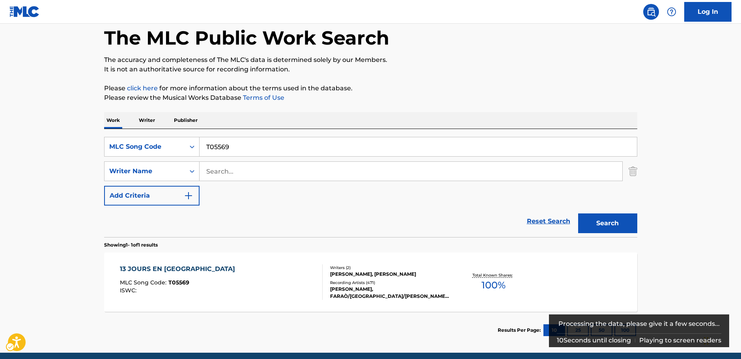
scroll to position [70, 0]
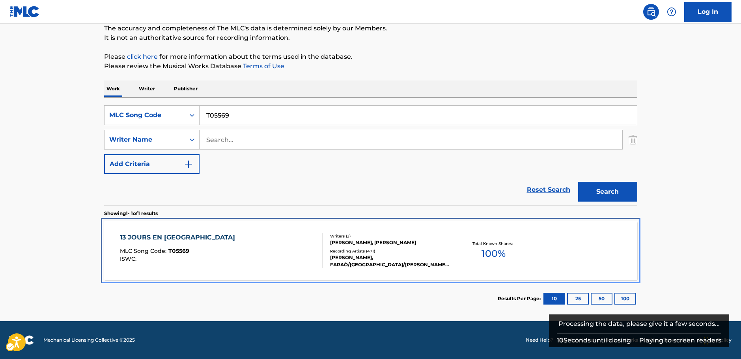
click at [258, 247] on div "13 JOURS EN FRANCE MLC Song Code : T05569 ISWC :" at bounding box center [221, 250] width 203 height 35
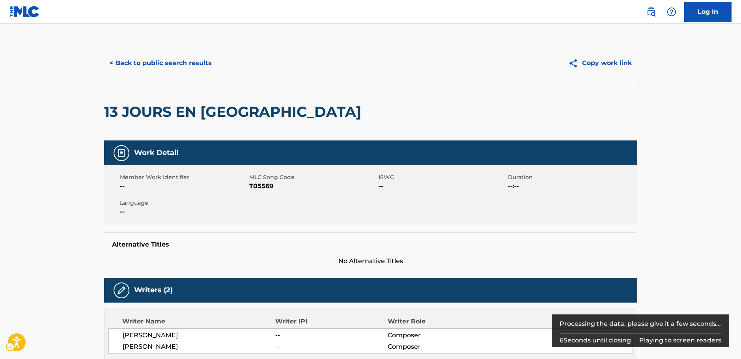
click at [255, 184] on span "MLC Song Code - T05569" at bounding box center [312, 185] width 127 height 9
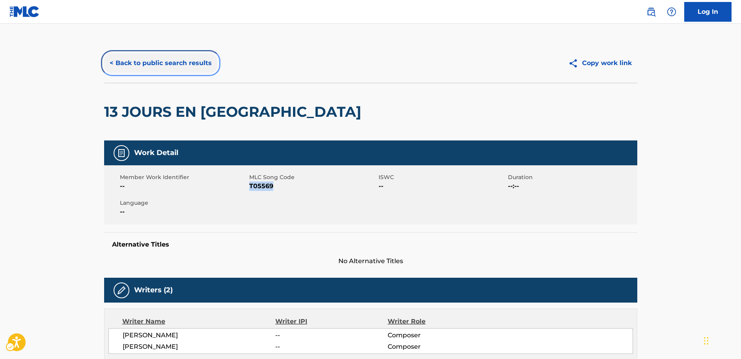
click at [147, 65] on button "< Back to public search results" at bounding box center [160, 63] width 113 height 20
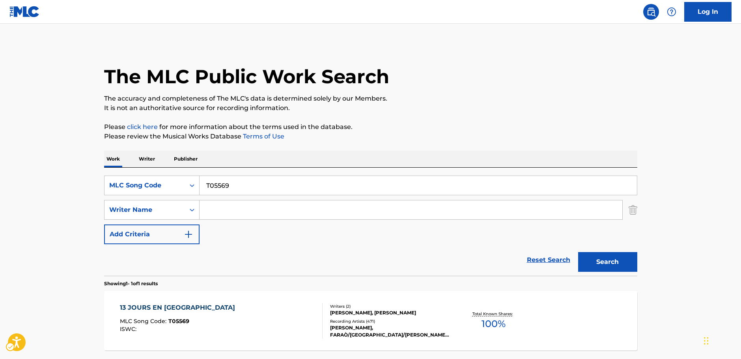
scroll to position [25, 0]
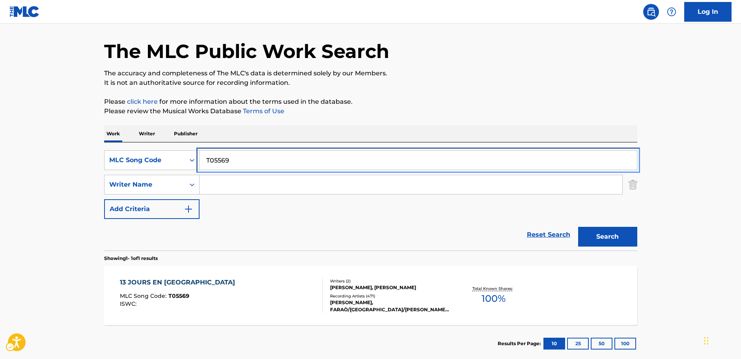
click at [134, 170] on div "SearchWithCriteria7559f883-c831-419f-9efa-f1901100955d MLC Song Code T05569 Sea…" at bounding box center [370, 184] width 533 height 69
paste input "L03474"
type input "L03474"
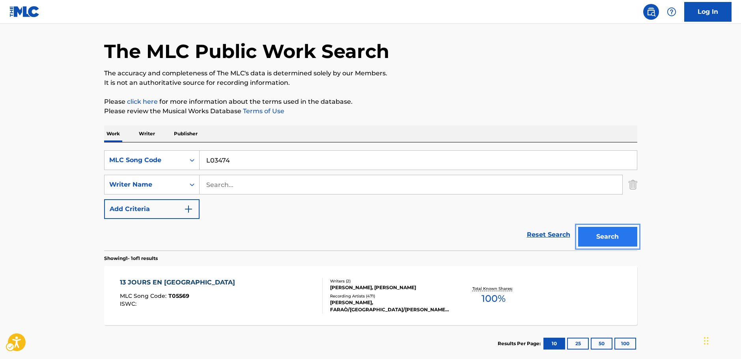
click at [618, 237] on button "Search" at bounding box center [607, 237] width 59 height 20
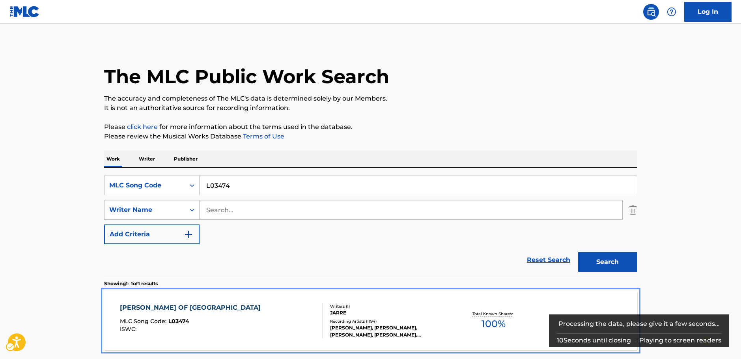
click at [248, 333] on div "LAWRENCE OF ARABIA MLC Song Code : L03474 ISWC :" at bounding box center [221, 320] width 203 height 35
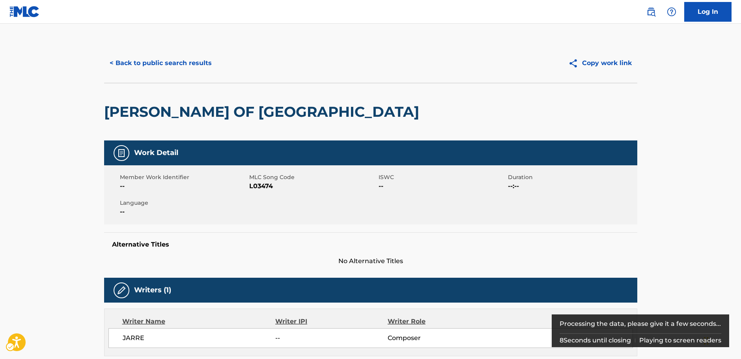
scroll to position [470, 0]
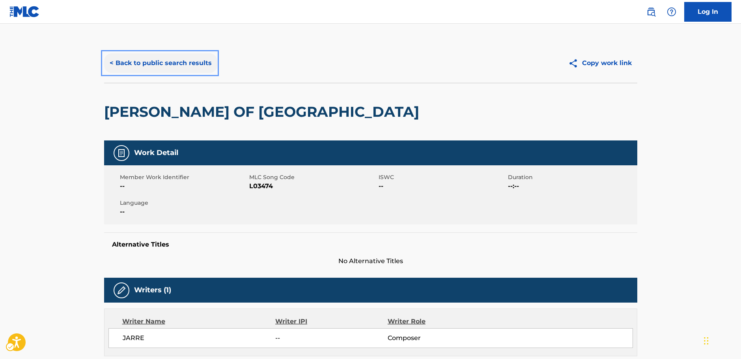
click at [175, 66] on button "< Back to public search results" at bounding box center [160, 63] width 113 height 20
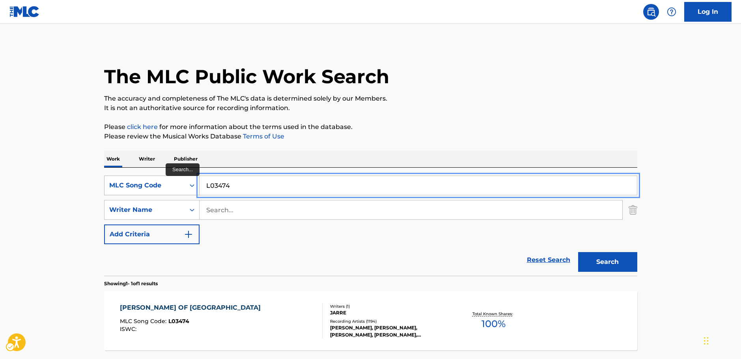
drag, startPoint x: 233, startPoint y: 182, endPoint x: 183, endPoint y: 185, distance: 50.1
click at [183, 185] on div "SearchWithCriteria7559f883-c831-419f-9efa-f1901100955d MLC Song Code L03474" at bounding box center [370, 185] width 533 height 20
paste input "U06800"
type input "U06800"
click at [611, 263] on button "Search" at bounding box center [607, 262] width 59 height 20
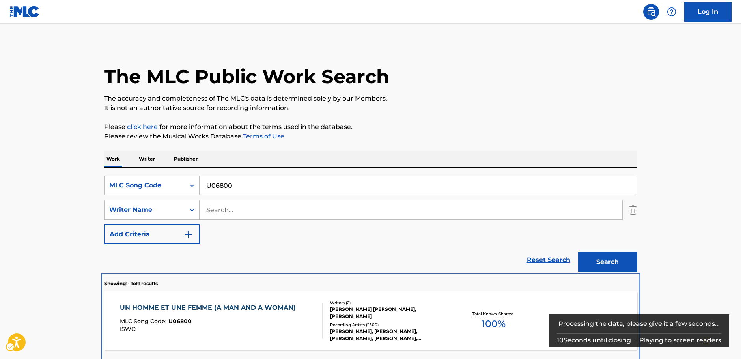
scroll to position [28, 0]
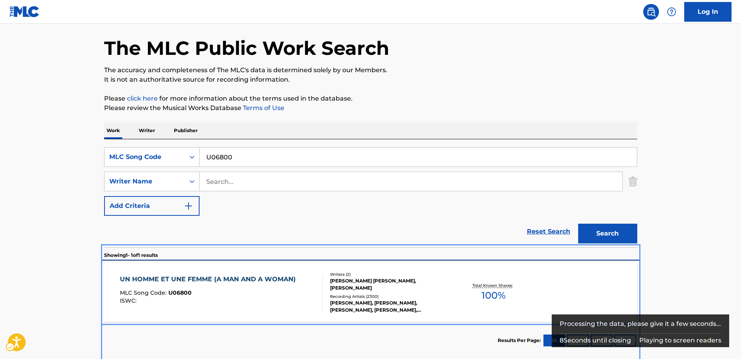
click at [258, 298] on div "ISWC :" at bounding box center [210, 301] width 180 height 6
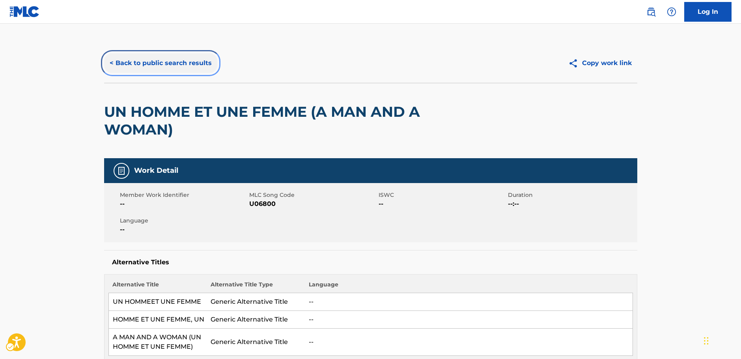
click at [158, 61] on button "< Back to public search results" at bounding box center [160, 63] width 113 height 20
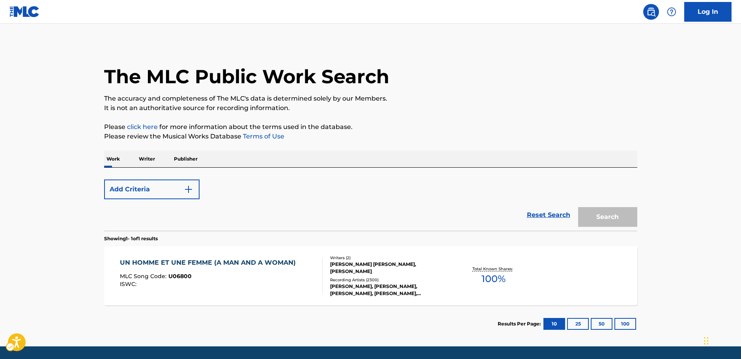
scroll to position [25, 0]
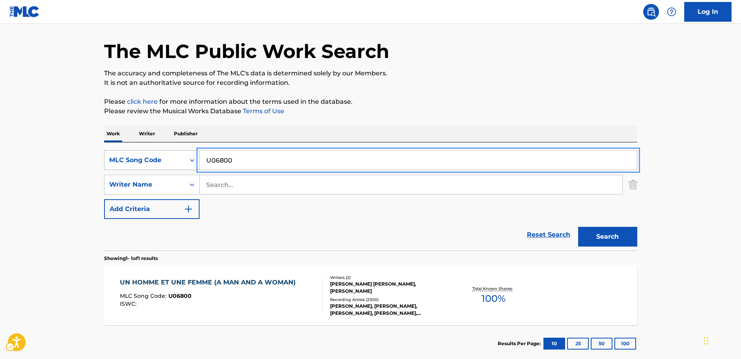
drag, startPoint x: 176, startPoint y: 161, endPoint x: 161, endPoint y: 163, distance: 15.5
click at [161, 163] on div "SearchWithCriteria7559f883-c831-419f-9efa-f1901100955d MLC Song Code U06800" at bounding box center [370, 160] width 533 height 20
paste input "X11587"
type input "X11587"
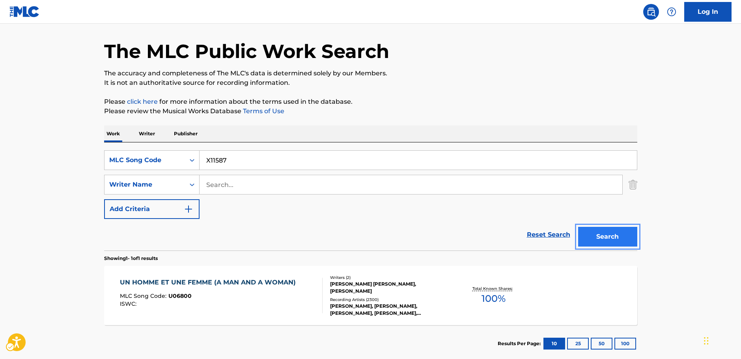
click at [613, 238] on button "Search" at bounding box center [607, 237] width 59 height 20
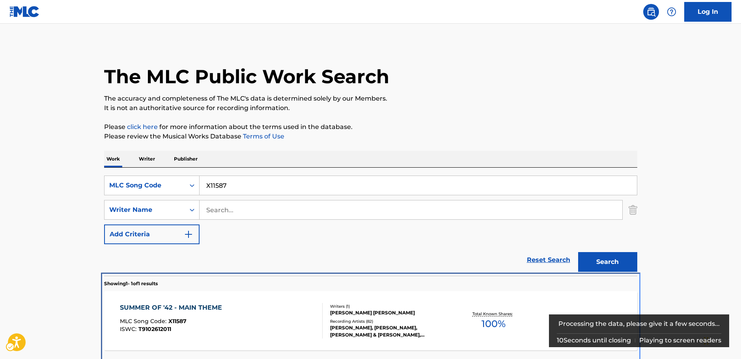
scroll to position [28, 0]
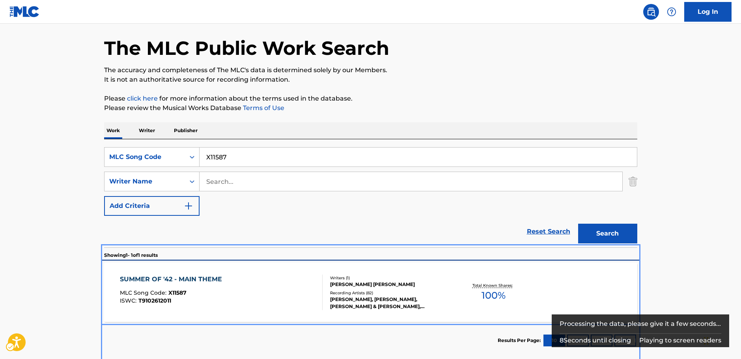
click at [276, 298] on div "SUMMER OF '42 - MAIN THEME MLC Song Code : X11587 ISWC : T9102612011" at bounding box center [221, 291] width 203 height 35
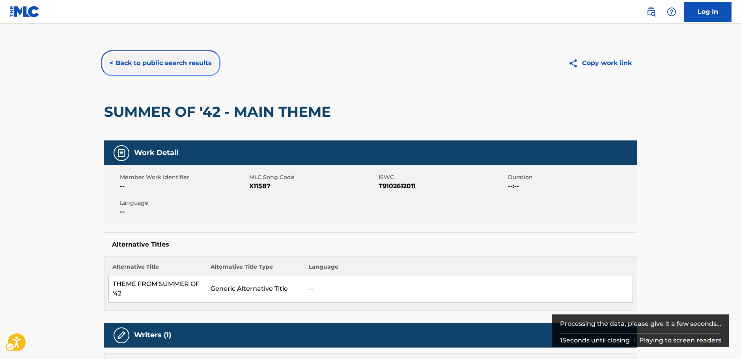
click at [191, 65] on button "< Back to public search results" at bounding box center [160, 63] width 113 height 20
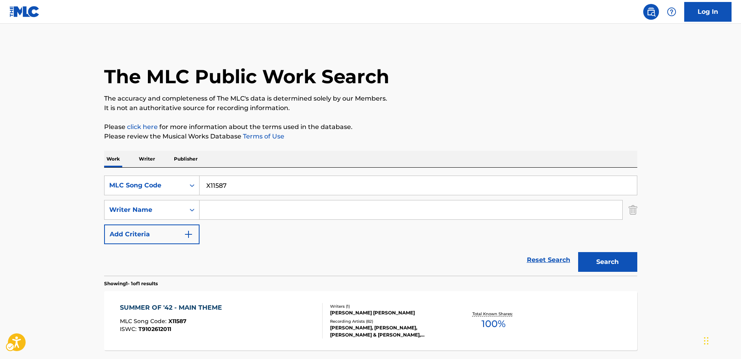
scroll to position [25, 0]
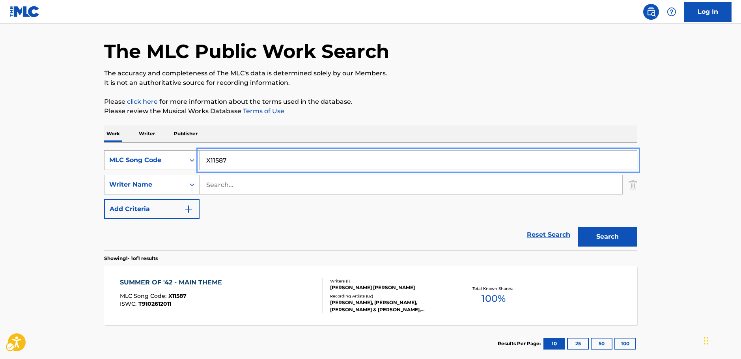
drag, startPoint x: 245, startPoint y: 162, endPoint x: 174, endPoint y: 166, distance: 71.4
click at [174, 166] on div "SearchWithCriteria7559f883-c831-419f-9efa-f1901100955d MLC Song Code X11587" at bounding box center [370, 160] width 533 height 20
paste input "DV7RBF"
type input "DV7RBF"
click at [604, 231] on button "Search" at bounding box center [607, 237] width 59 height 20
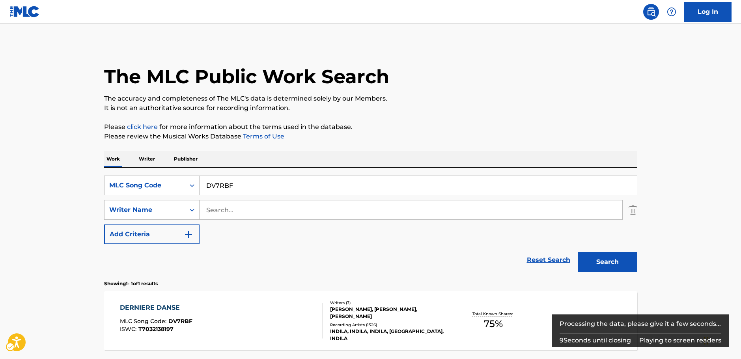
scroll to position [70, 0]
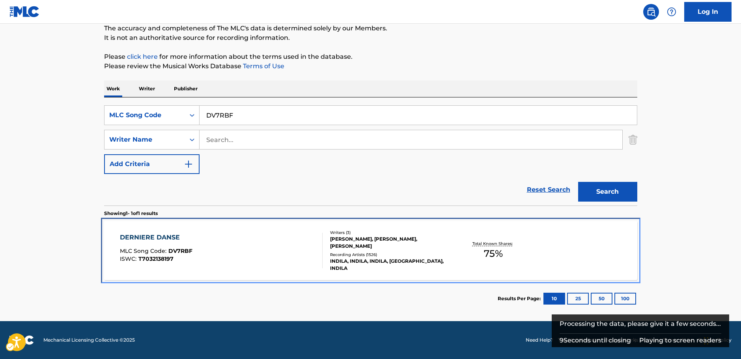
click at [208, 240] on div "DERNIERE DANSE MLC Song Code : DV7RBF ISWC : T7032138197" at bounding box center [221, 250] width 203 height 35
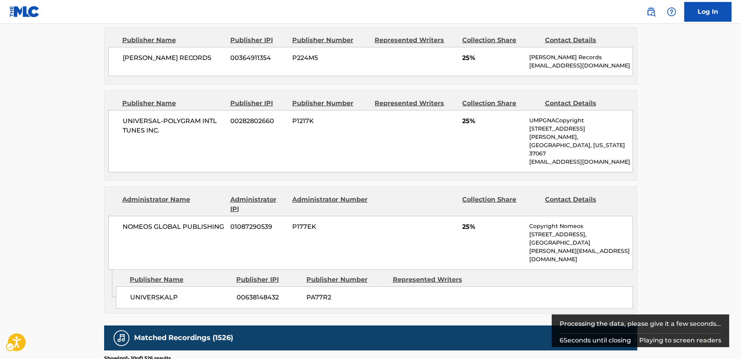
scroll to position [350, 0]
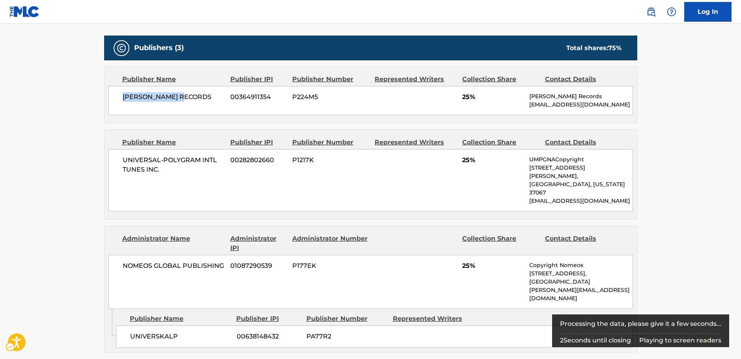
drag, startPoint x: 208, startPoint y: 93, endPoint x: 118, endPoint y: 94, distance: 89.9
click at [118, 94] on div "[PERSON_NAME] RECORDS 00364911354 P224M5 25% [PERSON_NAME] Records [EMAIL_ADDRE…" at bounding box center [370, 100] width 524 height 29
copy span "[PERSON_NAME] RECORDS"
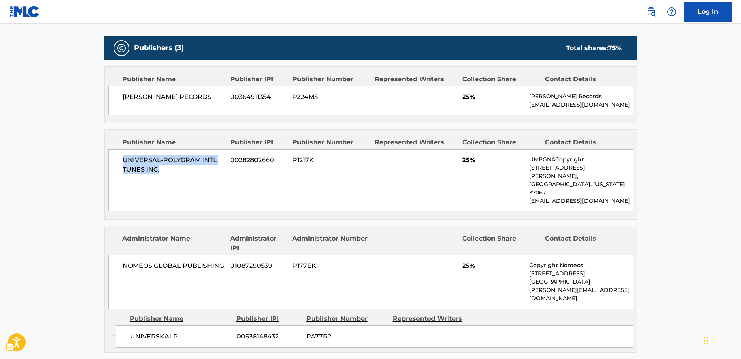
drag, startPoint x: 168, startPoint y: 170, endPoint x: 123, endPoint y: 161, distance: 45.8
click at [123, 161] on span "UNIVERSAL-POLYGRAM INTL TUNES INC." at bounding box center [174, 164] width 102 height 19
copy span "UNIVERSAL-POLYGRAM INTL TUNES INC."
drag, startPoint x: 184, startPoint y: 309, endPoint x: 119, endPoint y: 310, distance: 65.1
click at [119, 325] on div "UNIVERSKALP 00638148432 PA77R2" at bounding box center [374, 336] width 517 height 22
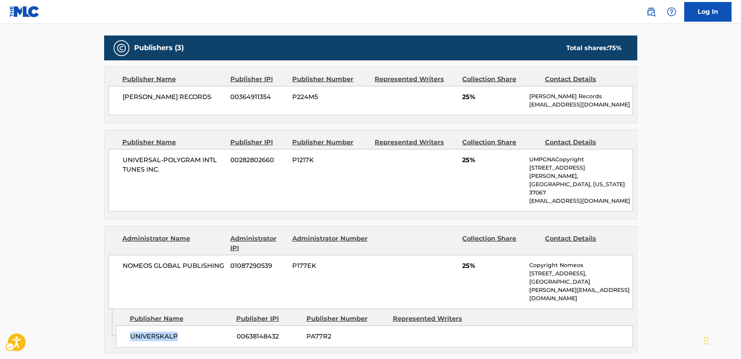
copy span "UNIVERSKALP"
drag, startPoint x: 222, startPoint y: 248, endPoint x: 118, endPoint y: 251, distance: 104.1
click at [118, 255] on div "NOMEOS GLOBAL PUBLISHING 01087290539 P177EK 25% Copyright Nomeos [STREET_ADDRES…" at bounding box center [370, 282] width 524 height 54
copy span "NOMEOS GLOBAL PUBLISHING"
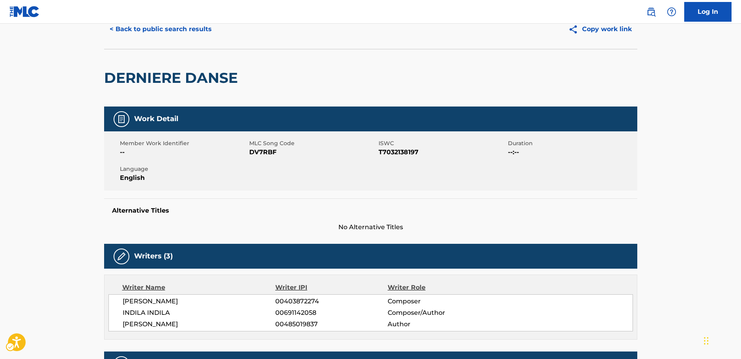
scroll to position [0, 0]
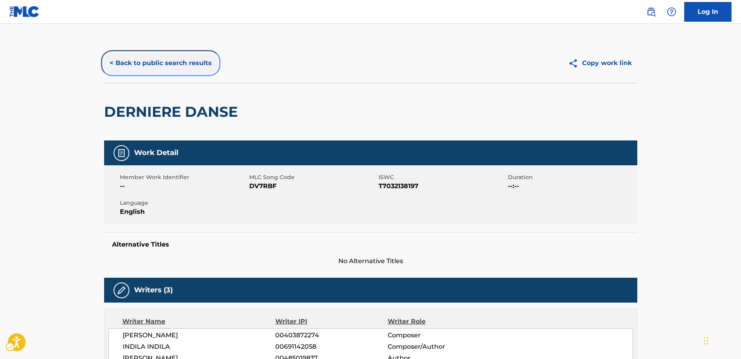
click at [146, 62] on button "< Back to public search results" at bounding box center [160, 63] width 113 height 20
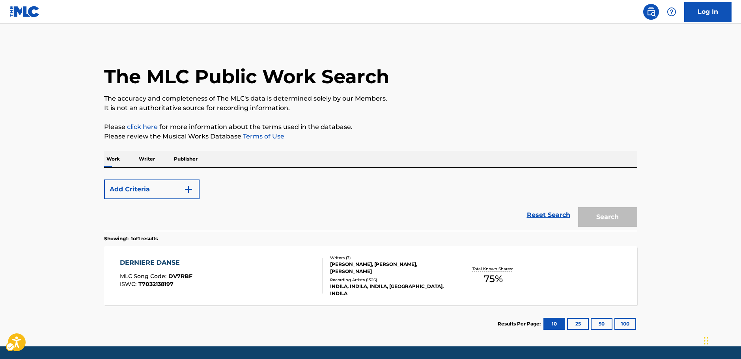
scroll to position [25, 0]
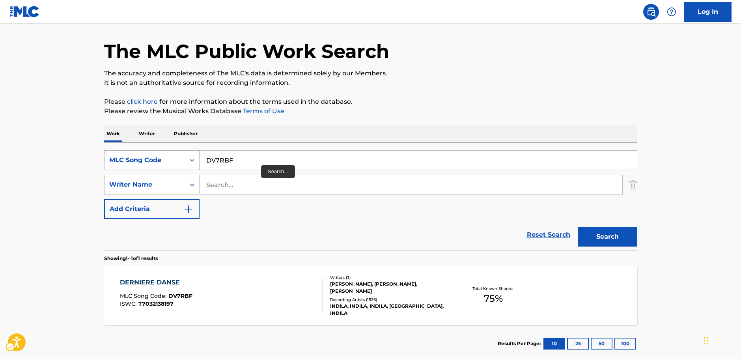
click at [191, 161] on icon "Search Form" at bounding box center [192, 160] width 8 height 8
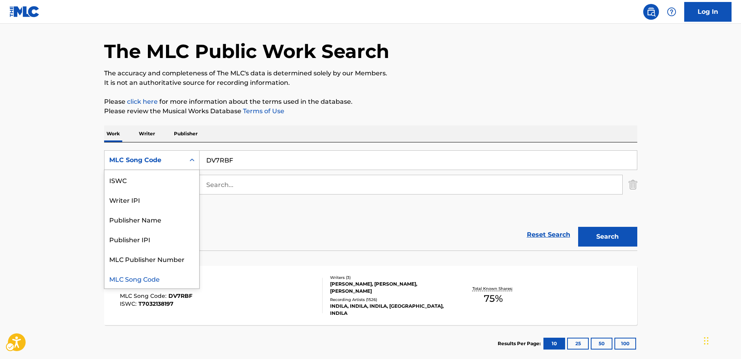
scroll to position [0, 0]
click at [148, 185] on div "Work Title" at bounding box center [151, 180] width 95 height 20
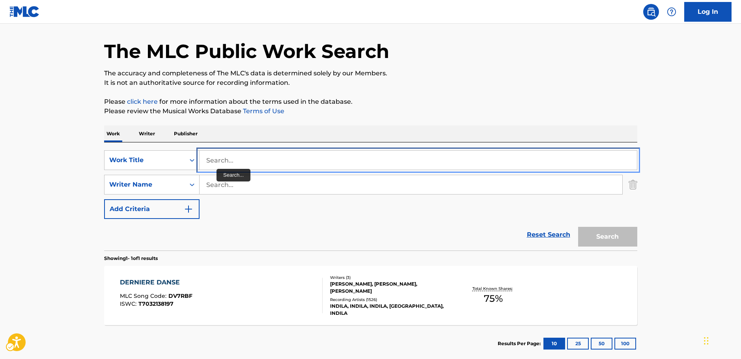
click at [231, 161] on input "Search..." at bounding box center [417, 160] width 437 height 19
paste input "Little Window"
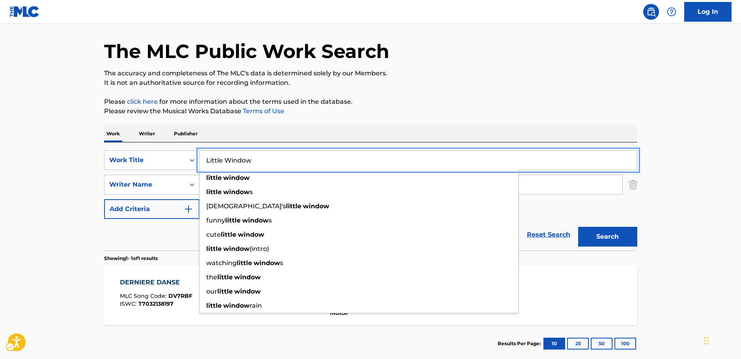
type input "Little Window"
click at [101, 195] on div "The MLC Public Work Search The accuracy and completeness of The MLC's data is d…" at bounding box center [371, 190] width 552 height 344
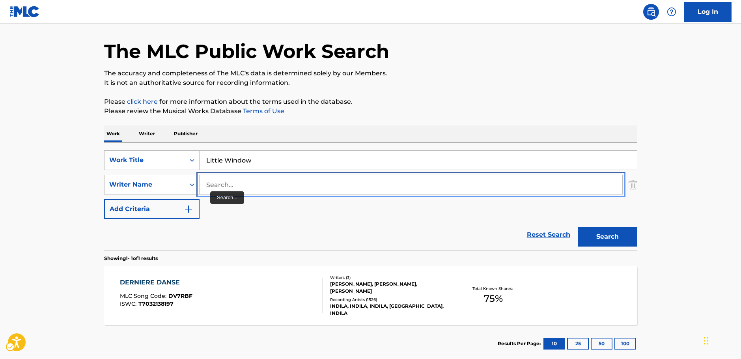
click at [226, 188] on input "Search..." at bounding box center [410, 184] width 423 height 19
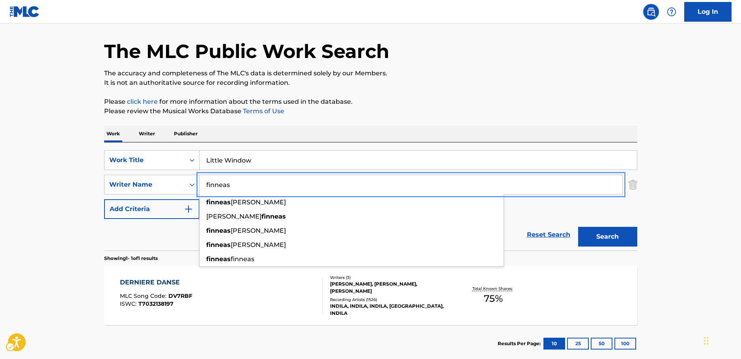
type input "finneas"
click at [578, 227] on button "Search" at bounding box center [607, 237] width 59 height 20
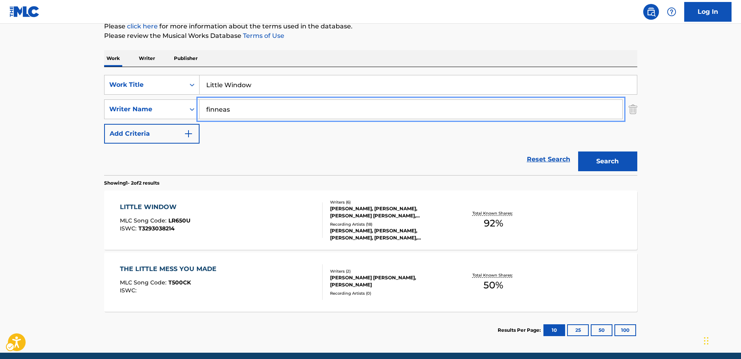
scroll to position [104, 0]
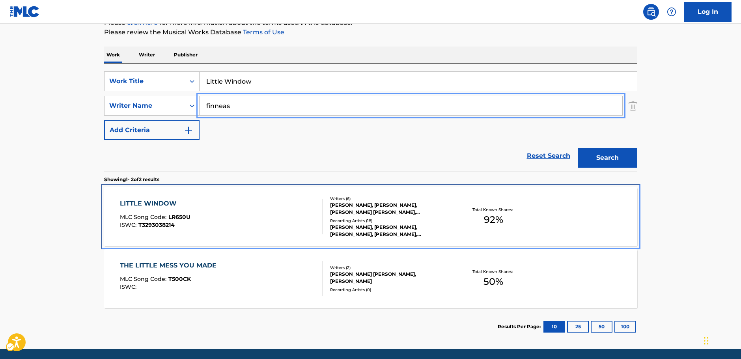
click at [236, 216] on div "LITTLE WINDOW MLC Song Code : LR650U ISWC : T3293038214" at bounding box center [221, 216] width 203 height 35
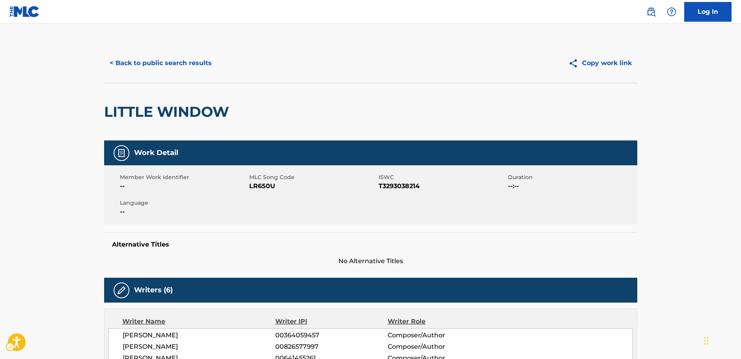
click at [264, 186] on span "MLC Song Code - LR650U" at bounding box center [312, 185] width 127 height 9
copy span "LR650U"
click at [396, 186] on span "ISWC - T3293038214" at bounding box center [441, 185] width 127 height 9
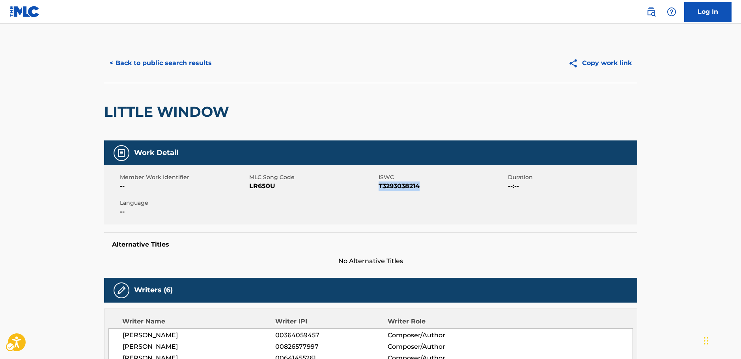
copy span "T3293038214"
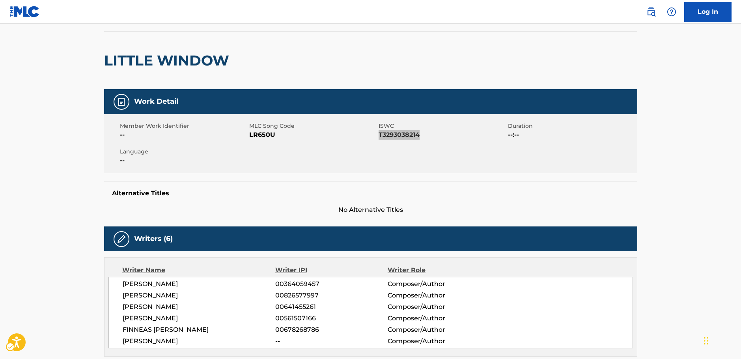
scroll to position [118, 0]
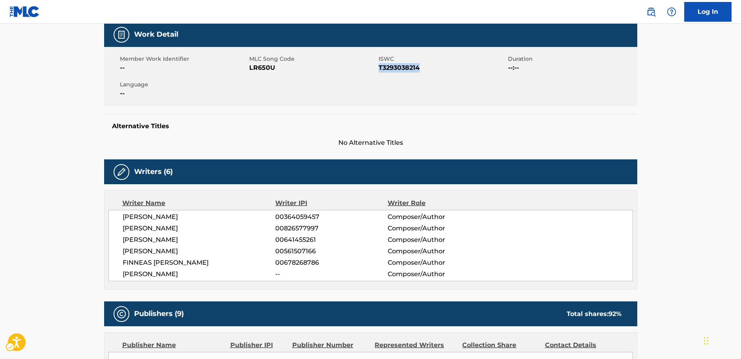
drag, startPoint x: 188, startPoint y: 272, endPoint x: 121, endPoint y: 217, distance: 86.9
click at [121, 217] on div "[PERSON_NAME] 00364059457 Composer/Author [PERSON_NAME] 00826577997 Composer/Au…" at bounding box center [370, 245] width 524 height 71
copy div "[PERSON_NAME] 00364059457 Composer/Author [PERSON_NAME] 00826577997 Composer/Au…"
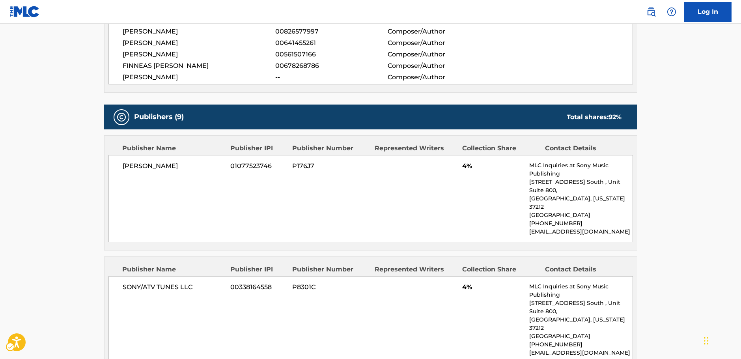
scroll to position [315, 0]
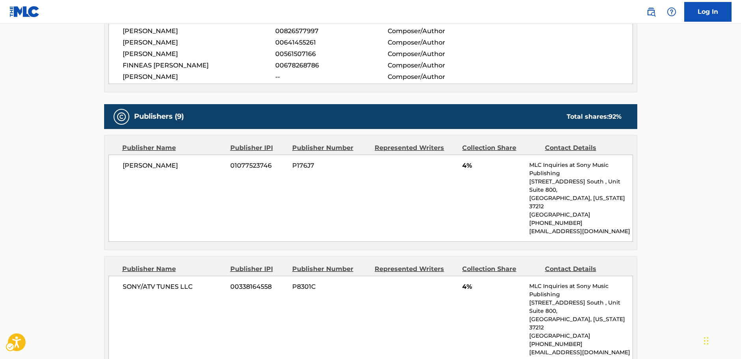
drag, startPoint x: 192, startPoint y: 169, endPoint x: 119, endPoint y: 166, distance: 73.0
click at [119, 166] on div "[PERSON_NAME] 01077523746 P176J7 4% MLC Inquiries at Sony Music Publishing [STR…" at bounding box center [370, 198] width 524 height 87
copy span "[PERSON_NAME]"
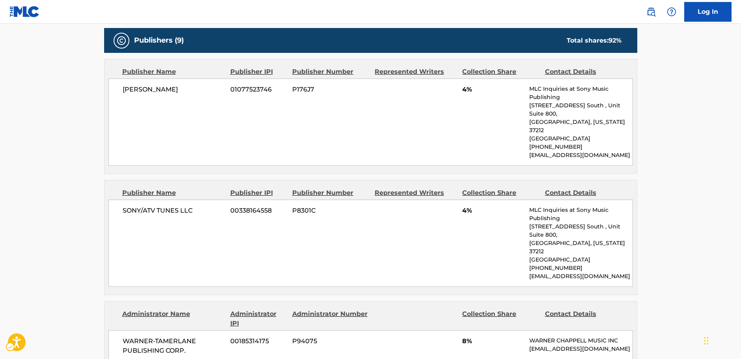
scroll to position [394, 0]
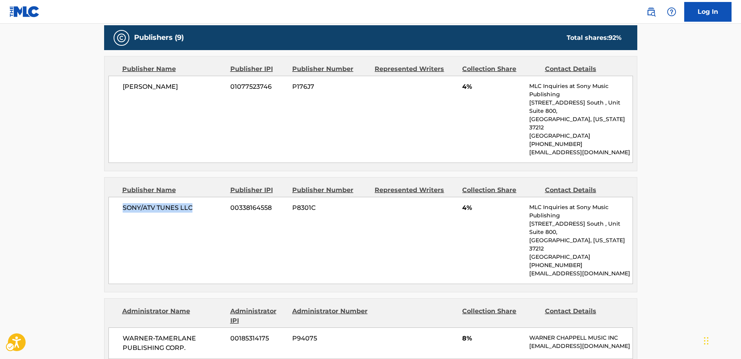
drag, startPoint x: 206, startPoint y: 195, endPoint x: 121, endPoint y: 194, distance: 85.5
click at [121, 197] on div "SONY/ATV TUNES LLC 00338164558 P8301C 4% MLC Inquiries at Sony Music Publishing…" at bounding box center [370, 240] width 524 height 87
copy span "SONY/ATV TUNES LLC"
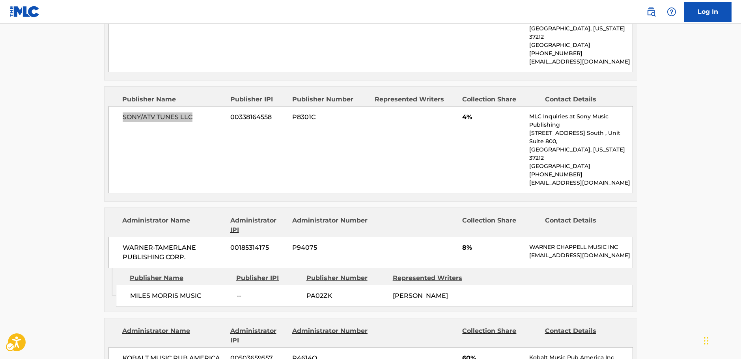
scroll to position [512, 0]
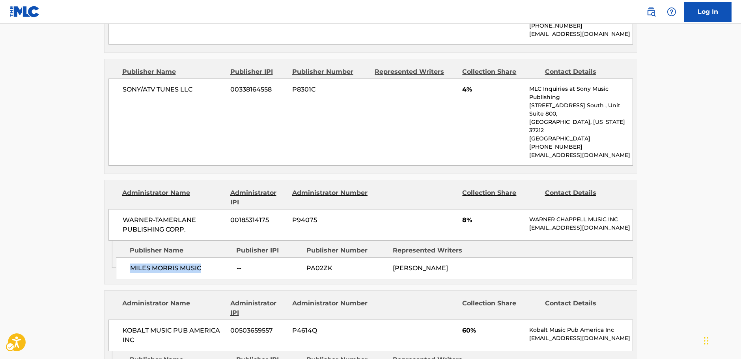
drag, startPoint x: 205, startPoint y: 239, endPoint x: 110, endPoint y: 242, distance: 95.4
click at [128, 257] on div "[PERSON_NAME] MUSIC -- PA02ZK [PERSON_NAME]" at bounding box center [374, 268] width 517 height 22
copy span "MILES MORRIS MUSIC"
drag, startPoint x: 159, startPoint y: 191, endPoint x: 121, endPoint y: 183, distance: 38.8
click at [121, 209] on div "WARNER-[PERSON_NAME] PUBLISHING CORP. 00185314175 P94075 8% [PERSON_NAME] MUSIC…" at bounding box center [370, 225] width 524 height 32
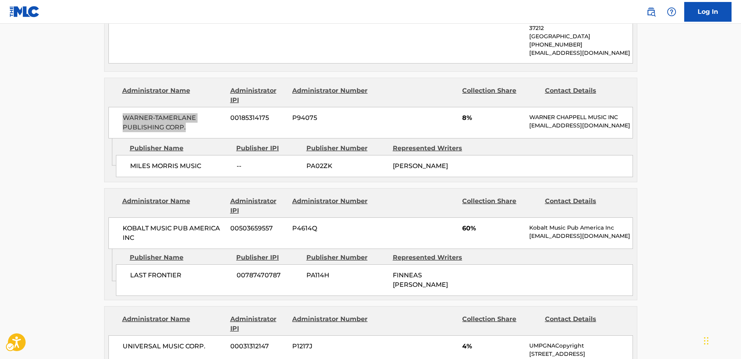
scroll to position [631, 0]
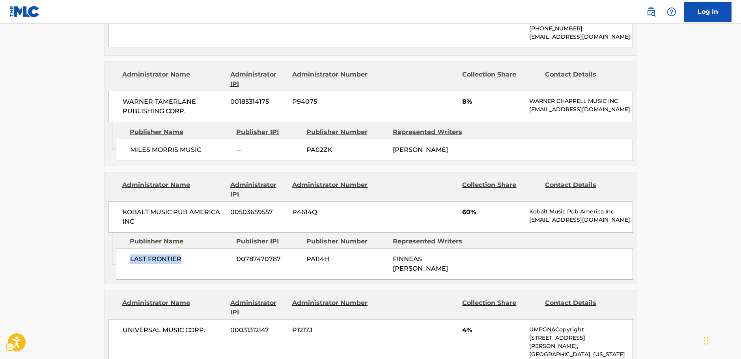
drag, startPoint x: 185, startPoint y: 233, endPoint x: 131, endPoint y: 232, distance: 54.0
click at [131, 254] on span "LAST FRONTIER" at bounding box center [180, 258] width 101 height 9
drag, startPoint x: 116, startPoint y: 187, endPoint x: 112, endPoint y: 185, distance: 4.9
click at [112, 201] on div "KOBALT MUSIC PUB AMERICA INC 00503659557 P4614Q 60% Kobalt Music Pub America In…" at bounding box center [370, 217] width 524 height 32
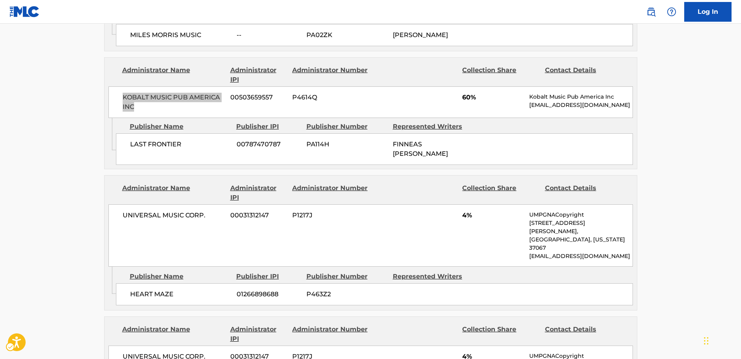
scroll to position [749, 0]
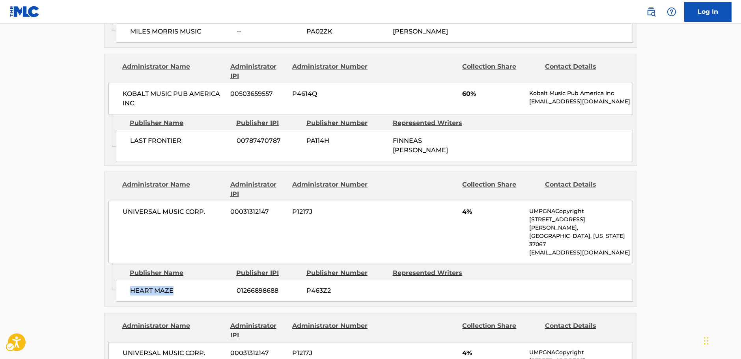
drag, startPoint x: 177, startPoint y: 243, endPoint x: 130, endPoint y: 247, distance: 47.0
click at [130, 286] on span "HEART MAZE" at bounding box center [180, 290] width 101 height 9
drag, startPoint x: 188, startPoint y: 184, endPoint x: 116, endPoint y: 184, distance: 72.1
click at [117, 201] on div "UNIVERSAL MUSIC CORP. 00031312147 P1217J 4% UMPGNACopyright [STREET_ADDRESS][PE…" at bounding box center [370, 232] width 524 height 62
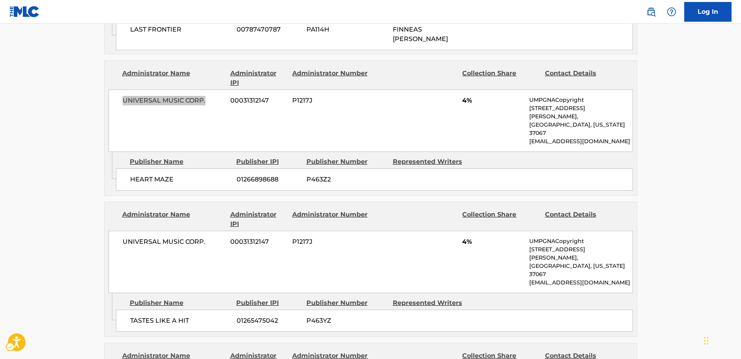
scroll to position [867, 0]
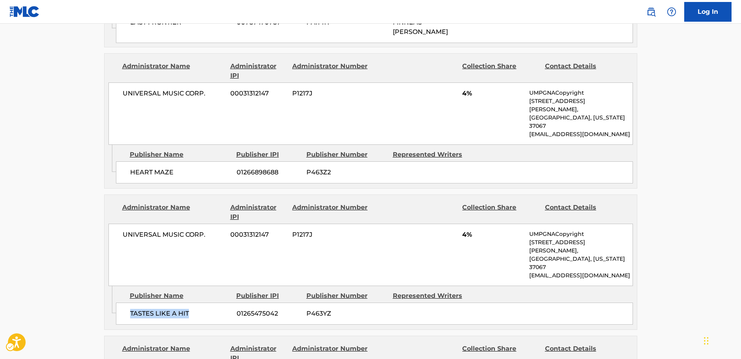
drag, startPoint x: 164, startPoint y: 250, endPoint x: 131, endPoint y: 252, distance: 32.8
click at [131, 309] on span "TASTES LIKE A HIT" at bounding box center [180, 313] width 101 height 9
drag, startPoint x: 210, startPoint y: 192, endPoint x: 121, endPoint y: 196, distance: 89.2
click at [121, 223] on div "UNIVERSAL MUSIC CORP. 00031312147 P1217J 4% UMPGNACopyright [STREET_ADDRESS][PE…" at bounding box center [370, 254] width 524 height 62
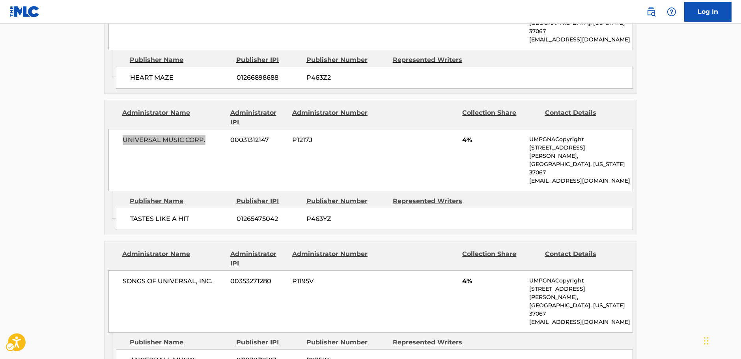
scroll to position [985, 0]
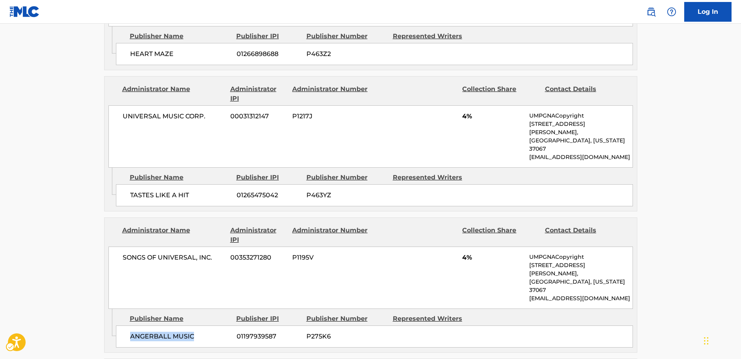
drag, startPoint x: 205, startPoint y: 257, endPoint x: 129, endPoint y: 260, distance: 75.7
click at [129, 325] on div "ANGERBALL MUSIC 01197939587 P275K6" at bounding box center [374, 336] width 517 height 22
drag, startPoint x: 217, startPoint y: 199, endPoint x: 122, endPoint y: 201, distance: 95.0
click at [123, 253] on span "SONGS OF UNIVERSAL, INC." at bounding box center [174, 257] width 102 height 9
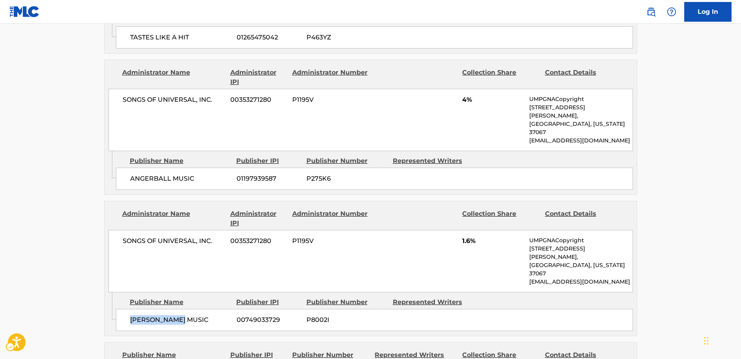
drag, startPoint x: 187, startPoint y: 226, endPoint x: 130, endPoint y: 229, distance: 56.8
click at [130, 315] on span "[PERSON_NAME] MUSIC" at bounding box center [180, 319] width 101 height 9
drag, startPoint x: 205, startPoint y: 162, endPoint x: 122, endPoint y: 161, distance: 82.8
click at [123, 236] on span "SONGS OF UNIVERSAL, INC." at bounding box center [174, 240] width 102 height 9
drag, startPoint x: 206, startPoint y: 281, endPoint x: 120, endPoint y: 283, distance: 85.9
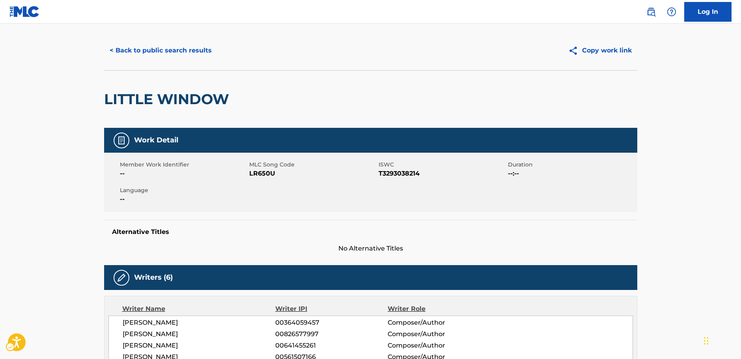
scroll to position [0, 0]
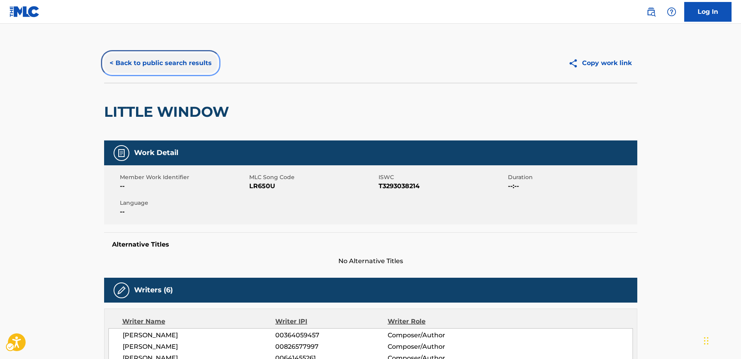
click at [169, 59] on button "< Back to public search results" at bounding box center [160, 63] width 113 height 20
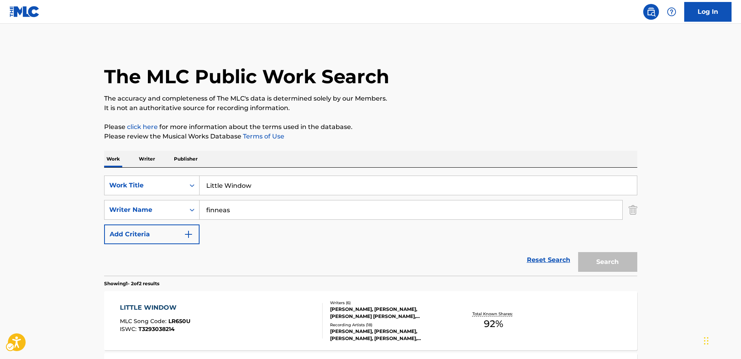
scroll to position [87, 0]
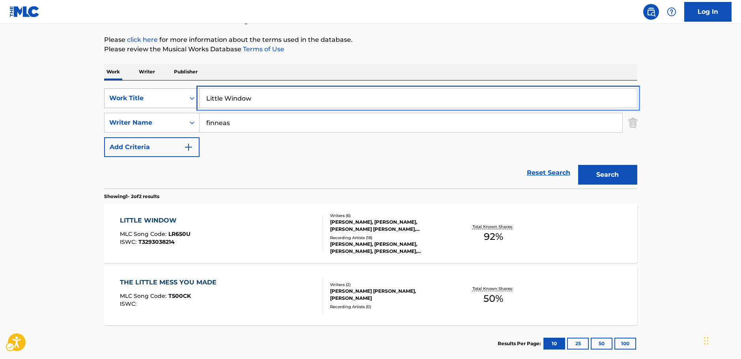
click at [139, 96] on div "SearchWithCriteria2186c51a-dd78-4737-ac52-8f2d0d4c7a04 Work Title Little Window" at bounding box center [370, 98] width 533 height 20
paste input "Team Rocket Theme"
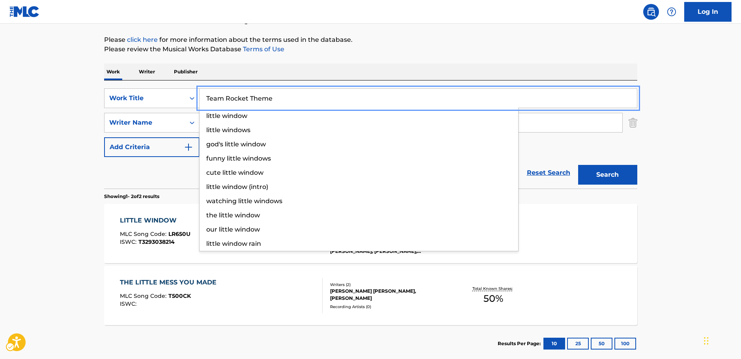
type input "Team Rocket Theme"
click at [37, 104] on main "The MLC Public Work Search The accuracy and completeness of The MLC's data is d…" at bounding box center [370, 151] width 741 height 429
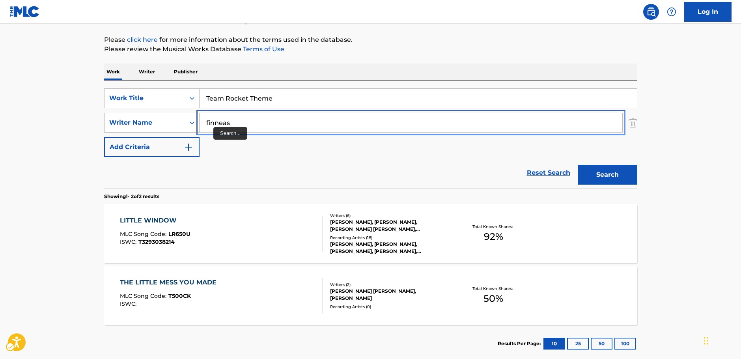
click at [154, 127] on div "SearchWithCriteria8fd8370b-bc30-4721-a6f9-e24ffcfcd3fb Writer Name [PERSON_NAME]" at bounding box center [370, 123] width 533 height 20
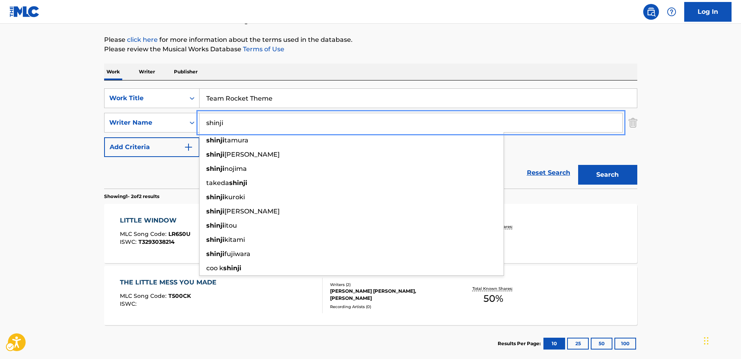
type input "shinji"
click at [601, 174] on button "Search" at bounding box center [607, 175] width 59 height 20
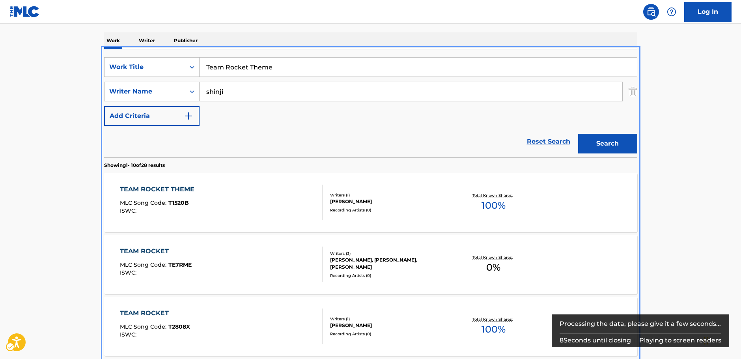
scroll to position [168, 0]
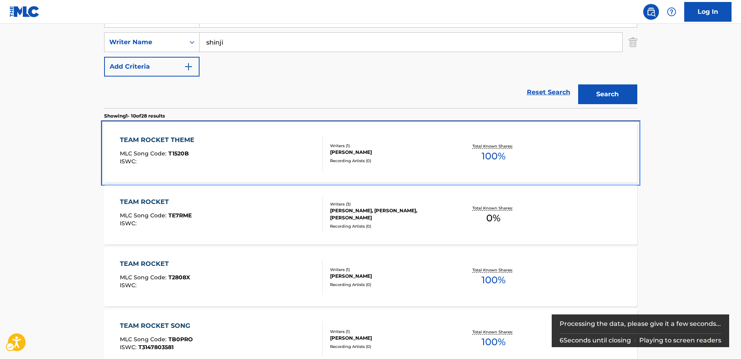
click at [159, 143] on div "TEAM ROCKET THEME" at bounding box center [159, 139] width 78 height 9
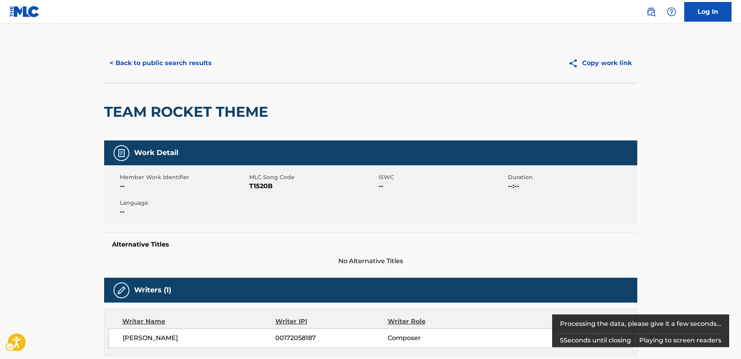
click at [259, 186] on span "MLC Song Code - T1520B" at bounding box center [312, 185] width 127 height 9
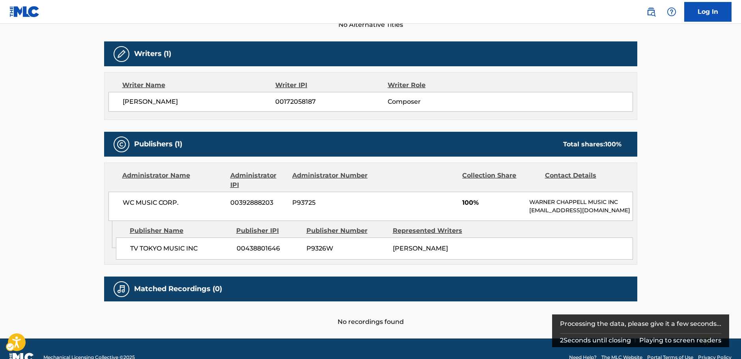
scroll to position [237, 0]
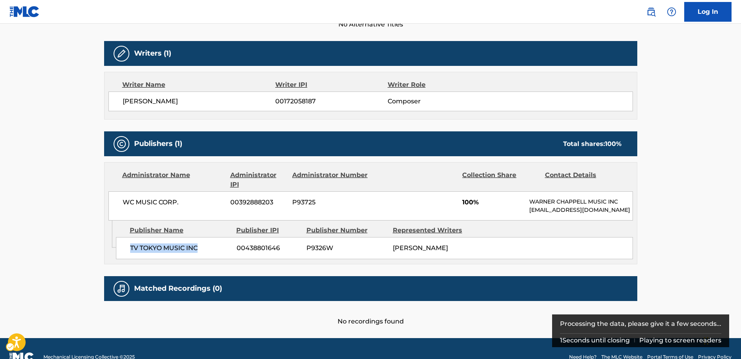
drag, startPoint x: 175, startPoint y: 258, endPoint x: 130, endPoint y: 259, distance: 45.3
click at [130, 253] on span "TV TOKYO MUSIC INC" at bounding box center [180, 247] width 101 height 9
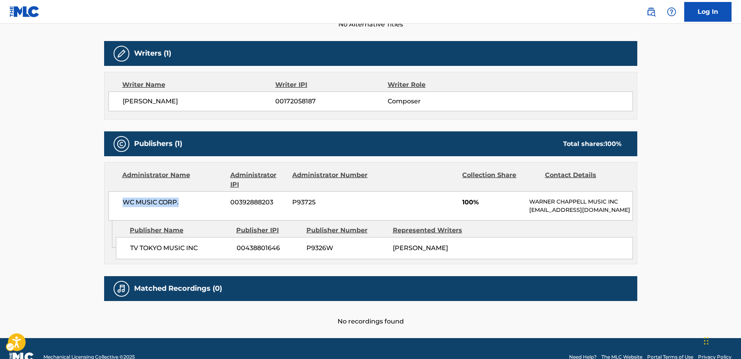
drag, startPoint x: 191, startPoint y: 200, endPoint x: 122, endPoint y: 205, distance: 69.2
click at [123, 205] on span "WC MUSIC CORP." at bounding box center [174, 201] width 102 height 9
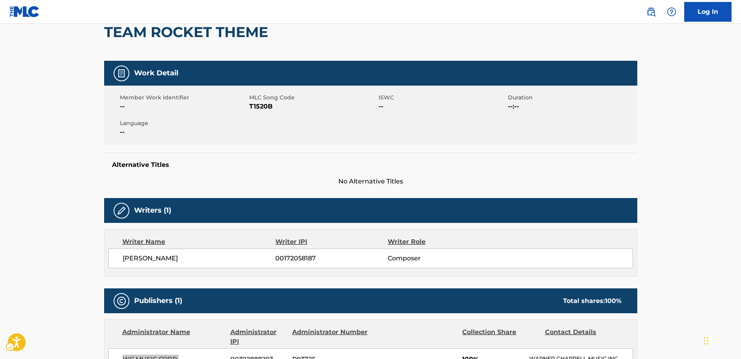
scroll to position [0, 0]
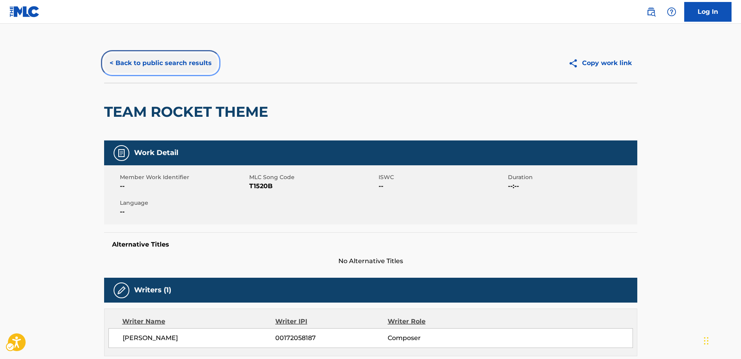
click at [160, 67] on button "< Back to public search results" at bounding box center [160, 63] width 113 height 20
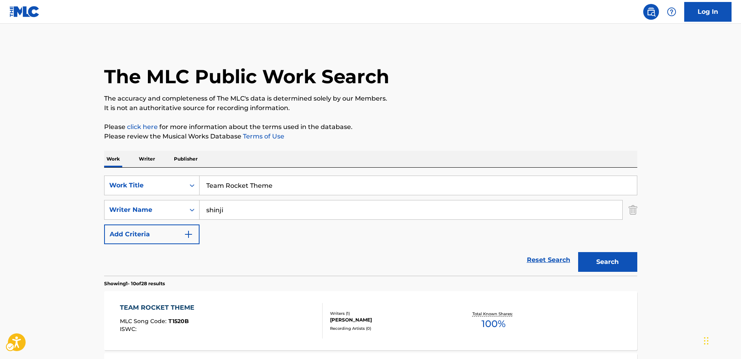
scroll to position [168, 0]
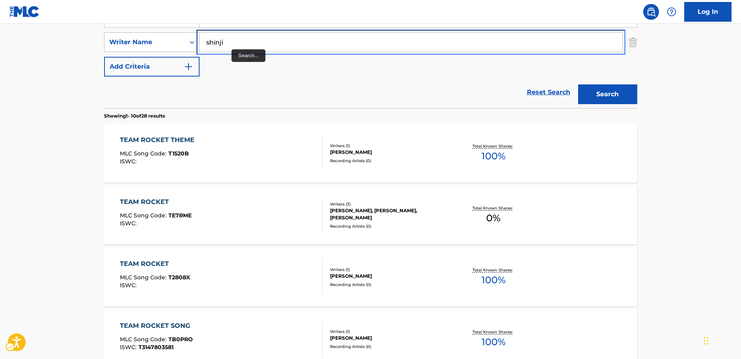
drag, startPoint x: 231, startPoint y: 44, endPoint x: 139, endPoint y: 44, distance: 91.4
click at [140, 44] on div "SearchWithCriteria8fd8370b-bc30-4721-a6f9-e24ffcfcd3fb Writer Name [PERSON_NAME]" at bounding box center [370, 42] width 533 height 20
paste input "Kida"
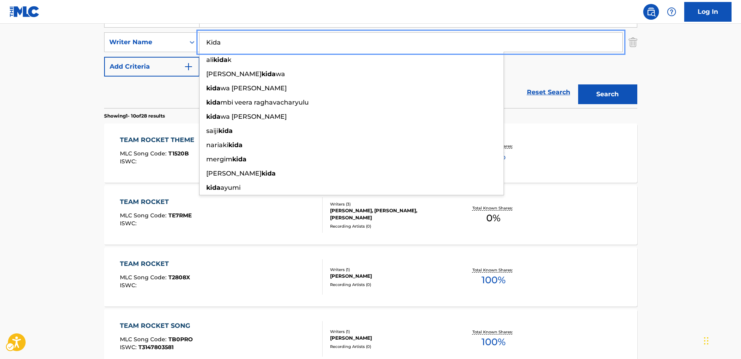
type input "Kida"
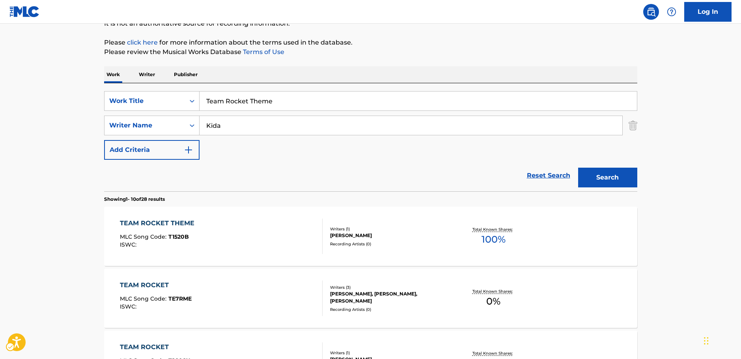
scroll to position [0, 0]
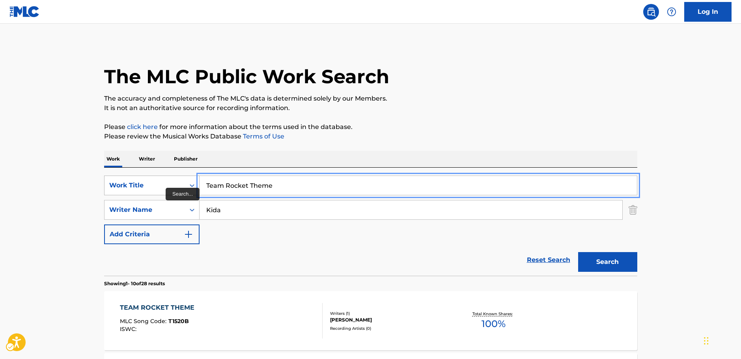
click at [152, 187] on div "SearchWithCriteria2186c51a-dd78-4737-ac52-8f2d0d4c7a04 Work Title Team Rocket T…" at bounding box center [370, 185] width 533 height 20
paste input "Old King [PERSON_NAME]"
type input "Old King [PERSON_NAME]"
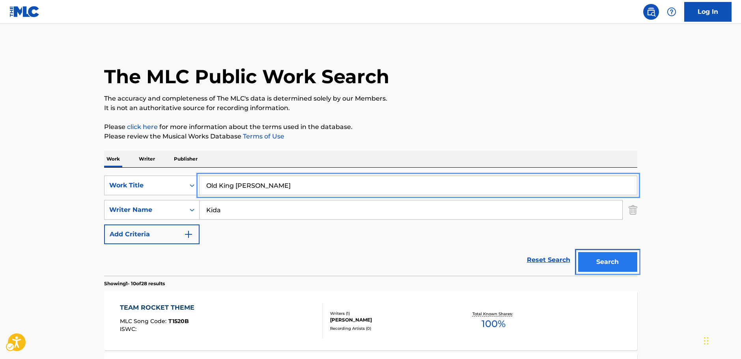
click at [606, 263] on button "Search" at bounding box center [607, 262] width 59 height 20
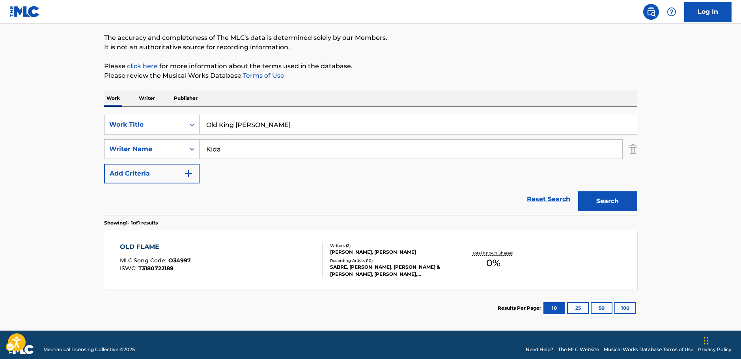
scroll to position [31, 0]
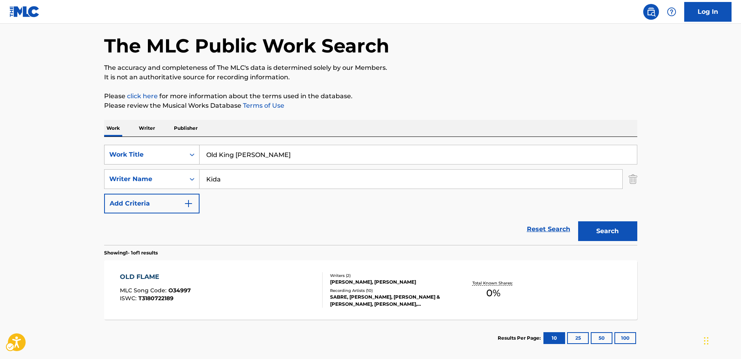
click at [190, 153] on icon "On" at bounding box center [192, 155] width 8 height 8
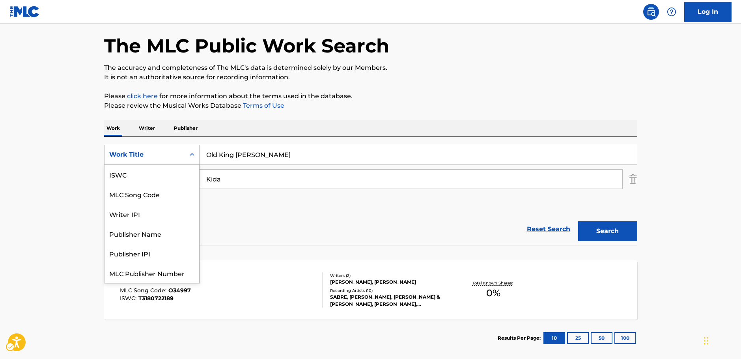
scroll to position [20, 0]
click at [167, 177] on div "MLC Song Code" at bounding box center [151, 174] width 95 height 20
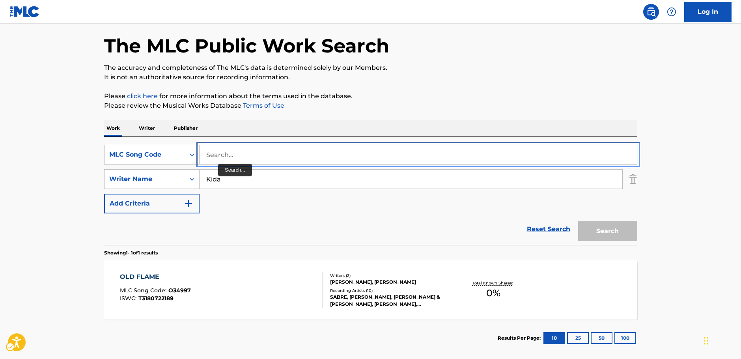
click at [223, 156] on input "Search..." at bounding box center [417, 154] width 437 height 19
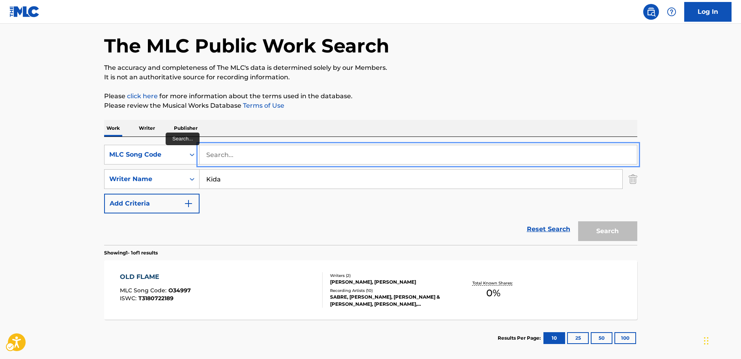
paste input "P45731"
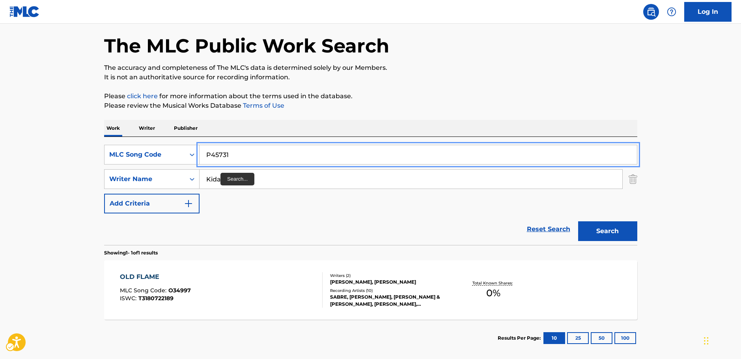
type input "P45731"
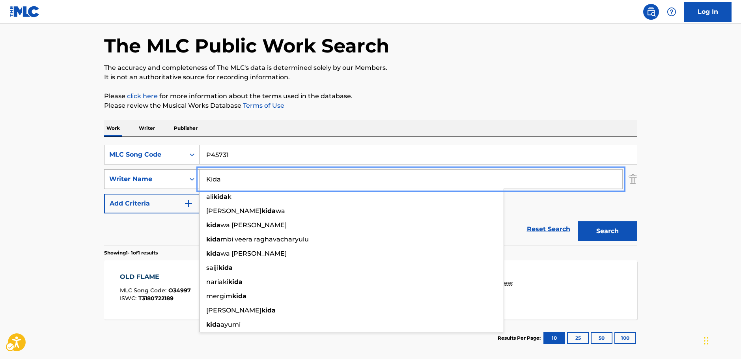
drag, startPoint x: 218, startPoint y: 180, endPoint x: 184, endPoint y: 176, distance: 34.5
click at [184, 177] on div "SearchWithCriteria8fd8370b-bc30-4721-a6f9-e24ffcfcd3fb Writer Name [PERSON_NAME…" at bounding box center [370, 179] width 533 height 20
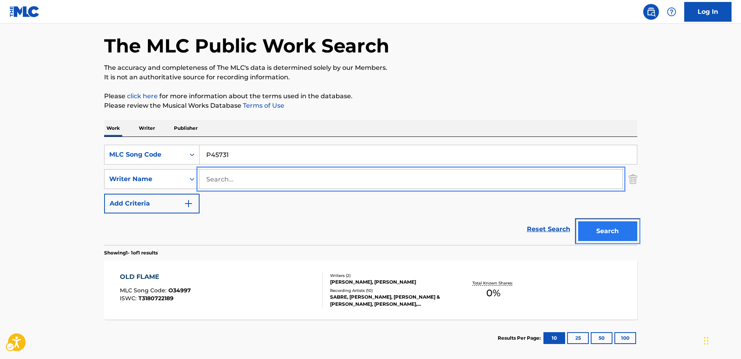
click at [605, 235] on button "Search" at bounding box center [607, 231] width 59 height 20
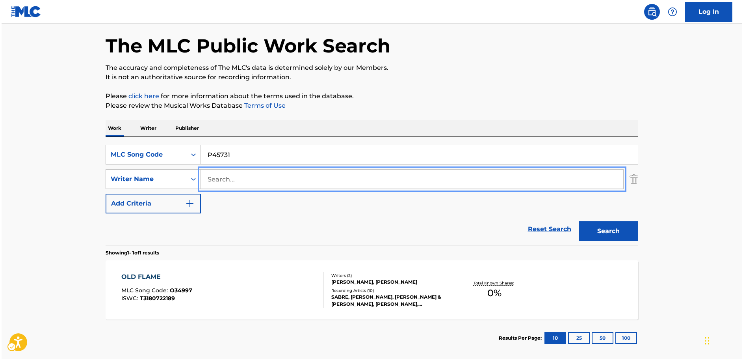
scroll to position [0, 0]
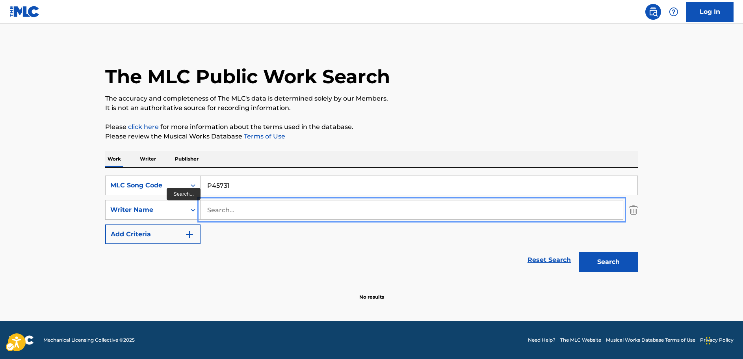
click at [220, 205] on input "Search..." at bounding box center [412, 209] width 423 height 19
paste input "[PERSON_NAME]"
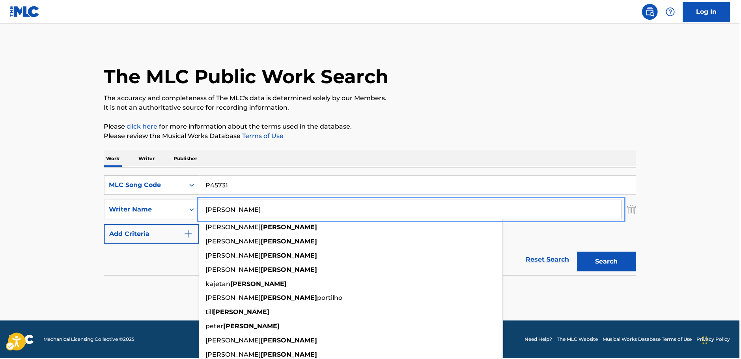
type input "[PERSON_NAME]"
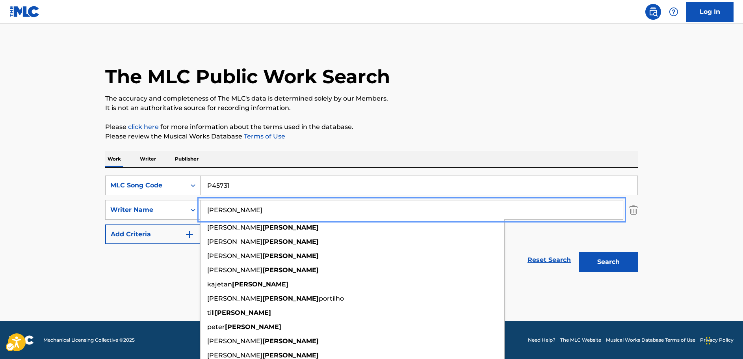
click at [194, 186] on icon "Search Form" at bounding box center [193, 185] width 8 height 8
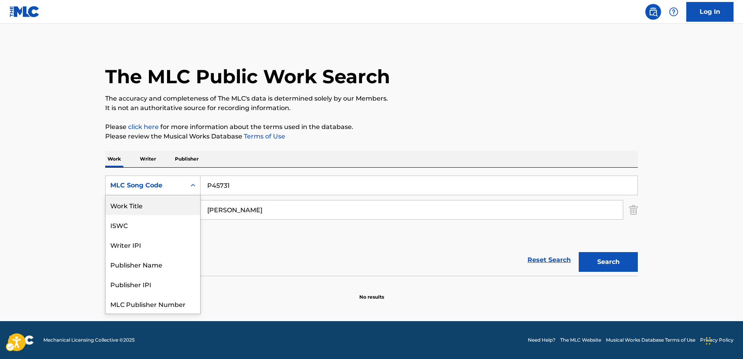
click at [138, 209] on div "Work Title" at bounding box center [153, 205] width 95 height 20
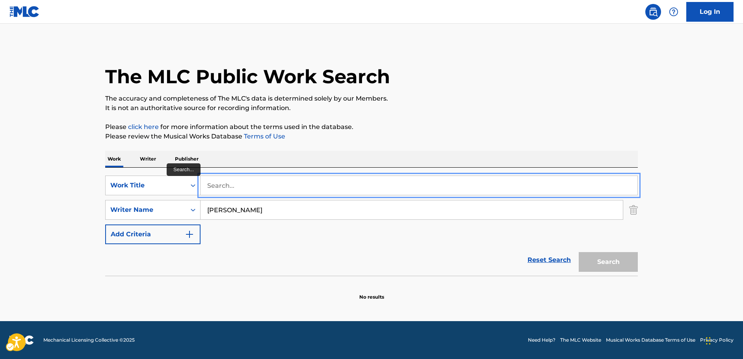
click at [230, 181] on input "Search..." at bounding box center [419, 185] width 437 height 19
paste input "Pokemon World"
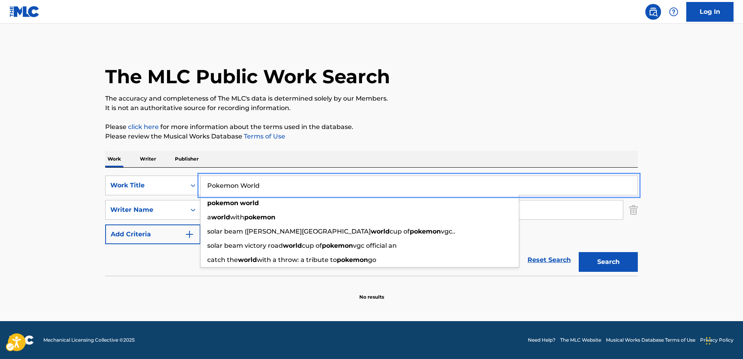
type input "Pokemon World"
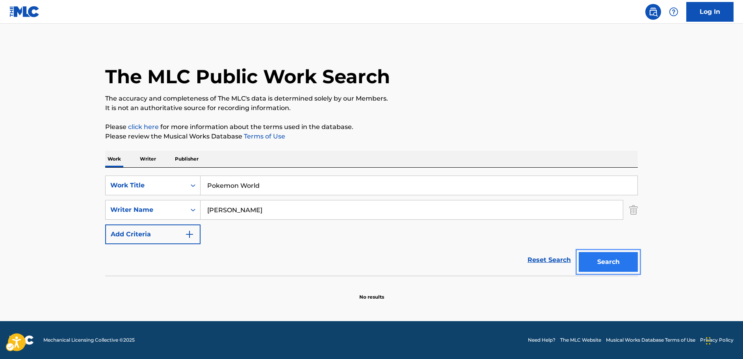
click at [623, 255] on button "Search" at bounding box center [608, 262] width 59 height 20
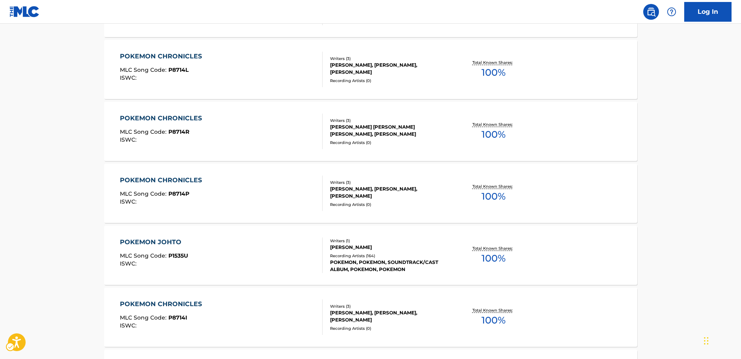
scroll to position [237, 0]
